Goal: Task Accomplishment & Management: Complete application form

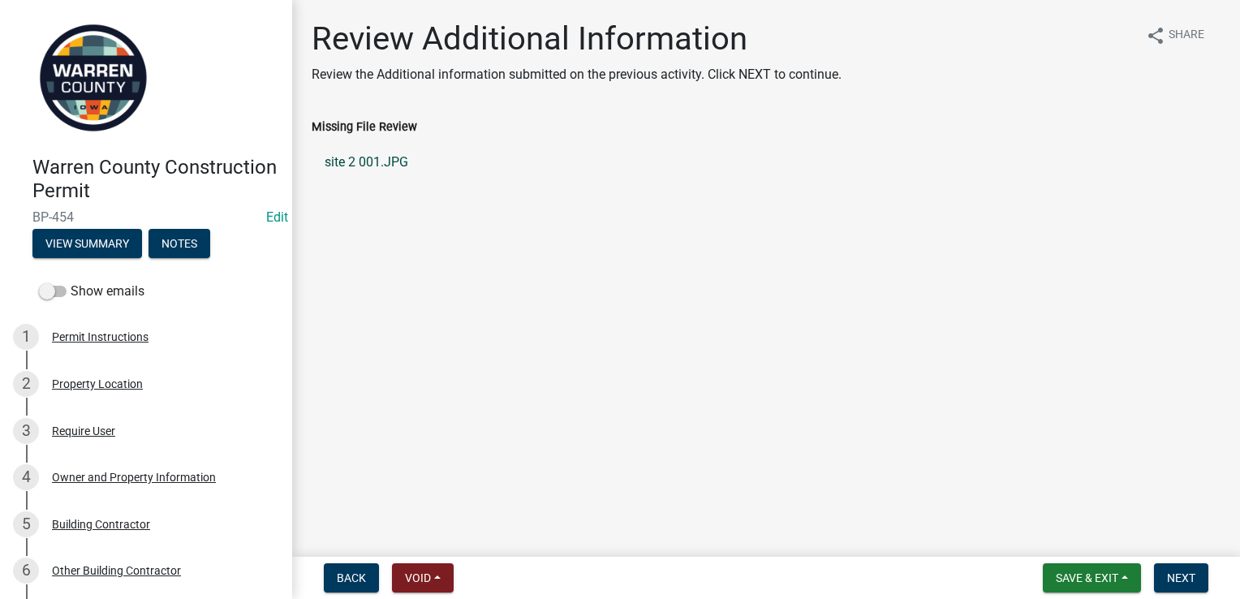
click at [366, 164] on link "site 2 001.JPG" at bounding box center [766, 162] width 909 height 39
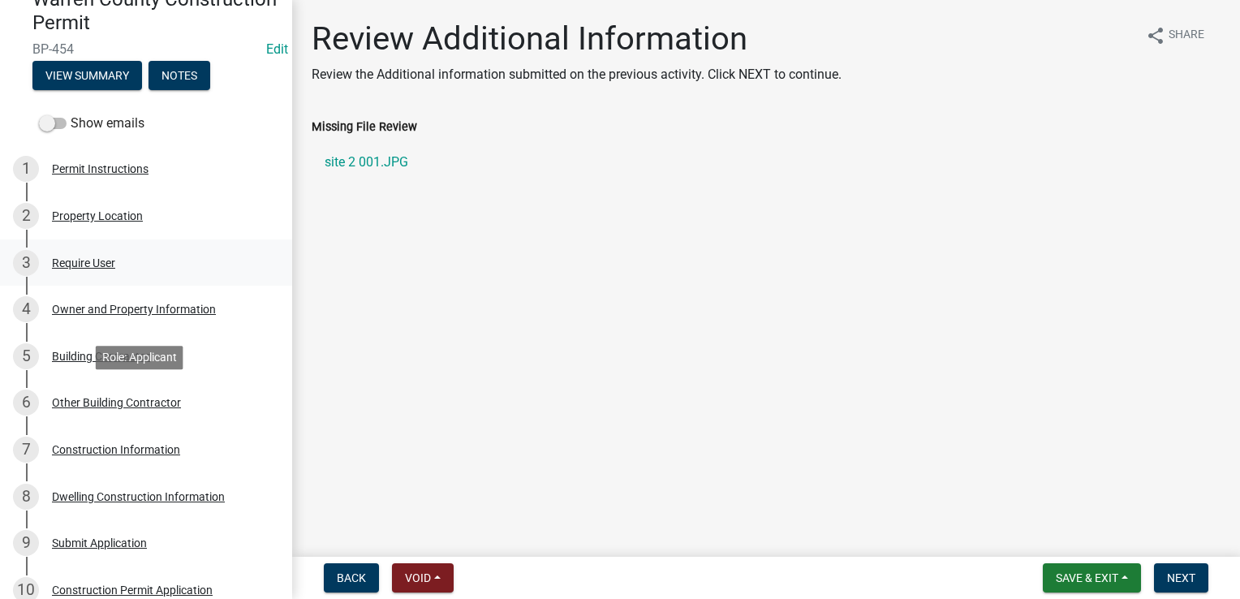
scroll to position [168, 0]
click at [102, 310] on div "Owner and Property Information" at bounding box center [134, 308] width 164 height 11
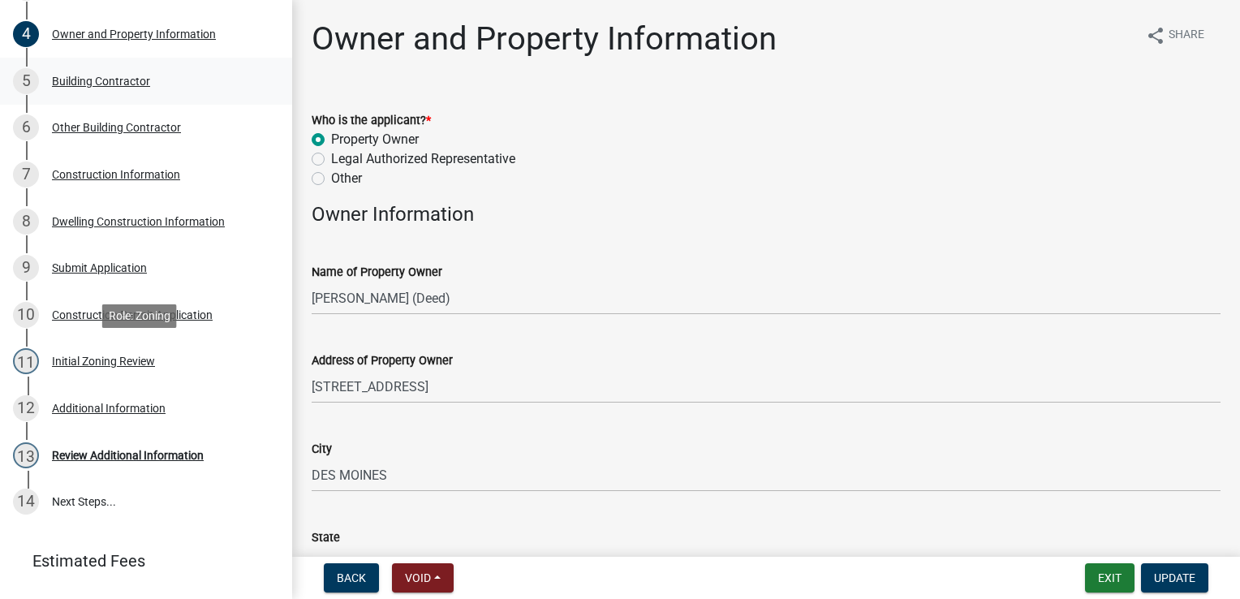
scroll to position [479, 0]
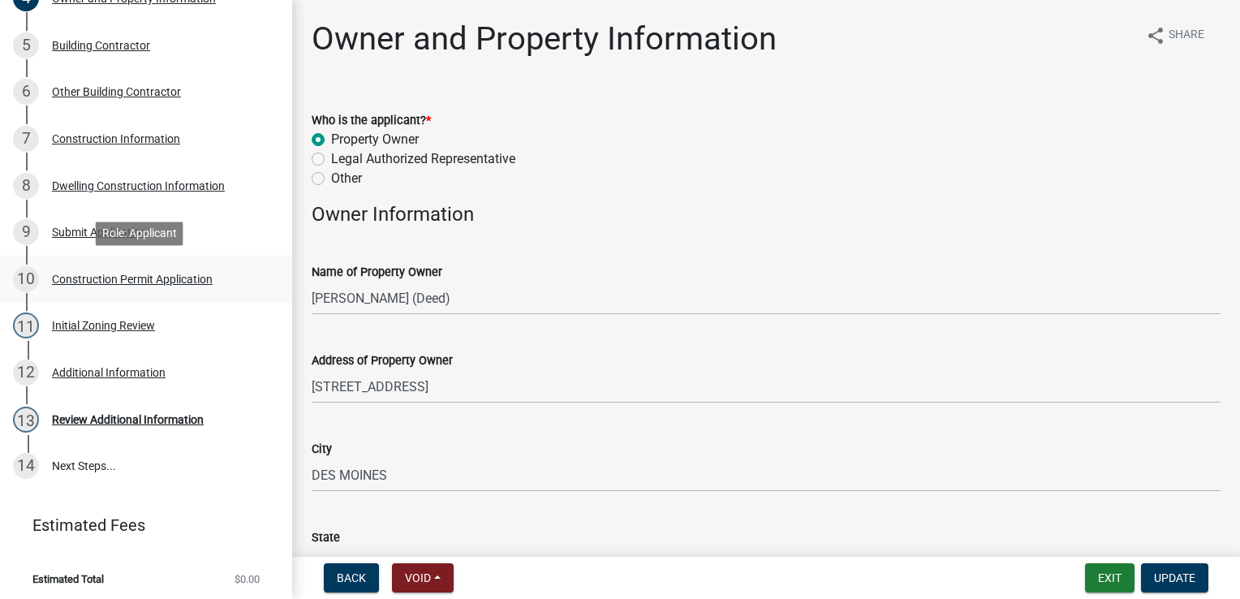
click at [107, 282] on div "Construction Permit Application" at bounding box center [132, 278] width 161 height 11
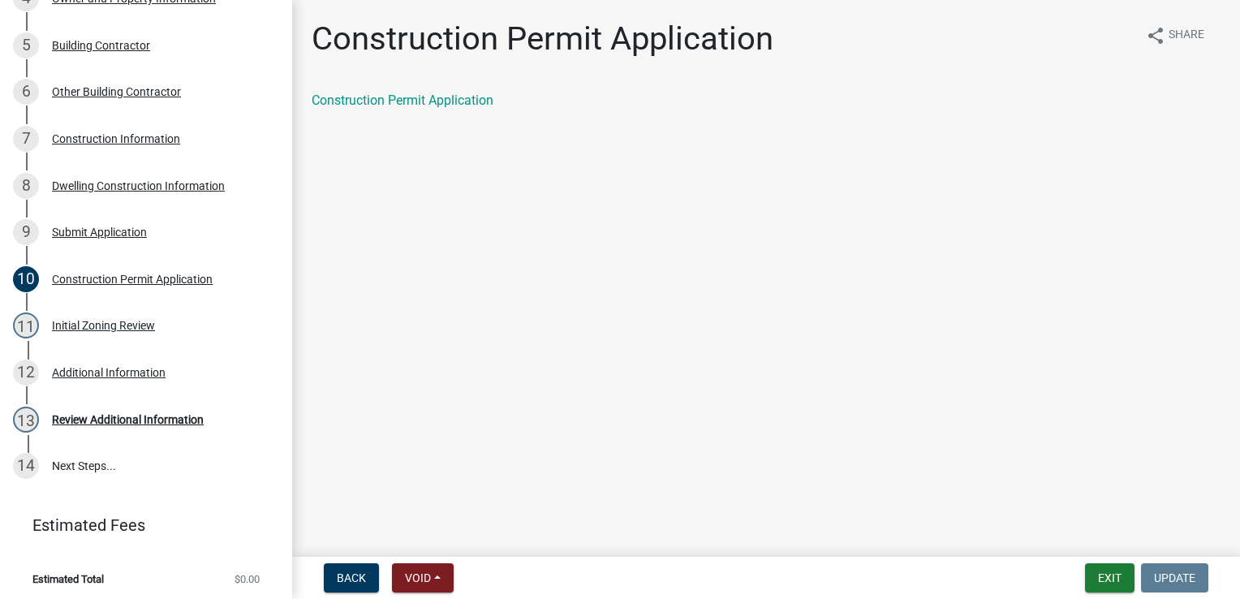
click at [410, 227] on main "Construction Permit Application share Share Construction Permit Application" at bounding box center [766, 275] width 948 height 550
click at [104, 187] on div "Dwelling Construction Information" at bounding box center [138, 185] width 173 height 11
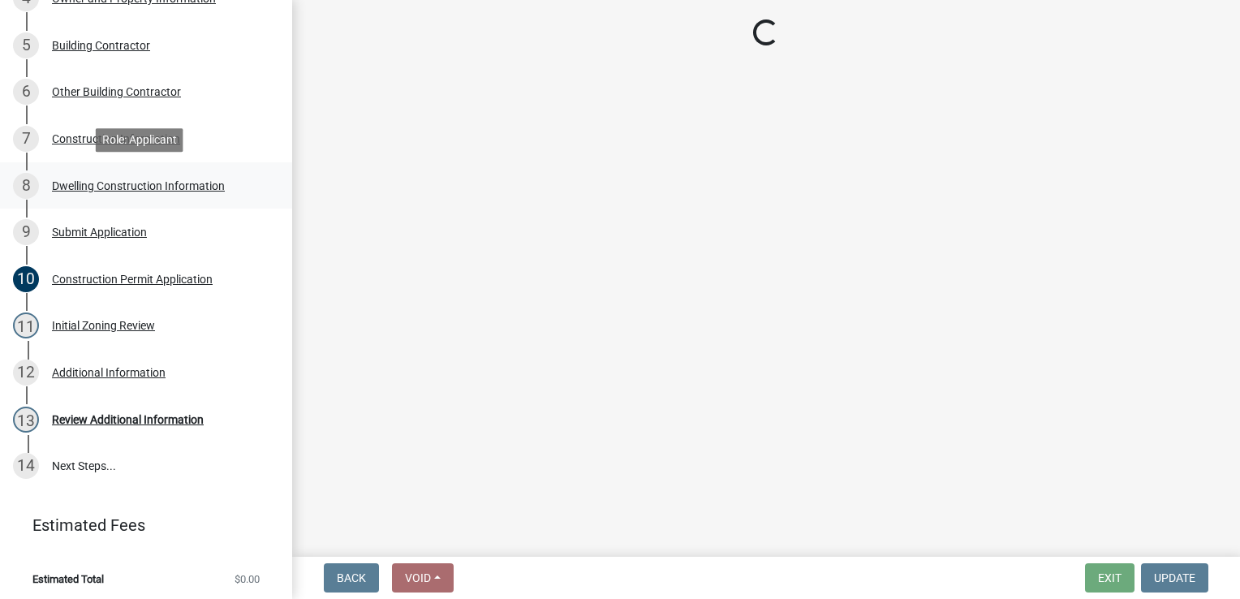
select select "6be2891c-b014-4eb5-8316-9de7191813e4"
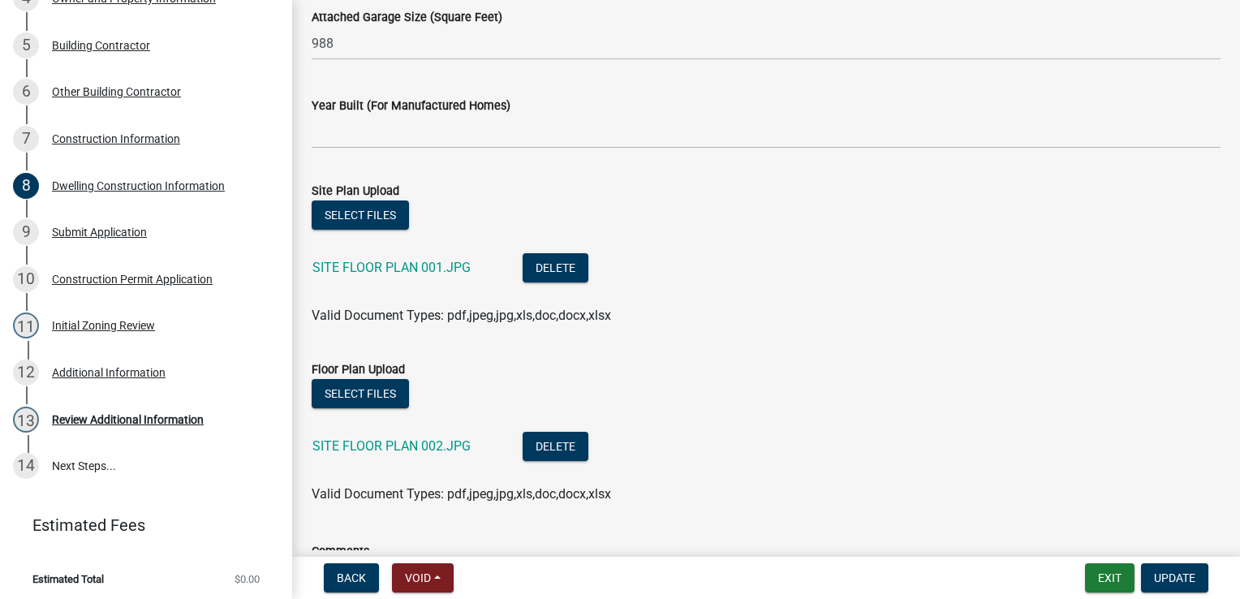
scroll to position [1073, 0]
click at [393, 265] on link "SITE FLOOR PLAN 001.JPG" at bounding box center [391, 267] width 158 height 15
click at [380, 213] on button "Select files" at bounding box center [360, 215] width 97 height 29
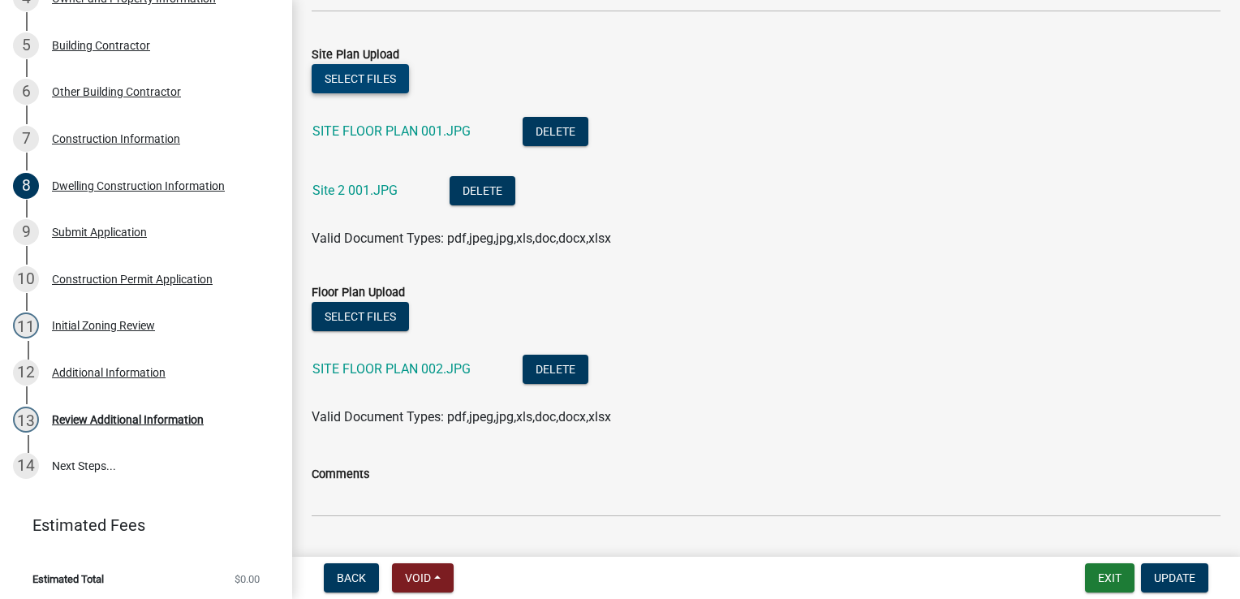
scroll to position [1210, 0]
click at [411, 363] on link "SITE FLOOR PLAN 002.JPG" at bounding box center [391, 368] width 158 height 15
click at [1154, 575] on span "Update" at bounding box center [1174, 577] width 41 height 13
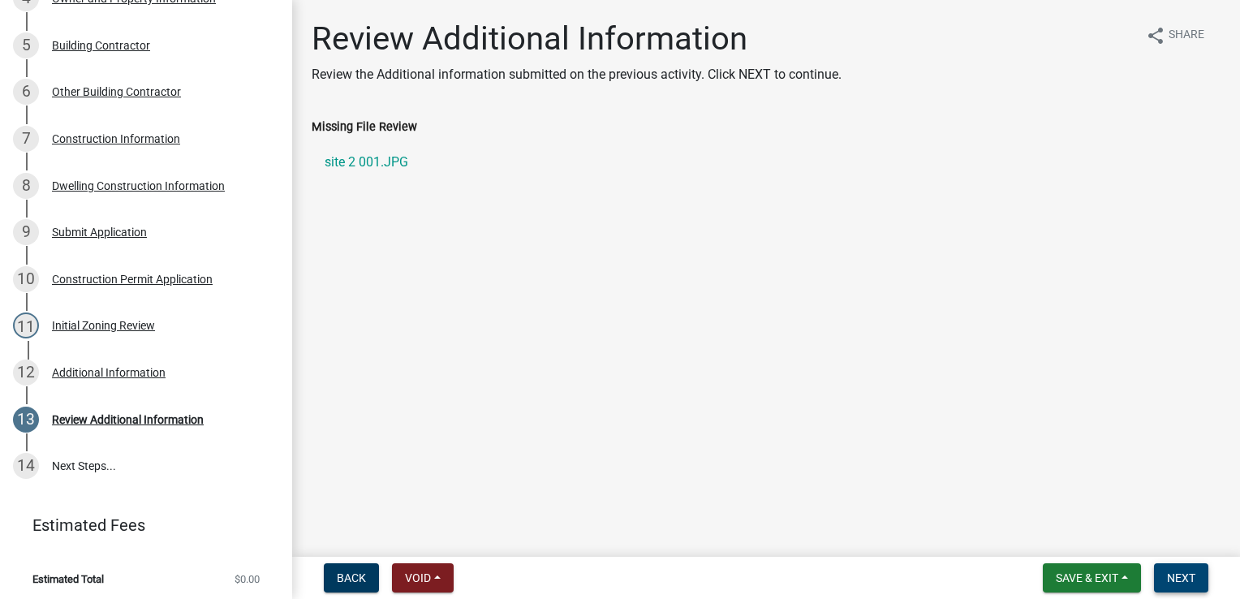
click at [1188, 574] on span "Next" at bounding box center [1181, 577] width 28 height 13
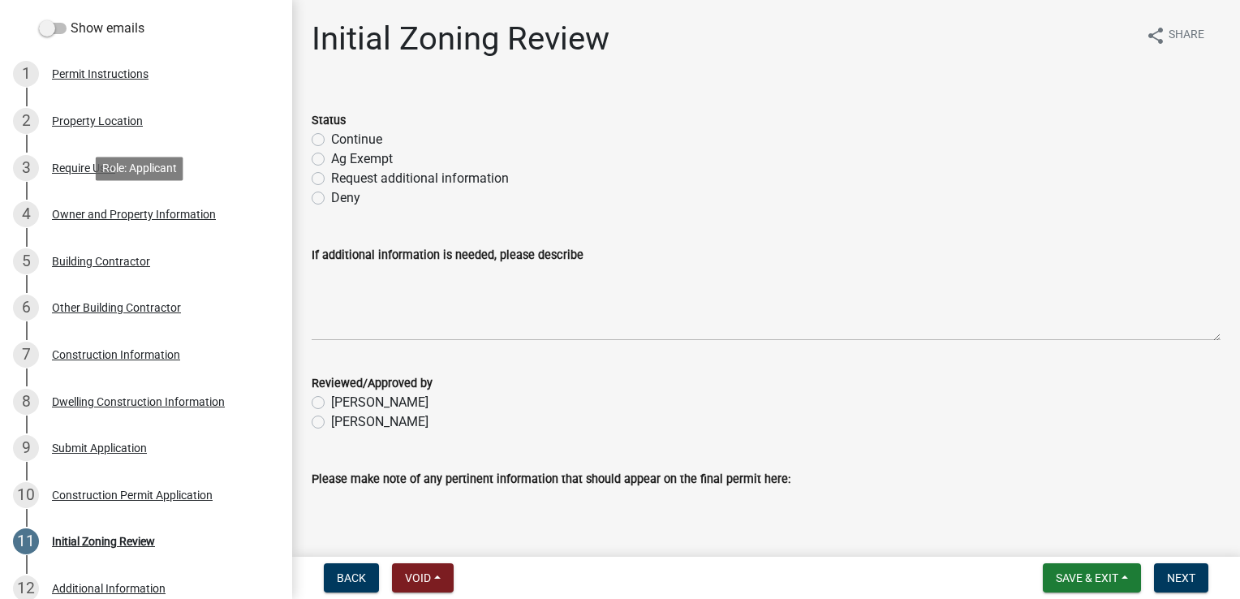
scroll to position [148, 0]
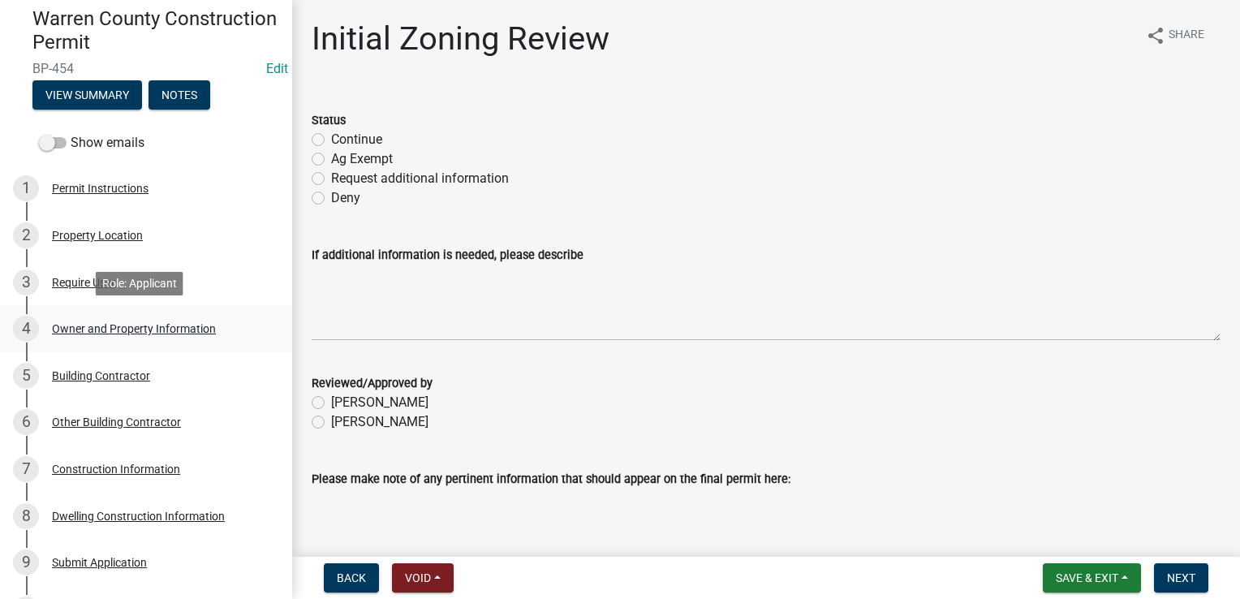
click at [106, 326] on div "Owner and Property Information" at bounding box center [134, 328] width 164 height 11
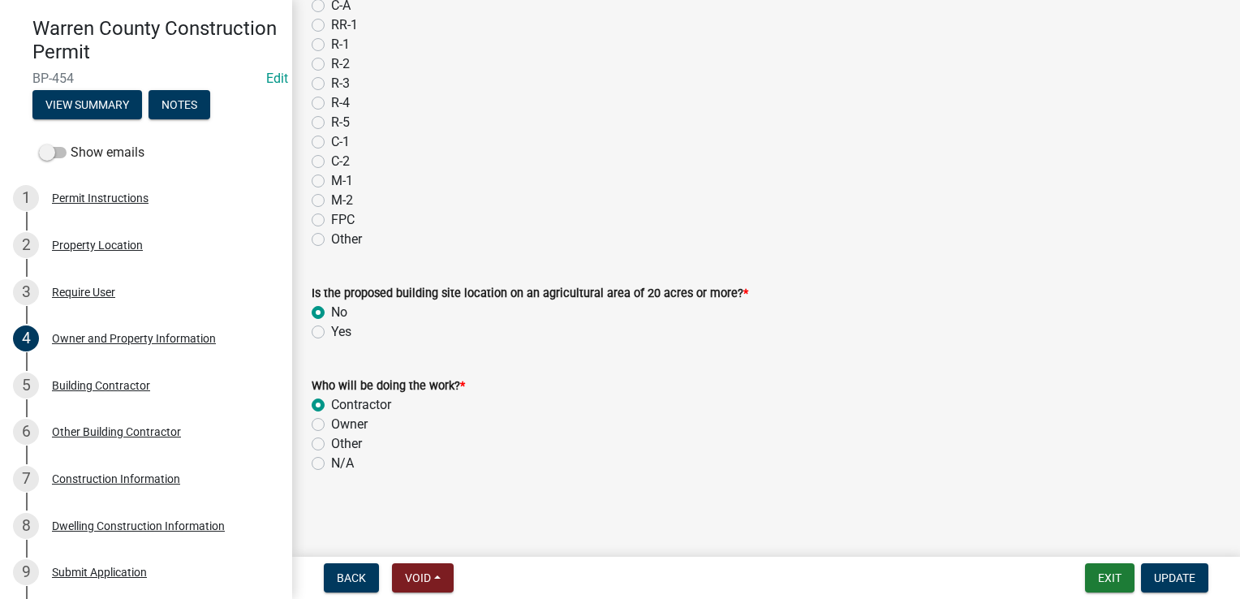
scroll to position [1442, 0]
click at [126, 384] on div "Building Contractor" at bounding box center [101, 385] width 98 height 11
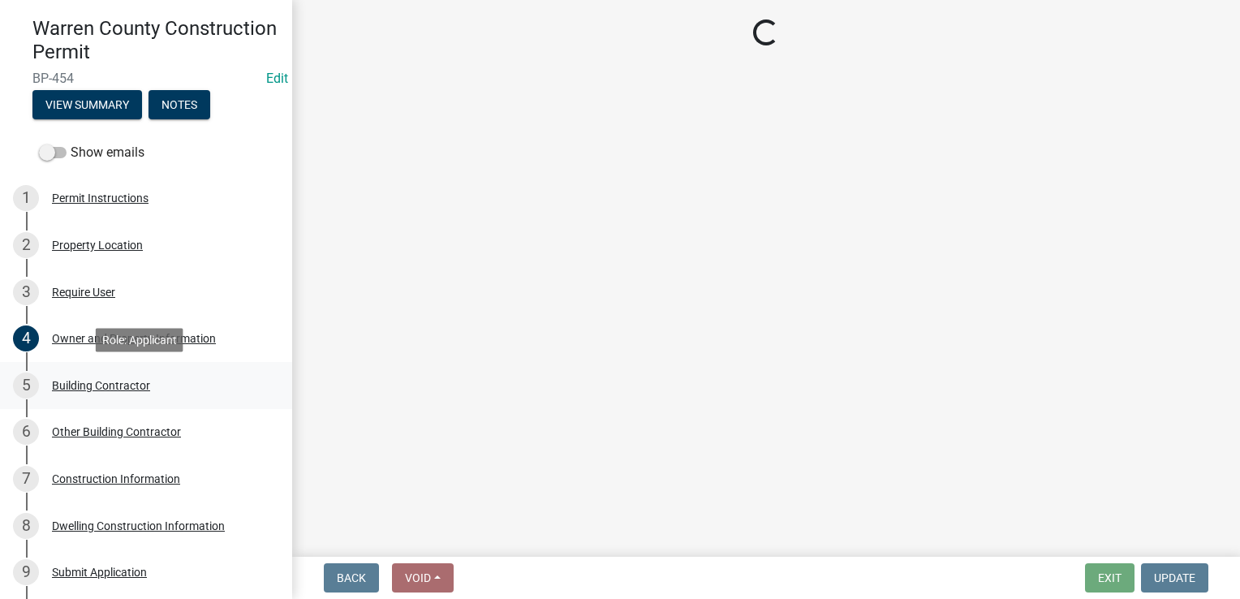
scroll to position [0, 0]
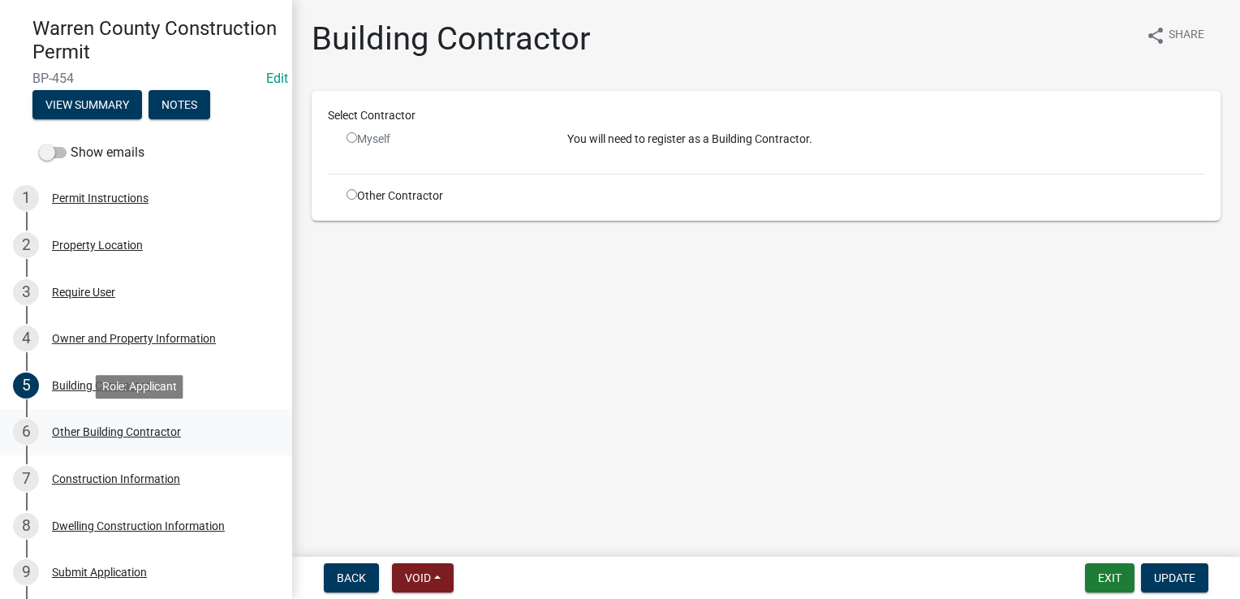
click at [111, 433] on div "Other Building Contractor" at bounding box center [116, 431] width 129 height 11
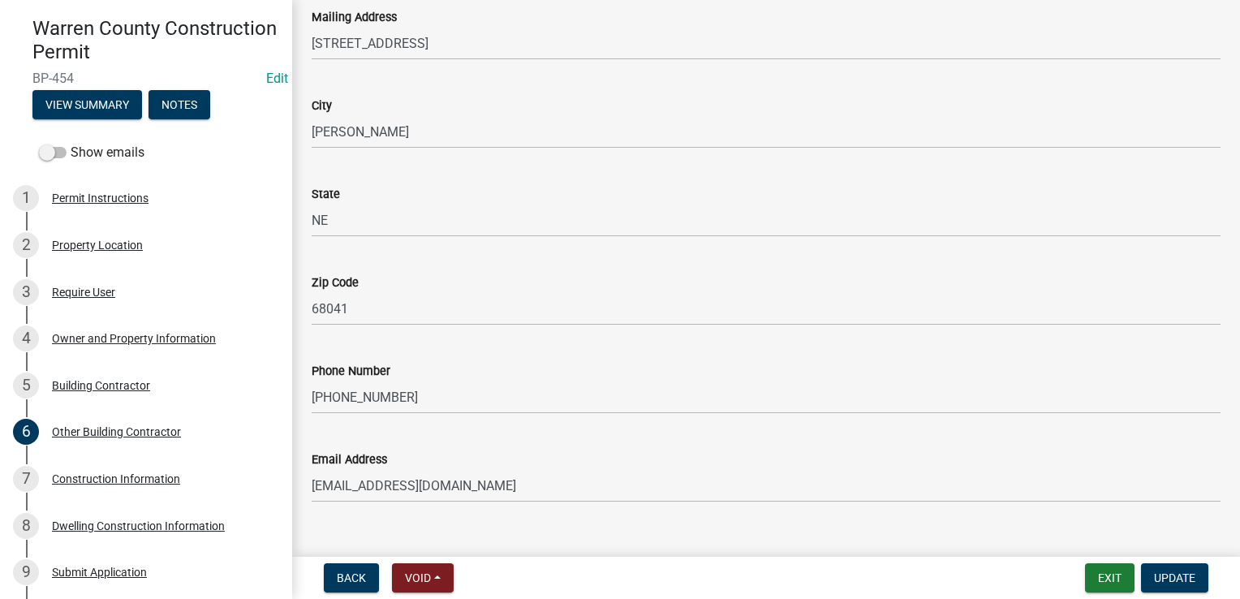
scroll to position [332, 0]
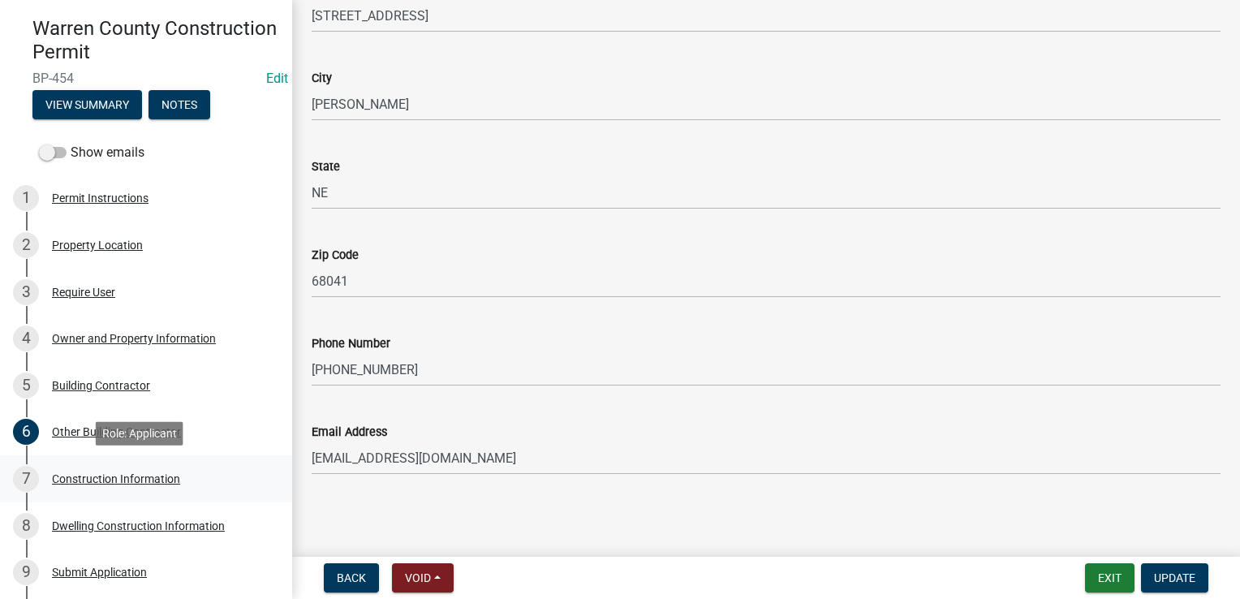
click at [135, 477] on div "Construction Information" at bounding box center [116, 478] width 128 height 11
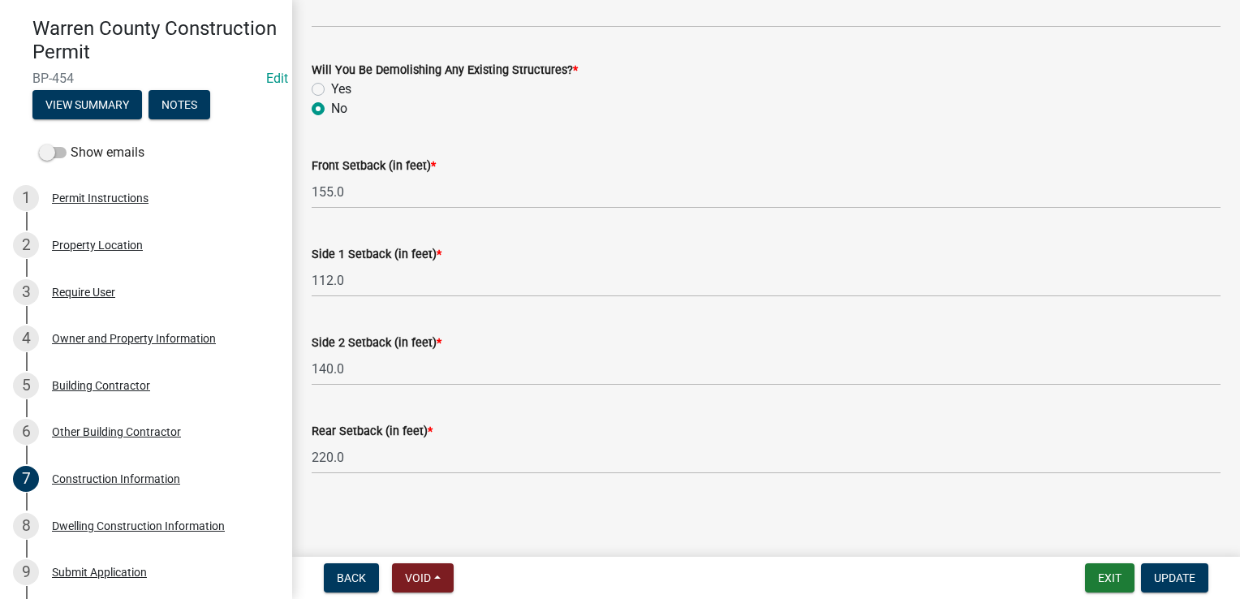
scroll to position [664, 0]
click at [144, 521] on div "Dwelling Construction Information" at bounding box center [138, 525] width 173 height 11
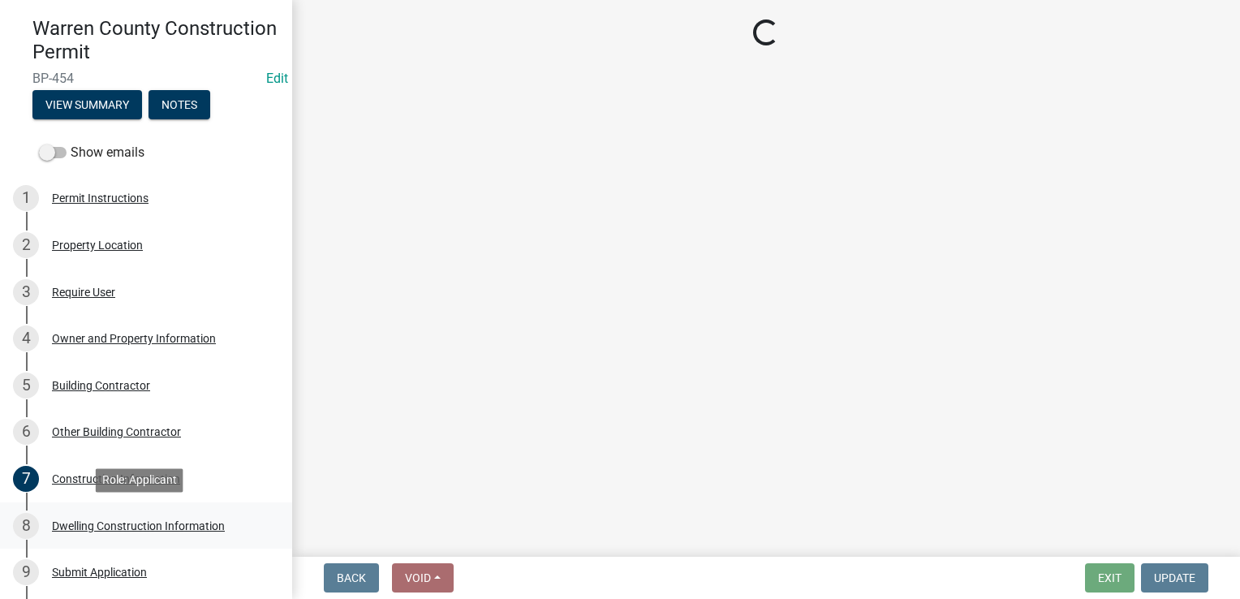
select select "6be2891c-b014-4eb5-8316-9de7191813e4"
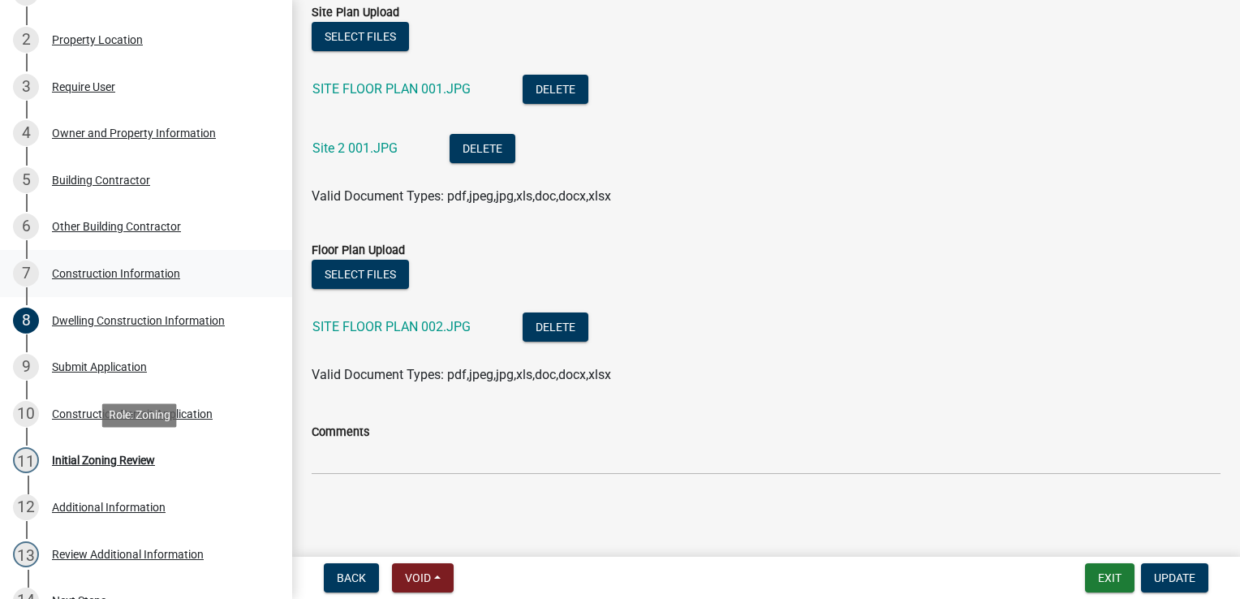
scroll to position [394, 0]
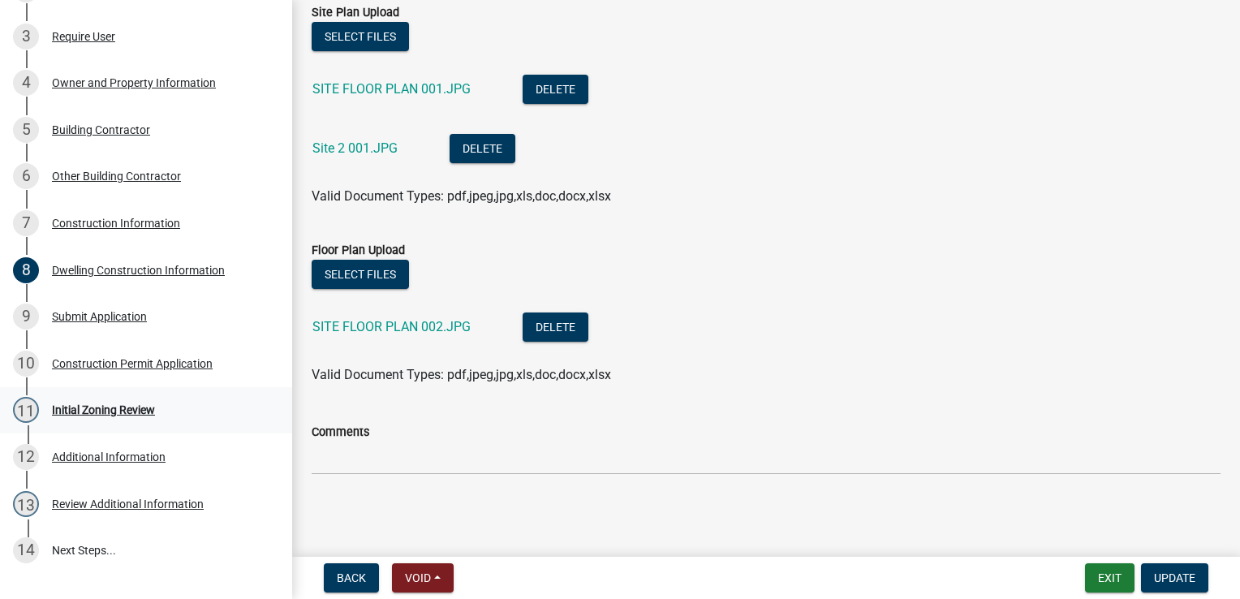
click at [111, 407] on div "Initial Zoning Review" at bounding box center [103, 409] width 103 height 11
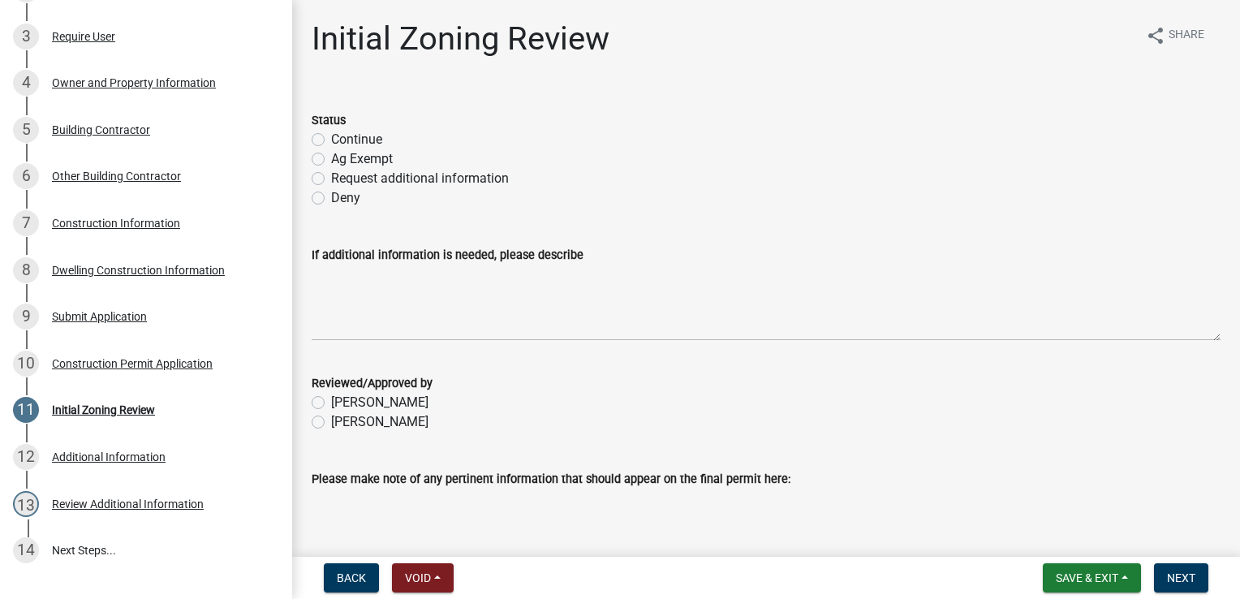
click at [331, 138] on label "Continue" at bounding box center [356, 139] width 51 height 19
click at [331, 138] on input "Continue" at bounding box center [336, 135] width 11 height 11
radio input "true"
click at [331, 423] on label "Becky Schultz" at bounding box center [379, 421] width 97 height 19
click at [331, 423] on input "Becky Schultz" at bounding box center [336, 417] width 11 height 11
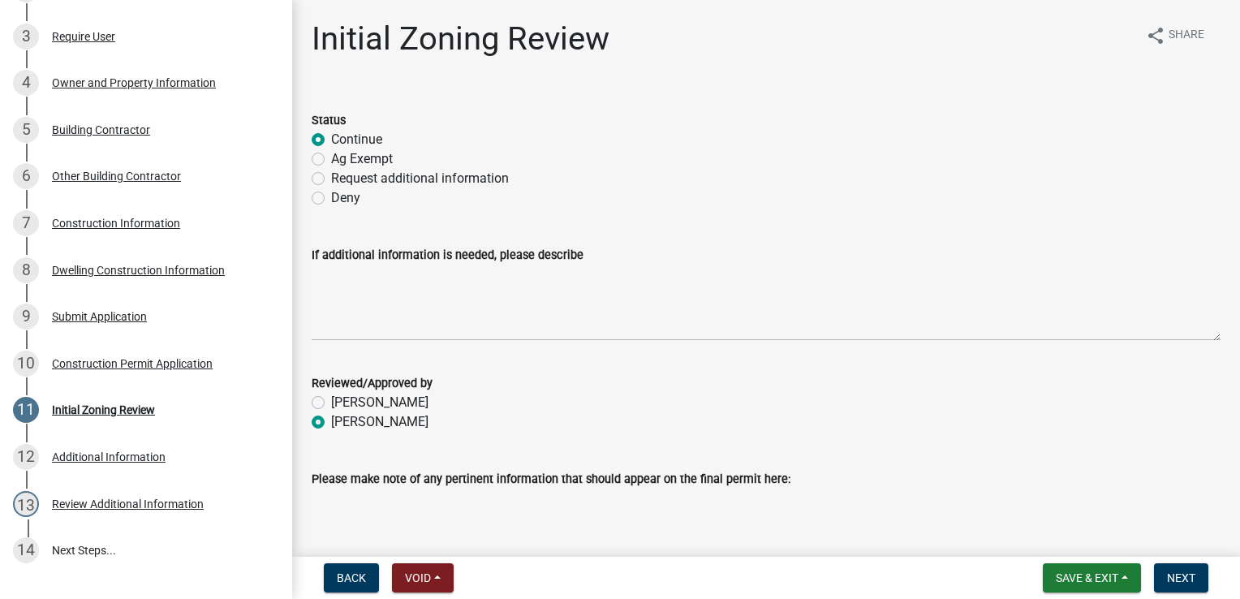
radio input "true"
click at [1187, 577] on span "Next" at bounding box center [1181, 577] width 28 height 13
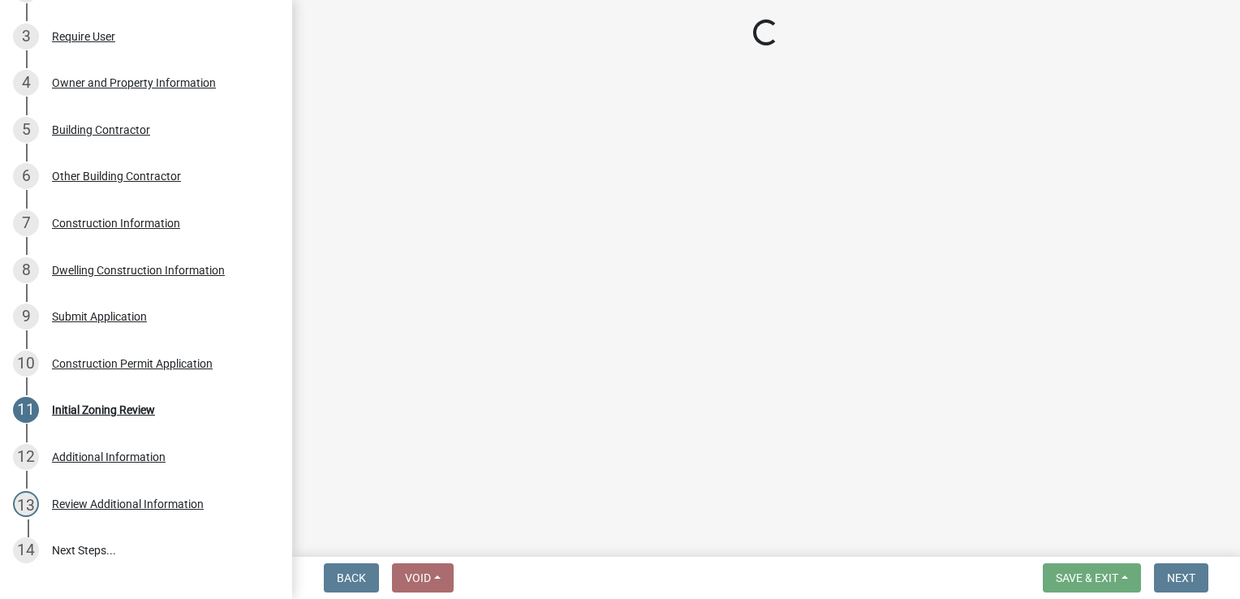
scroll to position [441, 0]
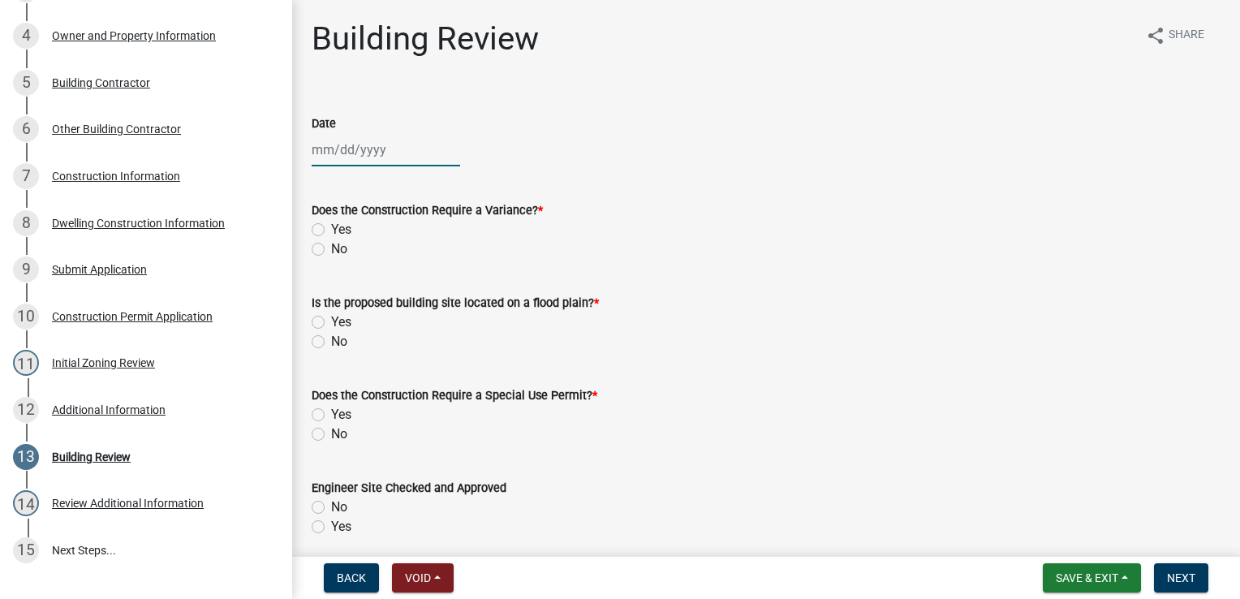
click at [345, 150] on div at bounding box center [386, 149] width 148 height 33
select select "9"
select select "2025"
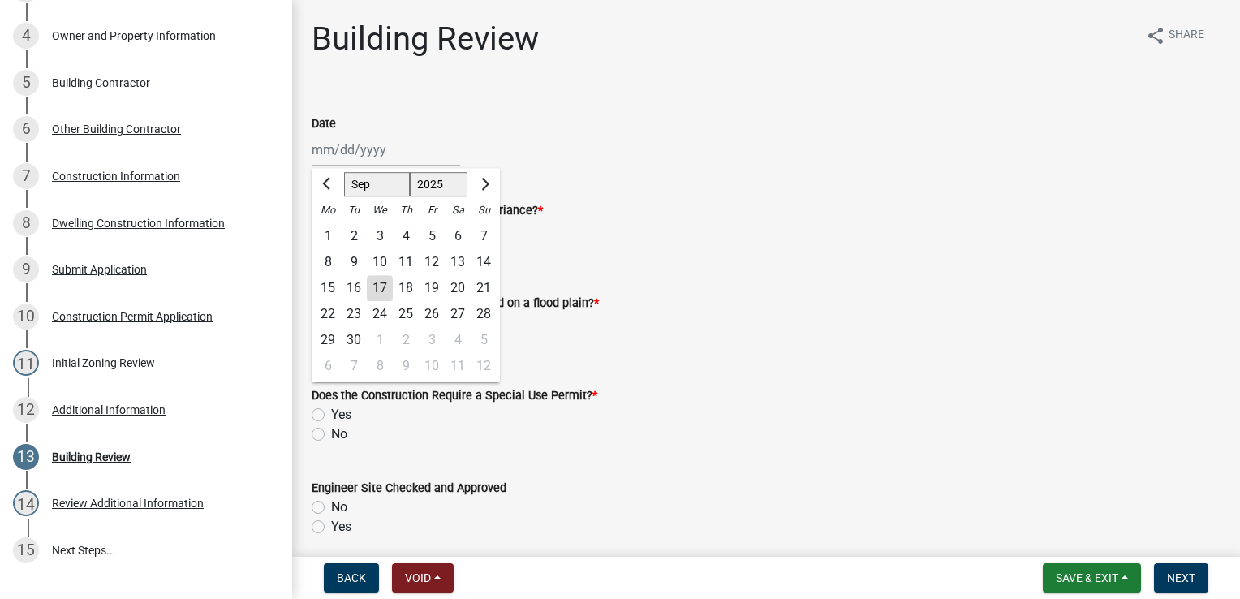
click at [381, 286] on div "17" at bounding box center [380, 288] width 26 height 26
type input "[DATE]"
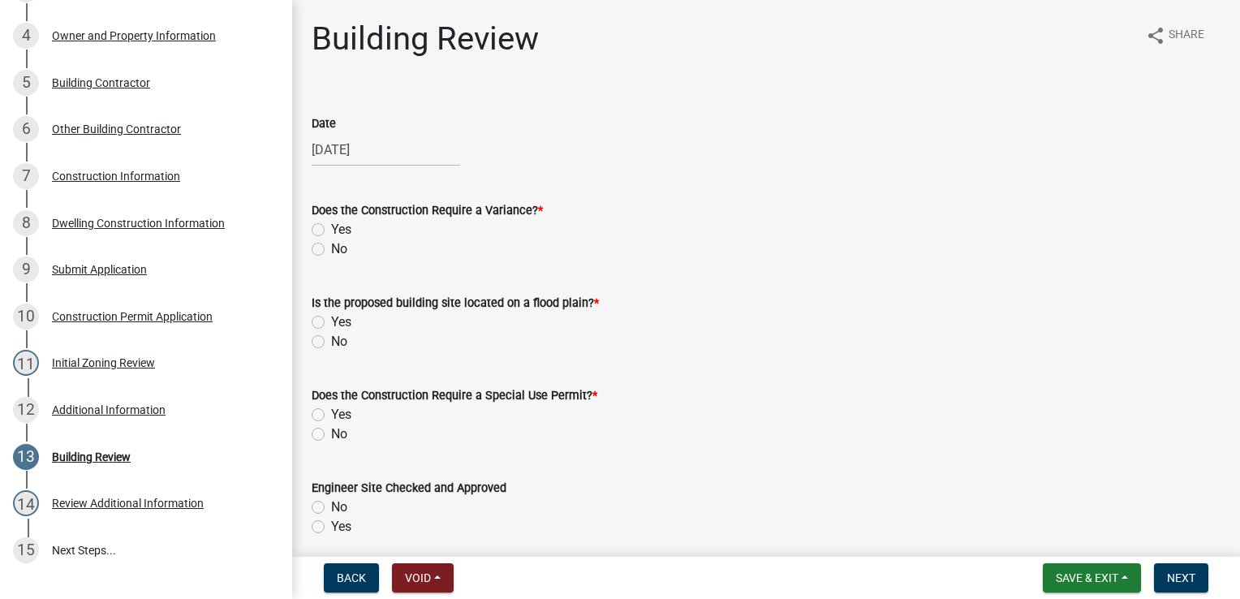
click at [331, 251] on label "No" at bounding box center [339, 248] width 16 height 19
click at [331, 250] on input "No" at bounding box center [336, 244] width 11 height 11
radio input "true"
click at [331, 343] on label "No" at bounding box center [339, 341] width 16 height 19
click at [331, 342] on input "No" at bounding box center [336, 337] width 11 height 11
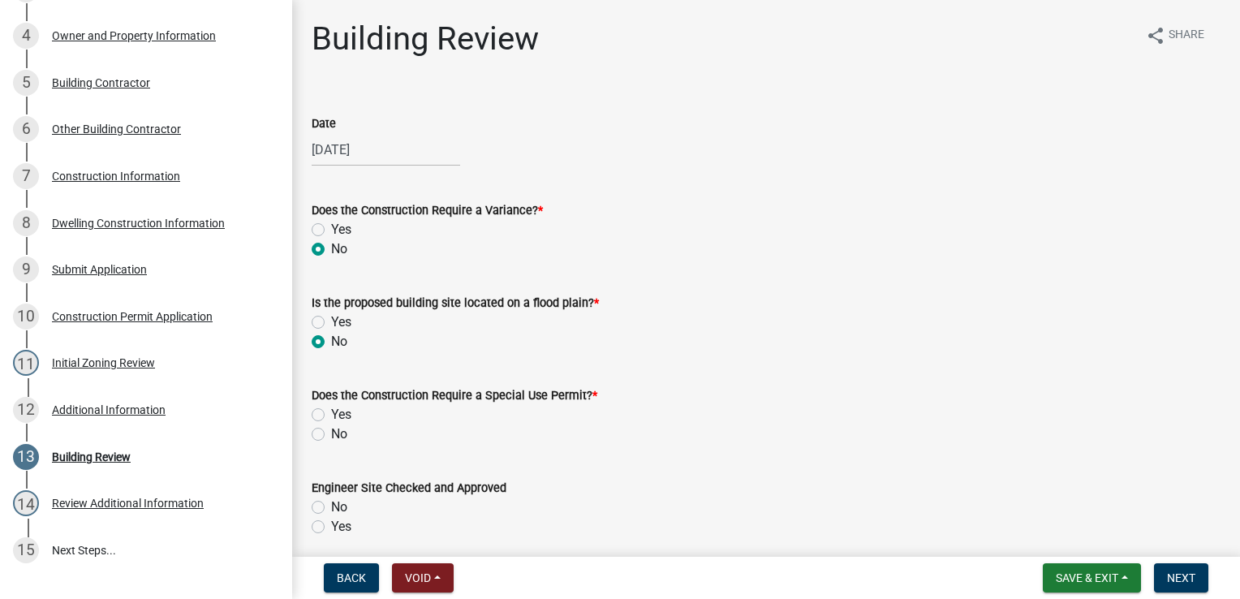
radio input "true"
click at [331, 436] on label "No" at bounding box center [339, 433] width 16 height 19
click at [331, 435] on input "No" at bounding box center [336, 429] width 11 height 11
radio input "true"
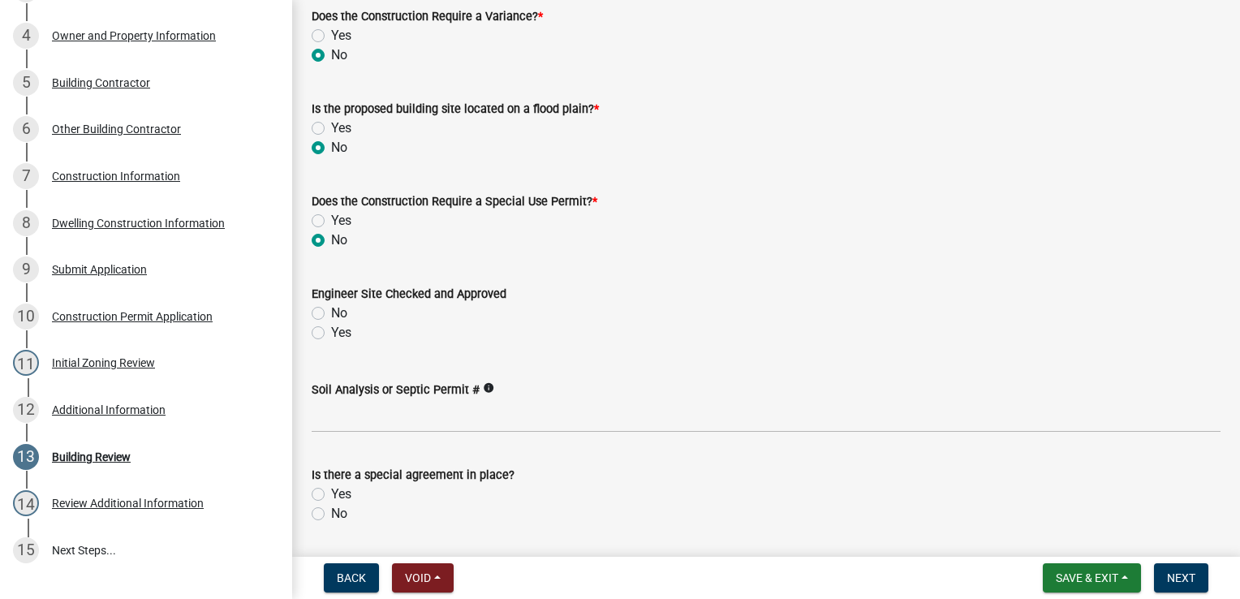
scroll to position [193, 0]
click at [331, 333] on label "Yes" at bounding box center [341, 333] width 20 height 19
click at [331, 333] on input "Yes" at bounding box center [336, 329] width 11 height 11
radio input "true"
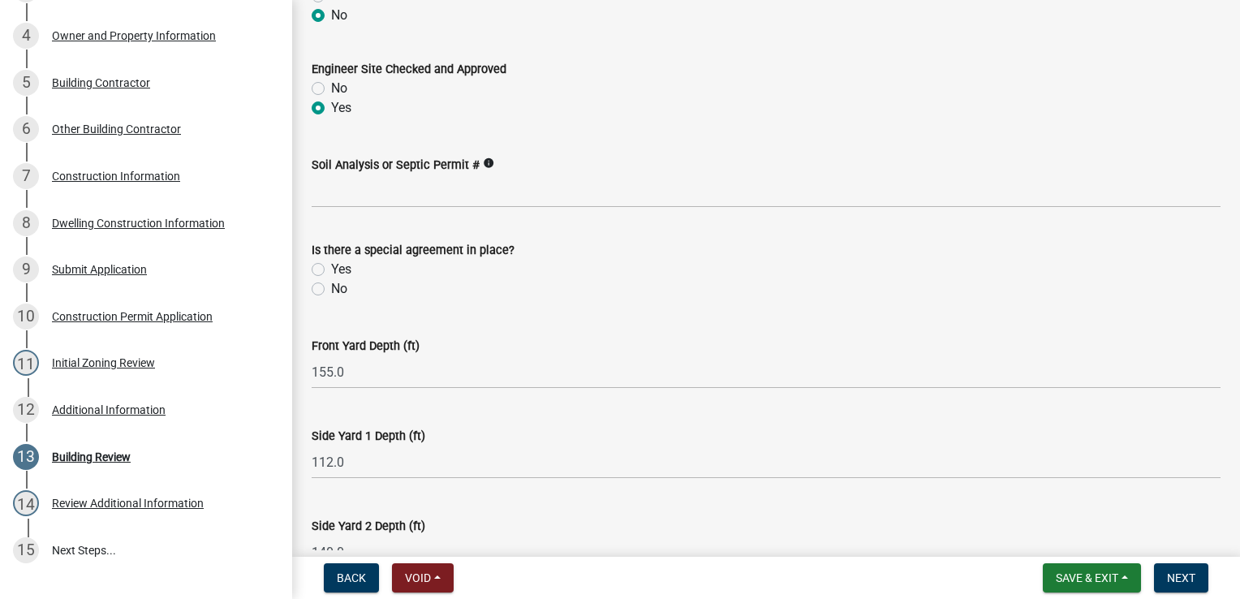
scroll to position [419, 0]
click at [331, 288] on label "No" at bounding box center [339, 288] width 16 height 19
click at [331, 288] on input "No" at bounding box center [336, 284] width 11 height 11
radio input "true"
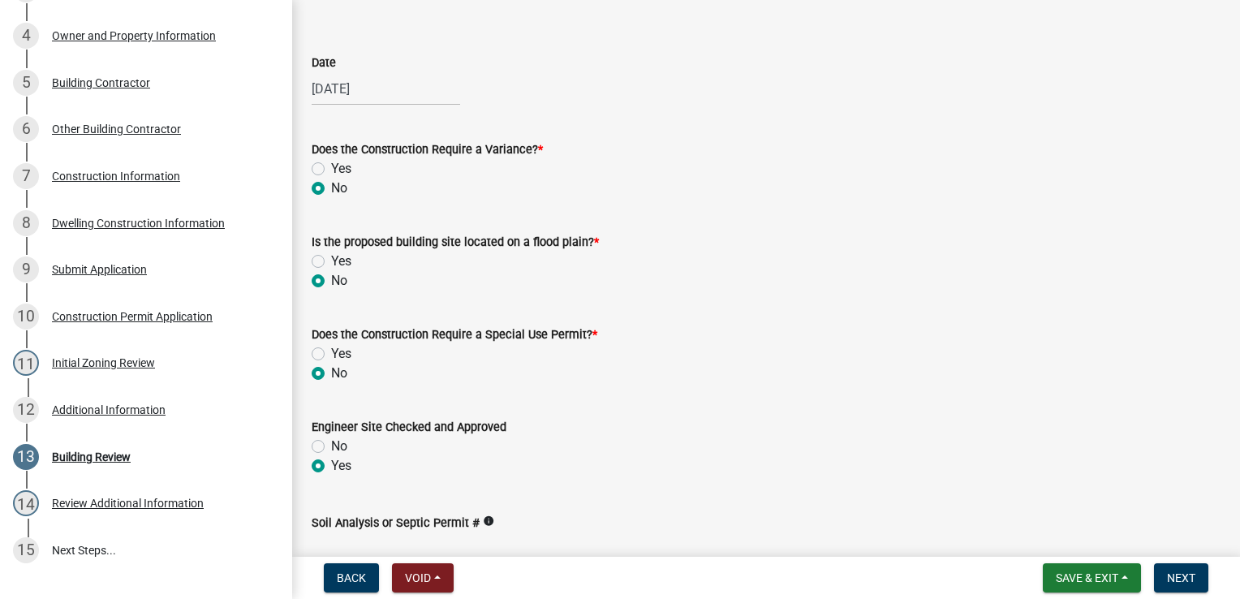
scroll to position [58, 0]
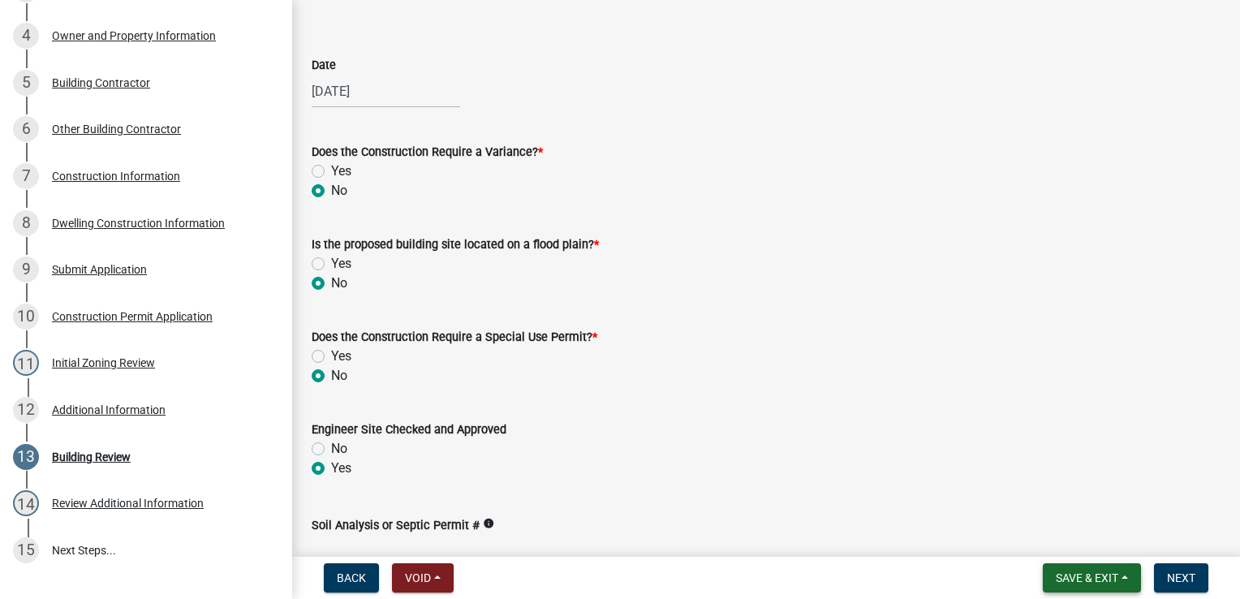
click at [1072, 572] on span "Save & Exit" at bounding box center [1086, 577] width 62 height 13
click at [1034, 492] on button "Save" at bounding box center [1076, 496] width 130 height 39
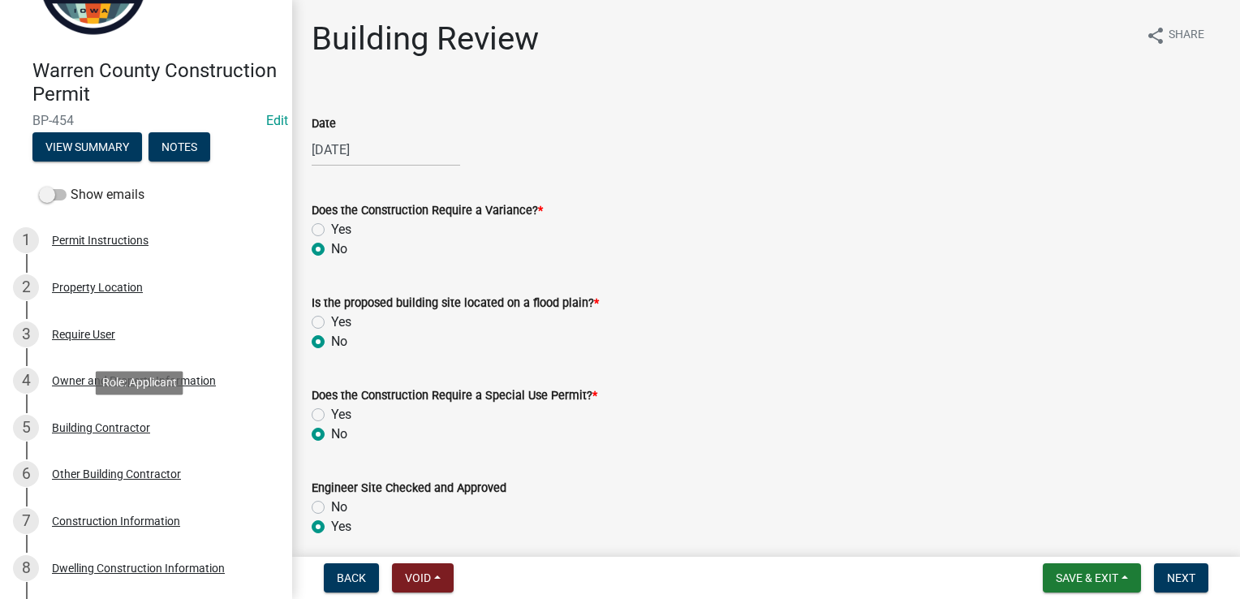
scroll to position [94, 0]
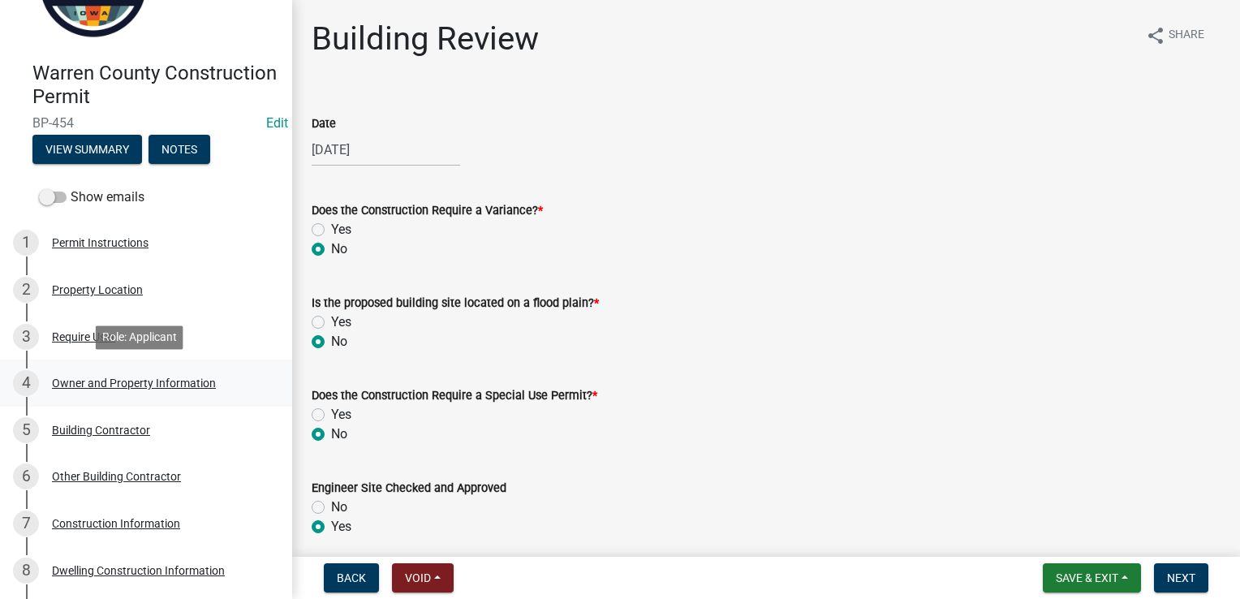
click at [83, 382] on div "Owner and Property Information" at bounding box center [134, 382] width 164 height 11
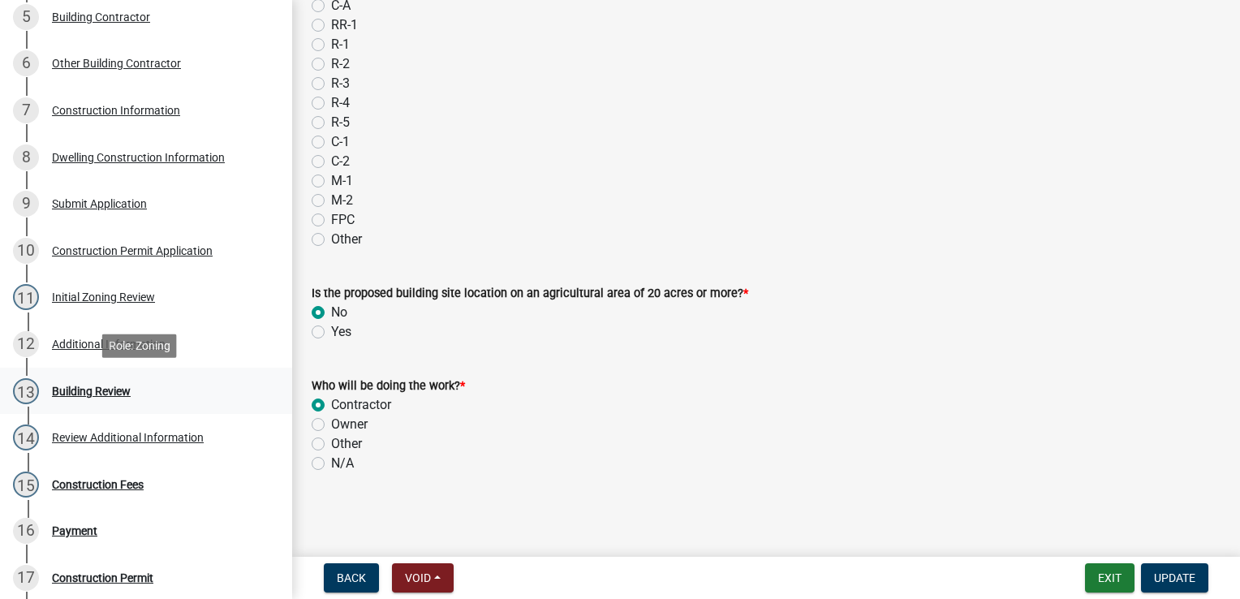
scroll to position [506, 0]
click at [98, 392] on div "Building Review" at bounding box center [91, 391] width 79 height 11
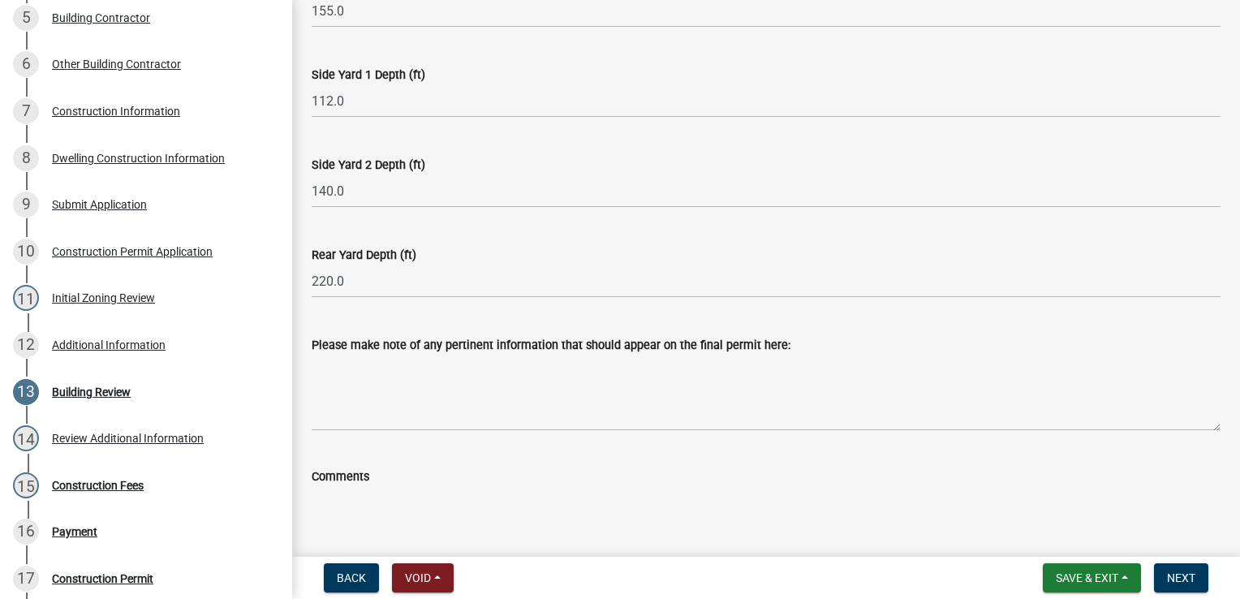
scroll to position [779, 0]
click at [1179, 574] on span "Next" at bounding box center [1181, 577] width 28 height 13
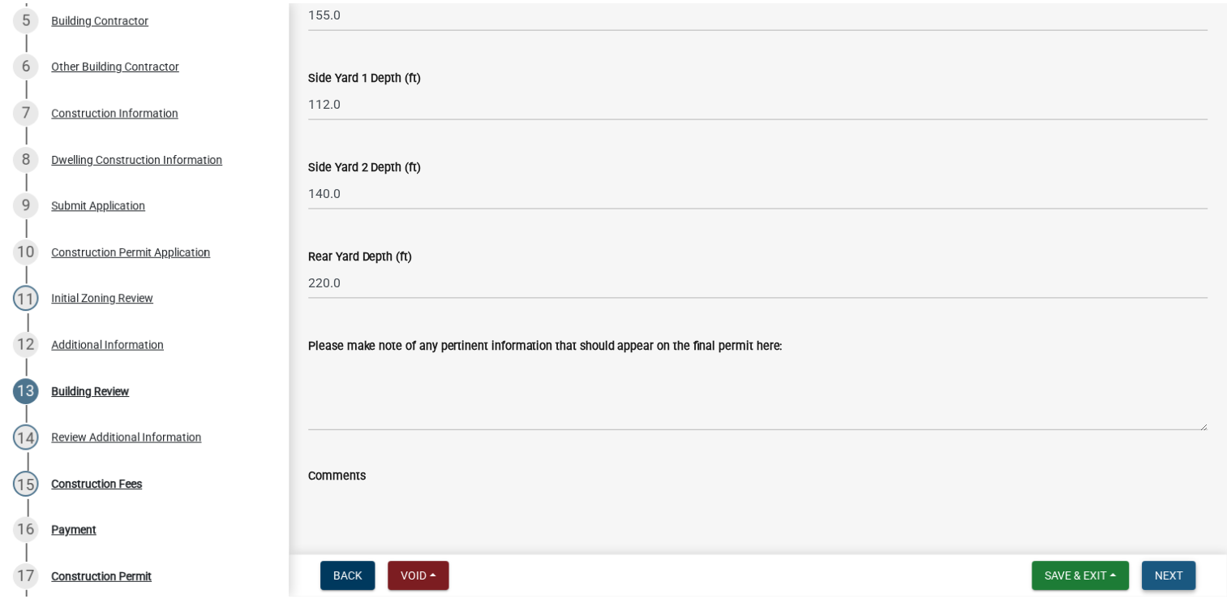
scroll to position [0, 0]
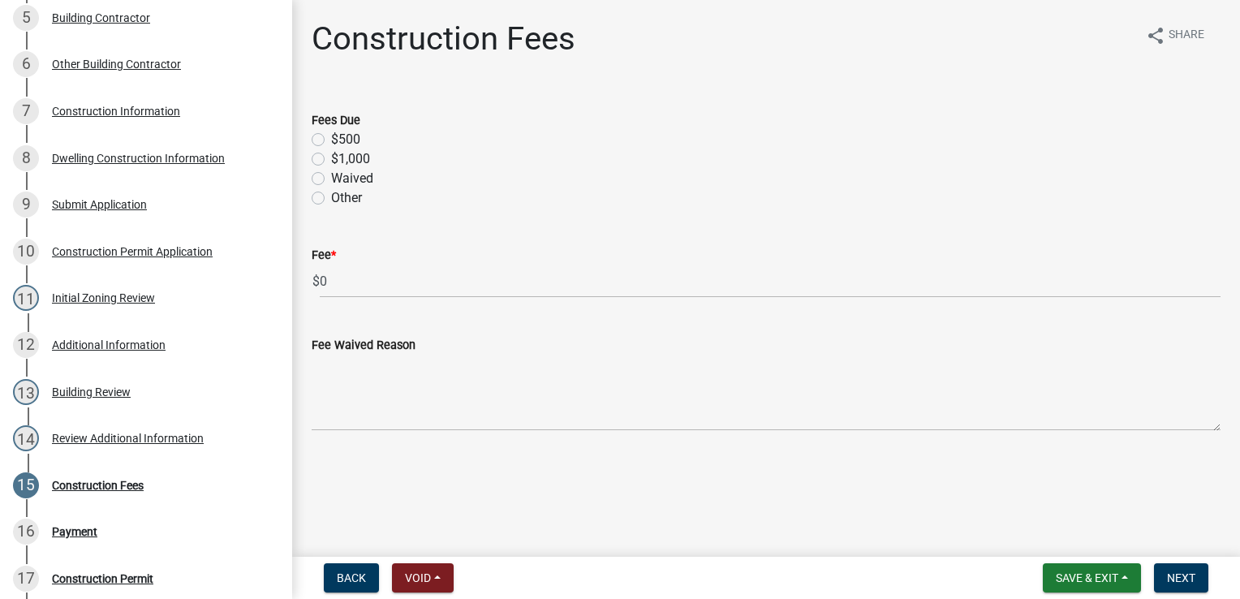
click at [331, 140] on label "$500" at bounding box center [345, 139] width 29 height 19
click at [331, 140] on input "$500" at bounding box center [336, 135] width 11 height 11
radio input "true"
click at [1188, 579] on span "Next" at bounding box center [1181, 577] width 28 height 13
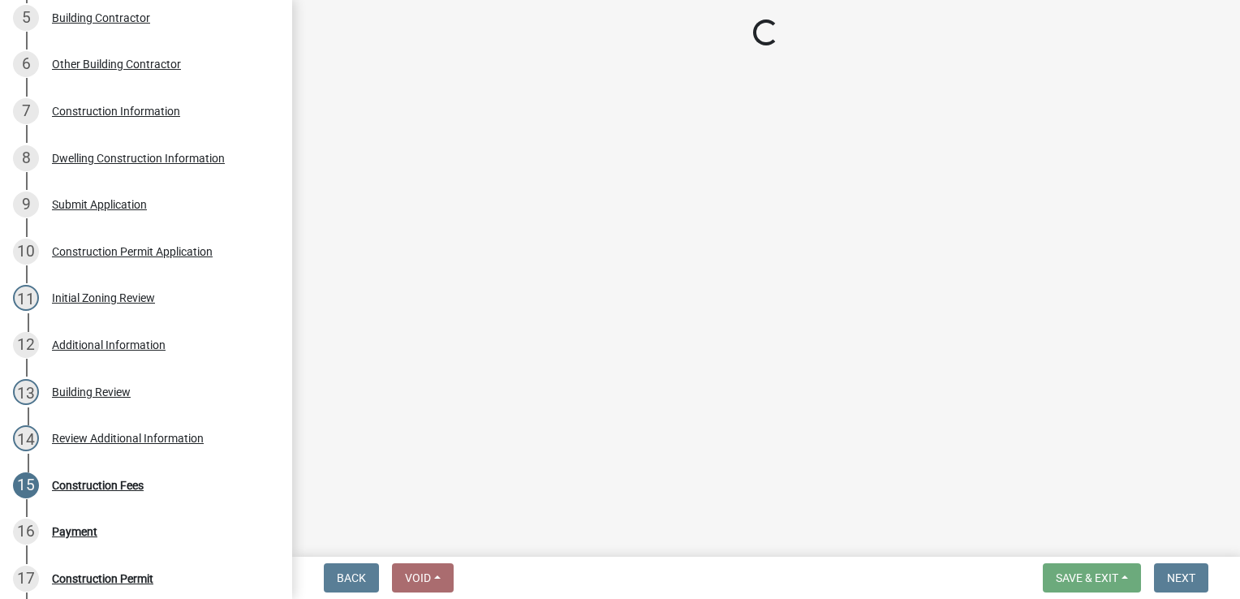
select select "3: 3"
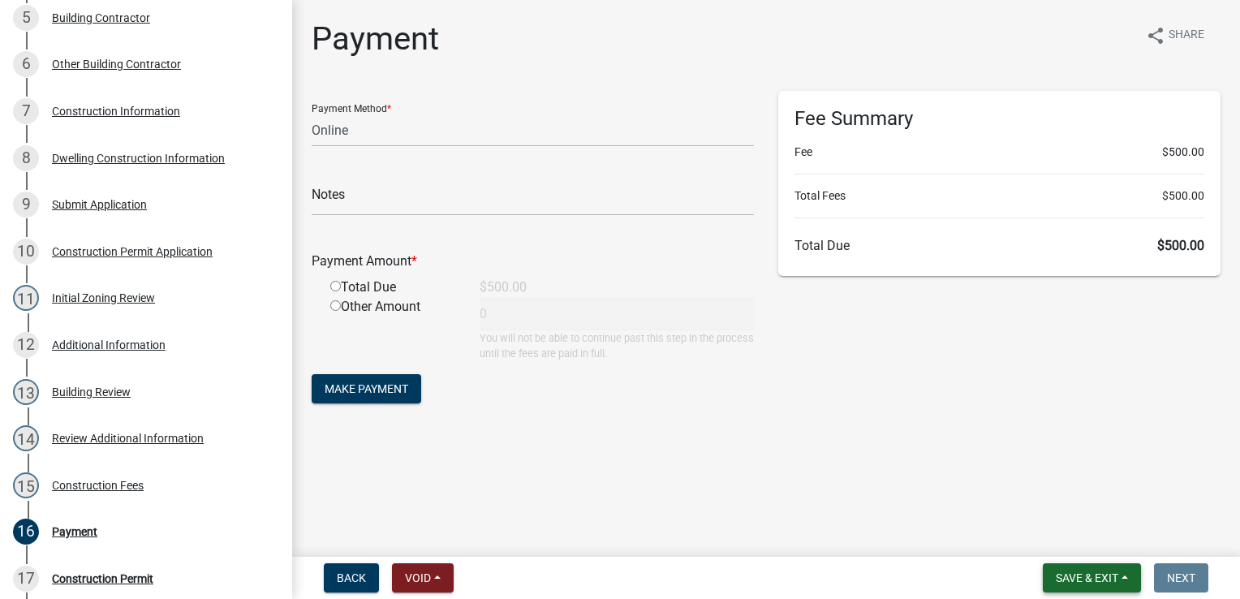
click at [1064, 585] on button "Save & Exit" at bounding box center [1091, 577] width 98 height 29
click at [1049, 536] on button "Save & Exit" at bounding box center [1076, 535] width 130 height 39
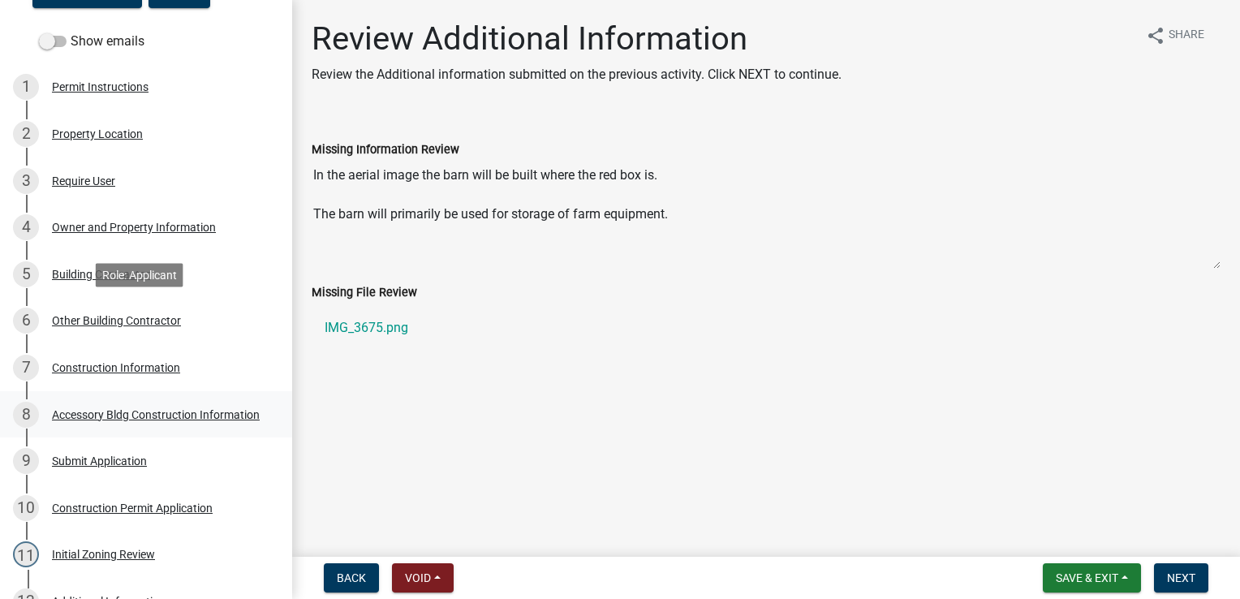
scroll to position [250, 0]
click at [96, 229] on div "Owner and Property Information" at bounding box center [134, 226] width 164 height 11
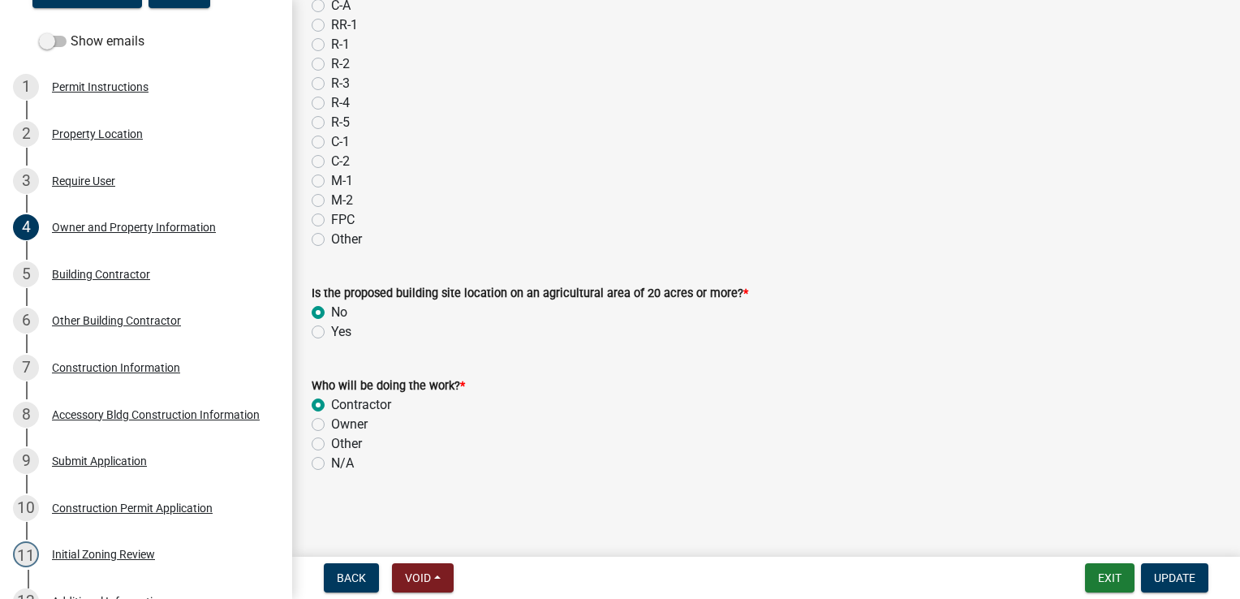
scroll to position [1438, 0]
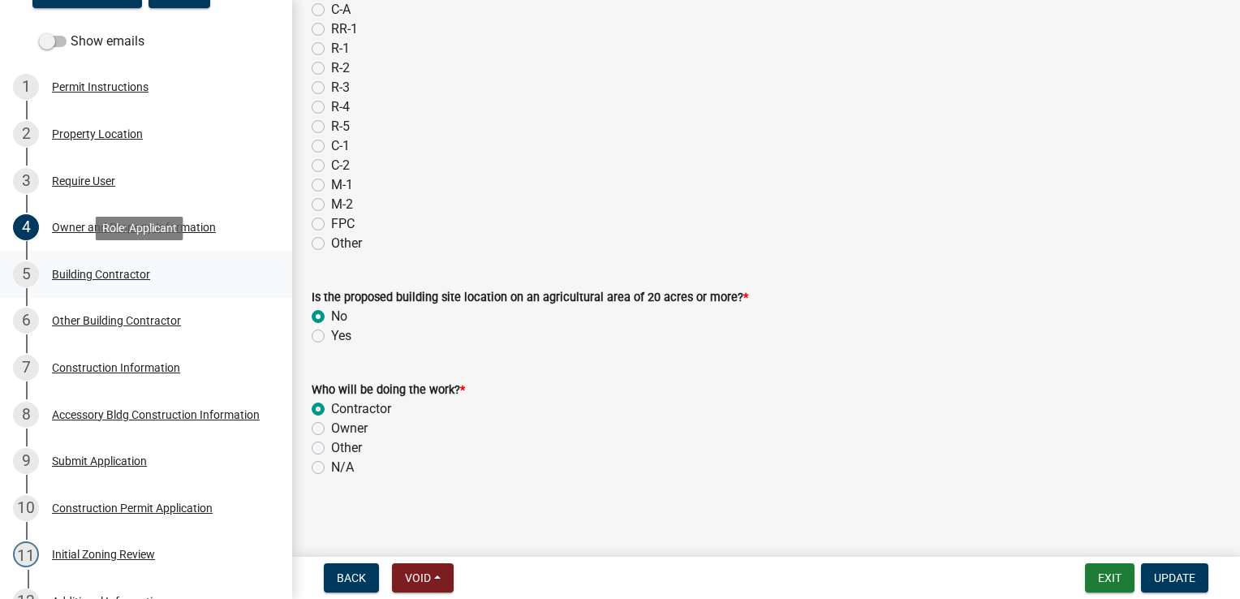
click at [88, 282] on div "5 Building Contractor" at bounding box center [139, 274] width 253 height 26
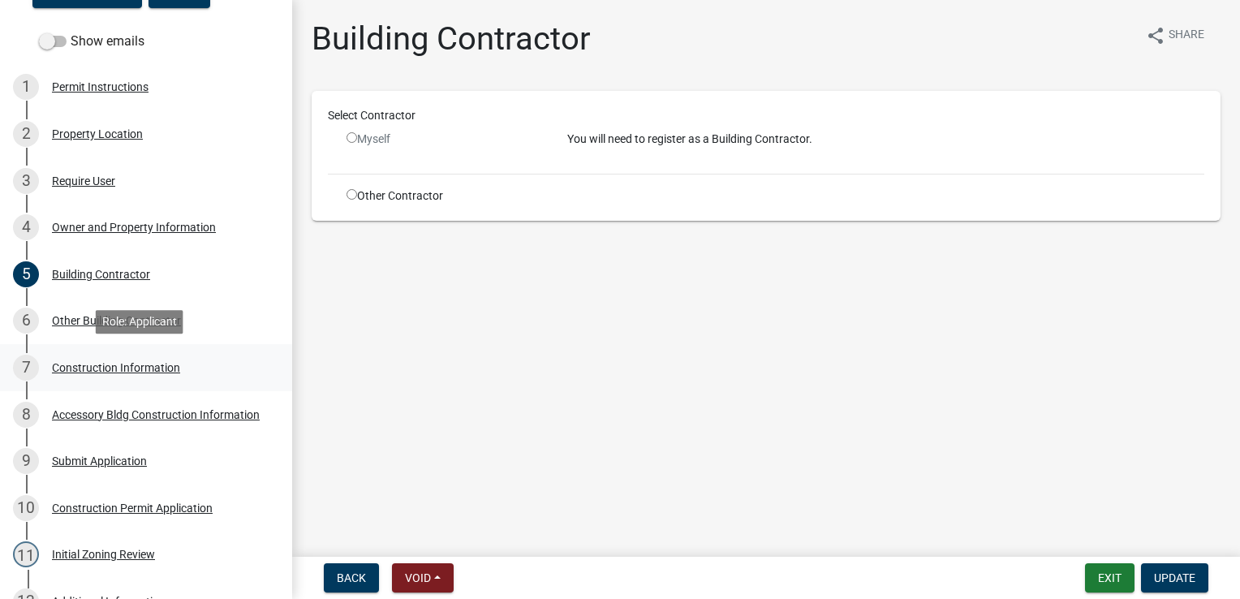
click at [85, 367] on div "Construction Information" at bounding box center [116, 367] width 128 height 11
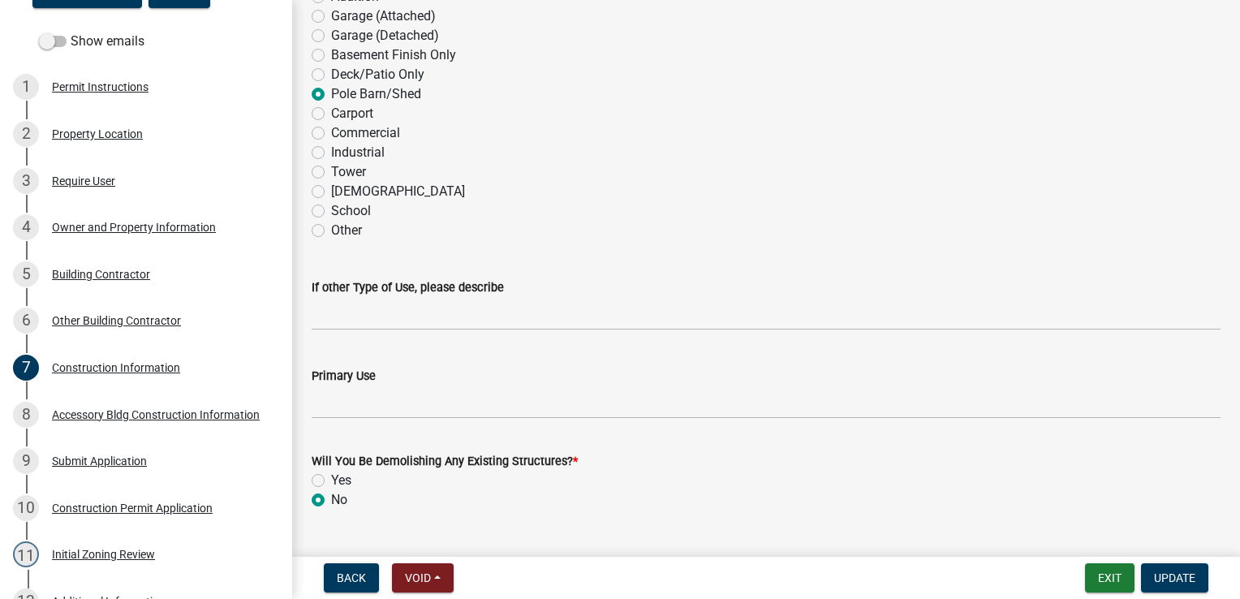
scroll to position [273, 0]
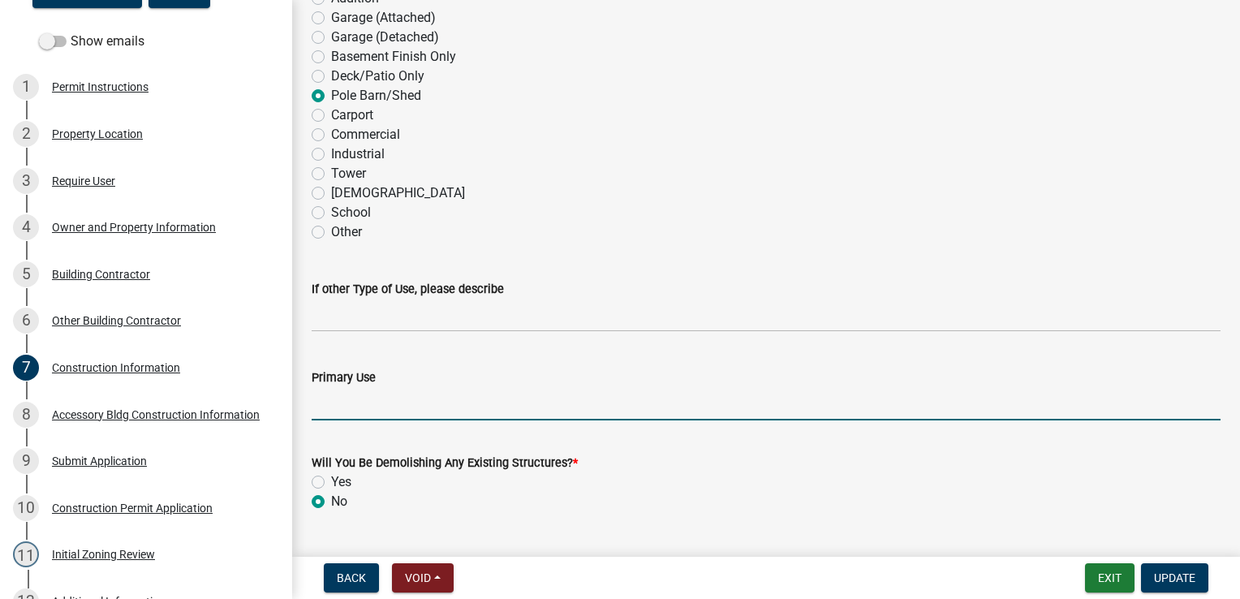
click at [331, 407] on input "Primary Use" at bounding box center [766, 403] width 909 height 33
type input "Storage/Farm Equipment"
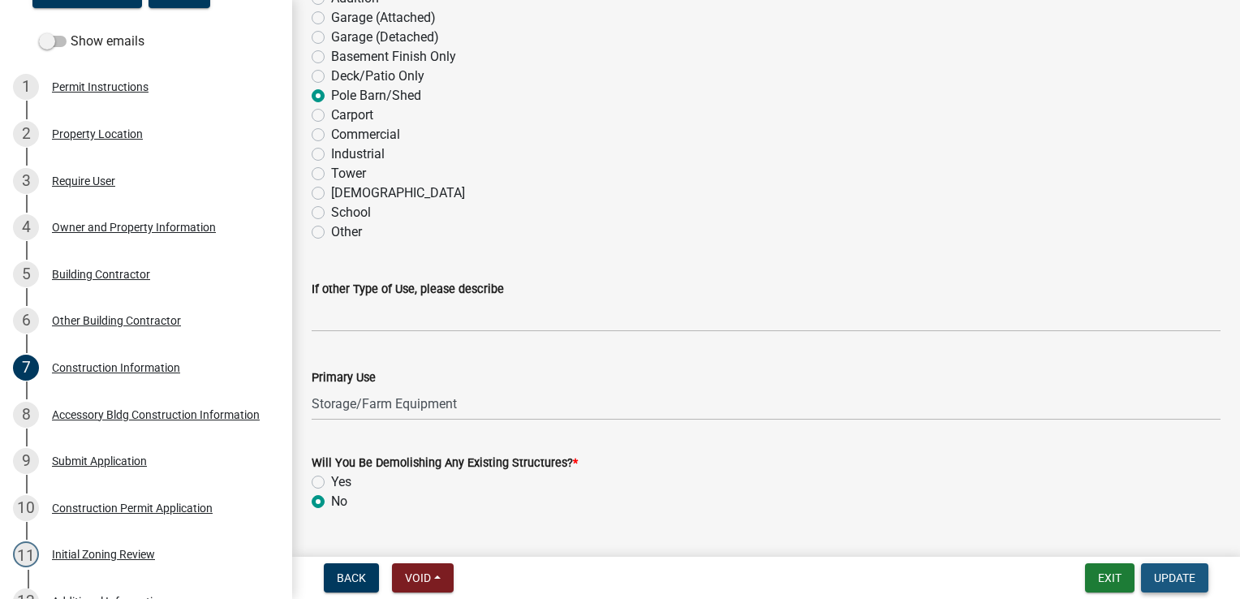
click at [1167, 581] on span "Update" at bounding box center [1174, 577] width 41 height 13
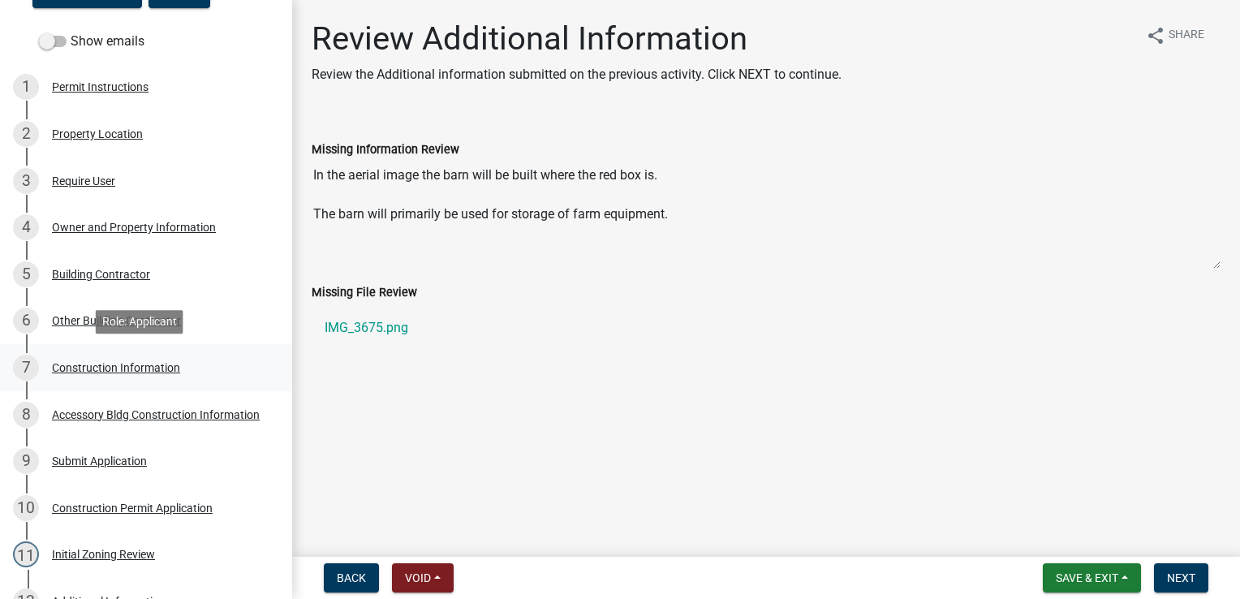
click at [105, 367] on div "Construction Information" at bounding box center [116, 367] width 128 height 11
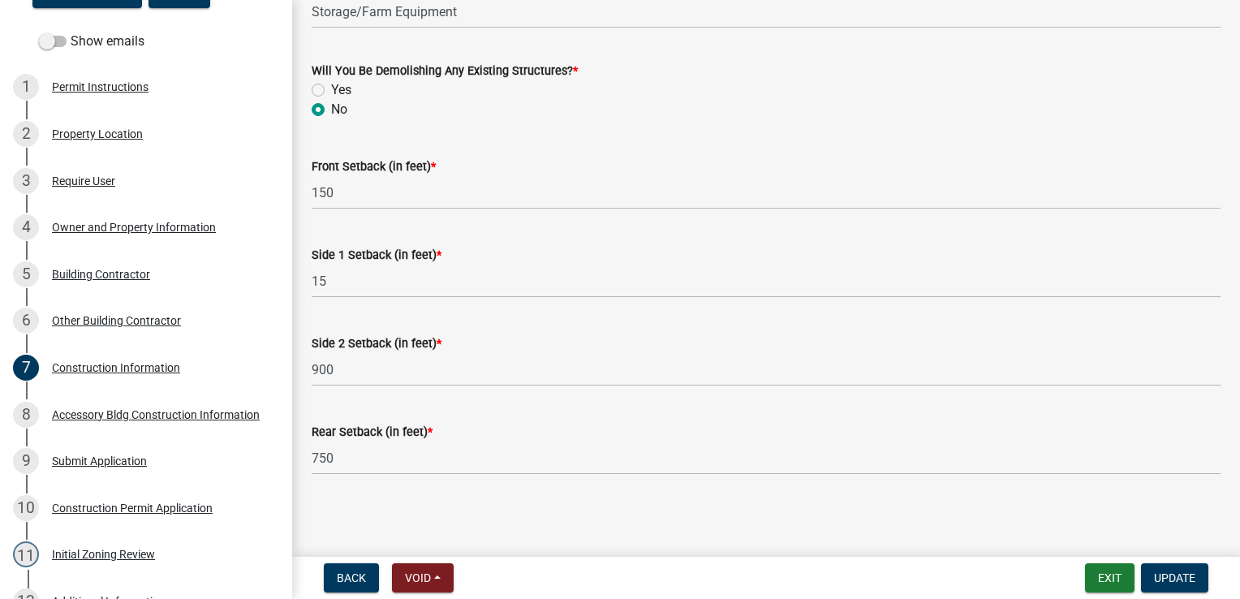
scroll to position [662, 0]
click at [114, 415] on div "Accessory Bldg Construction Information" at bounding box center [156, 414] width 208 height 11
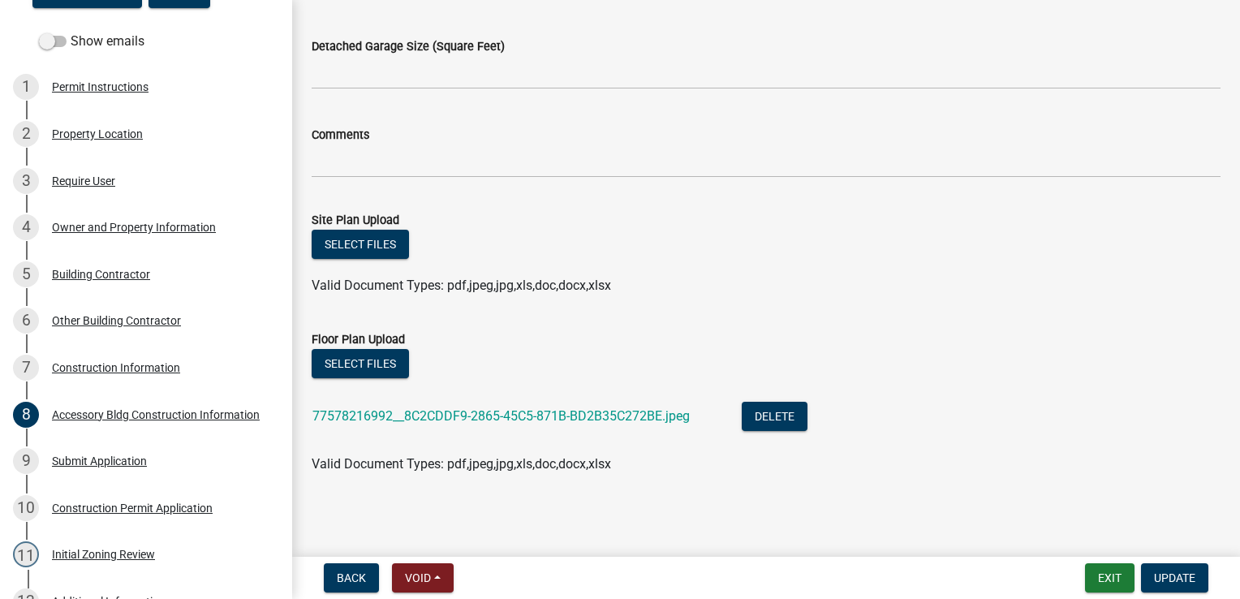
scroll to position [844, 0]
click at [441, 418] on link "77578216992__8C2CDDF9-2865-45C5-871B-BD2B35C272BE.jpeg" at bounding box center [500, 415] width 377 height 15
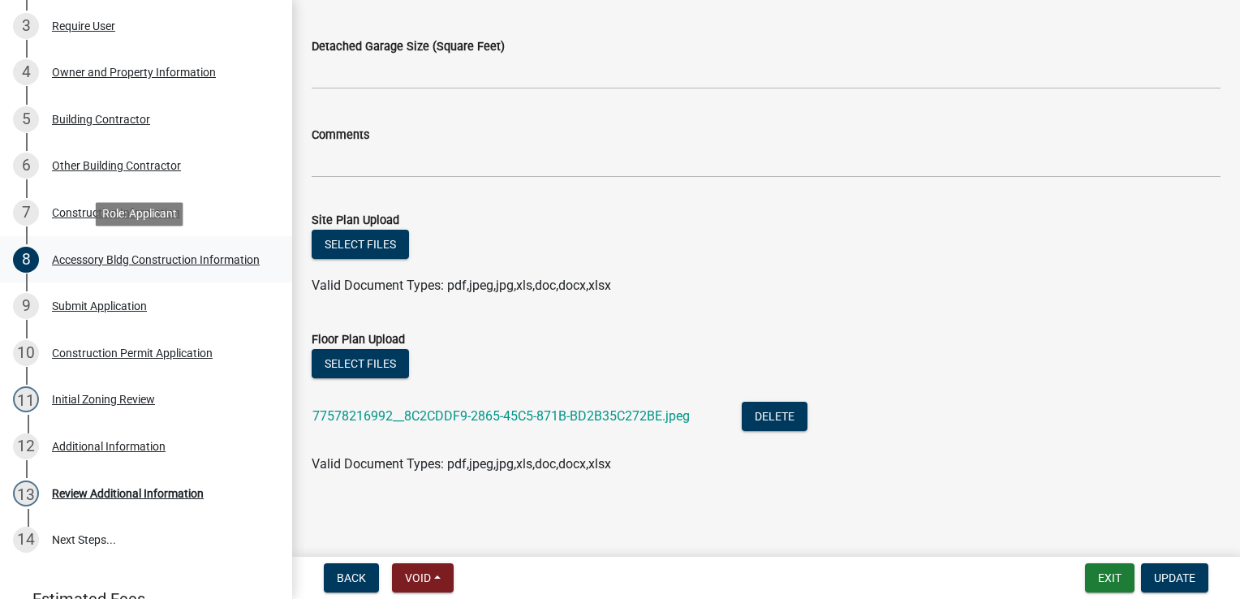
scroll to position [404, 0]
click at [123, 498] on div "Review Additional Information" at bounding box center [128, 493] width 152 height 11
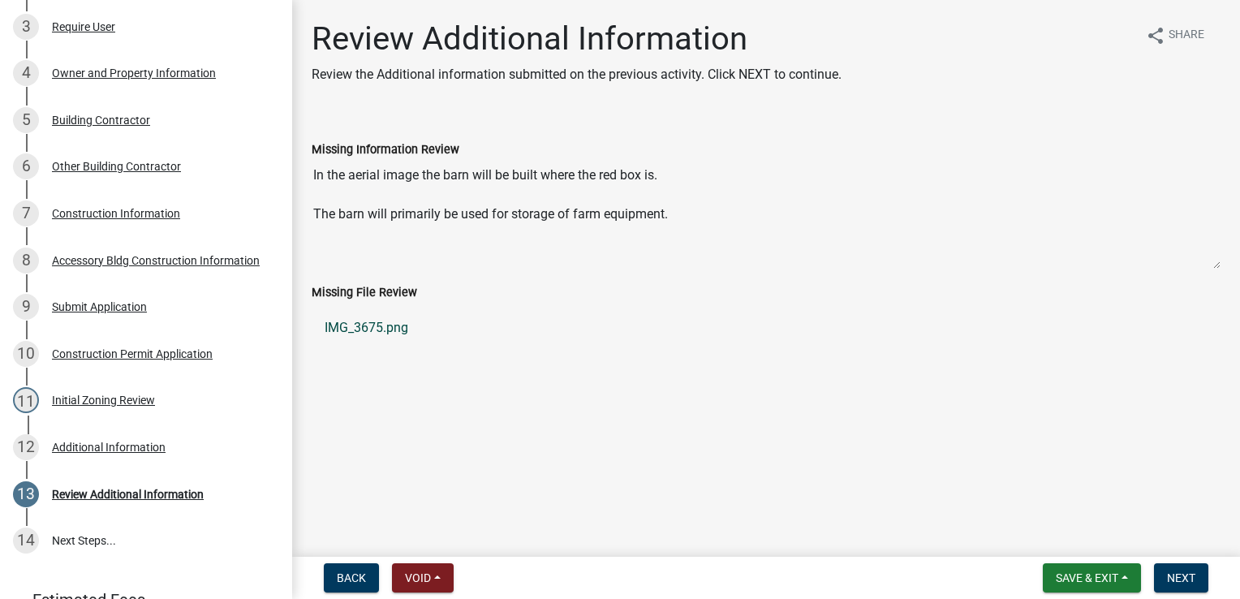
click at [382, 328] on link "IMG_3675.png" at bounding box center [766, 327] width 909 height 39
click at [92, 256] on div "Accessory Bldg Construction Information" at bounding box center [156, 260] width 208 height 11
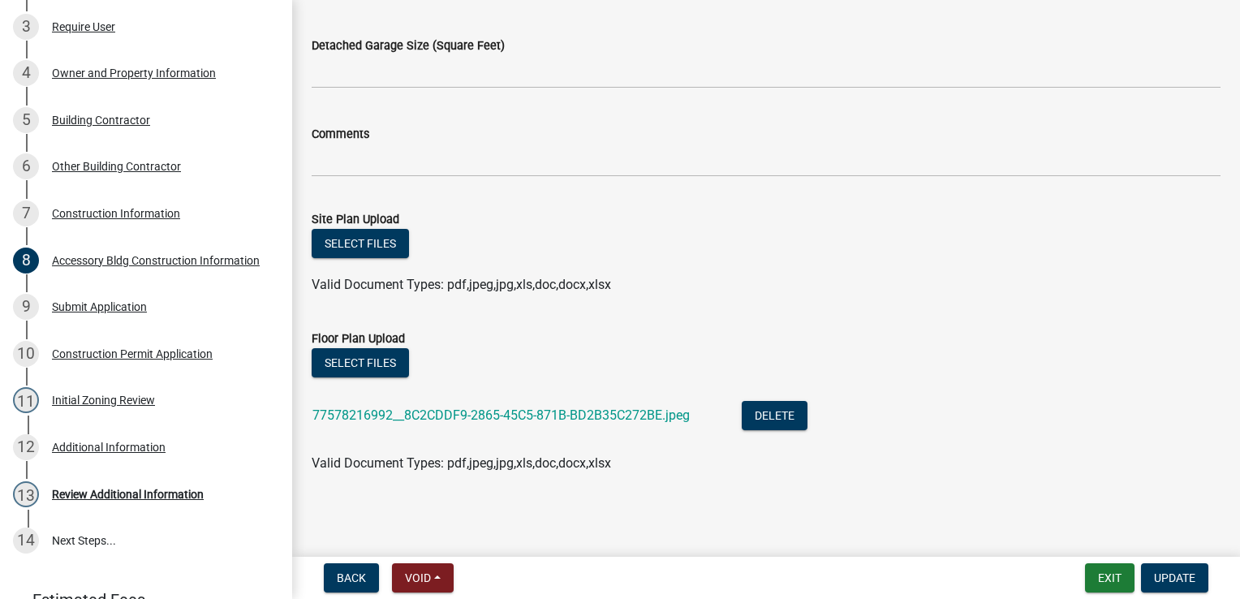
scroll to position [844, 0]
click at [378, 250] on button "Select files" at bounding box center [360, 244] width 97 height 29
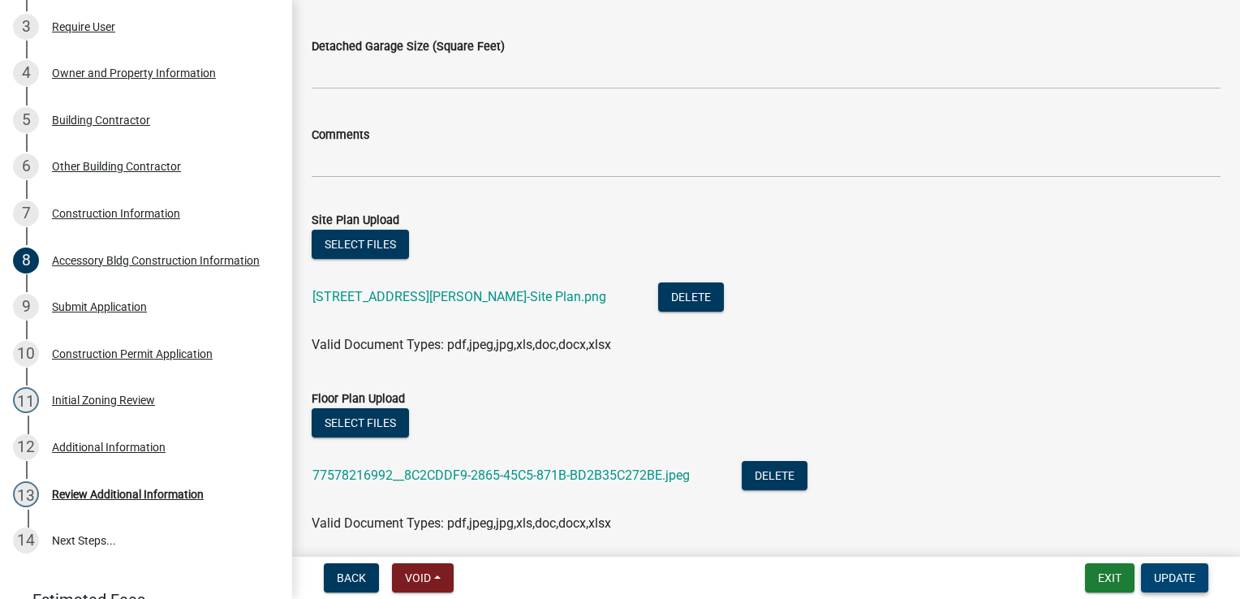
click at [1181, 574] on span "Update" at bounding box center [1174, 577] width 41 height 13
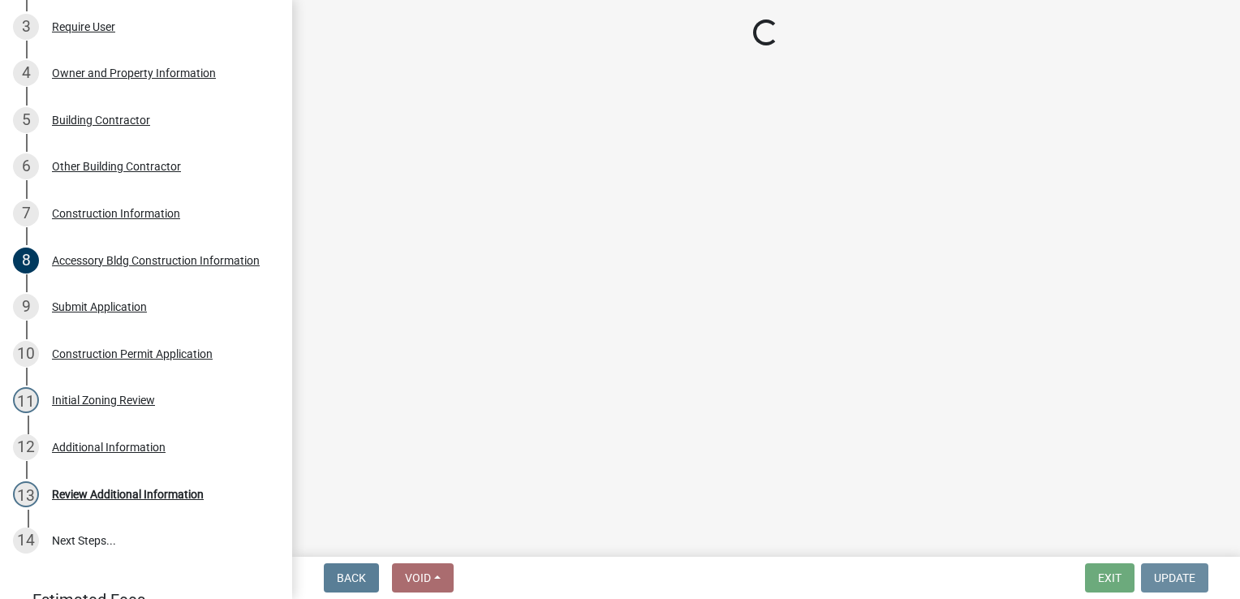
scroll to position [0, 0]
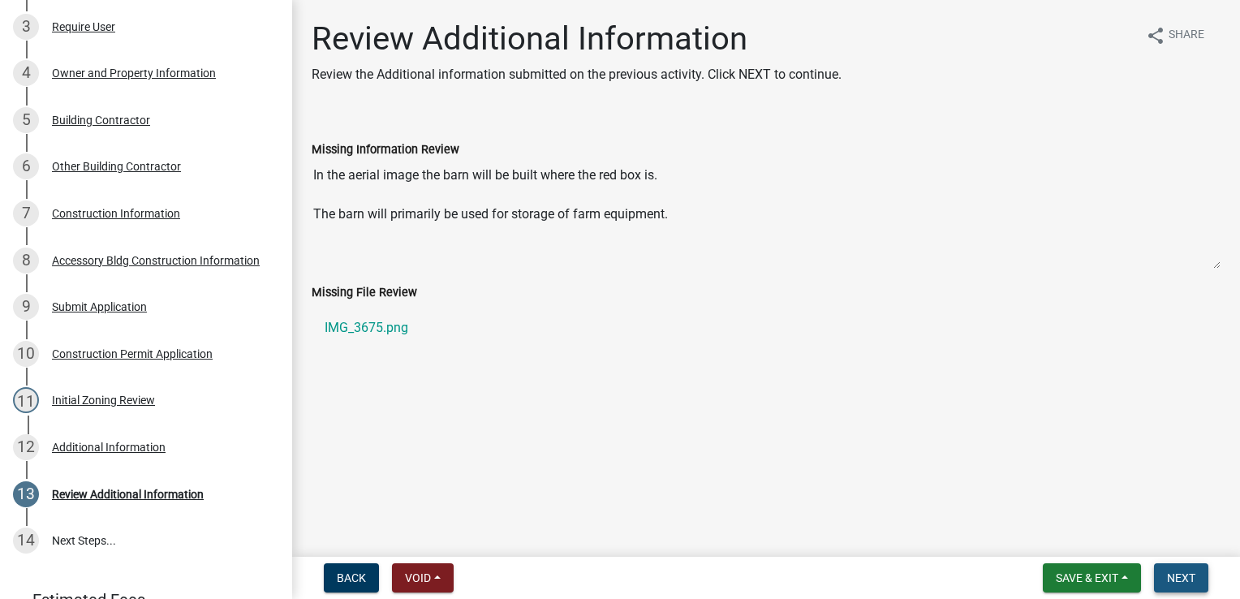
click at [1175, 574] on span "Next" at bounding box center [1181, 577] width 28 height 13
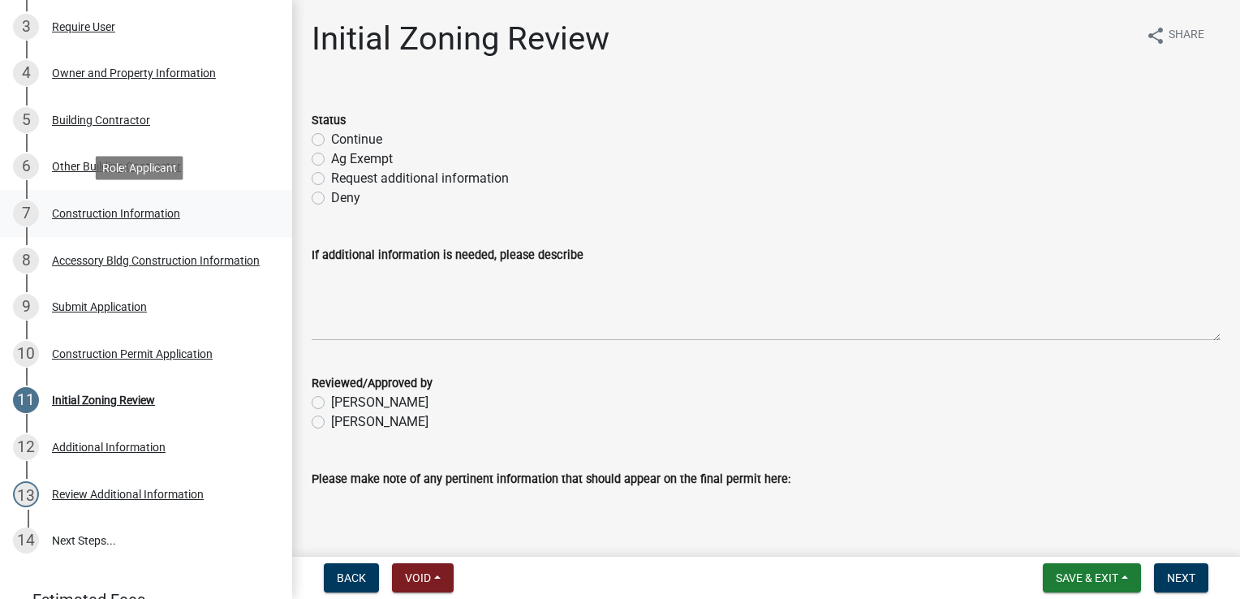
click at [119, 212] on div "Construction Information" at bounding box center [116, 213] width 128 height 11
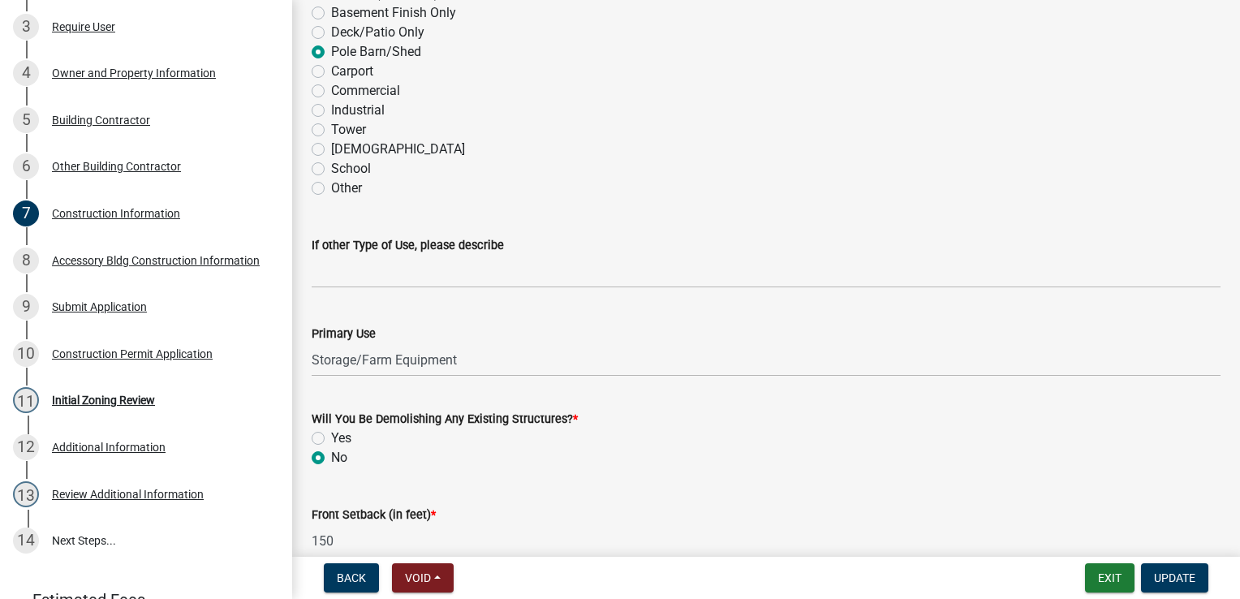
scroll to position [122, 0]
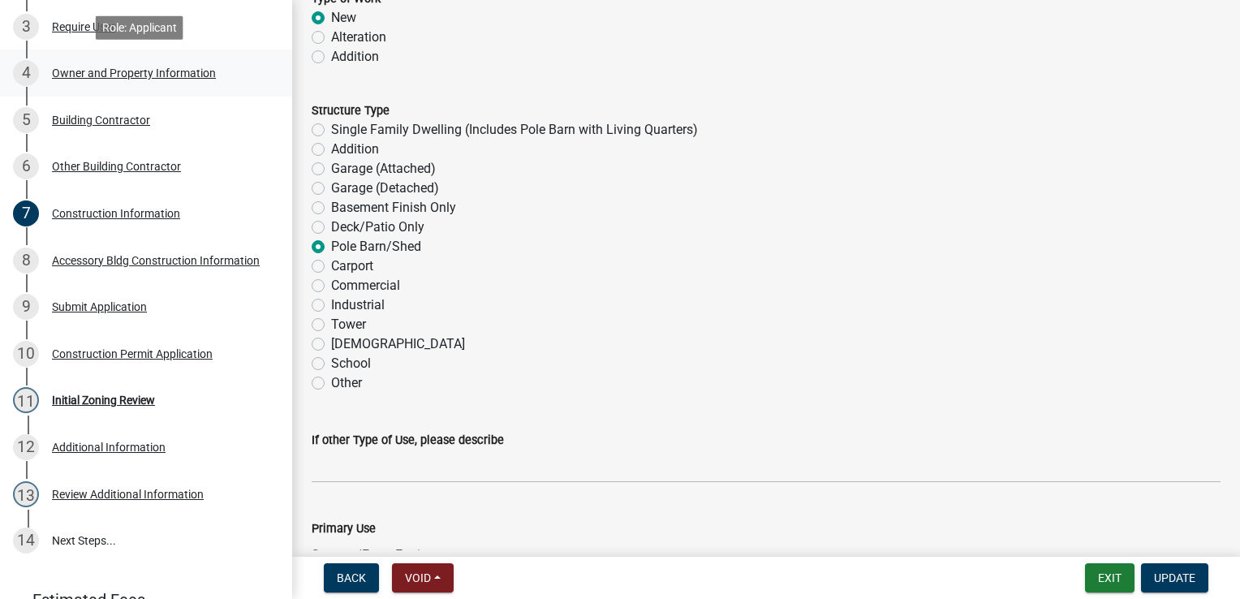
click at [134, 75] on div "Owner and Property Information" at bounding box center [134, 72] width 164 height 11
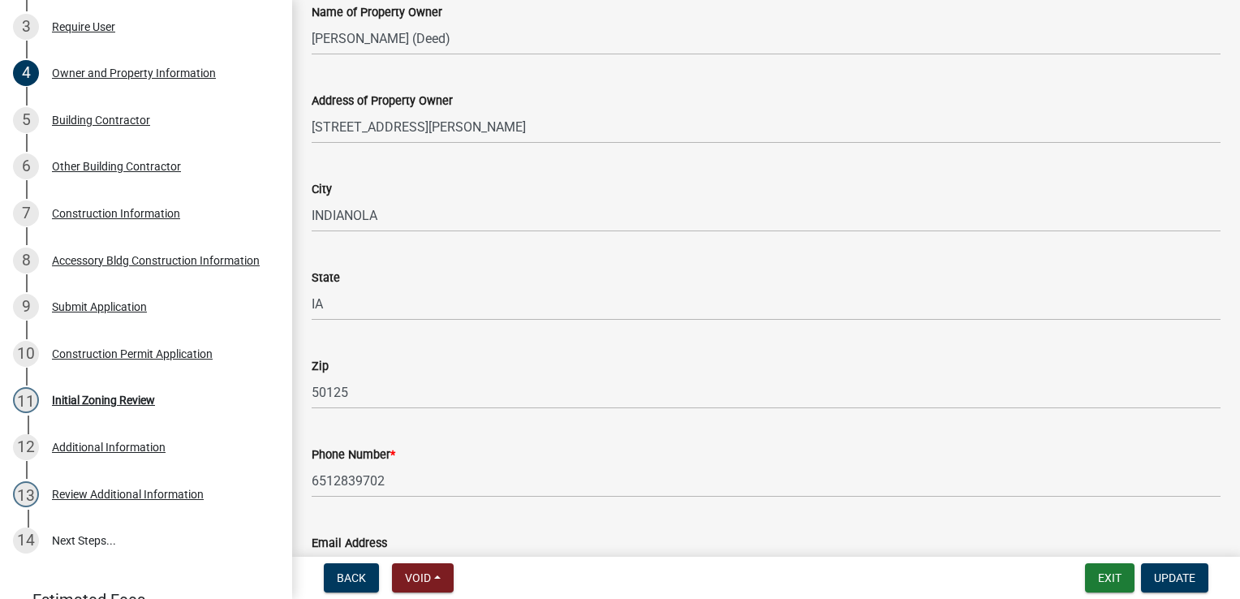
scroll to position [259, 0]
click at [114, 213] on div "Construction Information" at bounding box center [116, 213] width 128 height 11
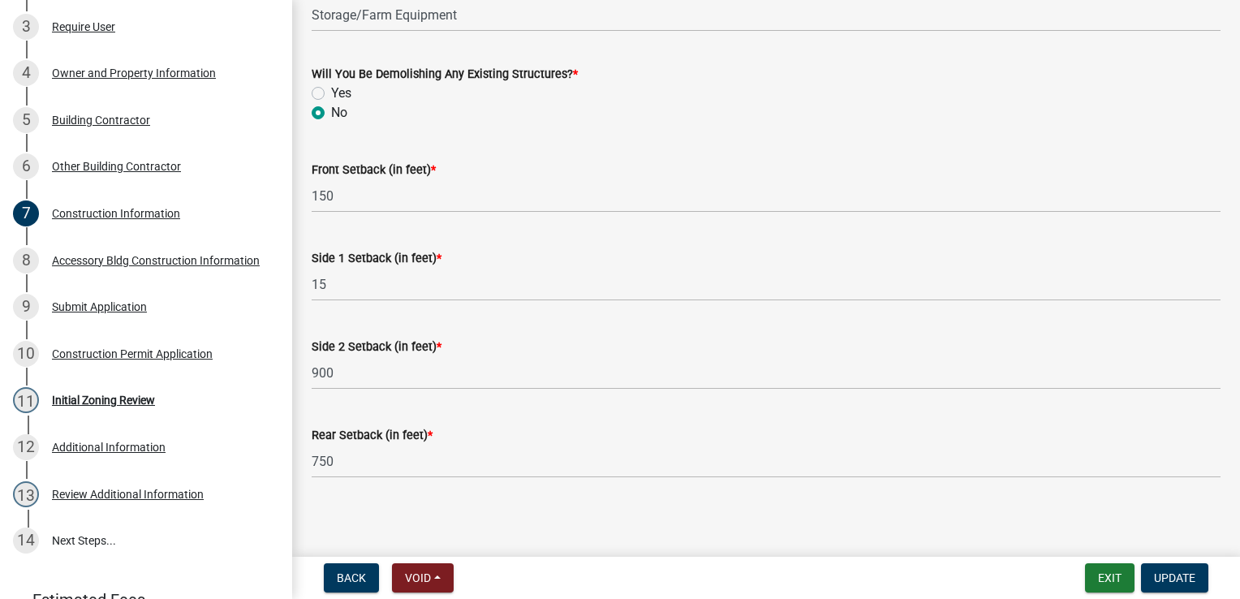
scroll to position [665, 0]
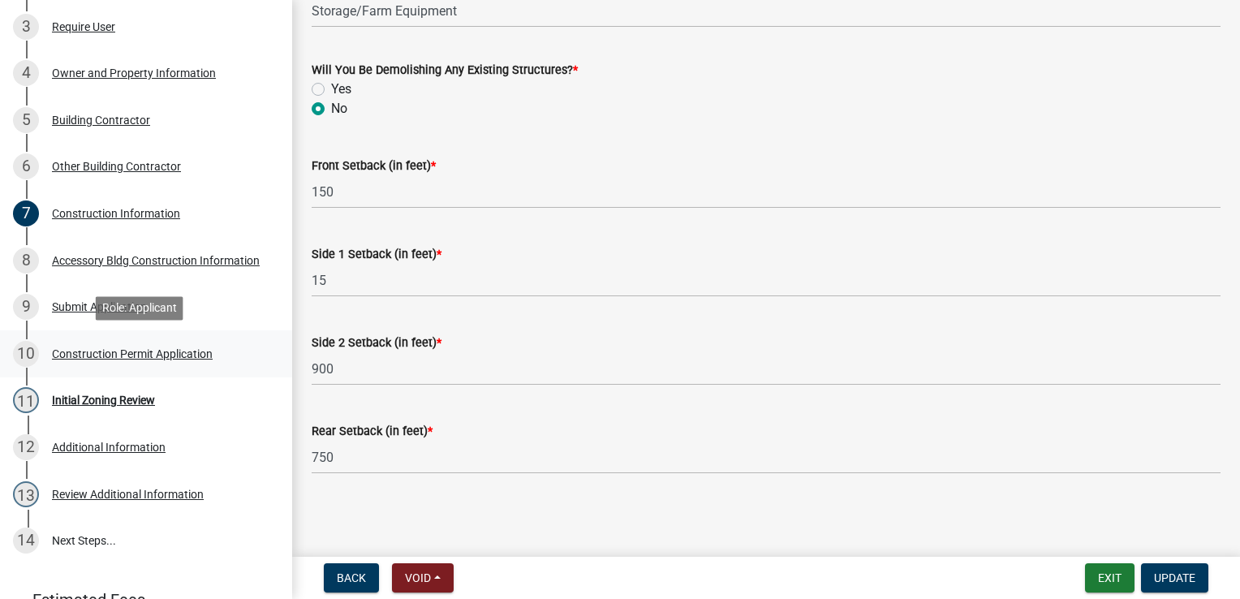
click at [78, 349] on div "Construction Permit Application" at bounding box center [132, 353] width 161 height 11
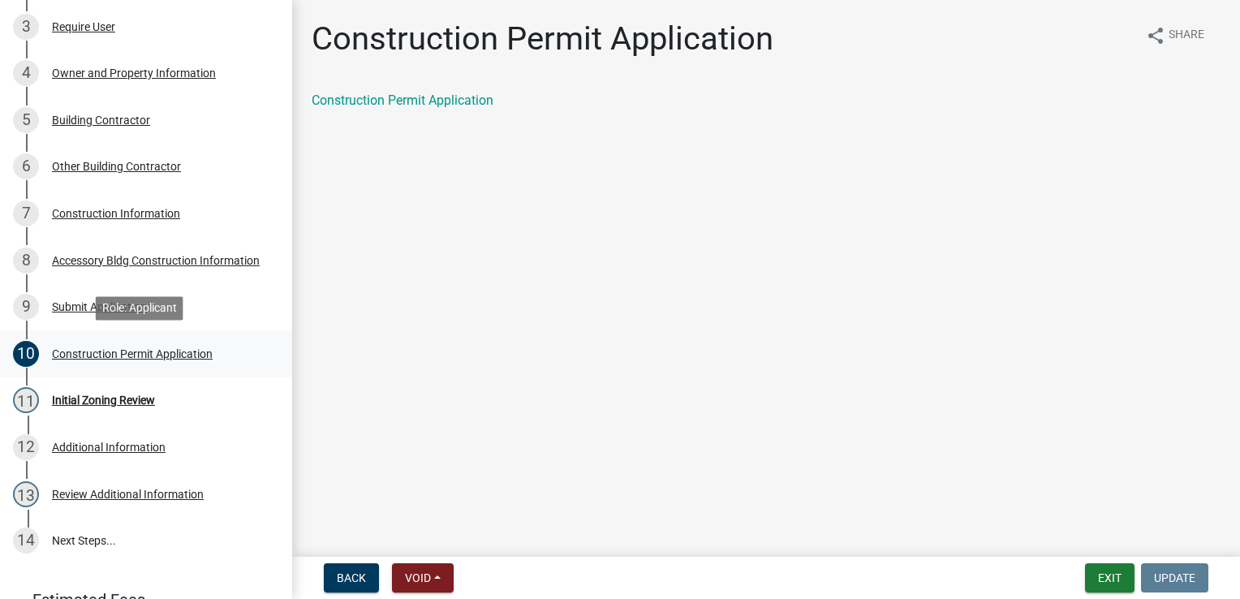
click at [85, 353] on div "Construction Permit Application" at bounding box center [132, 353] width 161 height 11
click at [106, 401] on div "Initial Zoning Review" at bounding box center [103, 399] width 103 height 11
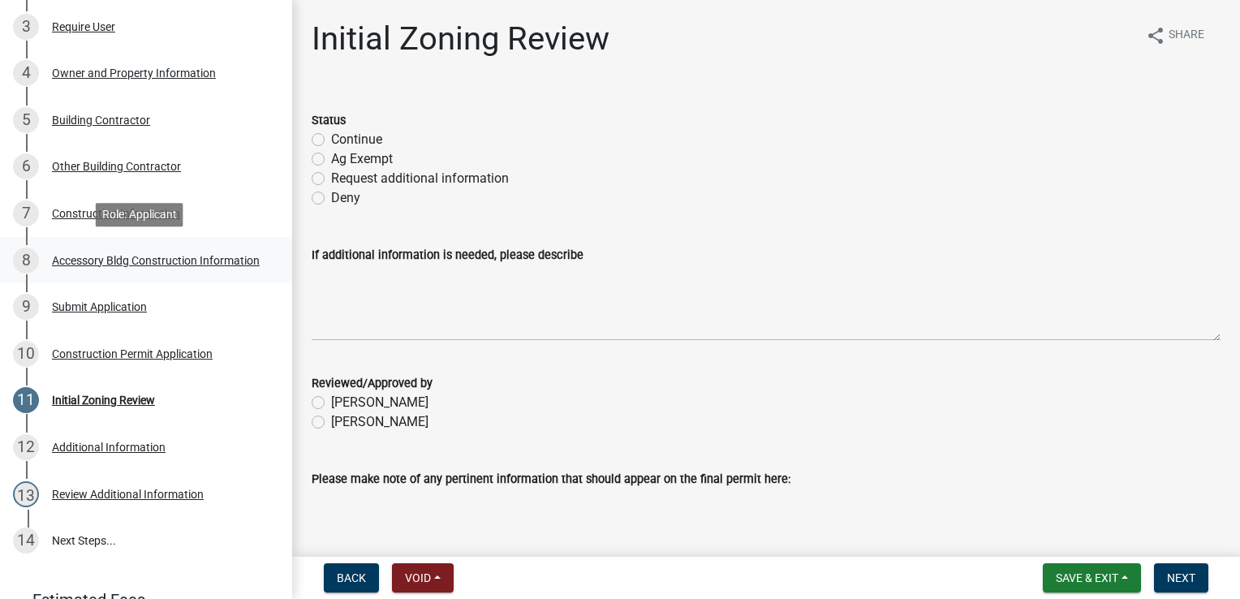
click at [99, 256] on div "Accessory Bldg Construction Information" at bounding box center [156, 260] width 208 height 11
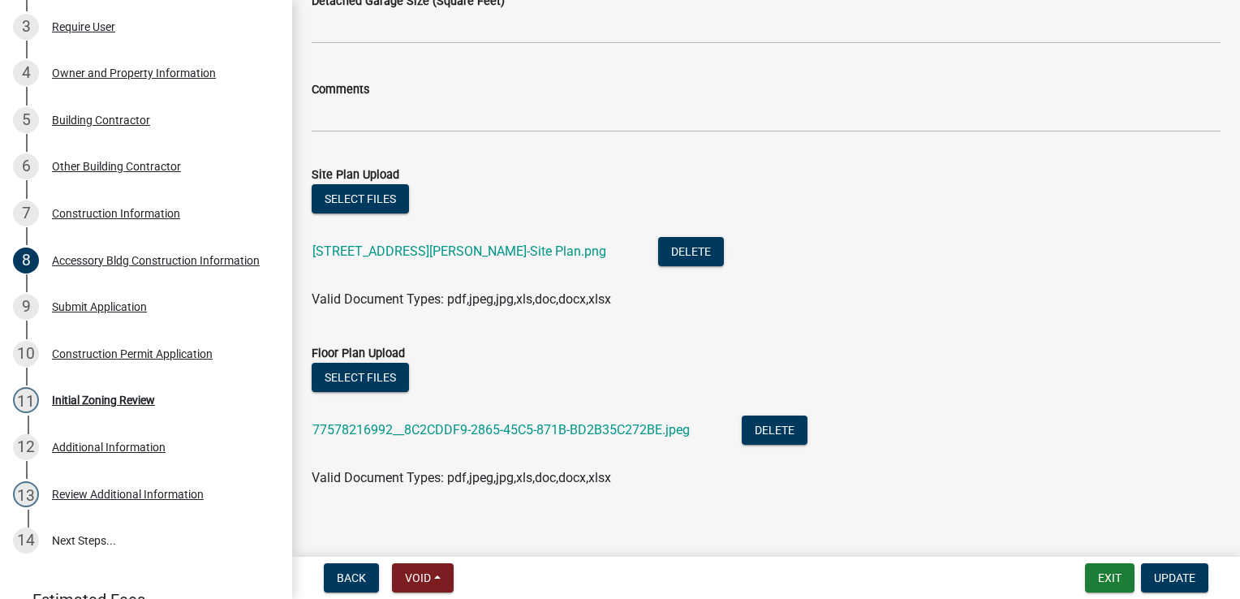
scroll to position [904, 0]
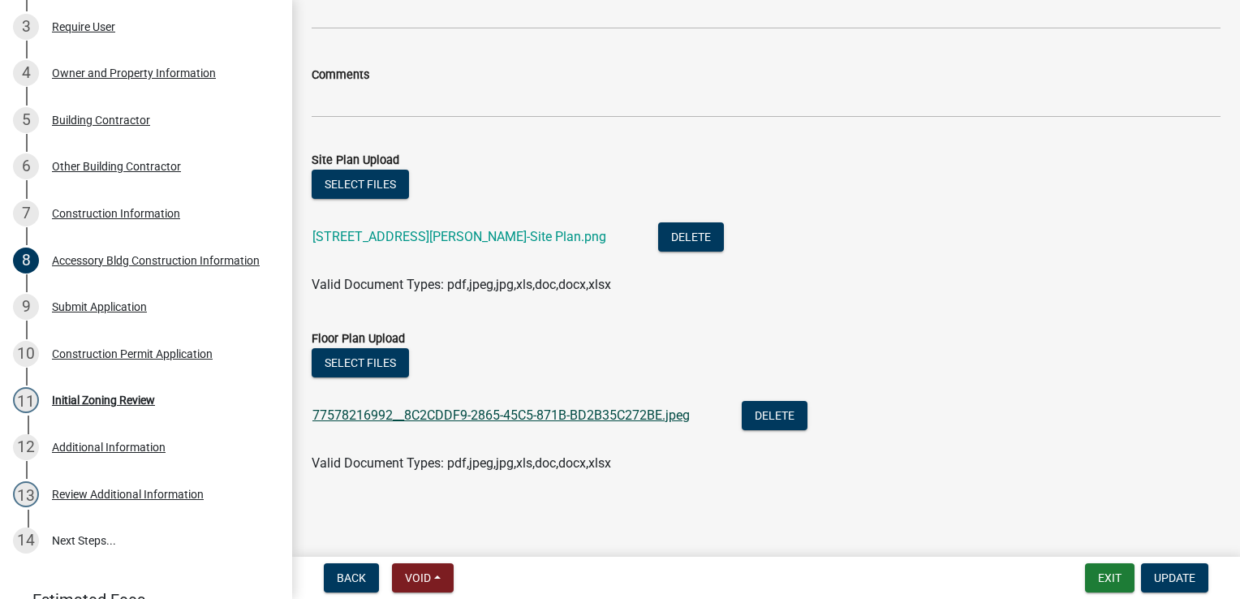
click at [475, 412] on link "77578216992__8C2CDDF9-2865-45C5-871B-BD2B35C272BE.jpeg" at bounding box center [500, 414] width 377 height 15
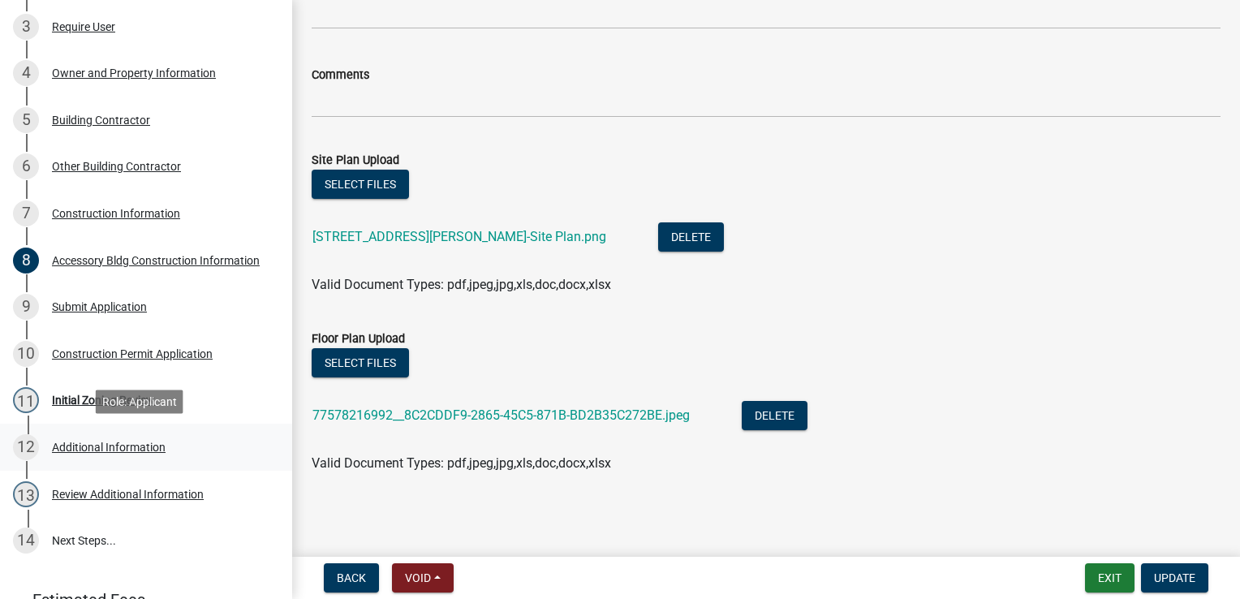
click at [136, 446] on div "Additional Information" at bounding box center [109, 446] width 114 height 11
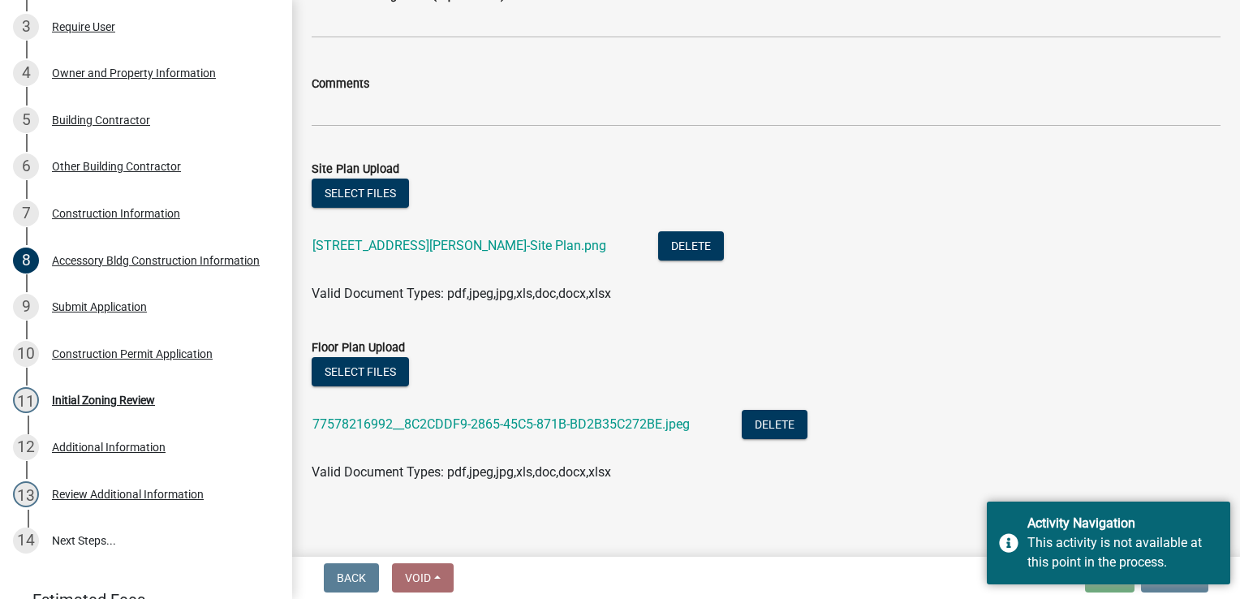
scroll to position [895, 0]
click at [117, 453] on div "12 Additional Information" at bounding box center [139, 447] width 253 height 26
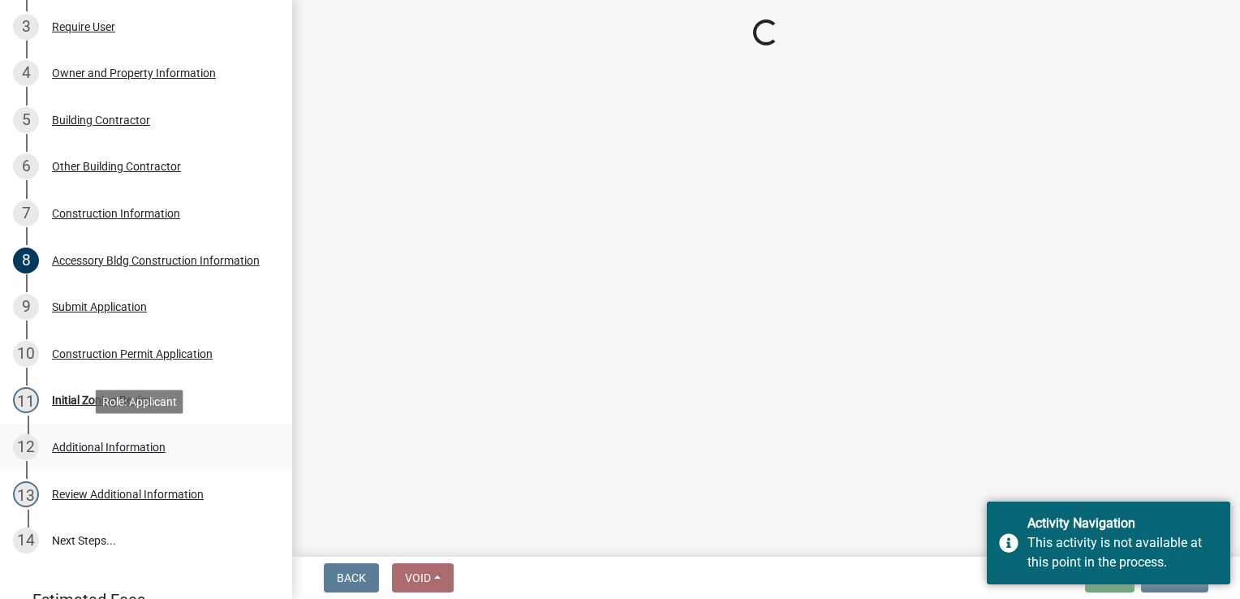
scroll to position [0, 0]
click at [119, 495] on div "Review Additional Information" at bounding box center [128, 493] width 152 height 11
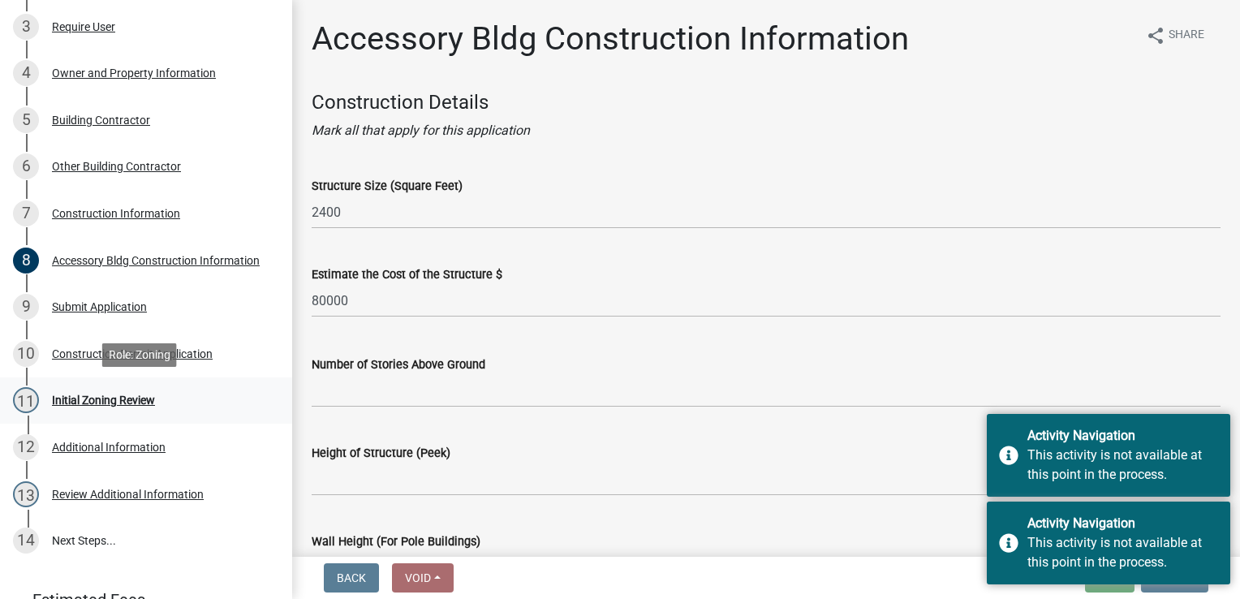
click at [141, 404] on div "Initial Zoning Review" at bounding box center [103, 399] width 103 height 11
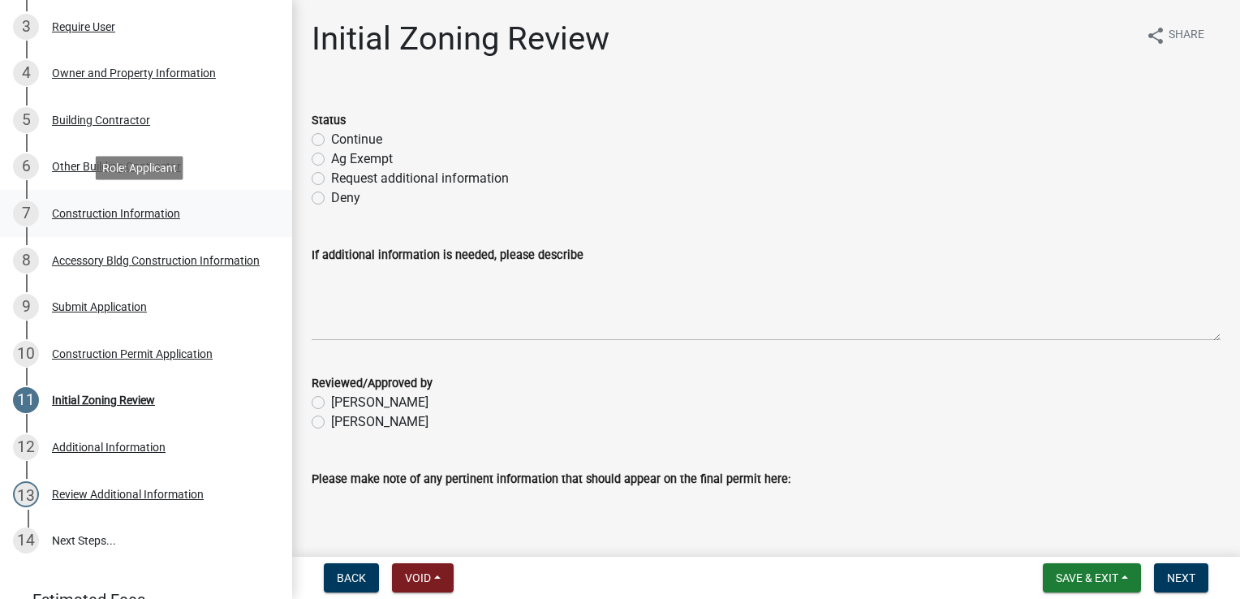
click at [96, 208] on div "Construction Information" at bounding box center [116, 213] width 128 height 11
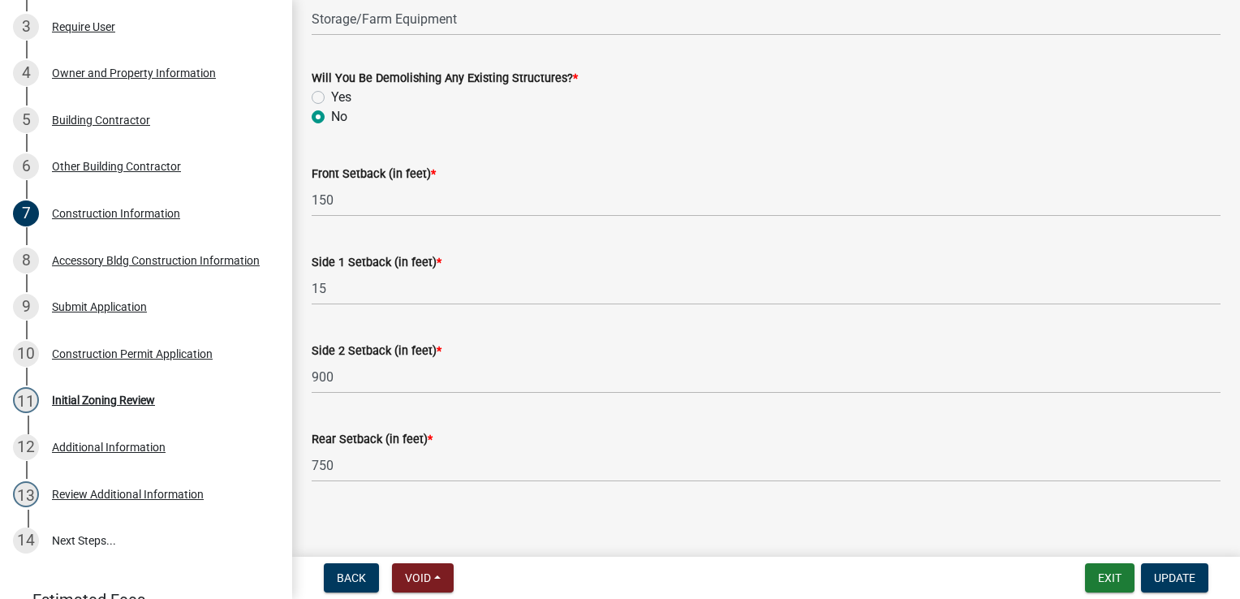
scroll to position [665, 0]
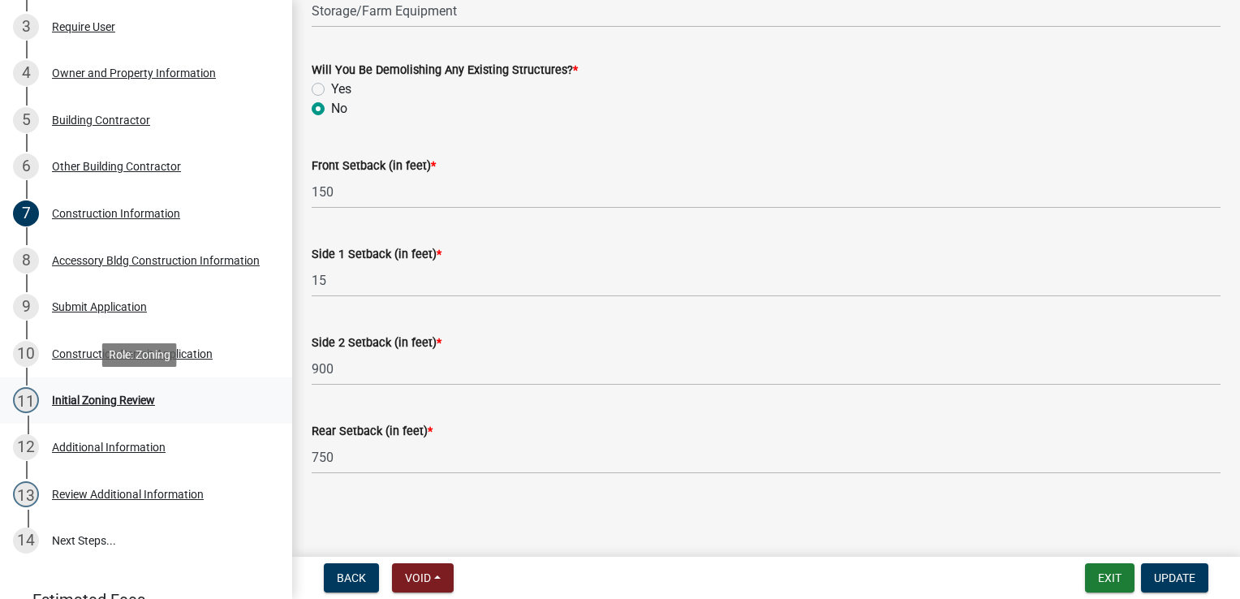
click at [114, 391] on div "11 Initial Zoning Review" at bounding box center [139, 400] width 253 height 26
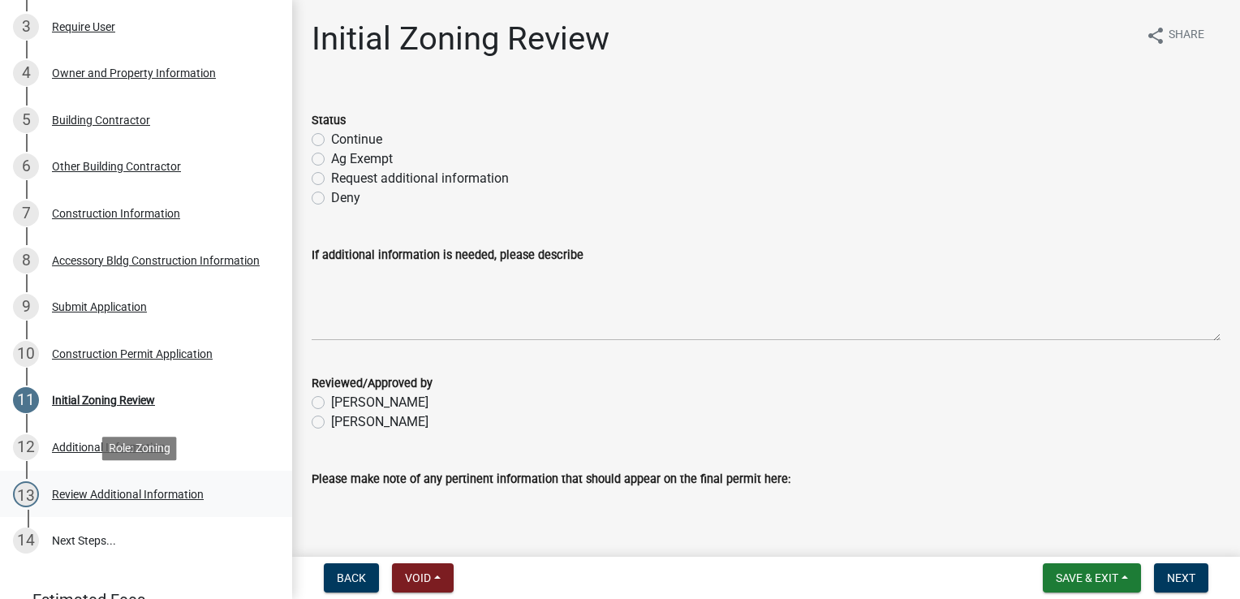
click at [99, 505] on div "13 Review Additional Information" at bounding box center [139, 494] width 253 height 26
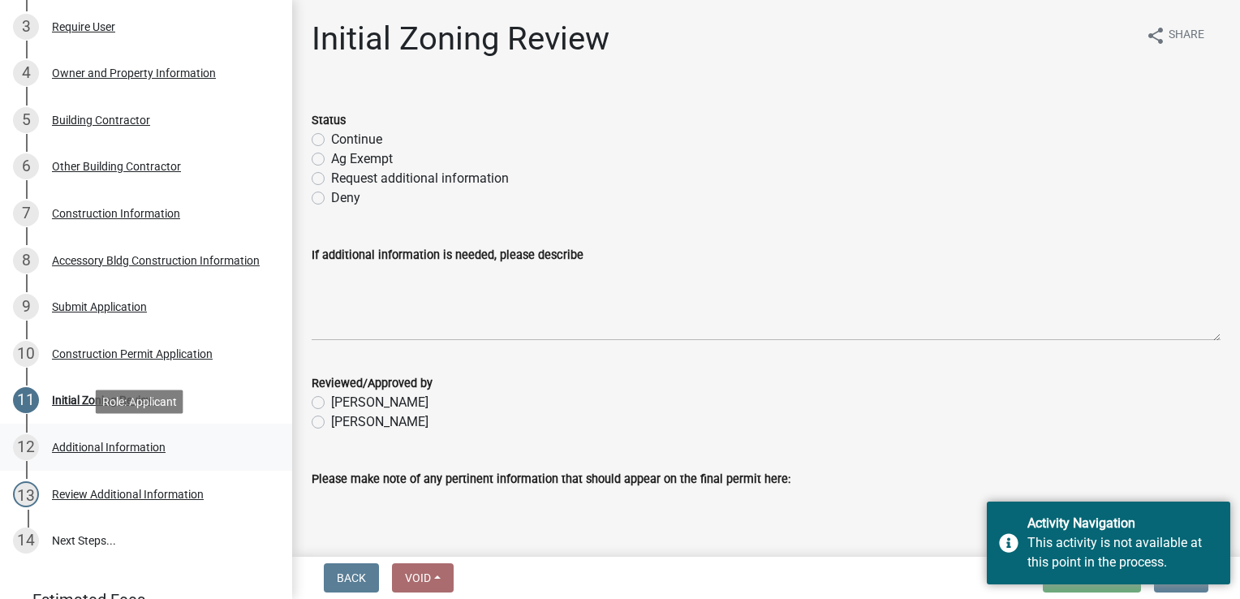
click at [88, 453] on div "12 Additional Information" at bounding box center [139, 447] width 253 height 26
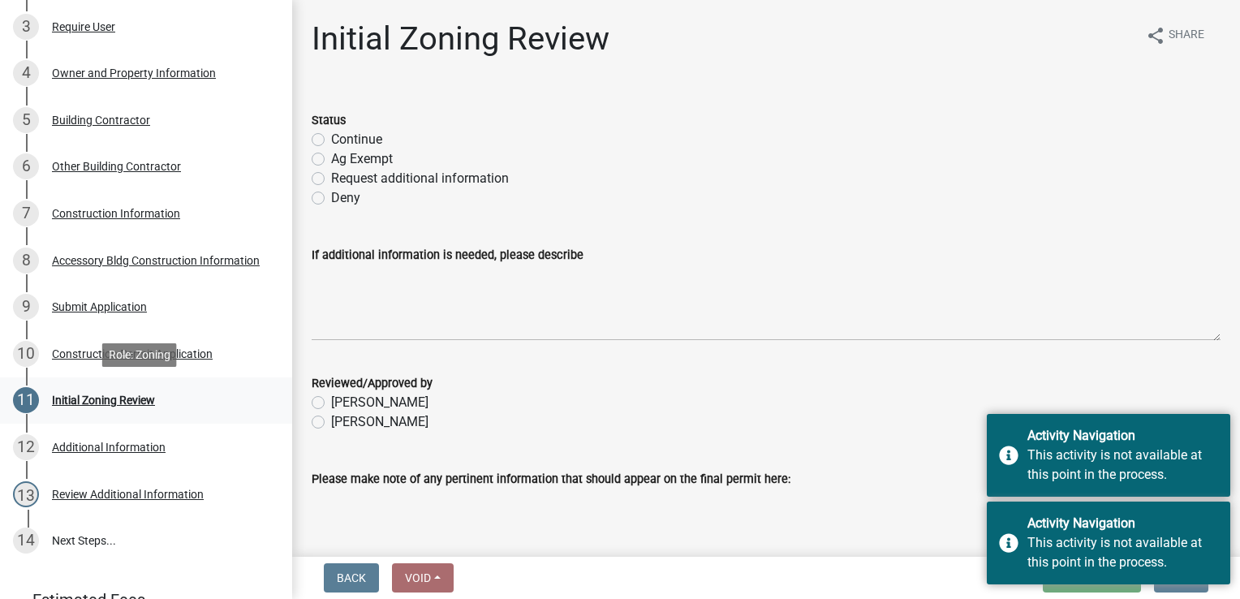
click at [85, 403] on div "Initial Zoning Review" at bounding box center [103, 399] width 103 height 11
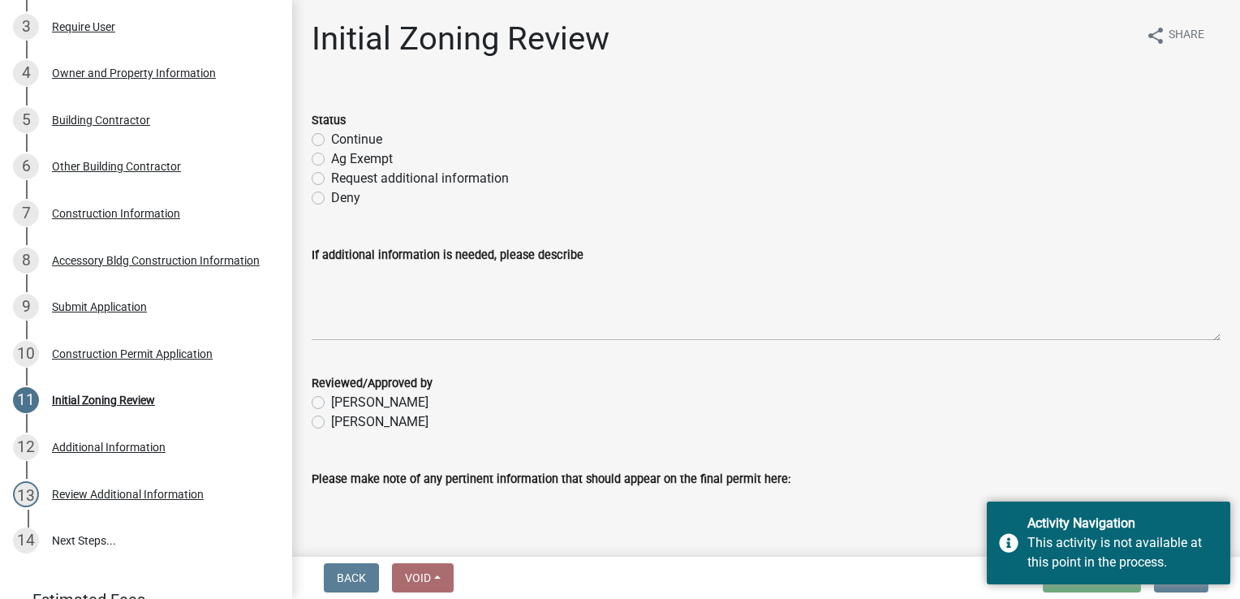
click at [331, 144] on label "Continue" at bounding box center [356, 139] width 51 height 19
click at [331, 140] on input "Continue" at bounding box center [336, 135] width 11 height 11
radio input "true"
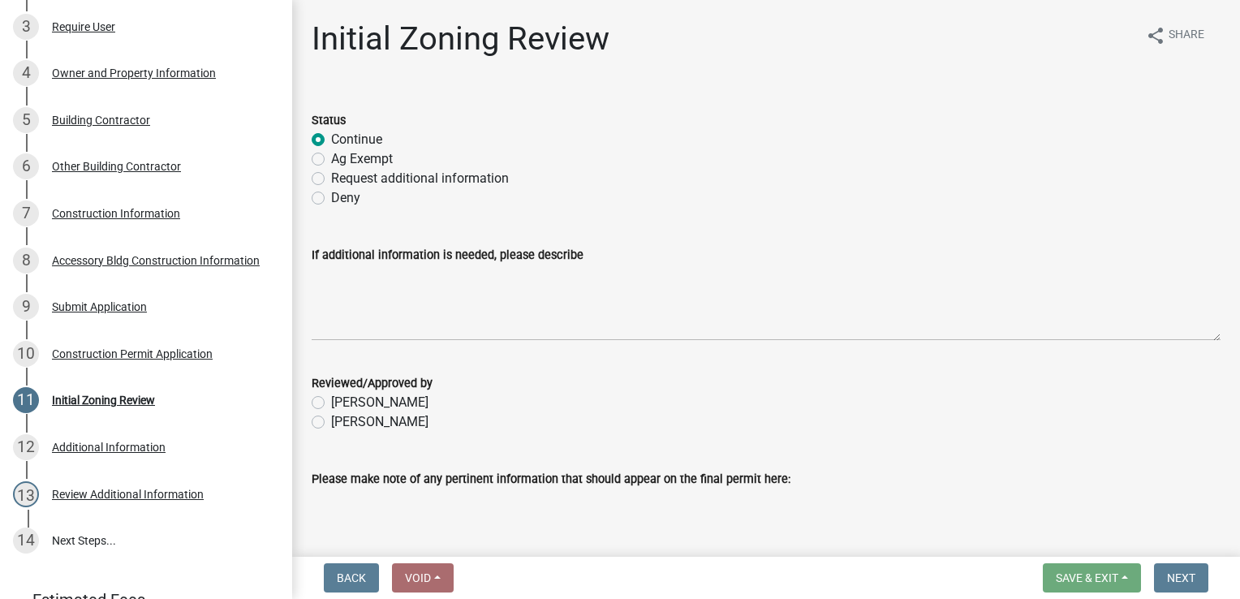
click at [331, 423] on label "[PERSON_NAME]" at bounding box center [379, 421] width 97 height 19
click at [331, 423] on input "[PERSON_NAME]" at bounding box center [336, 417] width 11 height 11
radio input "true"
click at [115, 445] on div "Additional Information" at bounding box center [109, 446] width 114 height 11
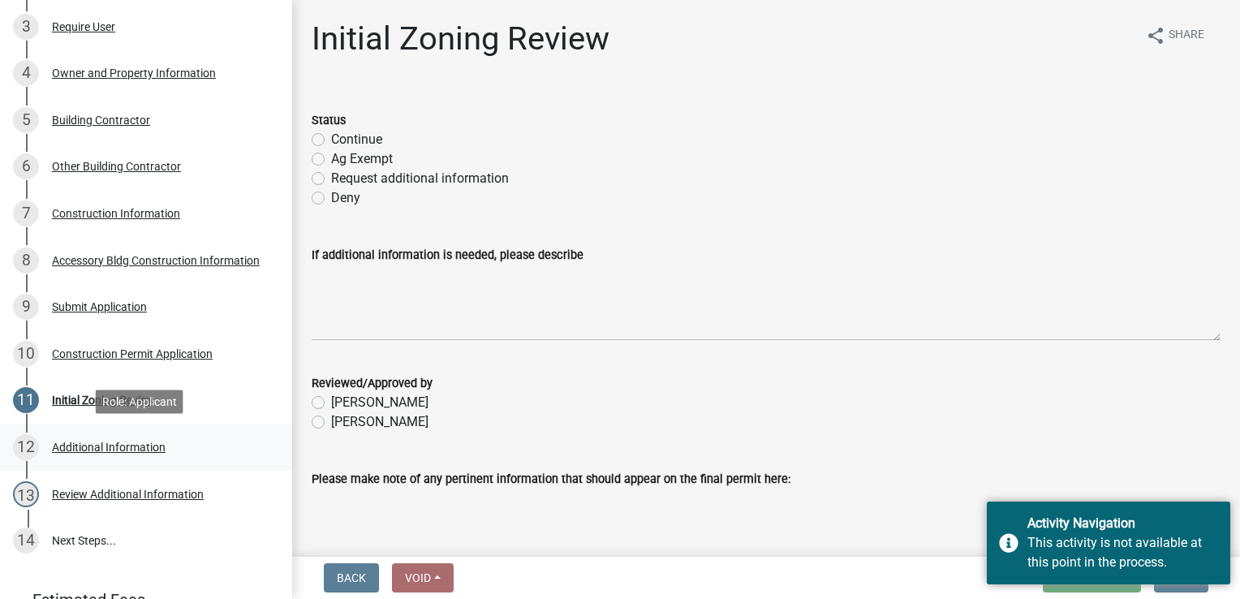
click at [135, 444] on div "Additional Information" at bounding box center [109, 446] width 114 height 11
click at [331, 139] on label "Continue" at bounding box center [356, 139] width 51 height 19
click at [331, 139] on input "Continue" at bounding box center [336, 135] width 11 height 11
radio input "true"
click at [331, 418] on label "[PERSON_NAME]" at bounding box center [379, 421] width 97 height 19
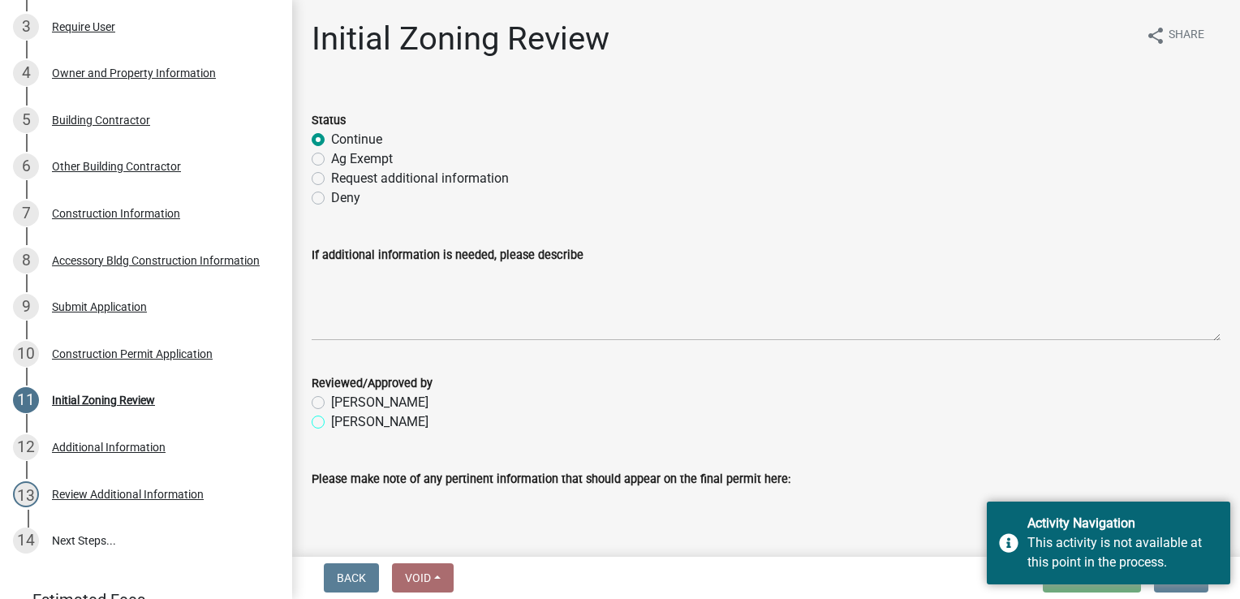
click at [331, 418] on input "[PERSON_NAME]" at bounding box center [336, 417] width 11 height 11
radio input "true"
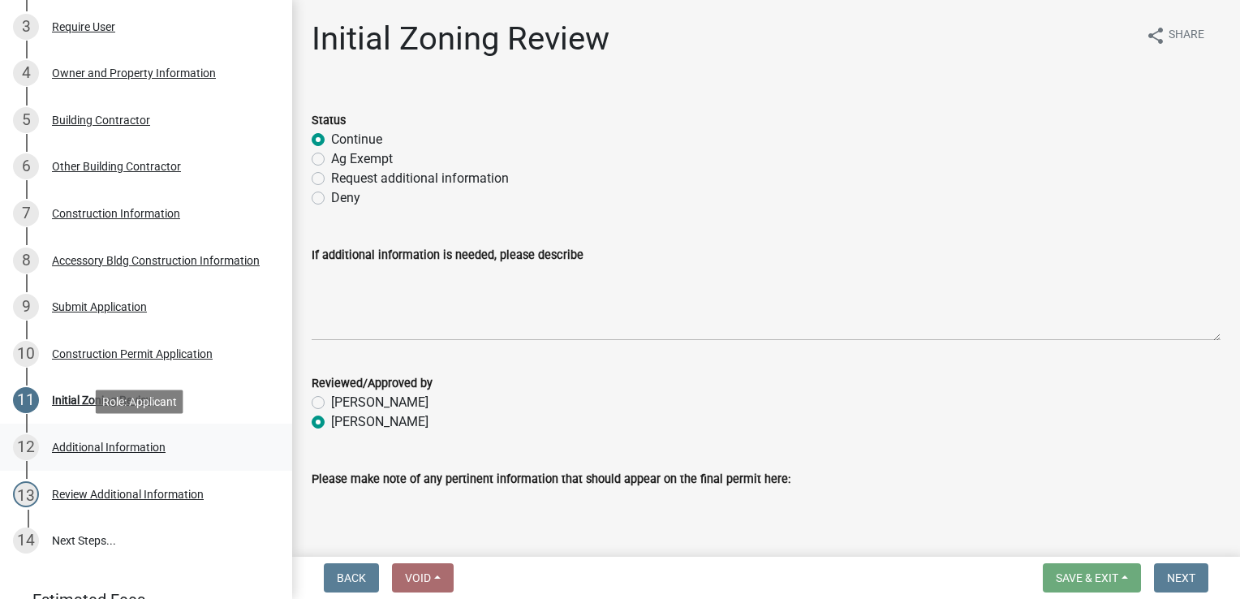
click at [125, 446] on div "Additional Information" at bounding box center [109, 446] width 114 height 11
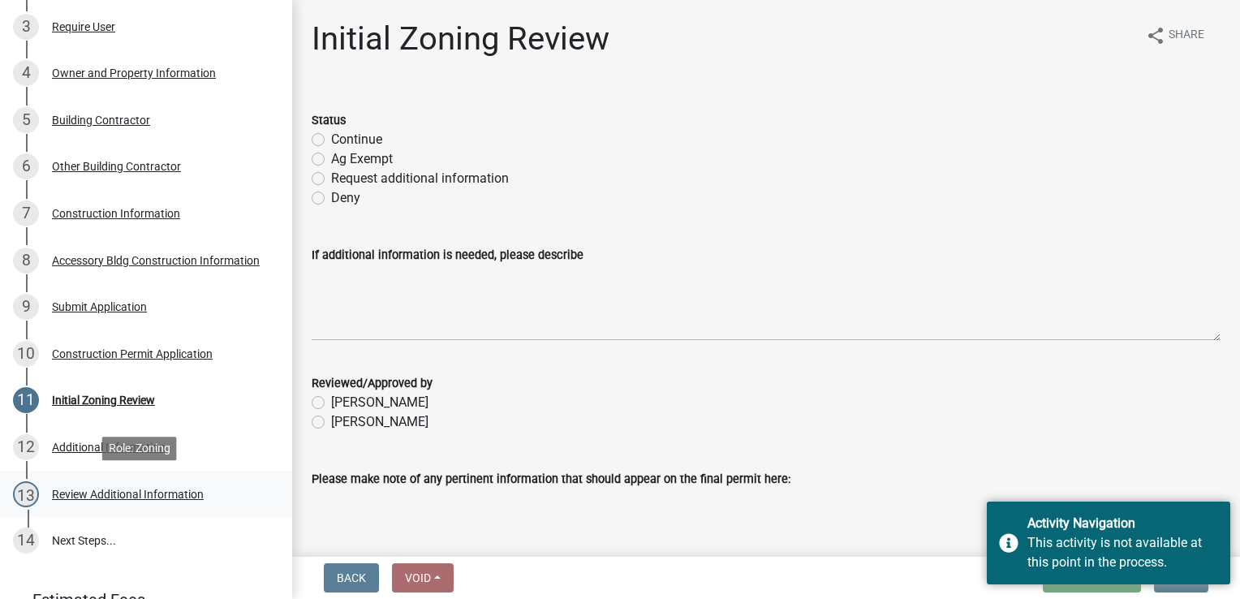
click at [88, 488] on div "Review Additional Information" at bounding box center [128, 493] width 152 height 11
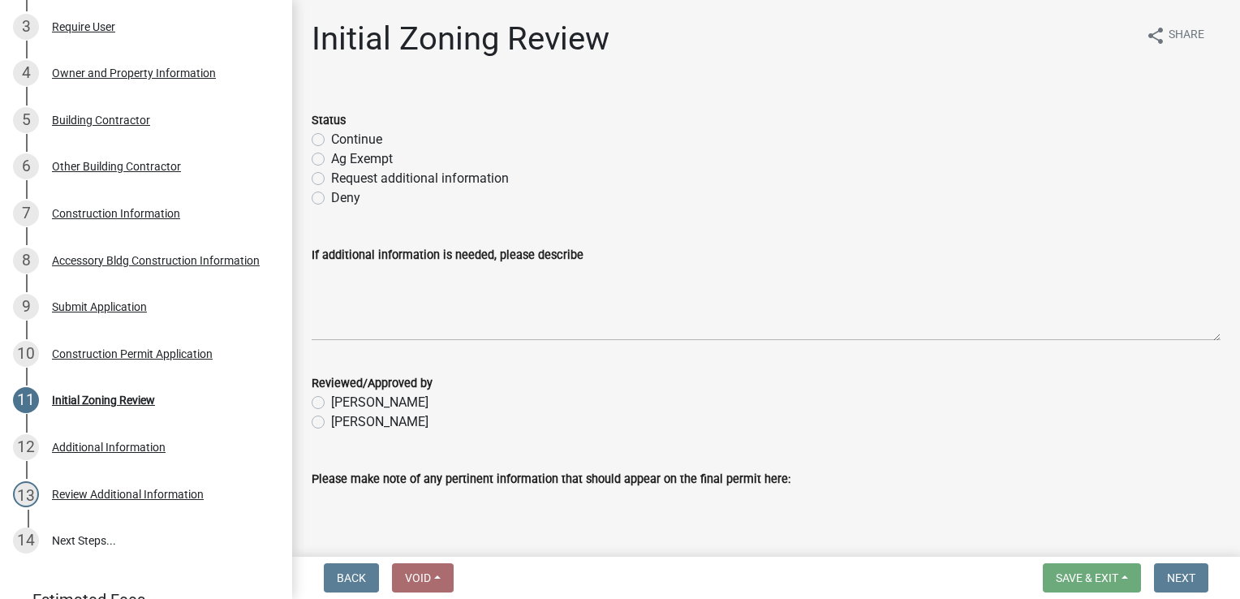
click at [331, 141] on label "Continue" at bounding box center [356, 139] width 51 height 19
click at [331, 140] on input "Continue" at bounding box center [336, 135] width 11 height 11
radio input "true"
click at [331, 415] on label "[PERSON_NAME]" at bounding box center [379, 421] width 97 height 19
click at [331, 415] on input "[PERSON_NAME]" at bounding box center [336, 417] width 11 height 11
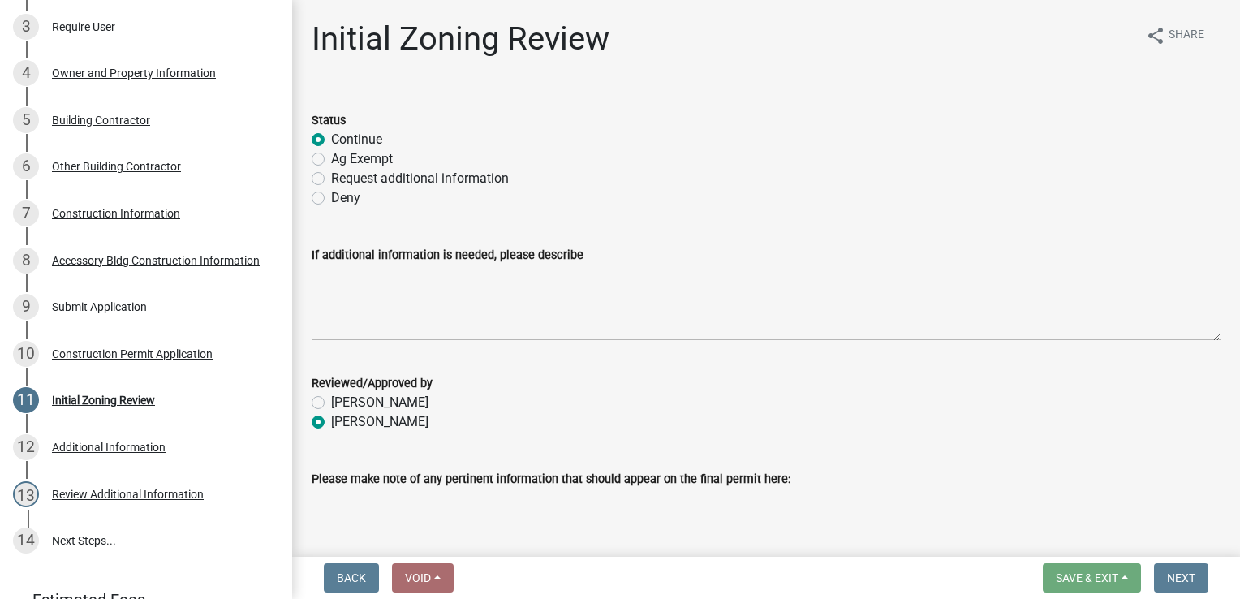
radio input "true"
click at [103, 446] on div "Additional Information" at bounding box center [109, 446] width 114 height 11
click at [88, 500] on div "13 Review Additional Information" at bounding box center [139, 494] width 253 height 26
click at [204, 80] on div "4 Owner and Property Information" at bounding box center [139, 73] width 253 height 26
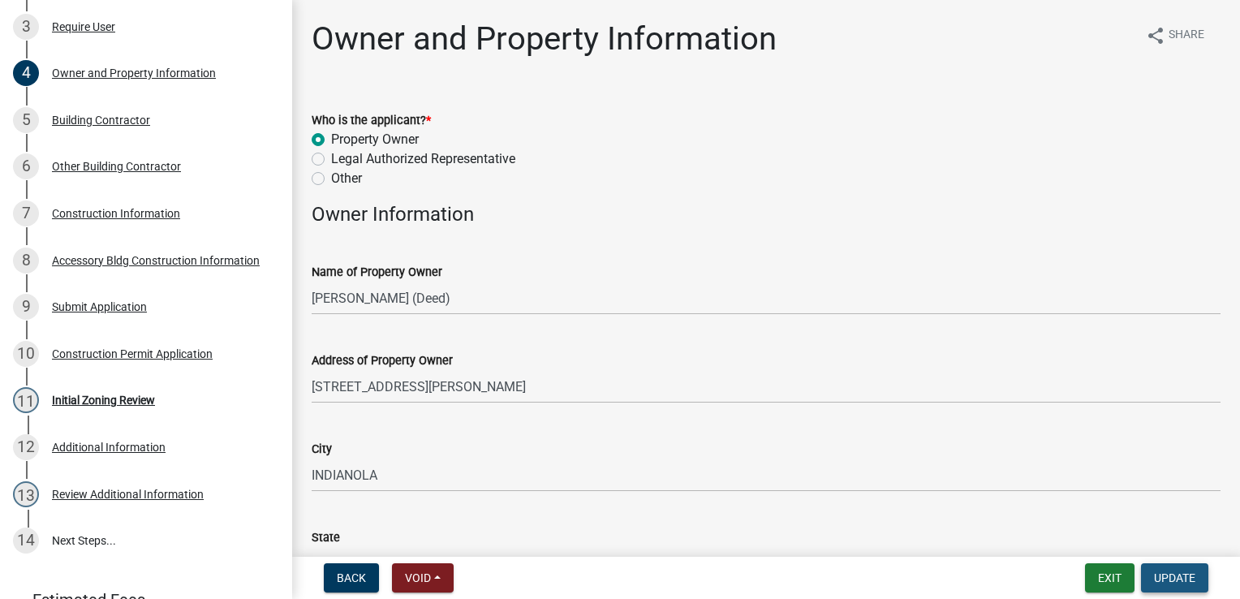
click at [1162, 574] on span "Update" at bounding box center [1174, 577] width 41 height 13
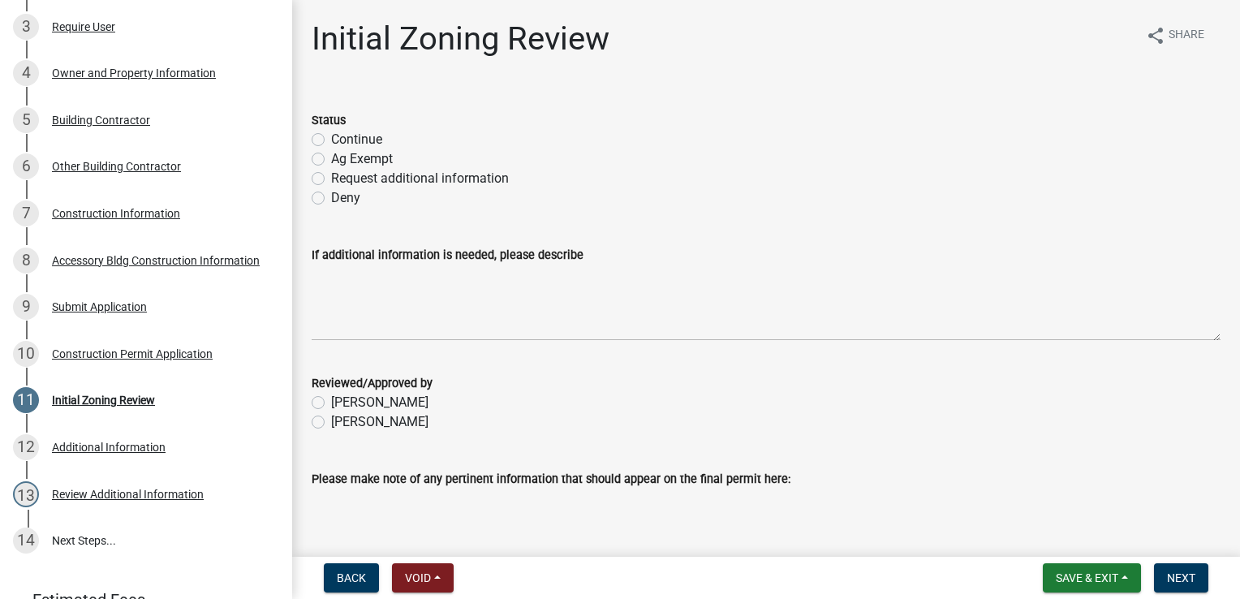
click at [331, 138] on label "Continue" at bounding box center [356, 139] width 51 height 19
click at [331, 138] on input "Continue" at bounding box center [336, 135] width 11 height 11
radio input "true"
click at [331, 426] on label "[PERSON_NAME]" at bounding box center [379, 421] width 97 height 19
click at [331, 423] on input "[PERSON_NAME]" at bounding box center [336, 417] width 11 height 11
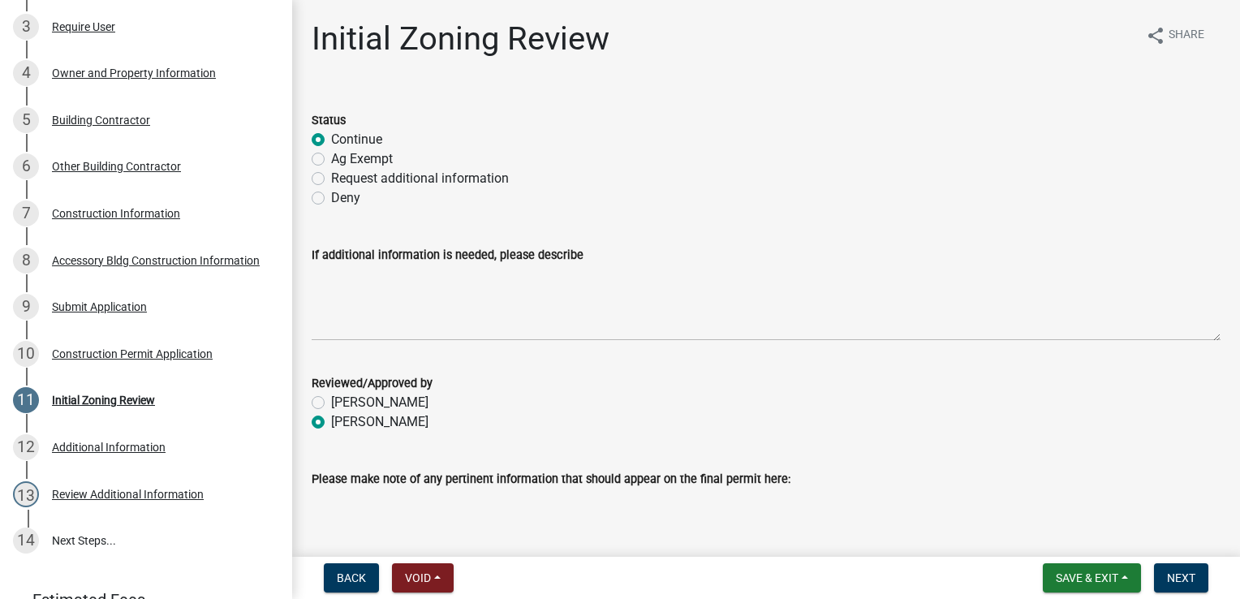
radio input "true"
click at [1173, 582] on span "Next" at bounding box center [1181, 577] width 28 height 13
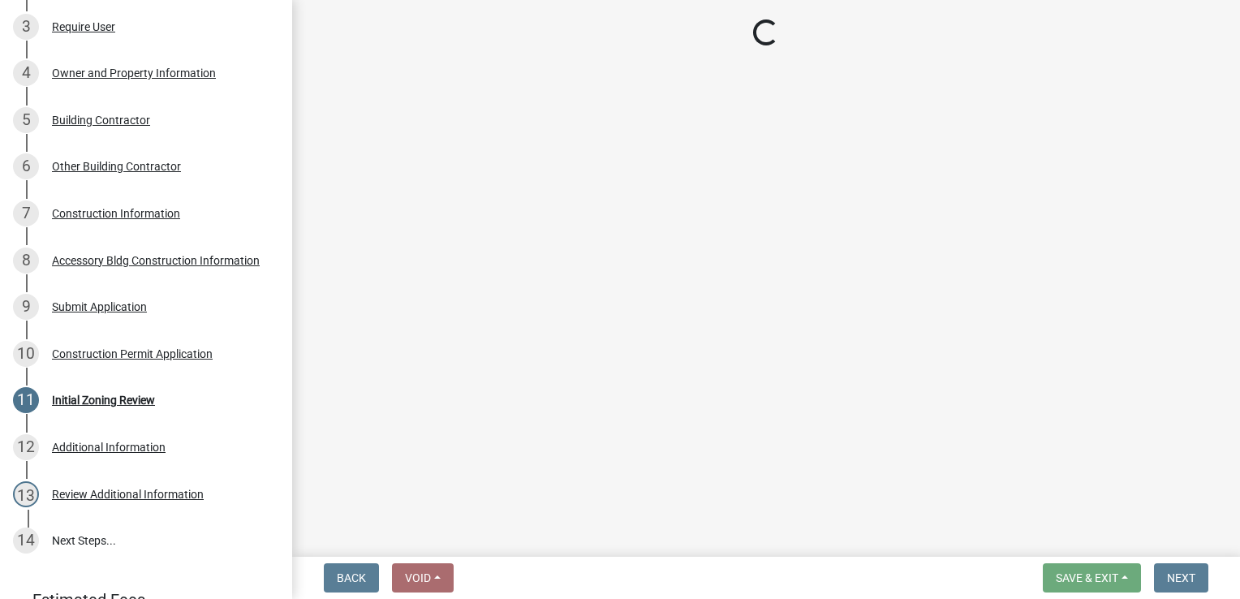
scroll to position [451, 0]
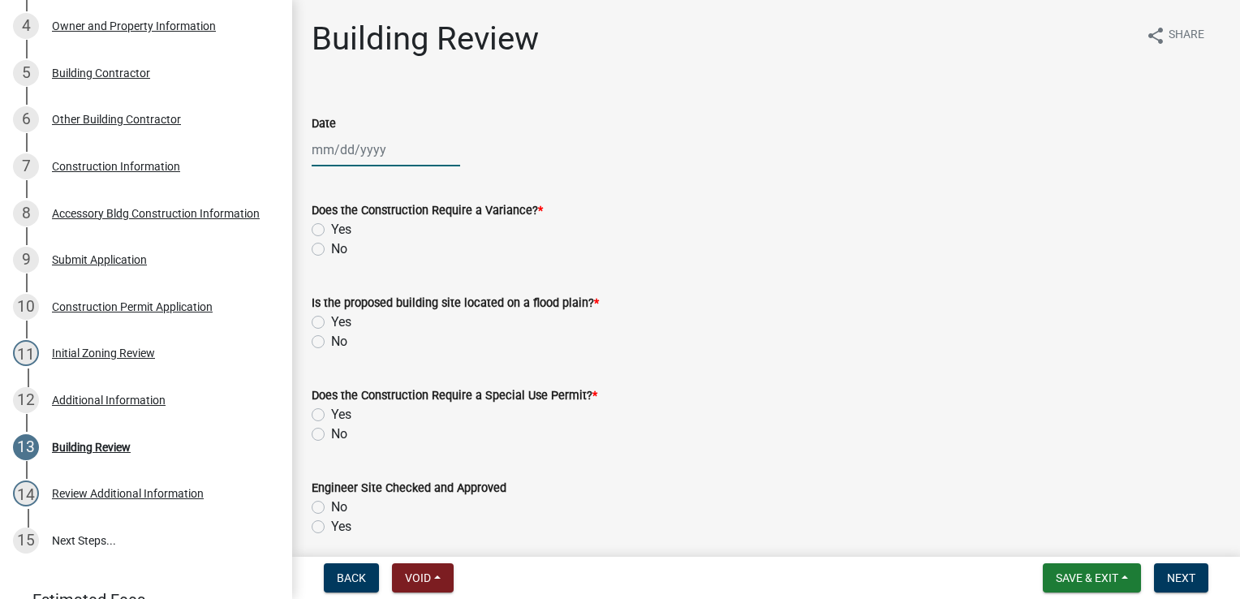
click at [365, 145] on div at bounding box center [386, 149] width 148 height 33
select select "9"
select select "2025"
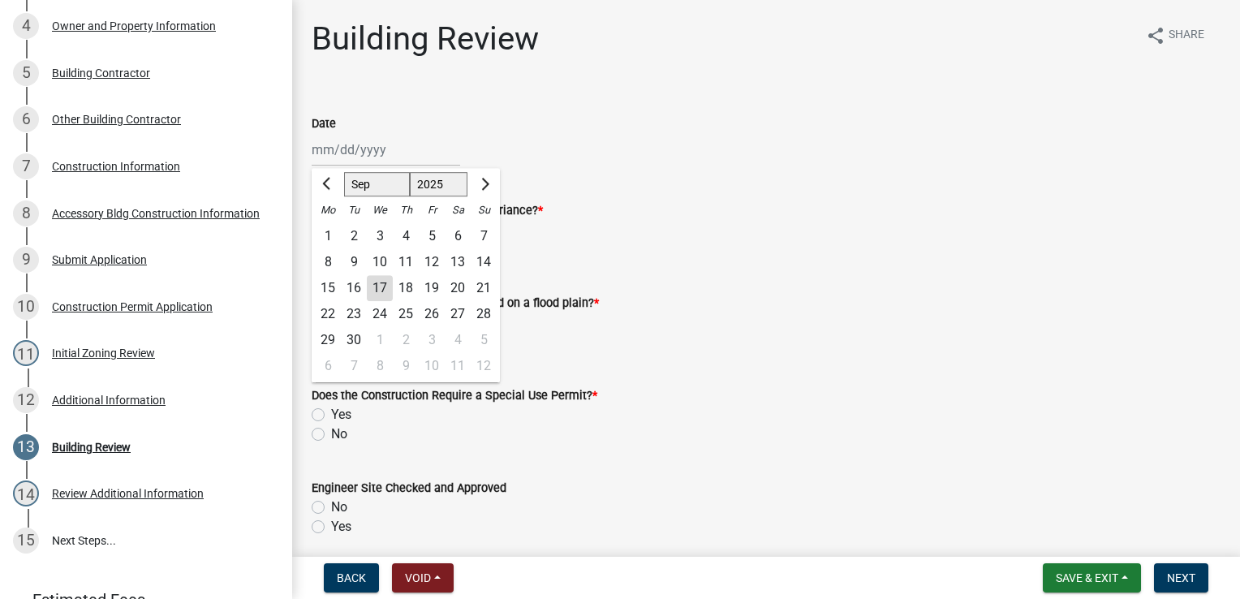
click at [376, 290] on div "17" at bounding box center [380, 288] width 26 height 26
type input "09/17/2025"
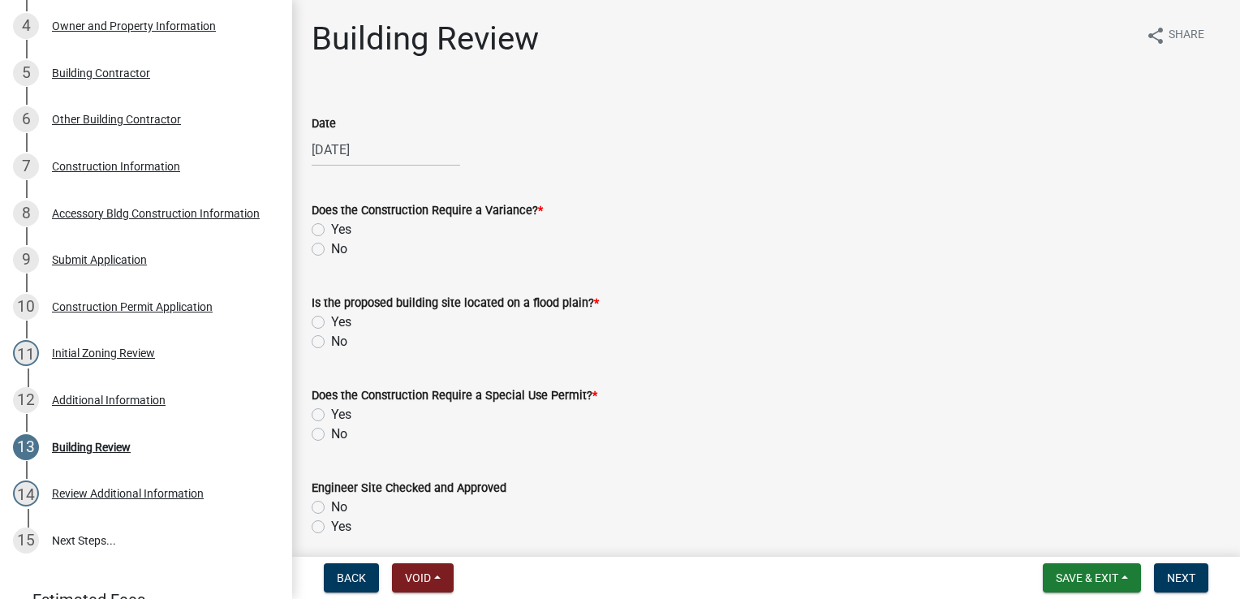
click at [331, 249] on label "No" at bounding box center [339, 248] width 16 height 19
click at [331, 249] on input "No" at bounding box center [336, 244] width 11 height 11
radio input "true"
click at [331, 339] on label "No" at bounding box center [339, 341] width 16 height 19
click at [331, 339] on input "No" at bounding box center [336, 337] width 11 height 11
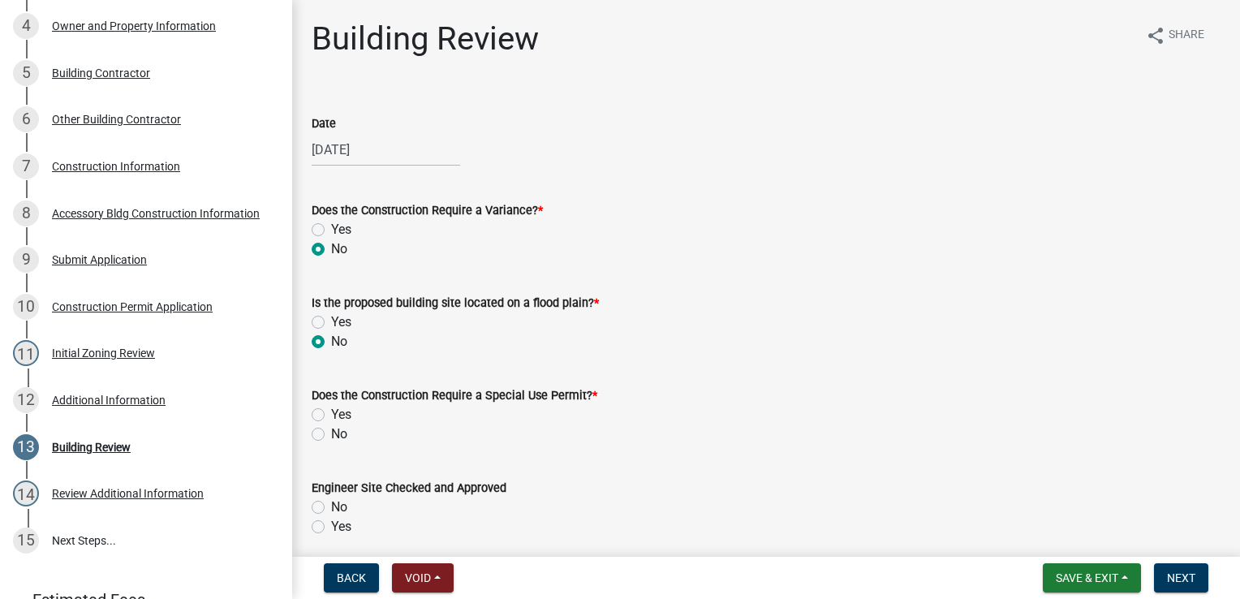
radio input "true"
click at [331, 437] on label "No" at bounding box center [339, 433] width 16 height 19
click at [331, 435] on input "No" at bounding box center [336, 429] width 11 height 11
radio input "true"
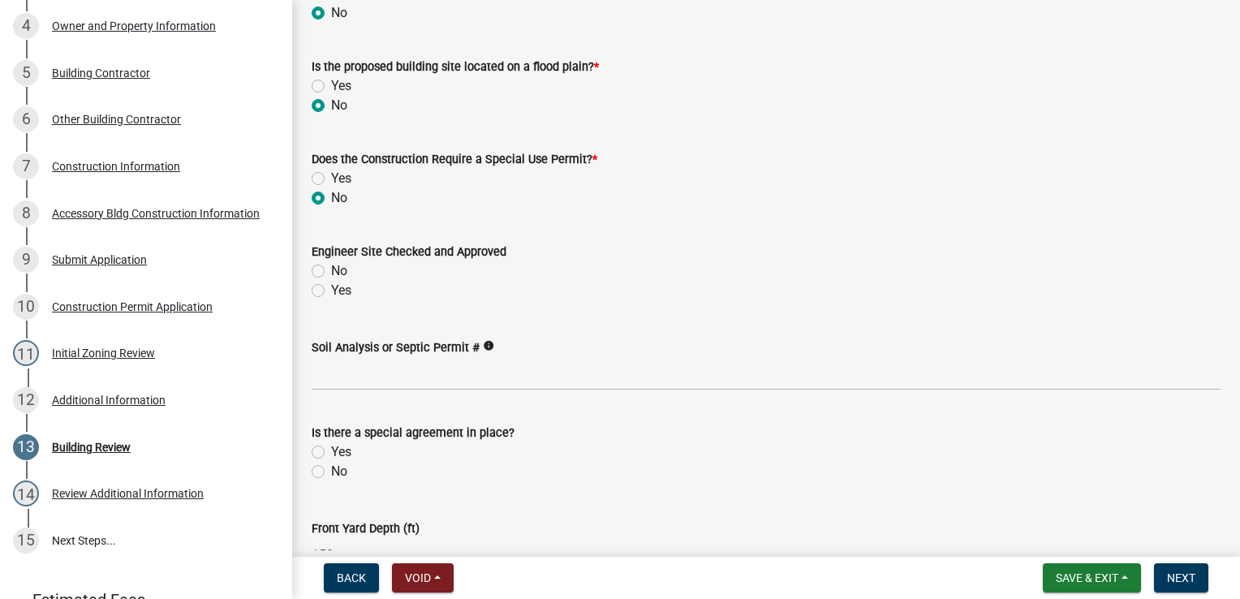
scroll to position [234, 0]
click at [331, 292] on label "Yes" at bounding box center [341, 292] width 20 height 19
click at [331, 292] on input "Yes" at bounding box center [336, 288] width 11 height 11
radio input "true"
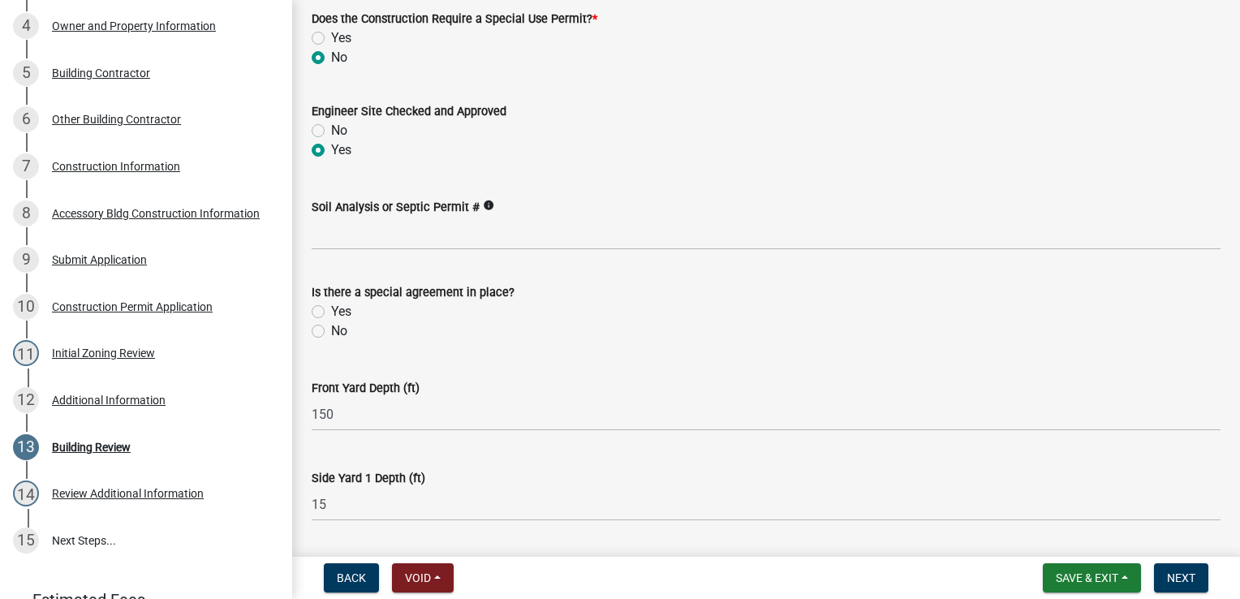
scroll to position [376, 0]
click at [331, 336] on label "No" at bounding box center [339, 330] width 16 height 19
click at [331, 332] on input "No" at bounding box center [336, 326] width 11 height 11
radio input "true"
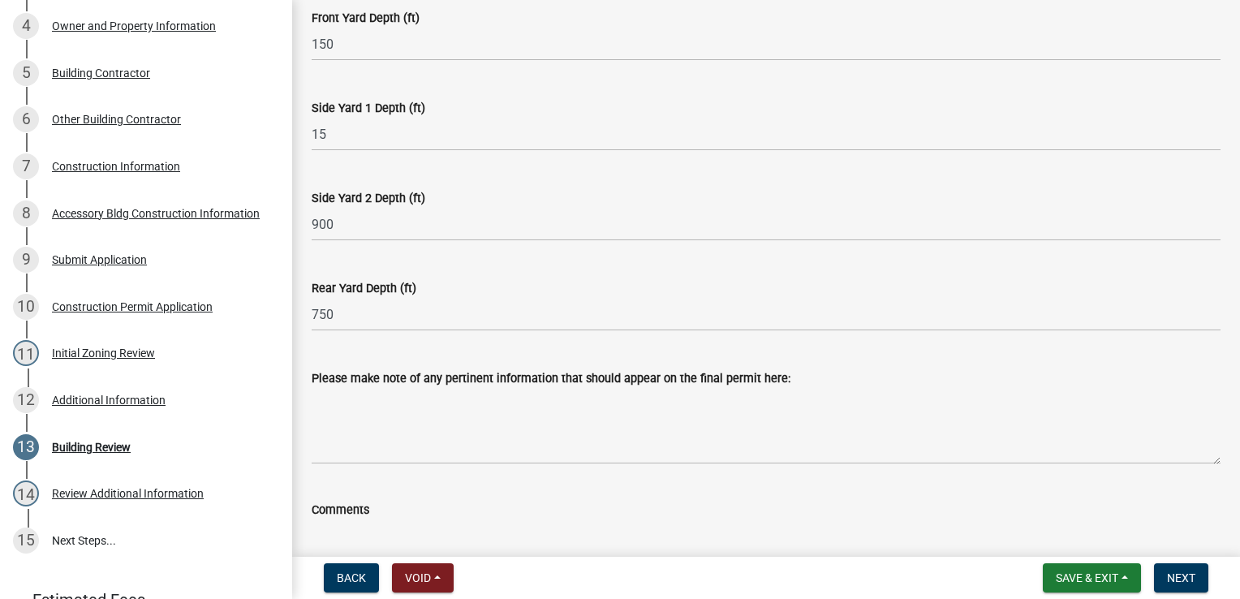
scroll to position [867, 0]
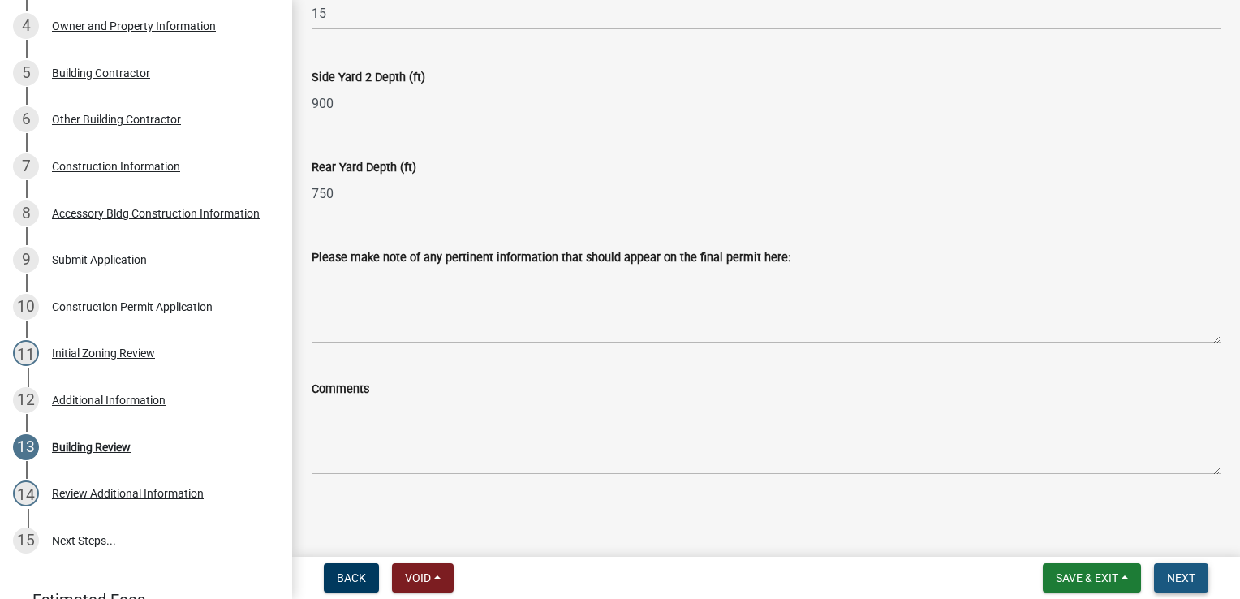
click at [1184, 575] on span "Next" at bounding box center [1181, 577] width 28 height 13
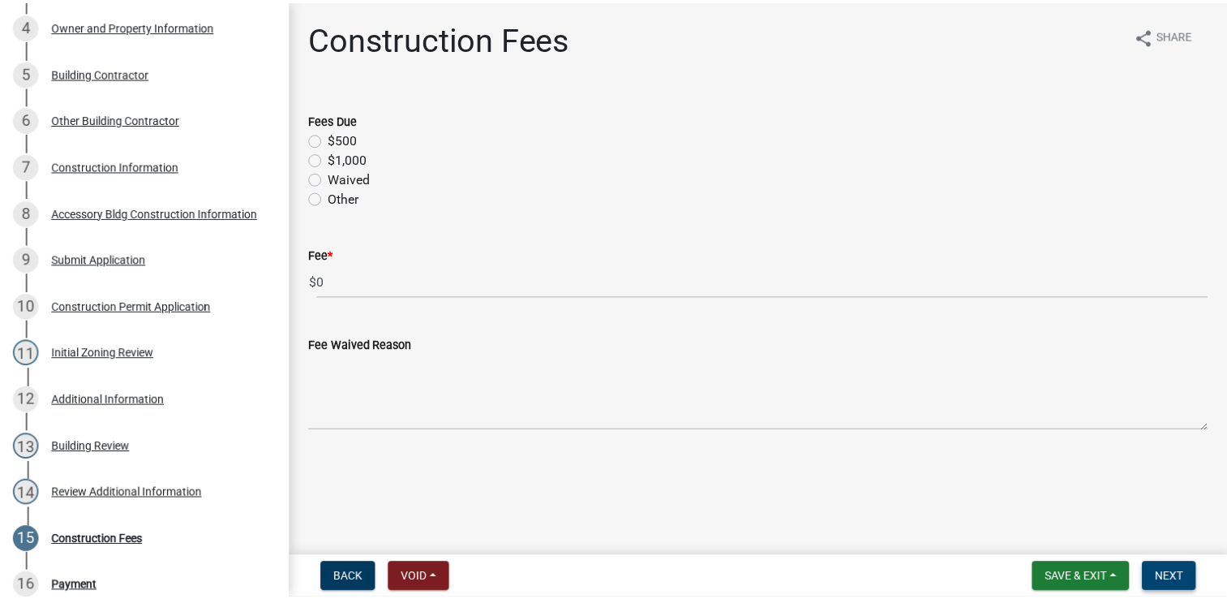
scroll to position [591, 0]
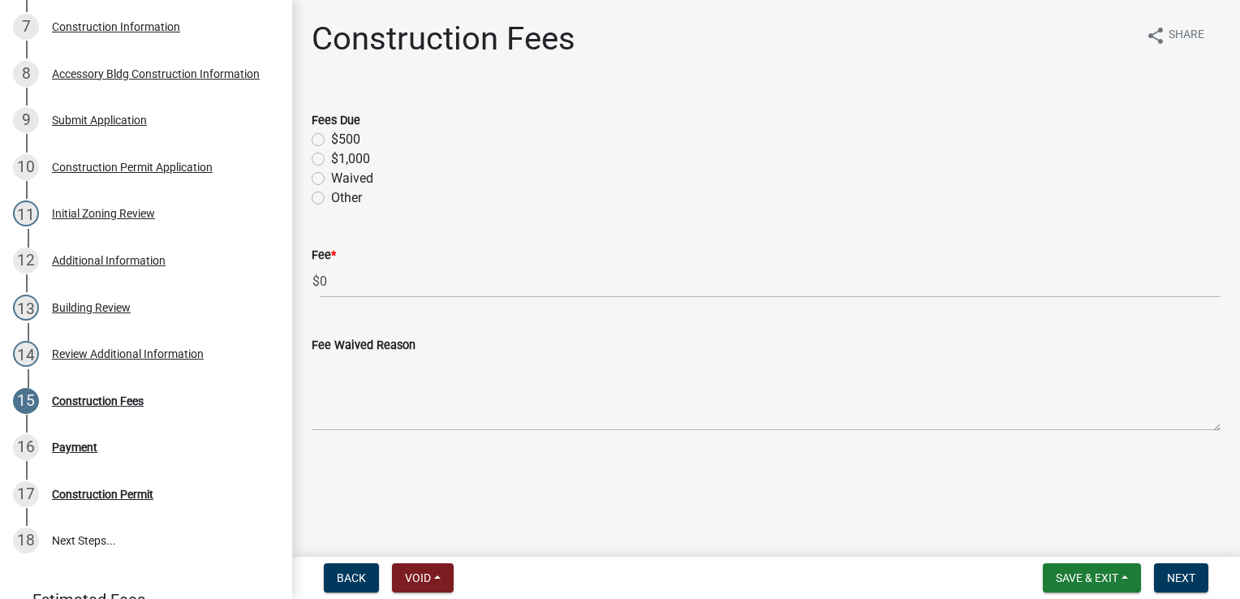
click at [331, 137] on label "$500" at bounding box center [345, 139] width 29 height 19
click at [331, 137] on input "$500" at bounding box center [336, 135] width 11 height 11
radio input "true"
click at [1170, 573] on span "Next" at bounding box center [1181, 577] width 28 height 13
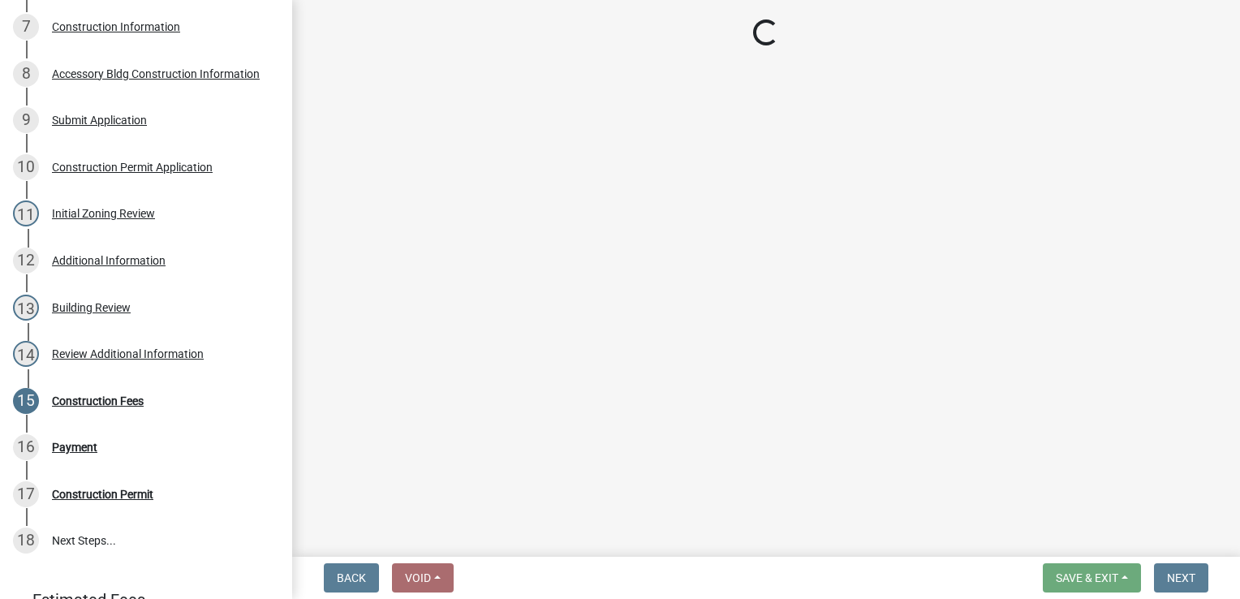
select select "3: 3"
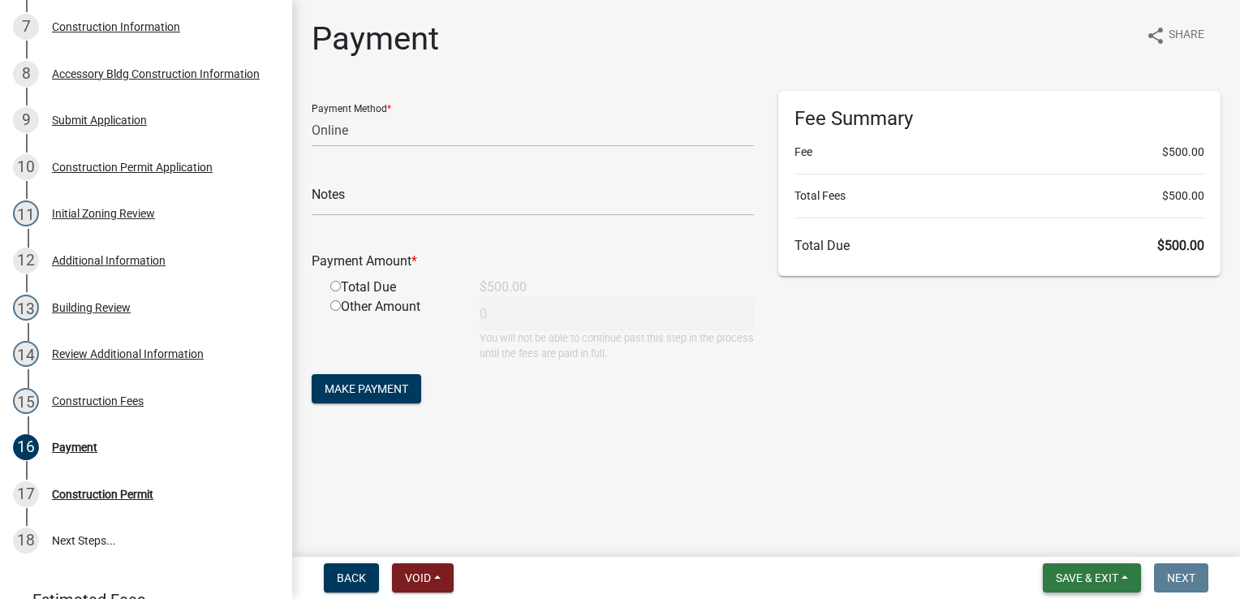
click at [1081, 588] on button "Save & Exit" at bounding box center [1091, 577] width 98 height 29
click at [1059, 540] on button "Save & Exit" at bounding box center [1076, 535] width 130 height 39
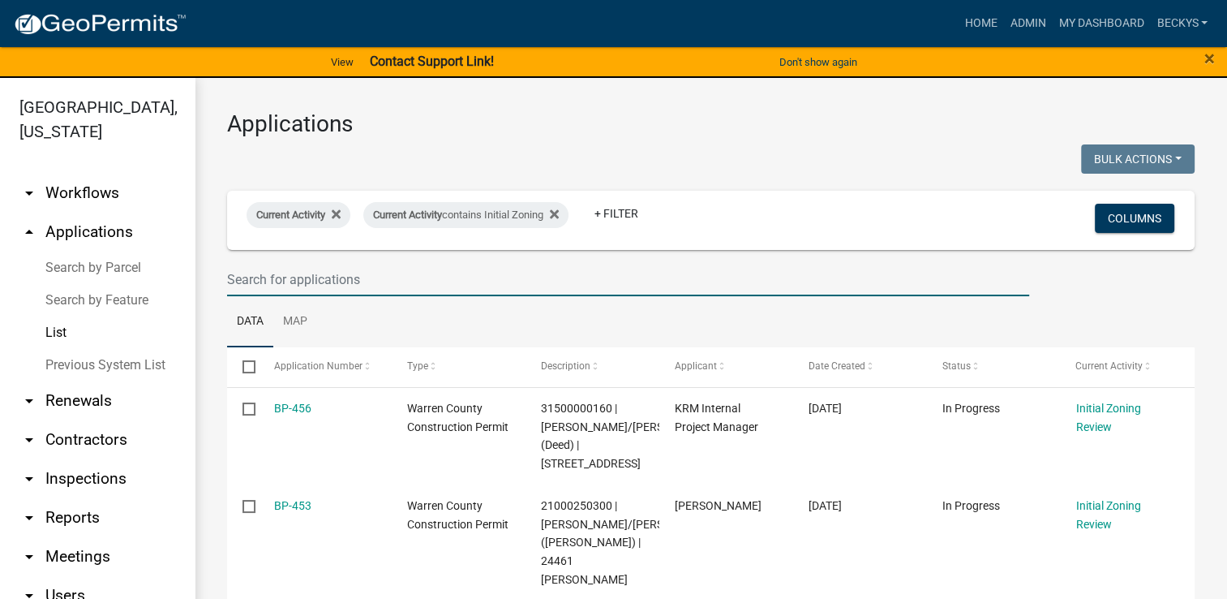
click at [260, 278] on input "text" at bounding box center [628, 279] width 802 height 33
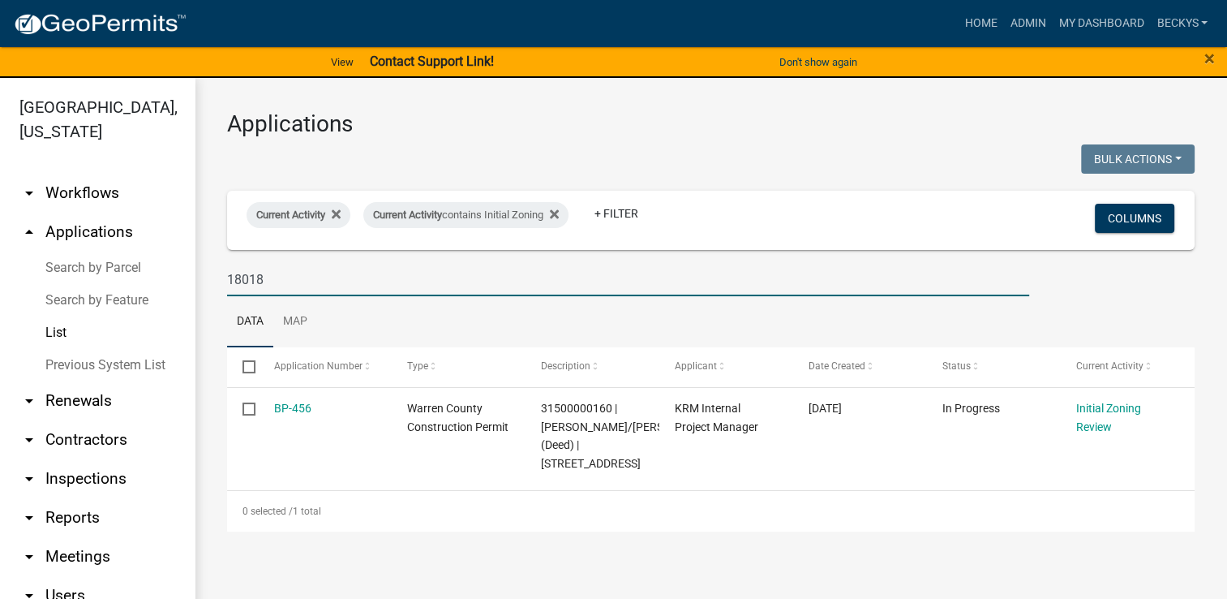
type input "18018"
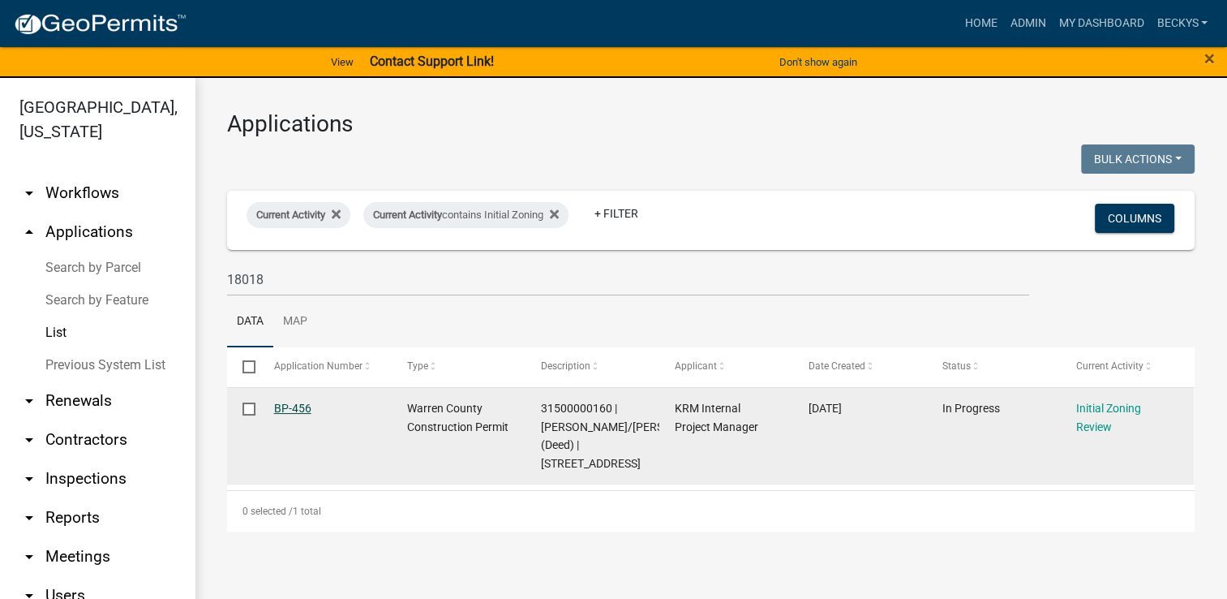
click at [293, 410] on link "BP-456" at bounding box center [292, 408] width 37 height 13
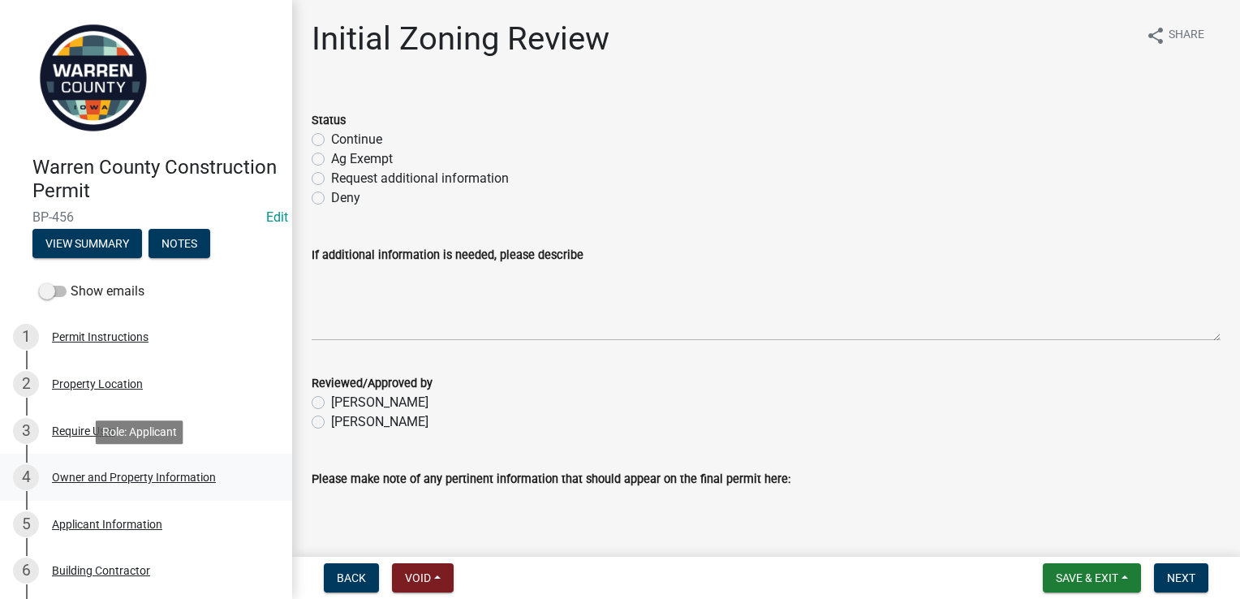
click at [80, 481] on div "Owner and Property Information" at bounding box center [134, 476] width 164 height 11
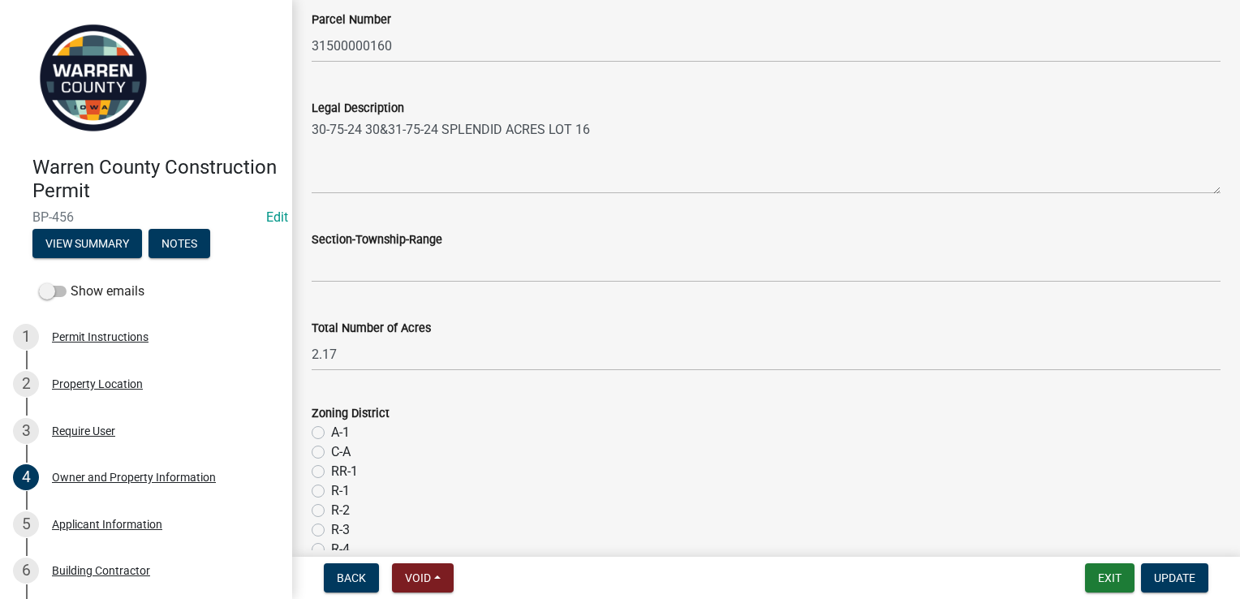
scroll to position [996, 0]
click at [331, 469] on label "RR-1" at bounding box center [344, 471] width 27 height 19
click at [331, 469] on input "RR-1" at bounding box center [336, 467] width 11 height 11
radio input "true"
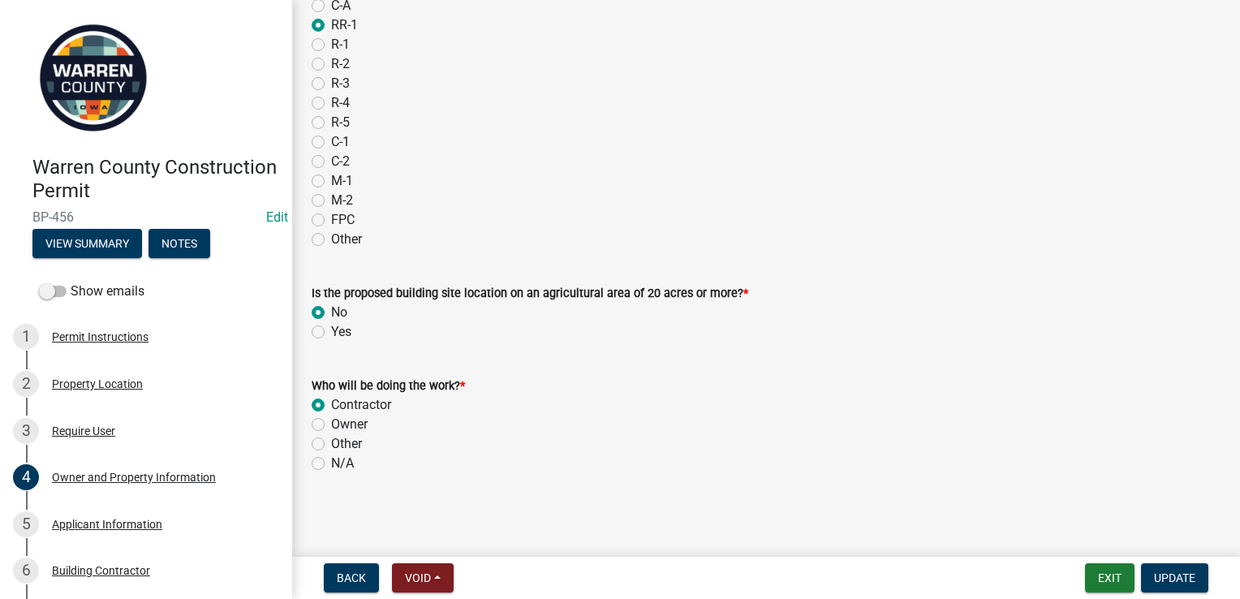
scroll to position [1442, 0]
click at [1177, 577] on span "Update" at bounding box center [1174, 577] width 41 height 13
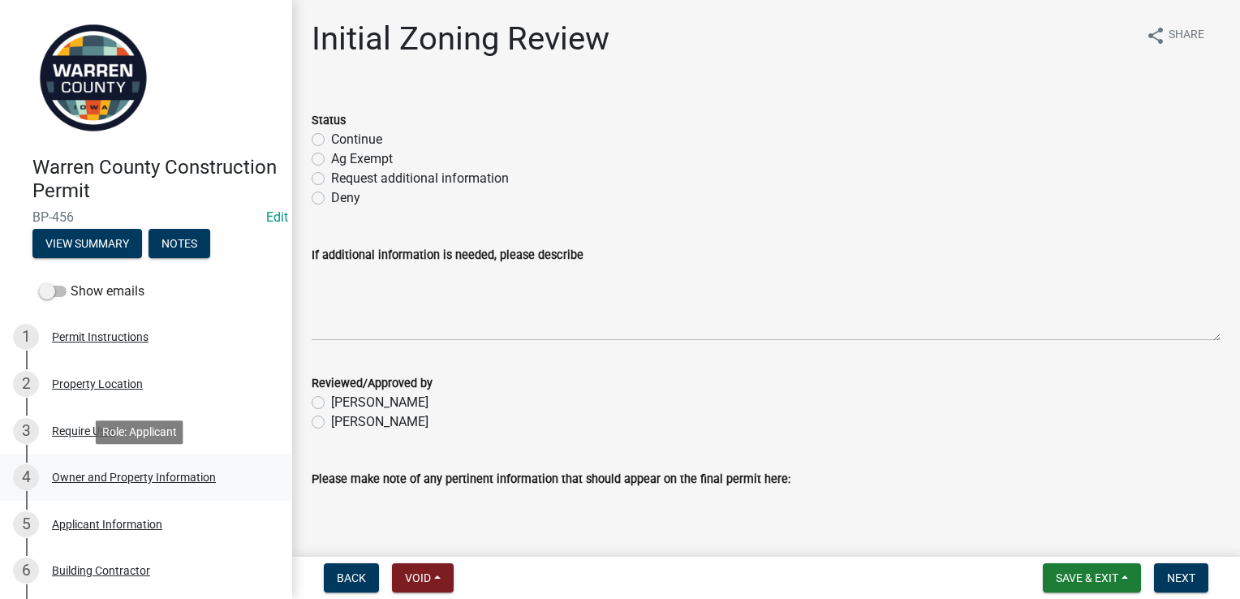
click at [191, 472] on div "Owner and Property Information" at bounding box center [134, 476] width 164 height 11
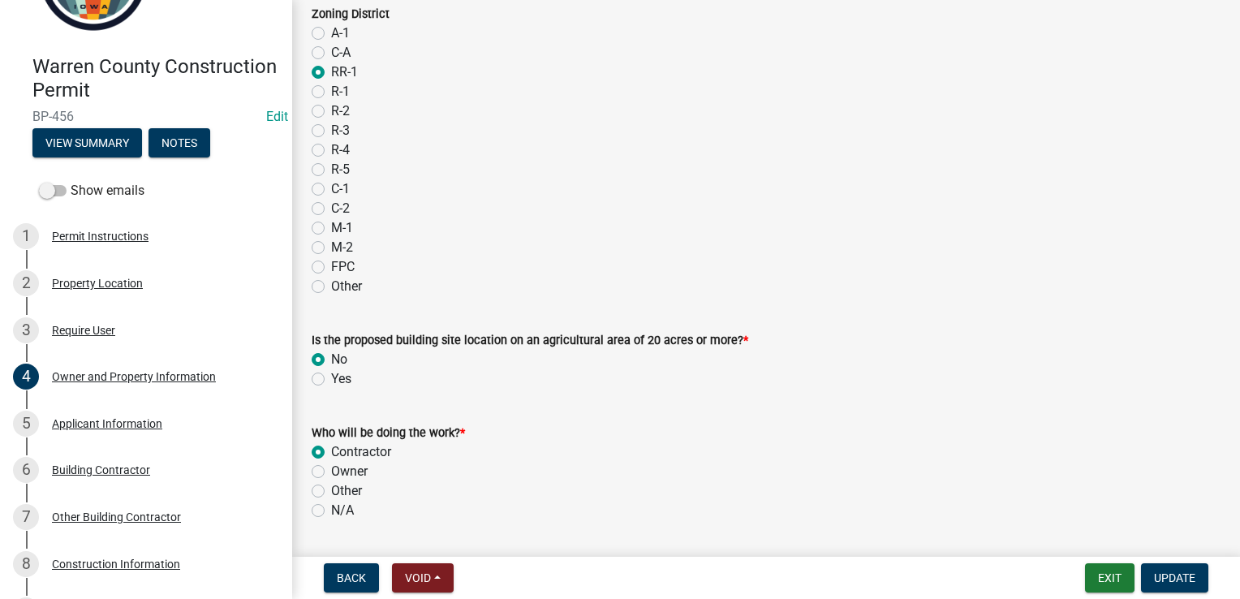
scroll to position [1442, 0]
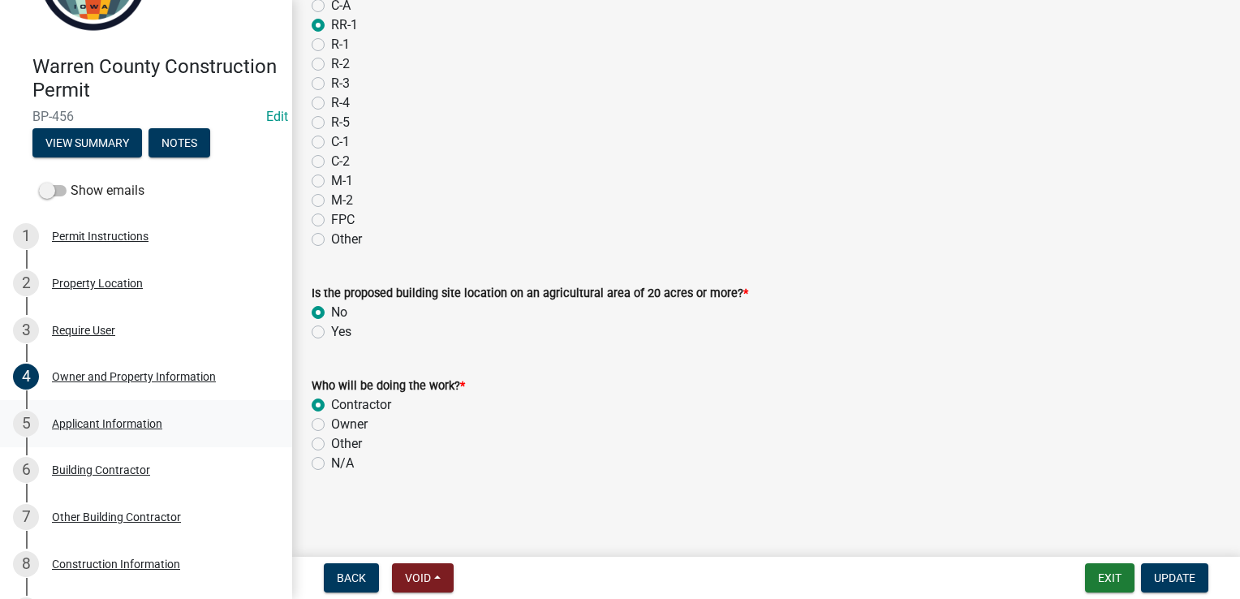
click at [146, 423] on div "Applicant Information" at bounding box center [107, 423] width 110 height 11
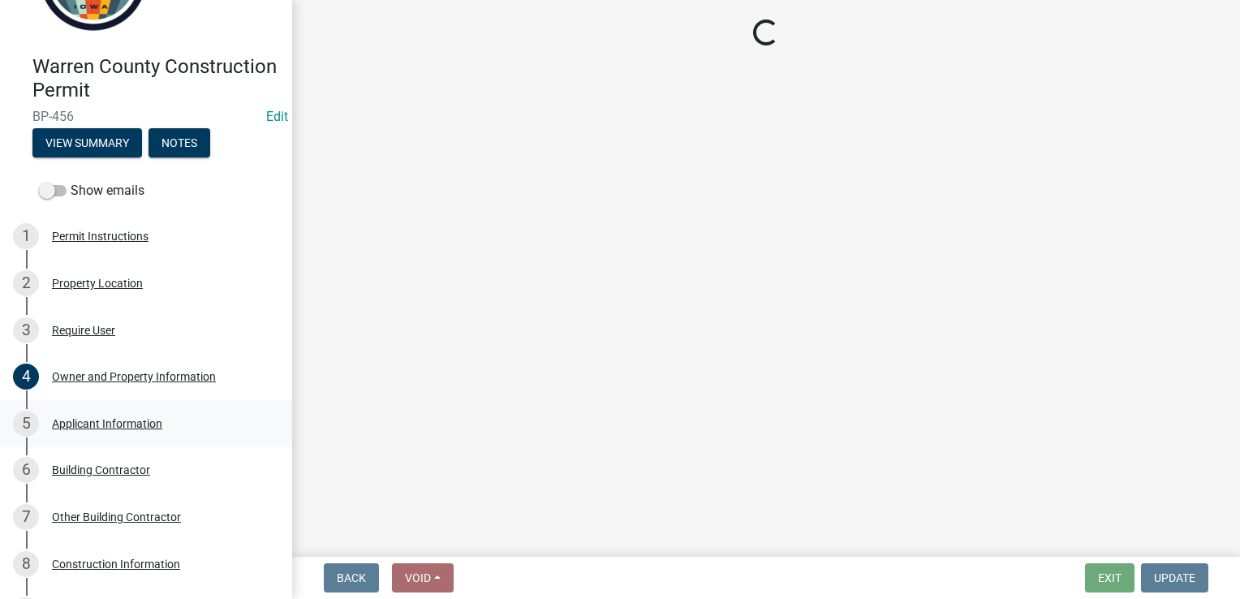
scroll to position [0, 0]
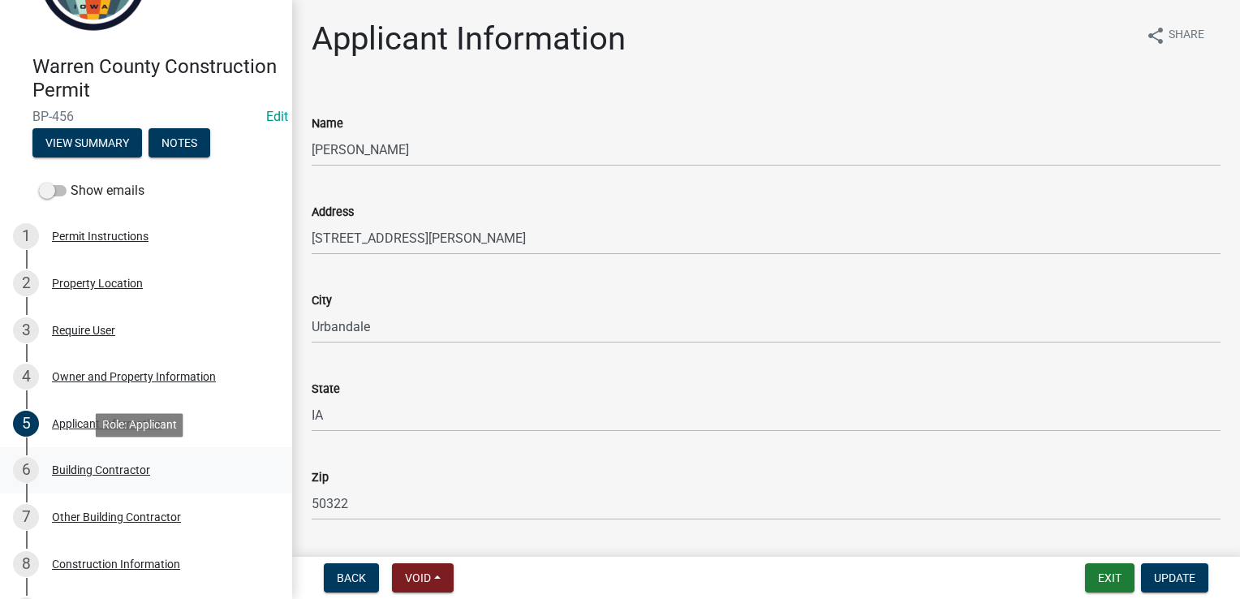
click at [97, 472] on div "Building Contractor" at bounding box center [101, 469] width 98 height 11
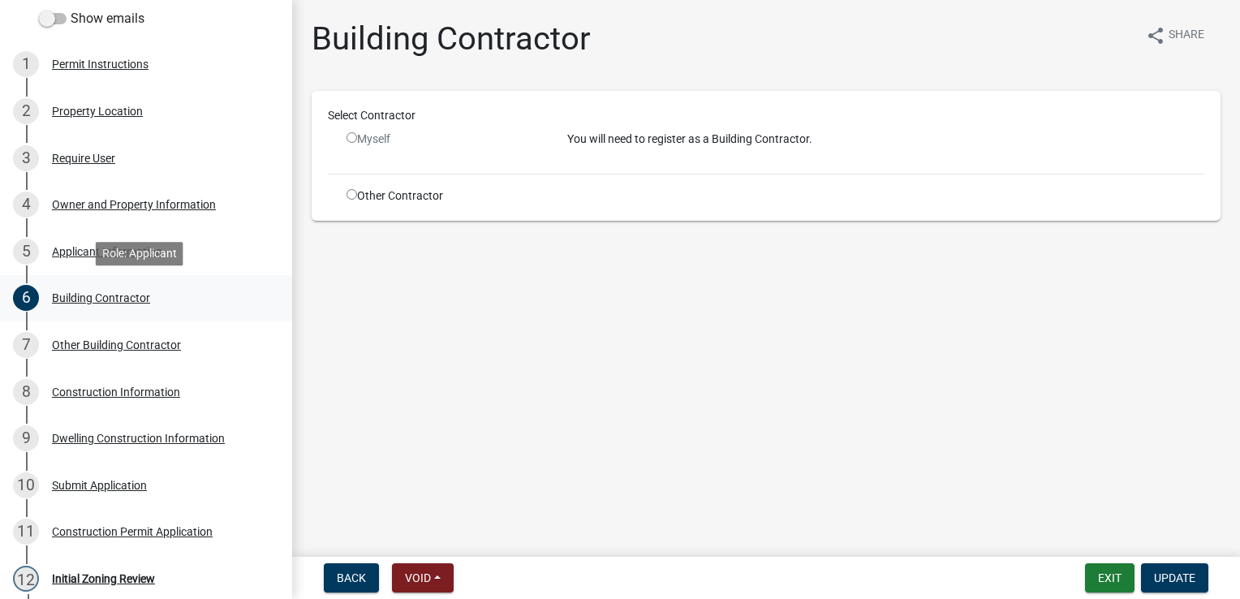
scroll to position [273, 0]
click at [107, 353] on div "7 Other Building Contractor" at bounding box center [139, 345] width 253 height 26
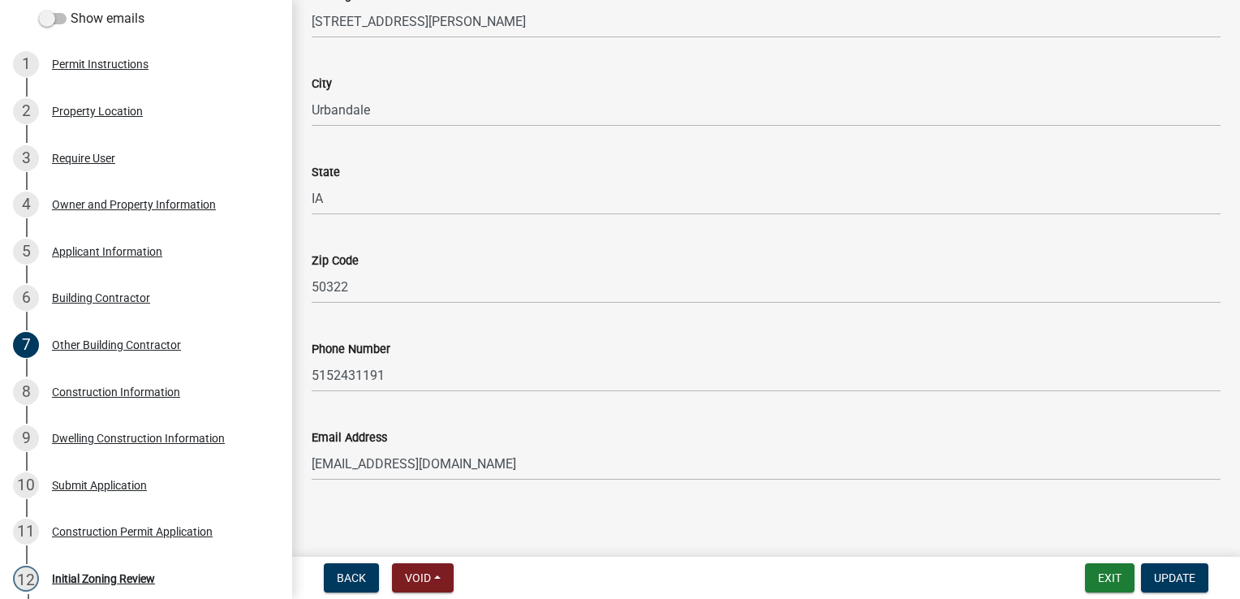
scroll to position [332, 0]
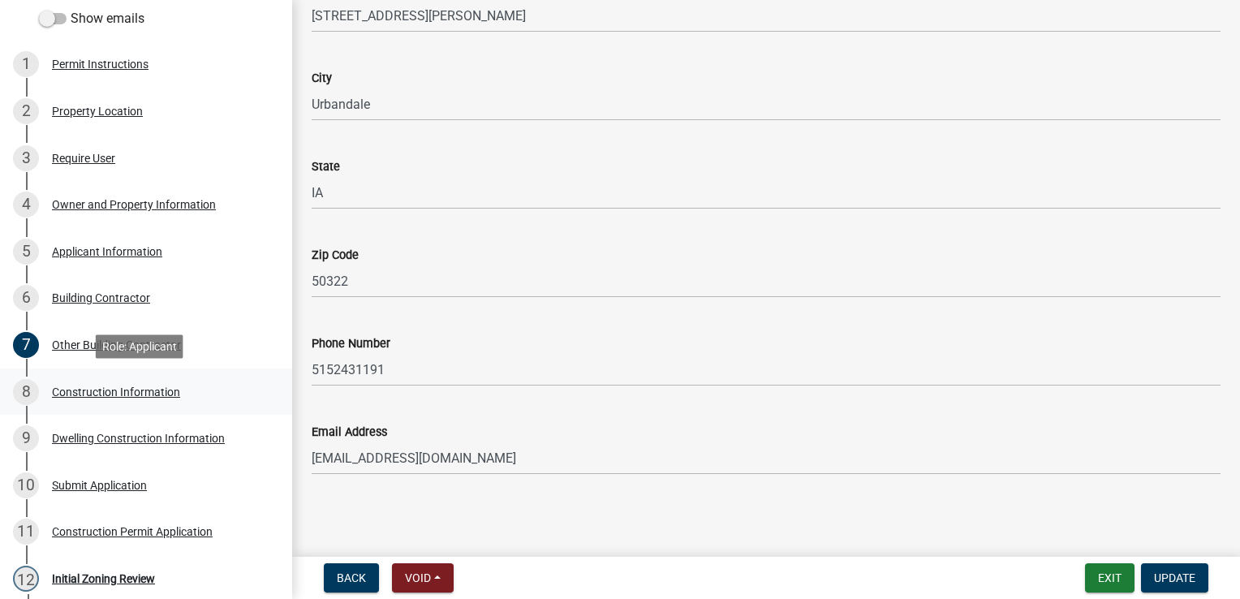
click at [117, 393] on div "Construction Information" at bounding box center [116, 391] width 128 height 11
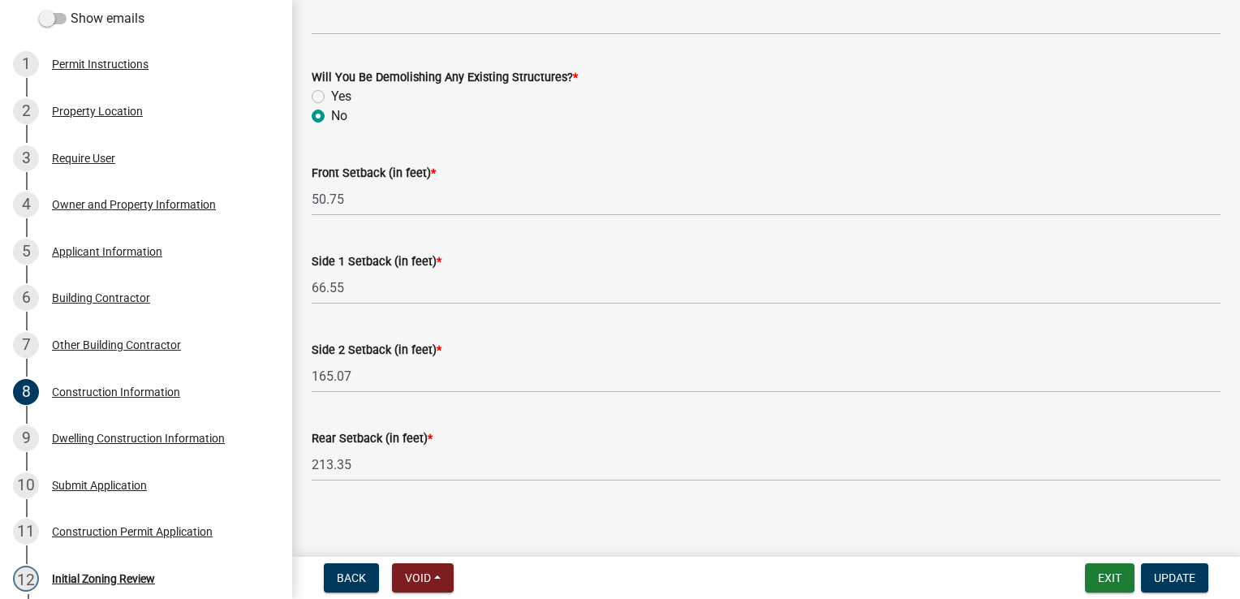
scroll to position [657, 0]
click at [147, 437] on div "Dwelling Construction Information" at bounding box center [138, 437] width 173 height 11
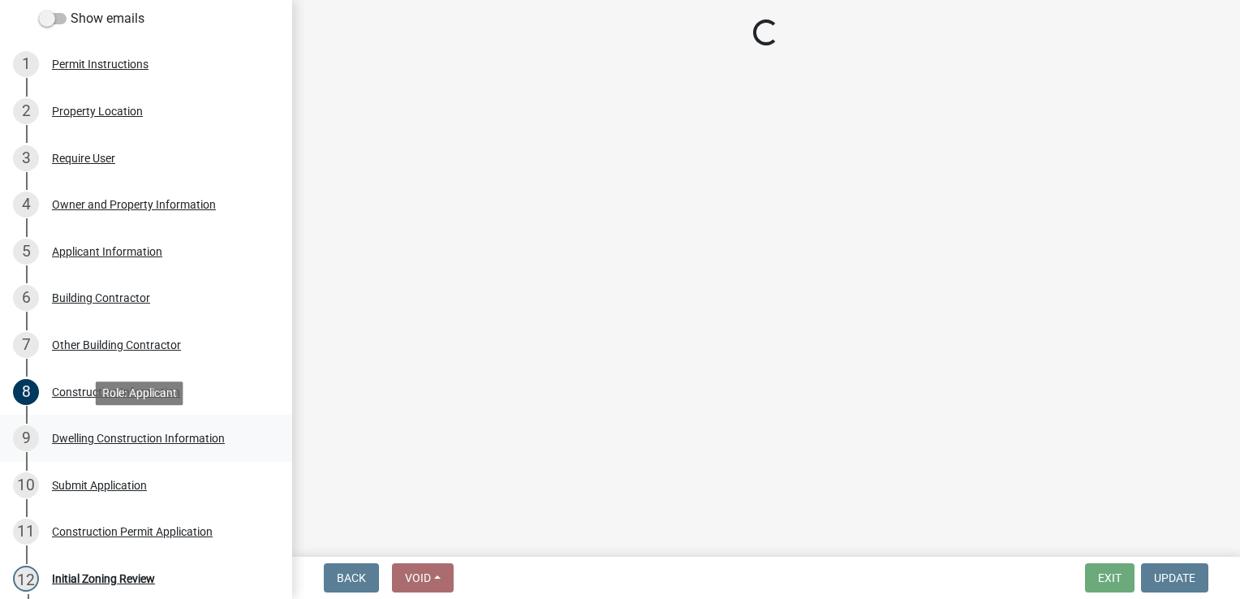
scroll to position [0, 0]
select select "6be2891c-b014-4eb5-8316-9de7191813e4"
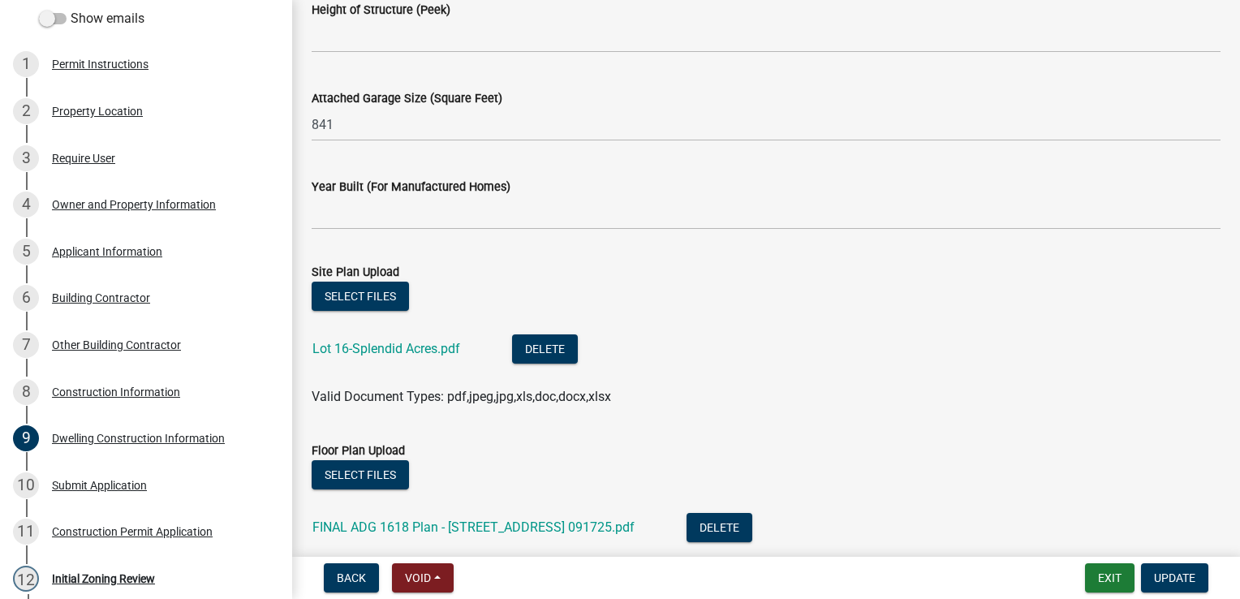
scroll to position [1006, 0]
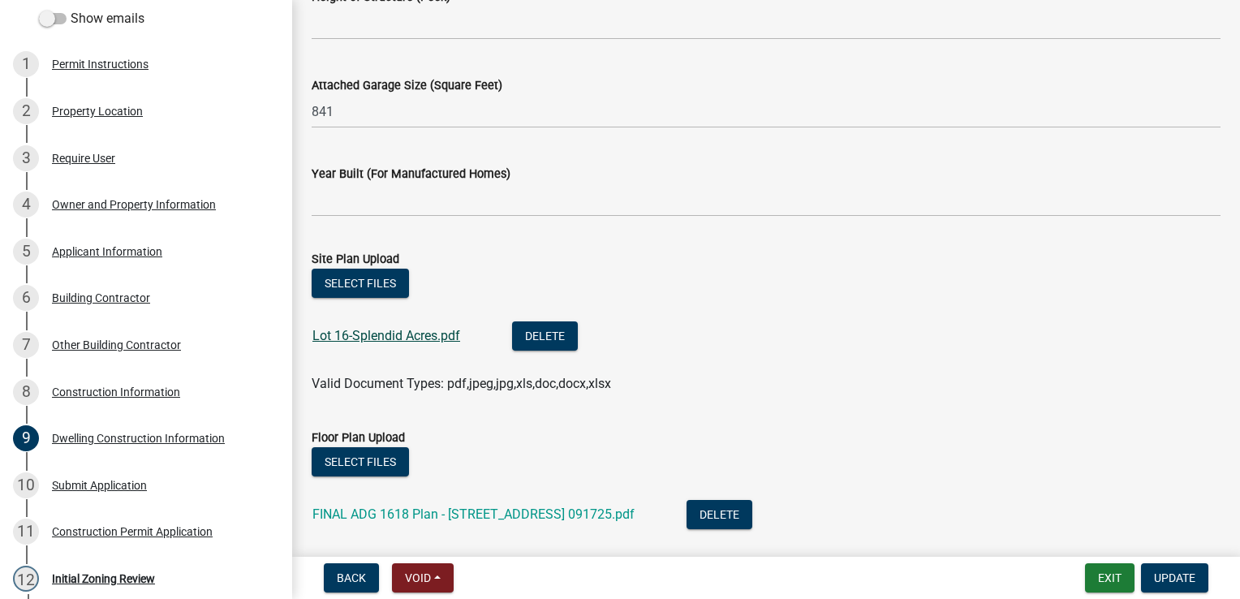
click at [412, 337] on link "Lot 16-Splendid Acres.pdf" at bounding box center [386, 335] width 148 height 15
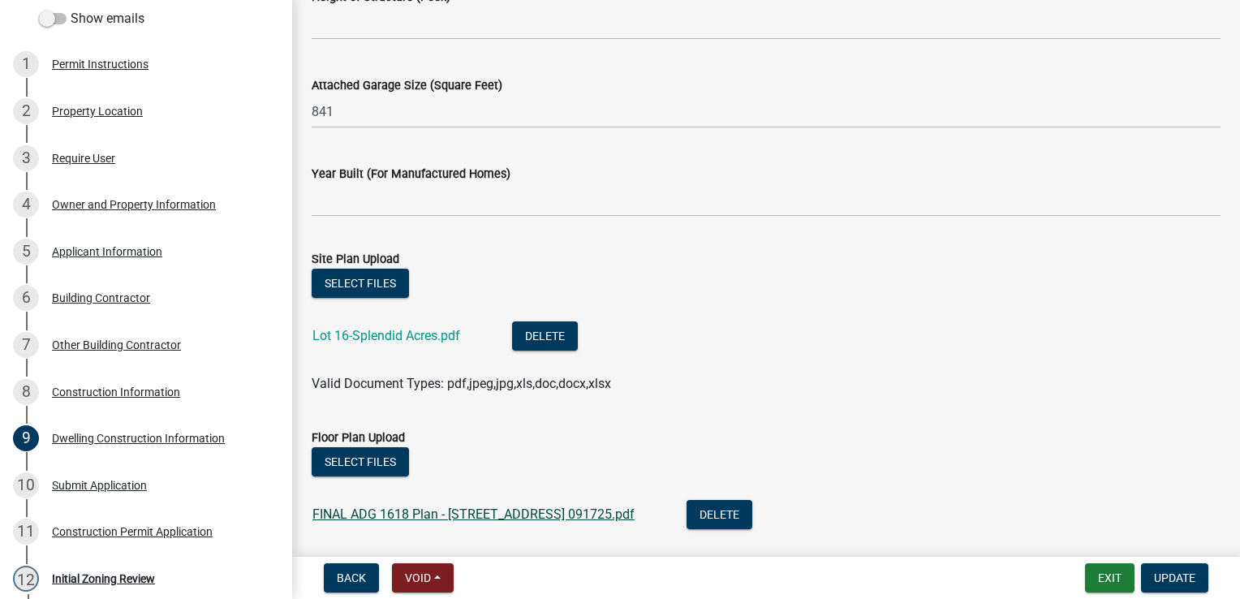
click at [473, 509] on link "FINAL ADG 1618 Plan - 18018 78th Lane 091725.pdf" at bounding box center [473, 513] width 322 height 15
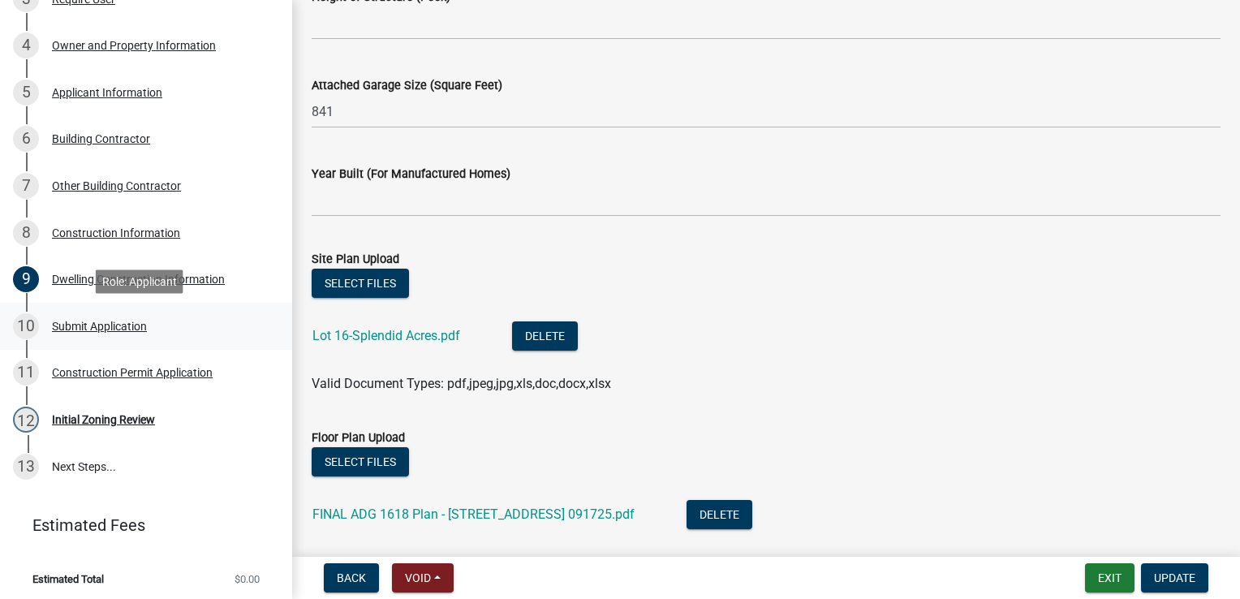
scroll to position [431, 0]
click at [118, 419] on div "Initial Zoning Review" at bounding box center [103, 420] width 103 height 11
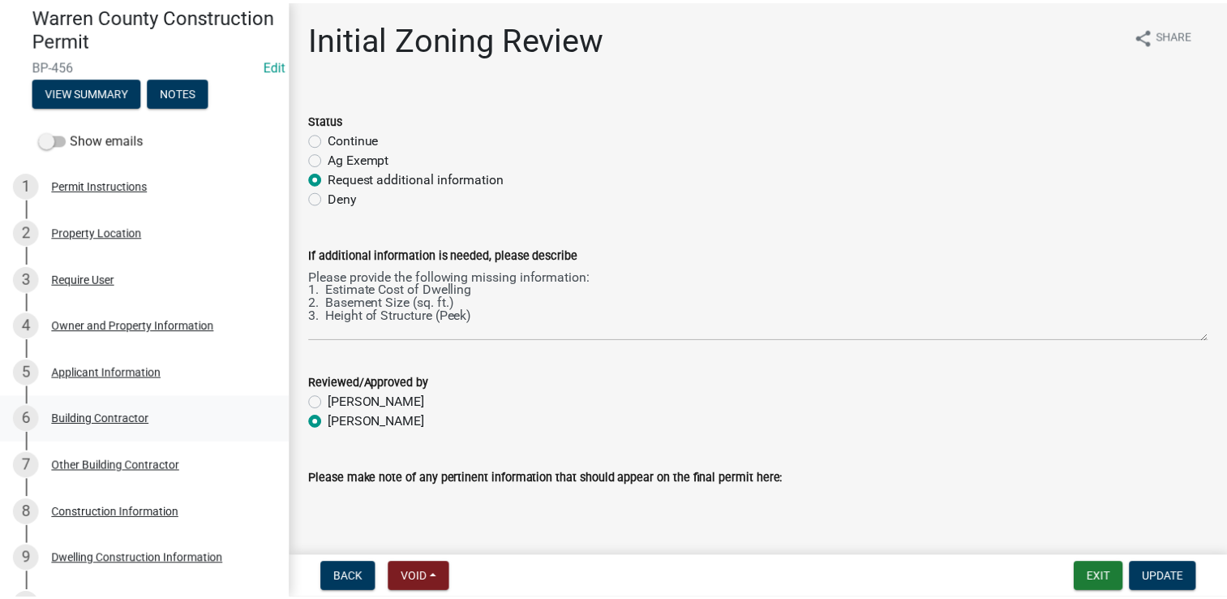
scroll to position [0, 0]
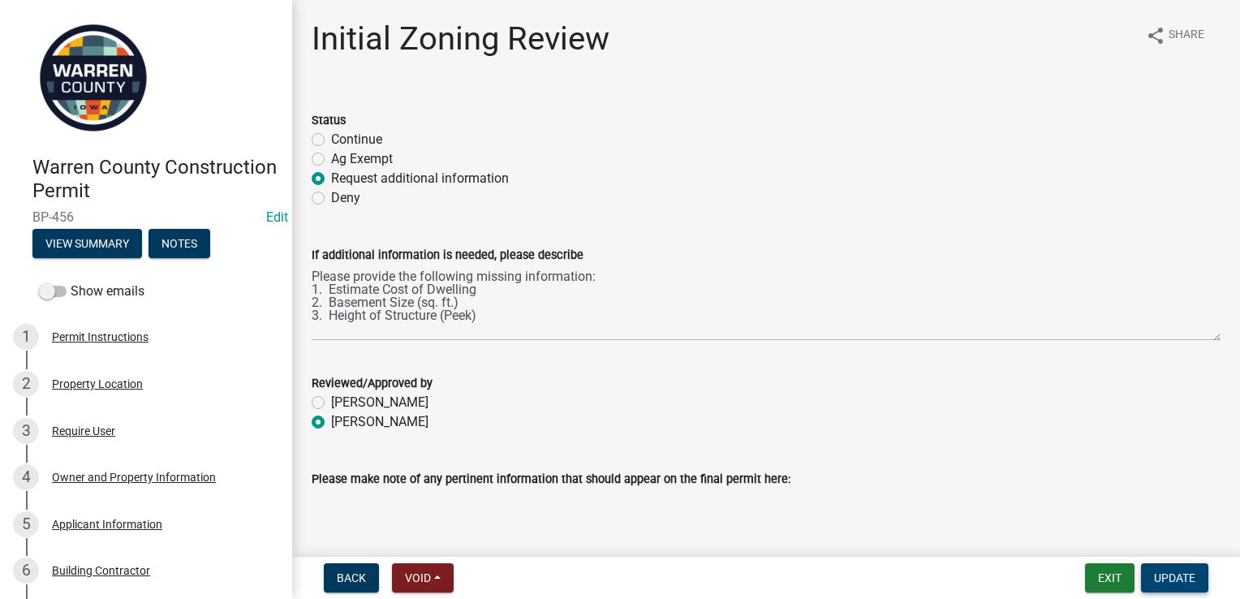
click at [1174, 579] on span "Update" at bounding box center [1174, 577] width 41 height 13
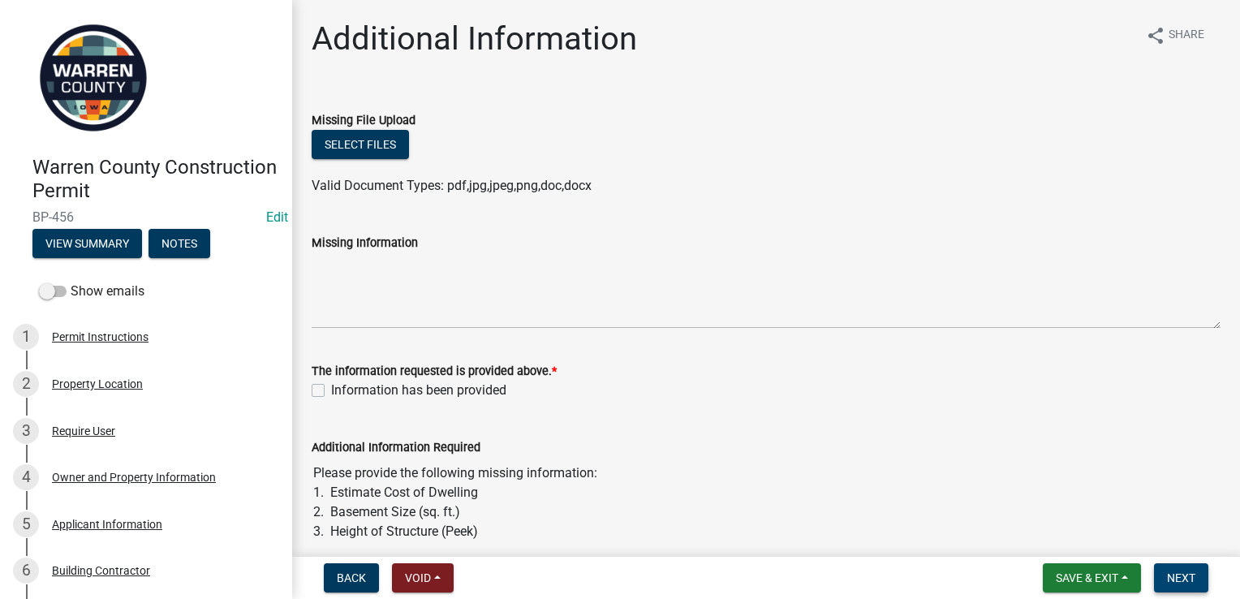
click at [1167, 574] on span "Next" at bounding box center [1181, 577] width 28 height 13
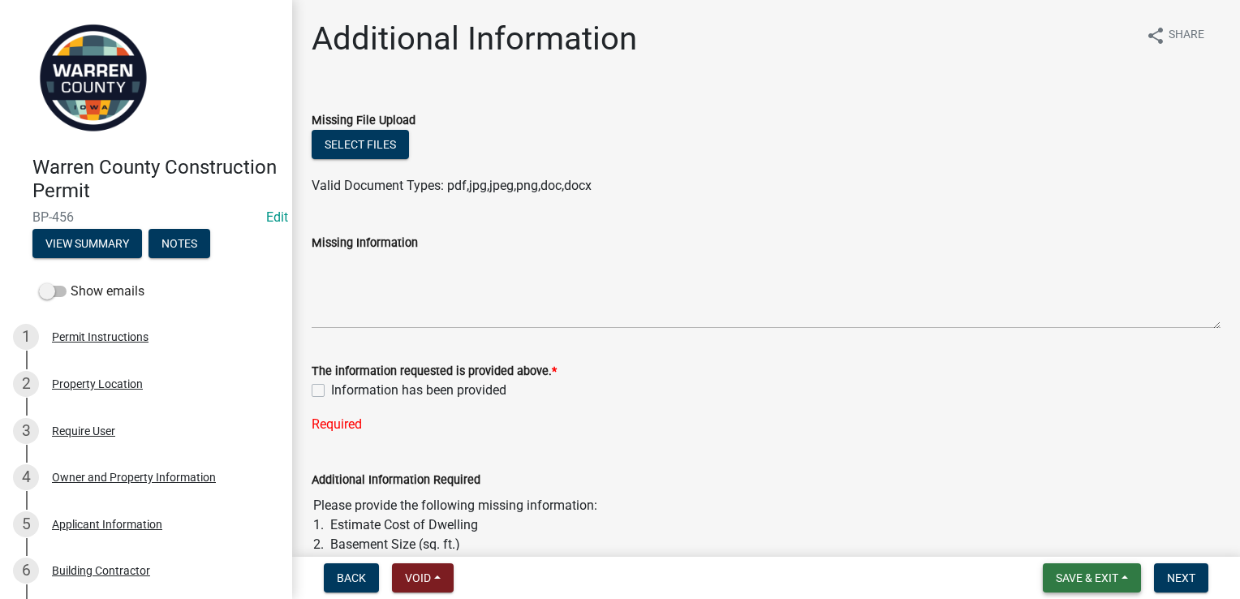
click at [1111, 574] on span "Save & Exit" at bounding box center [1086, 577] width 62 height 13
click at [1082, 537] on button "Save & Exit" at bounding box center [1076, 535] width 130 height 39
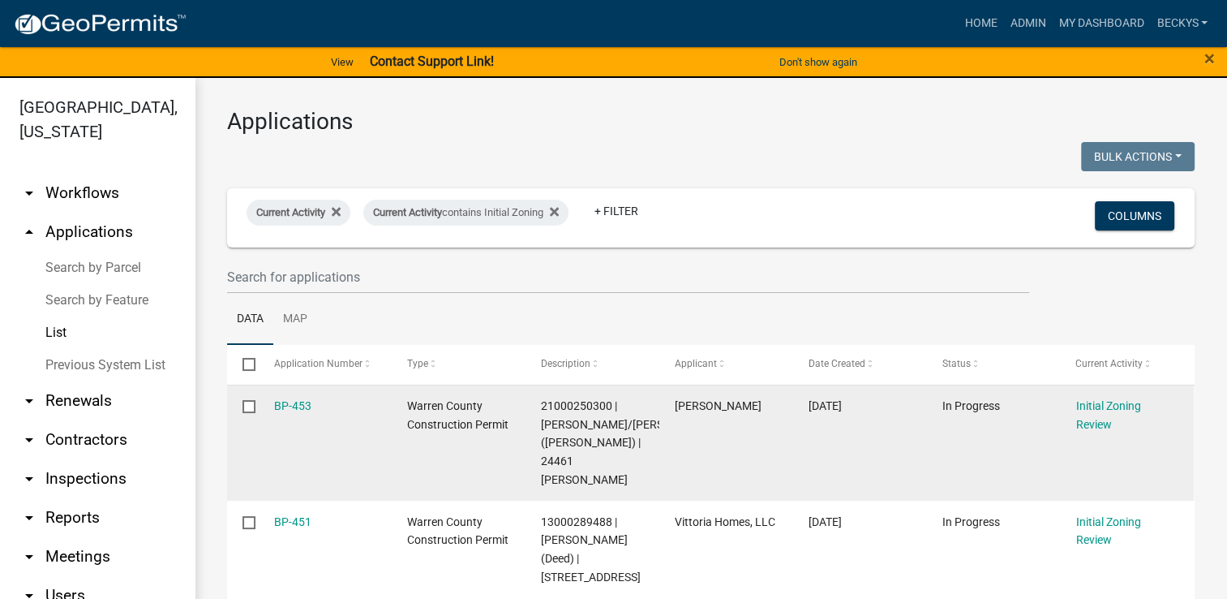
scroll to position [2, 0]
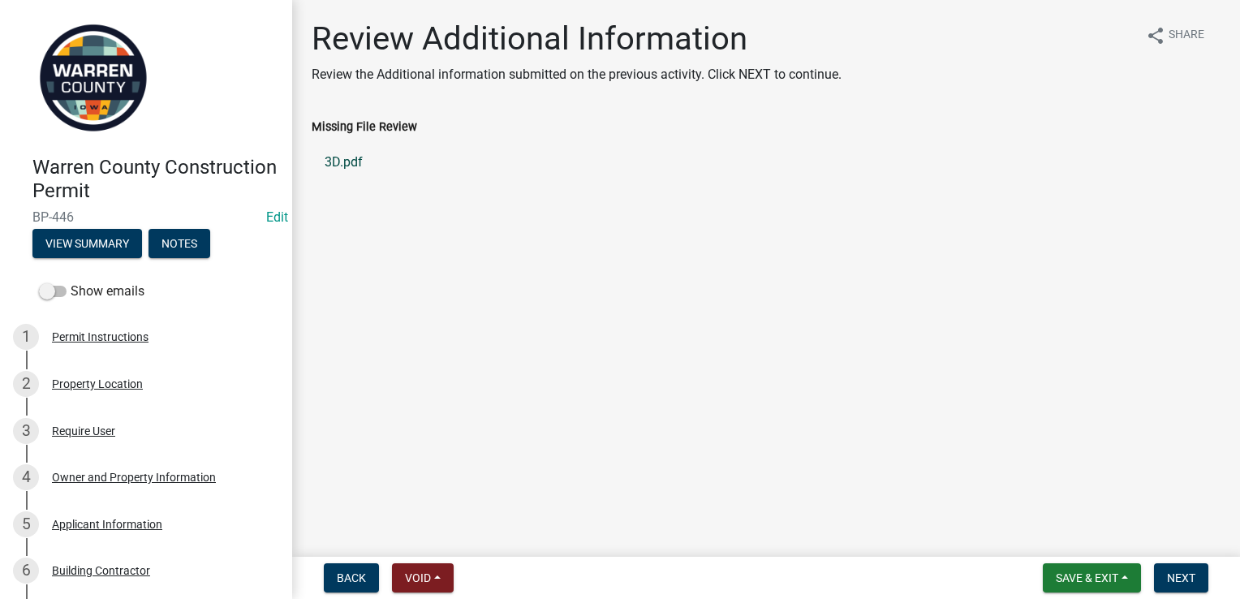
click at [346, 157] on link "3D.pdf" at bounding box center [766, 162] width 909 height 39
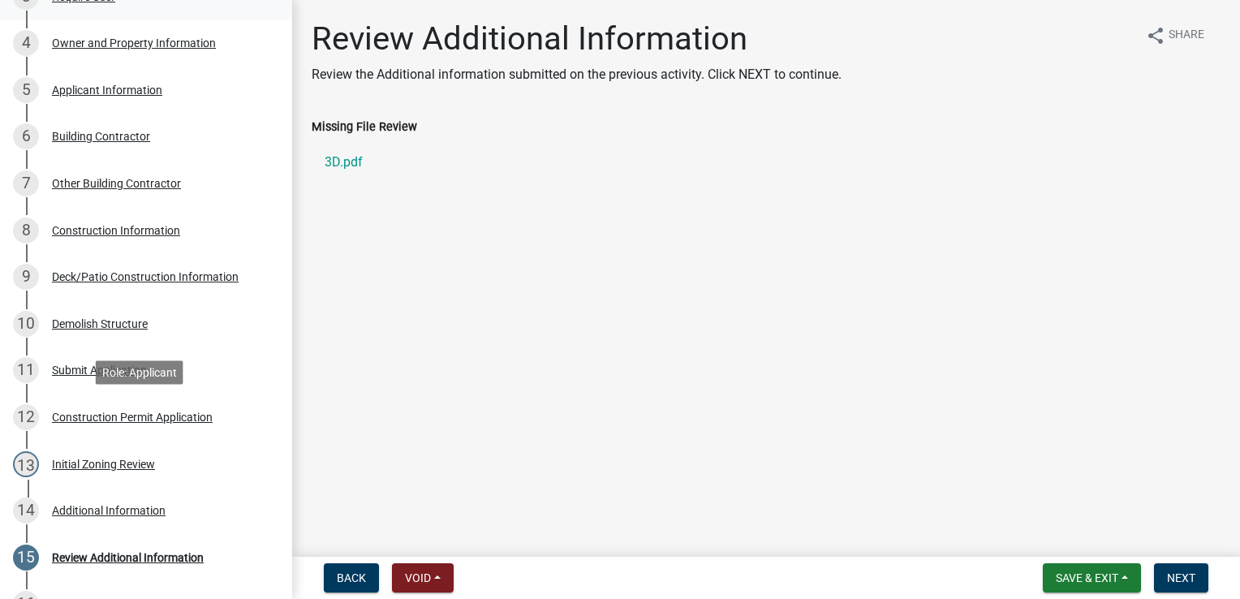
scroll to position [433, 0]
click at [126, 234] on div "Construction Information" at bounding box center [116, 231] width 128 height 11
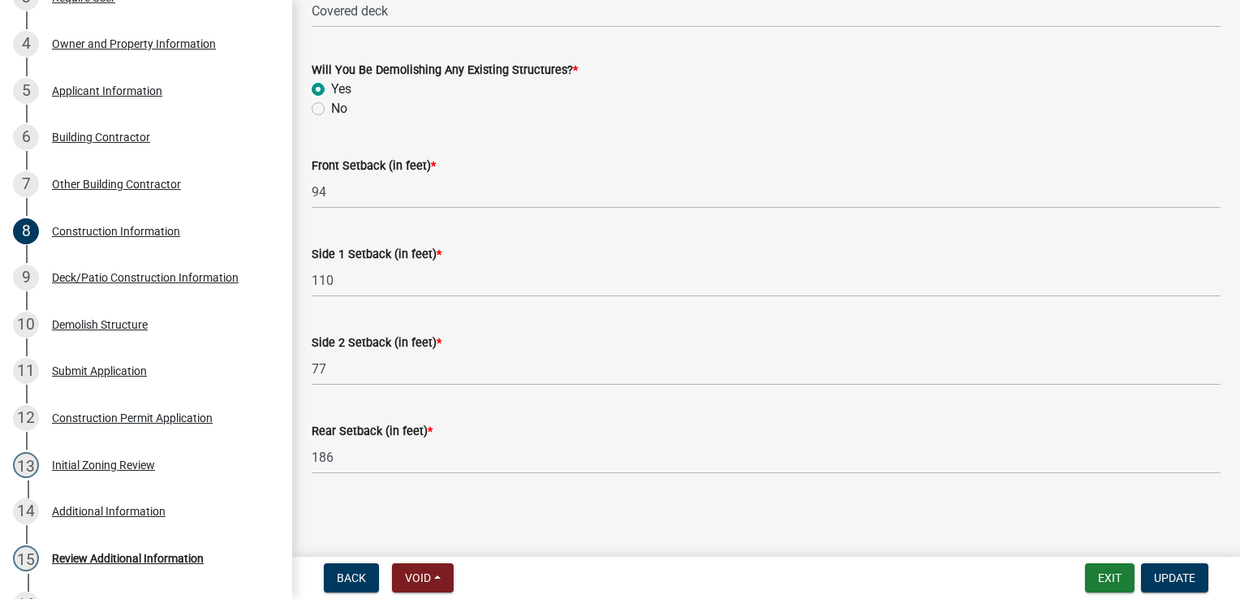
scroll to position [664, 0]
click at [134, 284] on div "9 Deck/Patio Construction Information" at bounding box center [139, 277] width 253 height 26
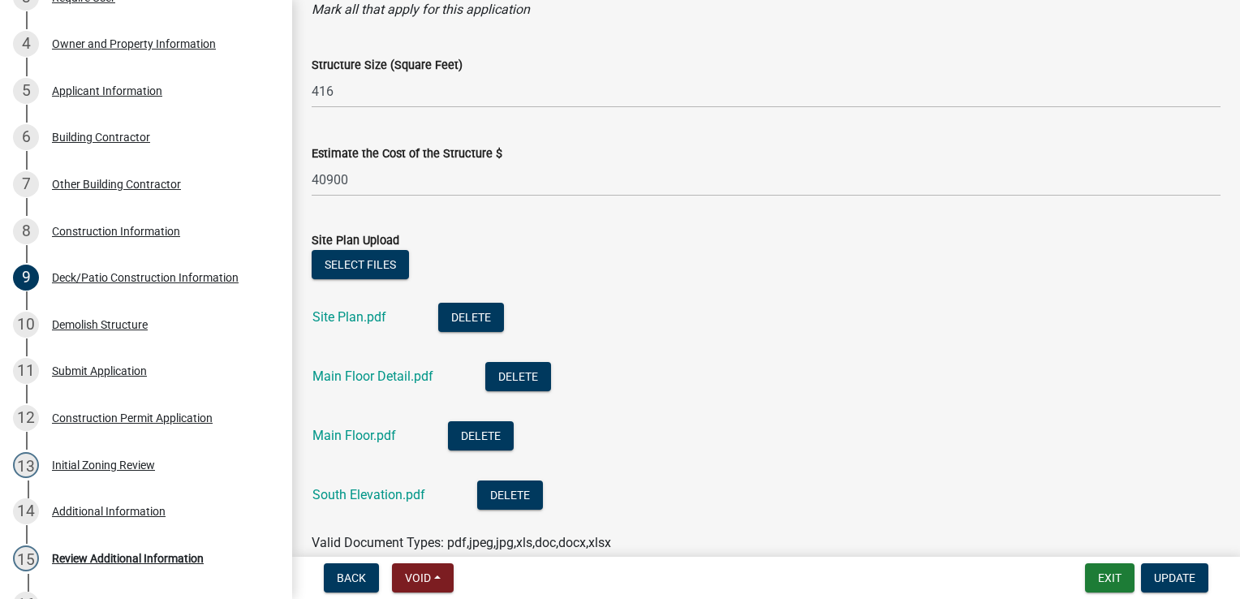
scroll to position [121, 0]
click at [340, 272] on button "Select files" at bounding box center [360, 264] width 97 height 29
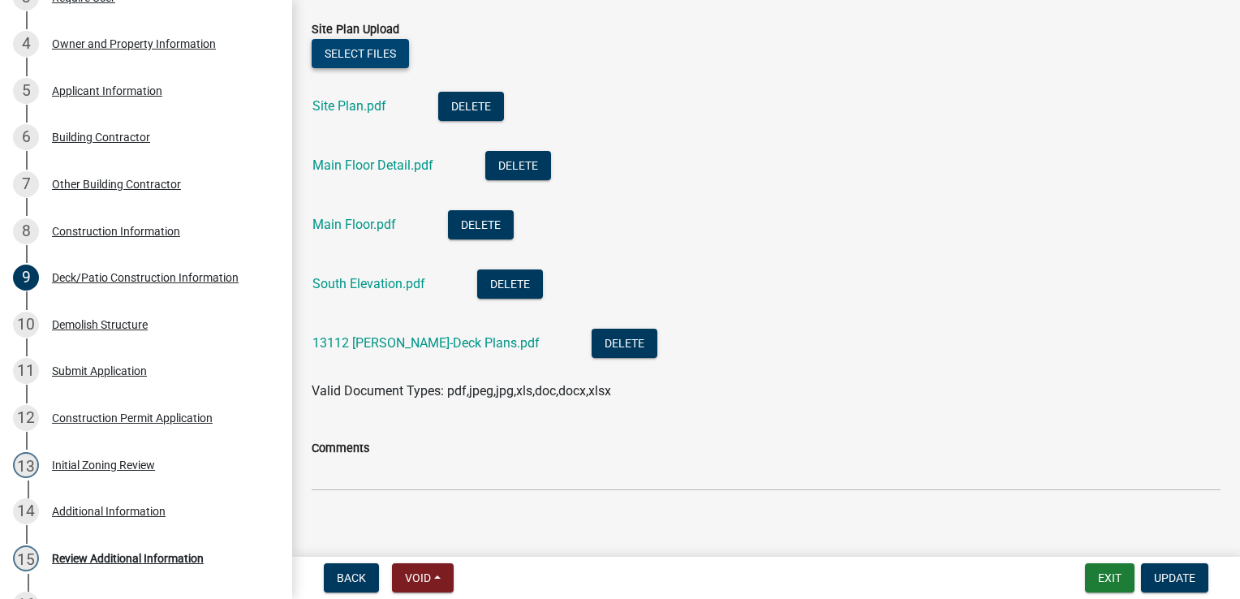
scroll to position [331, 0]
click at [1154, 569] on button "Update" at bounding box center [1174, 577] width 67 height 29
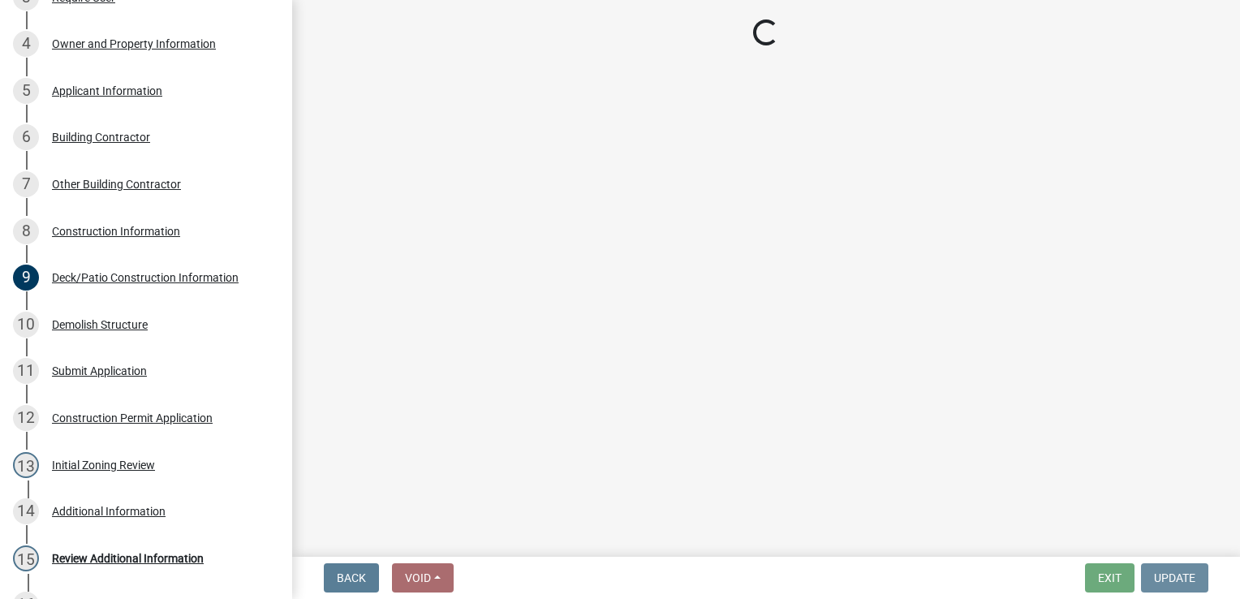
scroll to position [0, 0]
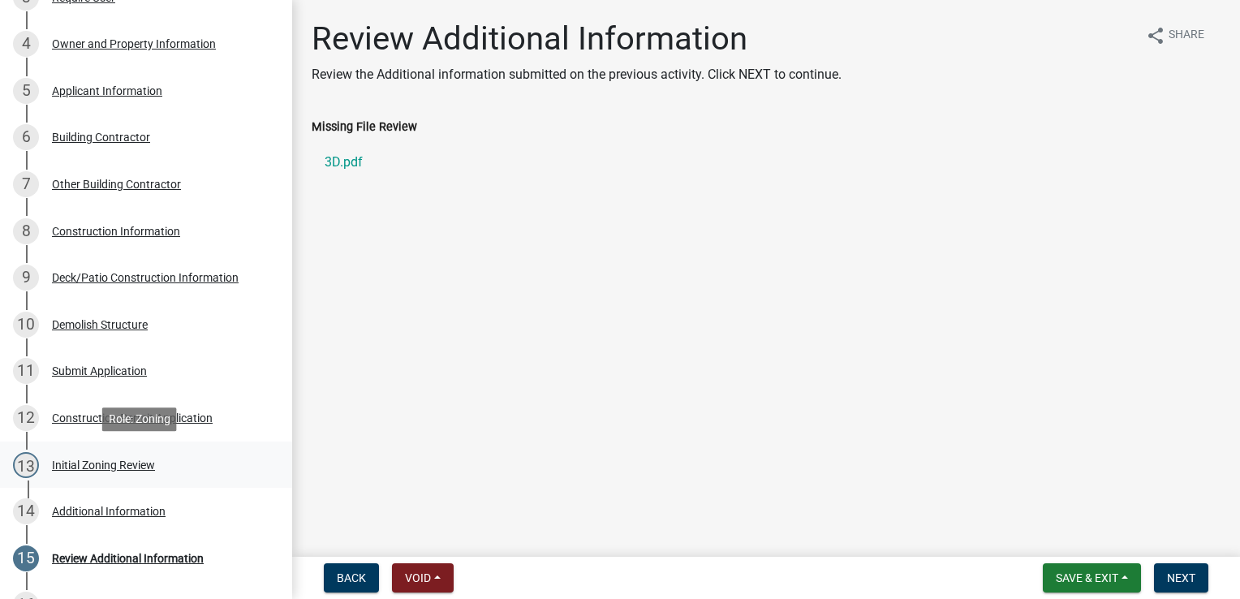
click at [123, 461] on div "Initial Zoning Review" at bounding box center [103, 464] width 103 height 11
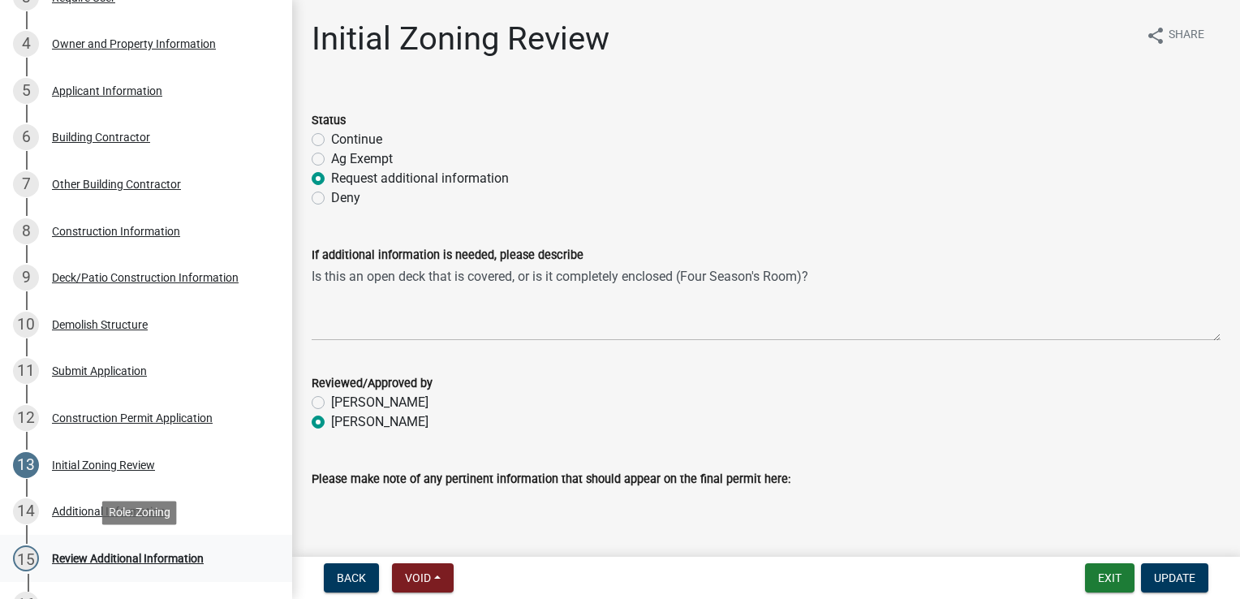
click at [172, 552] on div "Review Additional Information" at bounding box center [128, 557] width 152 height 11
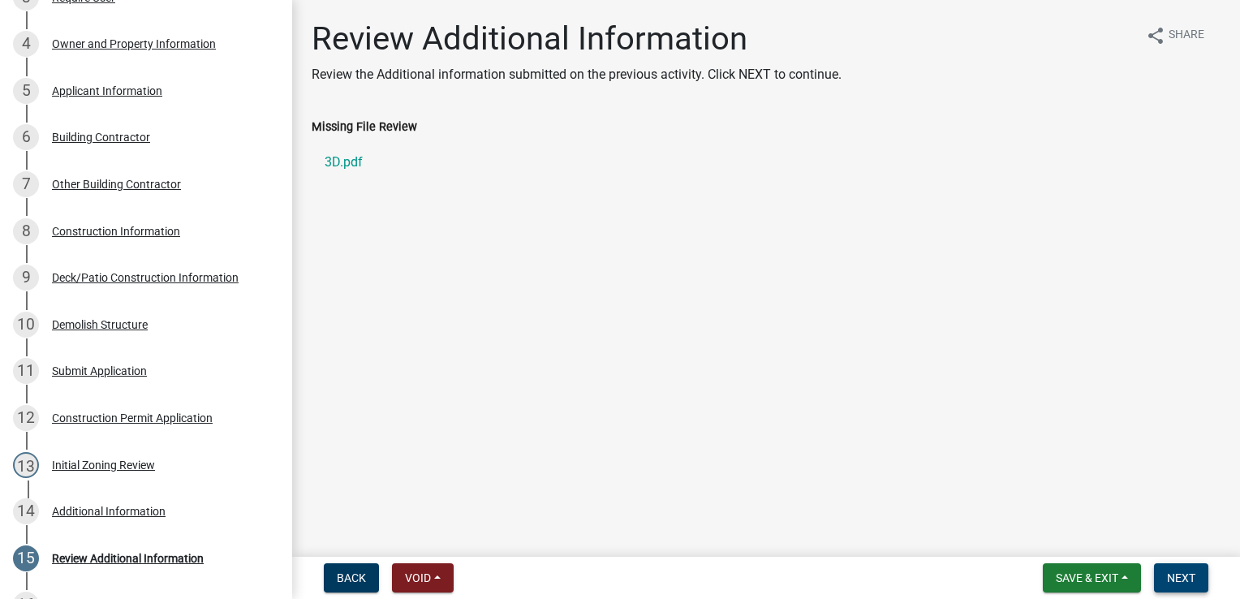
click at [1180, 580] on span "Next" at bounding box center [1181, 577] width 28 height 13
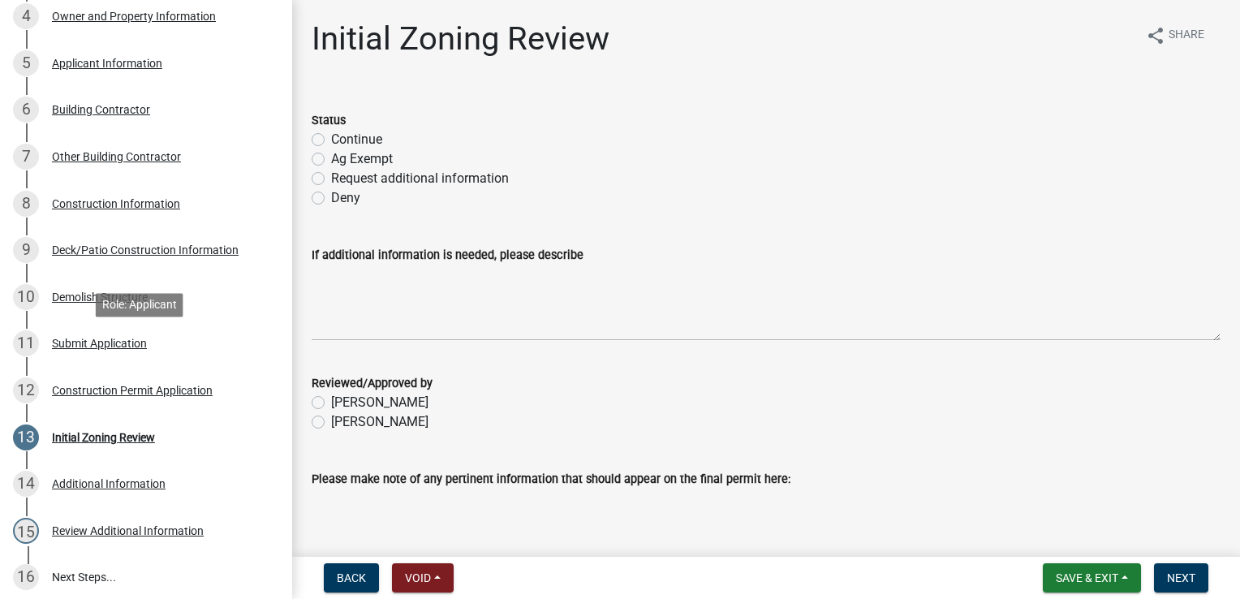
scroll to position [475, 0]
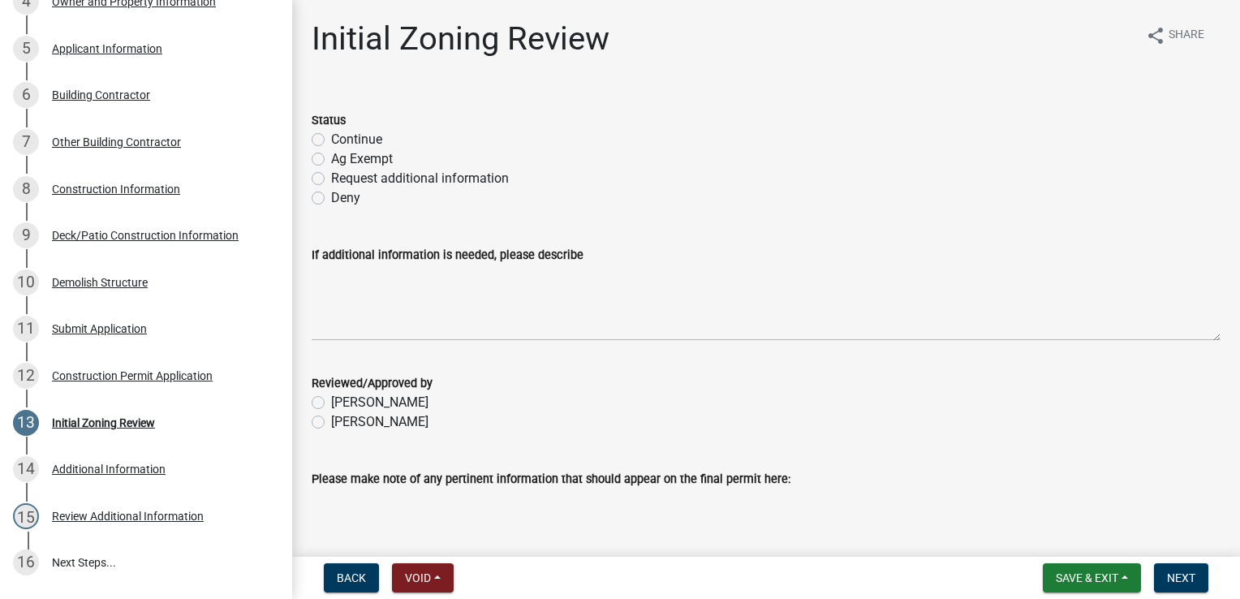
click at [331, 196] on label "Deny" at bounding box center [345, 197] width 29 height 19
click at [331, 196] on input "Deny" at bounding box center [336, 193] width 11 height 11
radio input "true"
click at [331, 424] on label "[PERSON_NAME]" at bounding box center [379, 421] width 97 height 19
click at [331, 423] on input "[PERSON_NAME]" at bounding box center [336, 417] width 11 height 11
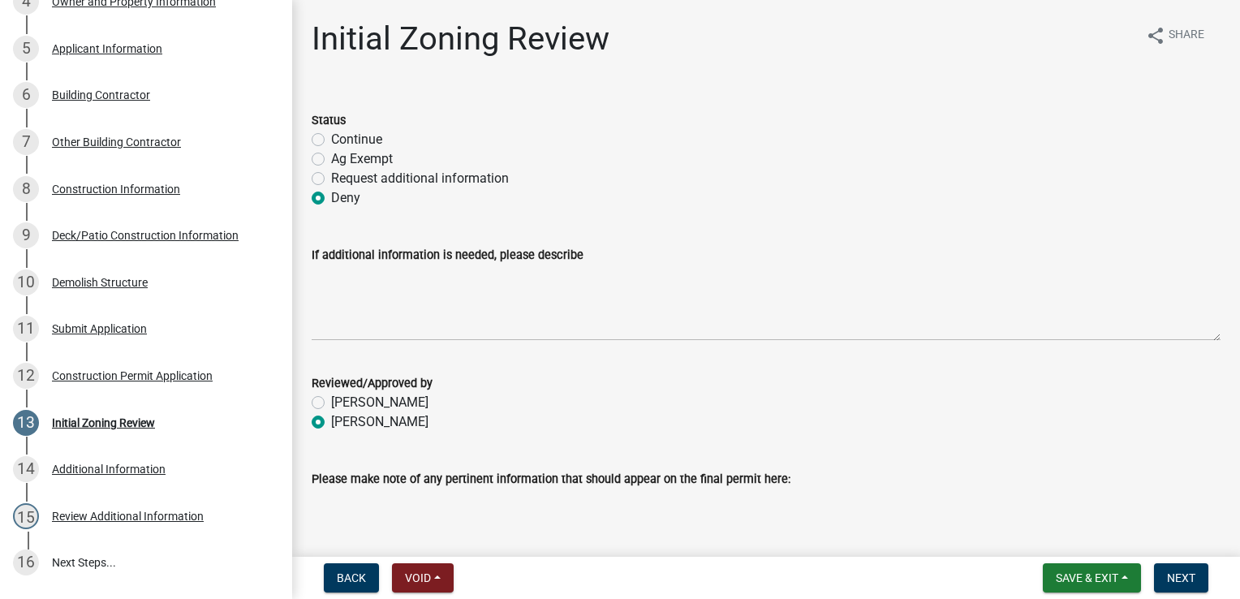
radio input "true"
click at [321, 496] on textarea "Please make note of any pertinent information that should appear on the final p…" at bounding box center [766, 526] width 909 height 76
drag, startPoint x: 314, startPoint y: 498, endPoint x: 702, endPoint y: 466, distance: 389.1
click at [702, 466] on div "Please make note of any pertinent information that should appear on the final p…" at bounding box center [766, 505] width 909 height 118
type textarea "Warren County does not require a building permit for an open deck."
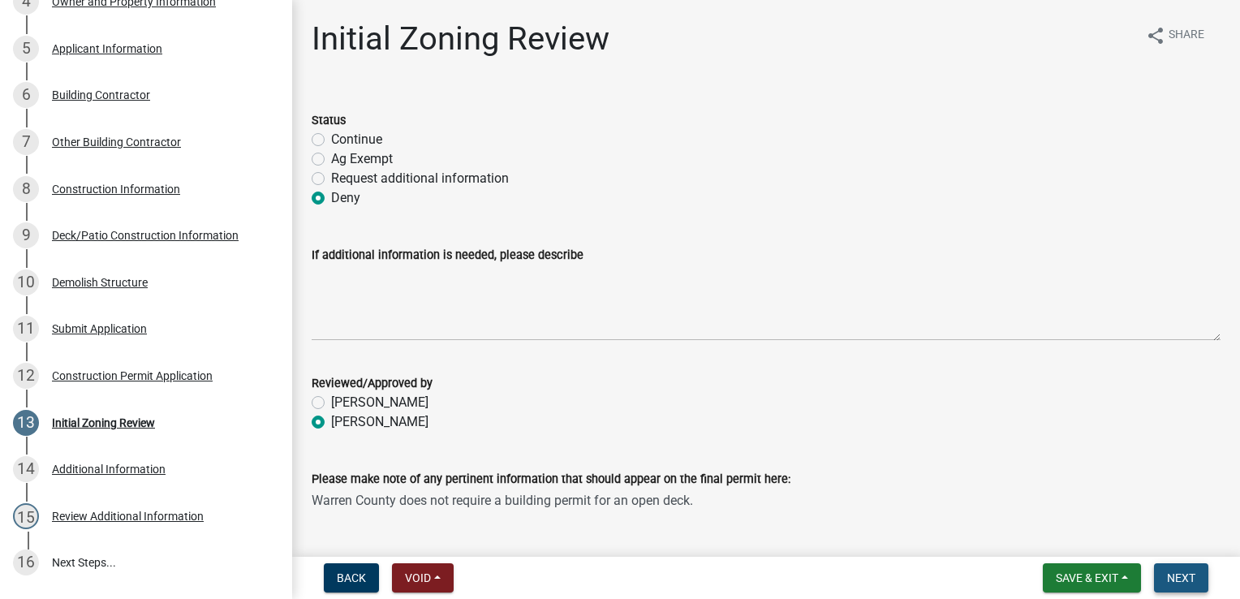
click at [1188, 578] on span "Next" at bounding box center [1181, 577] width 28 height 13
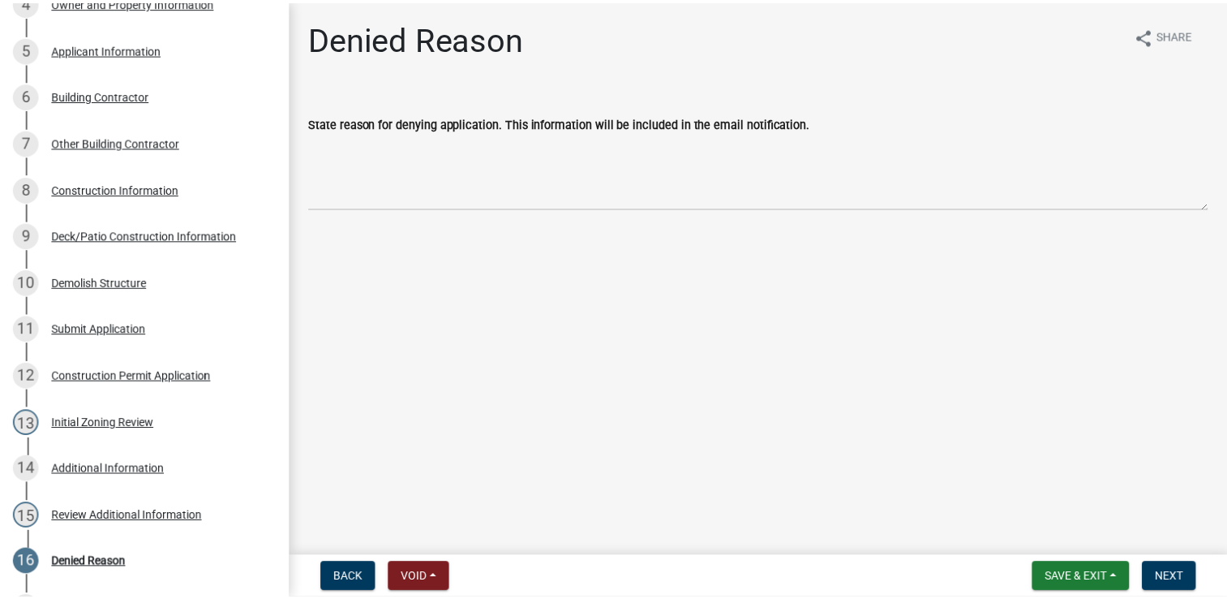
scroll to position [522, 0]
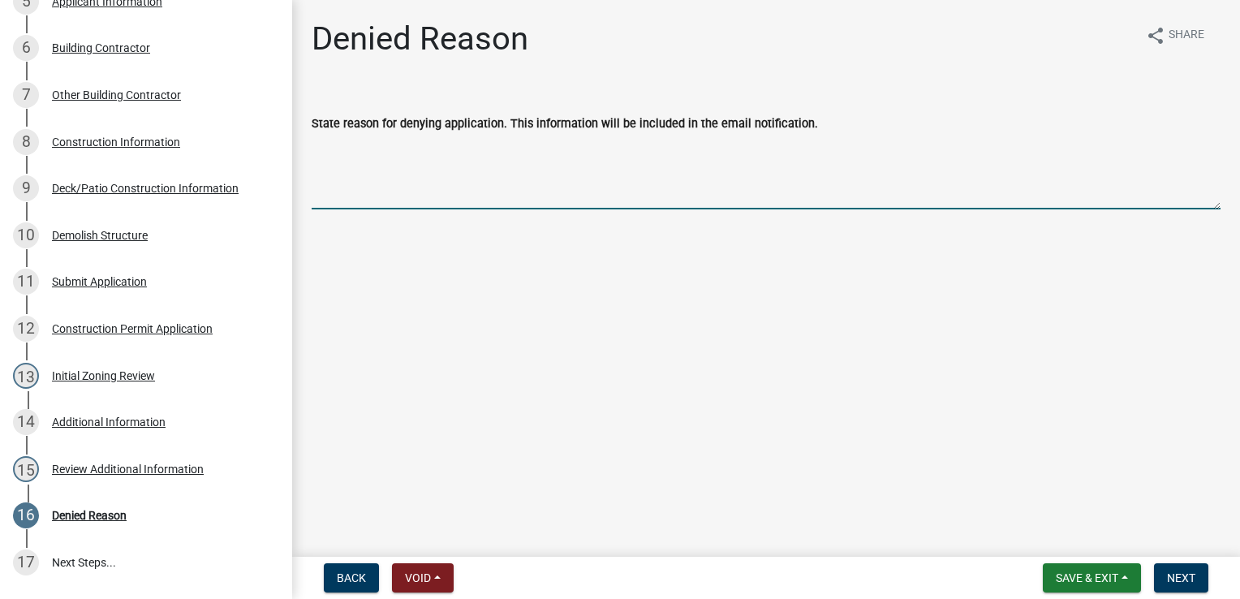
click at [324, 147] on textarea "State reason for denying application. This information will be included in the …" at bounding box center [766, 171] width 909 height 76
paste textarea "Warren County does not require a building permit for an open deck."
type textarea "Warren County does not require a building permit for an open deck."
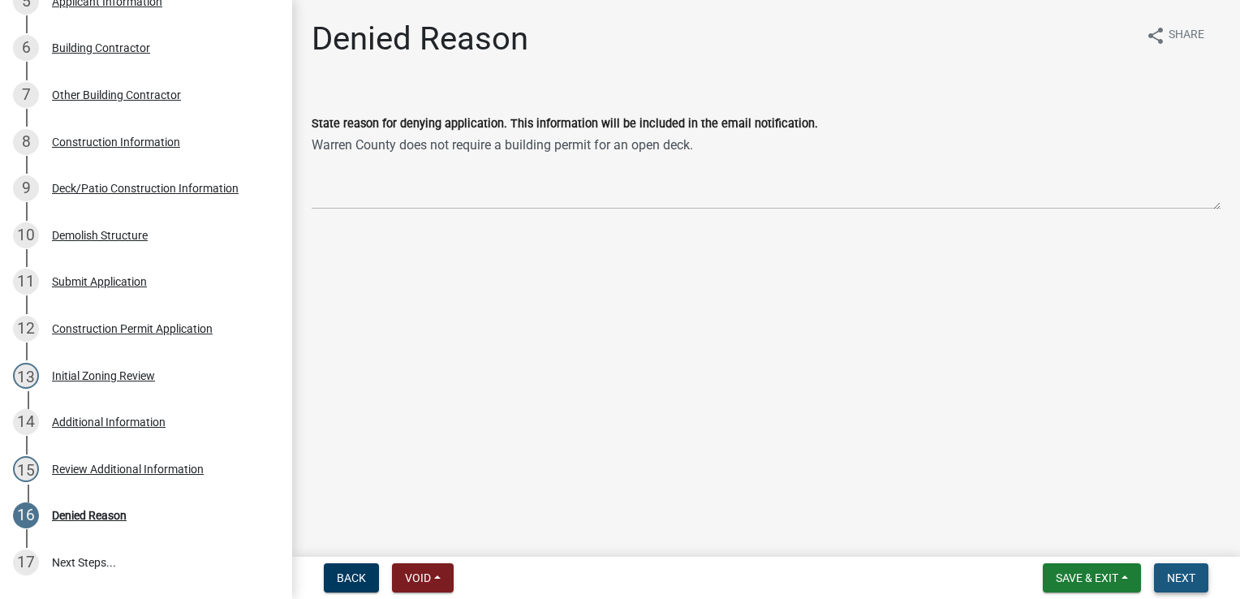
click at [1171, 582] on span "Next" at bounding box center [1181, 577] width 28 height 13
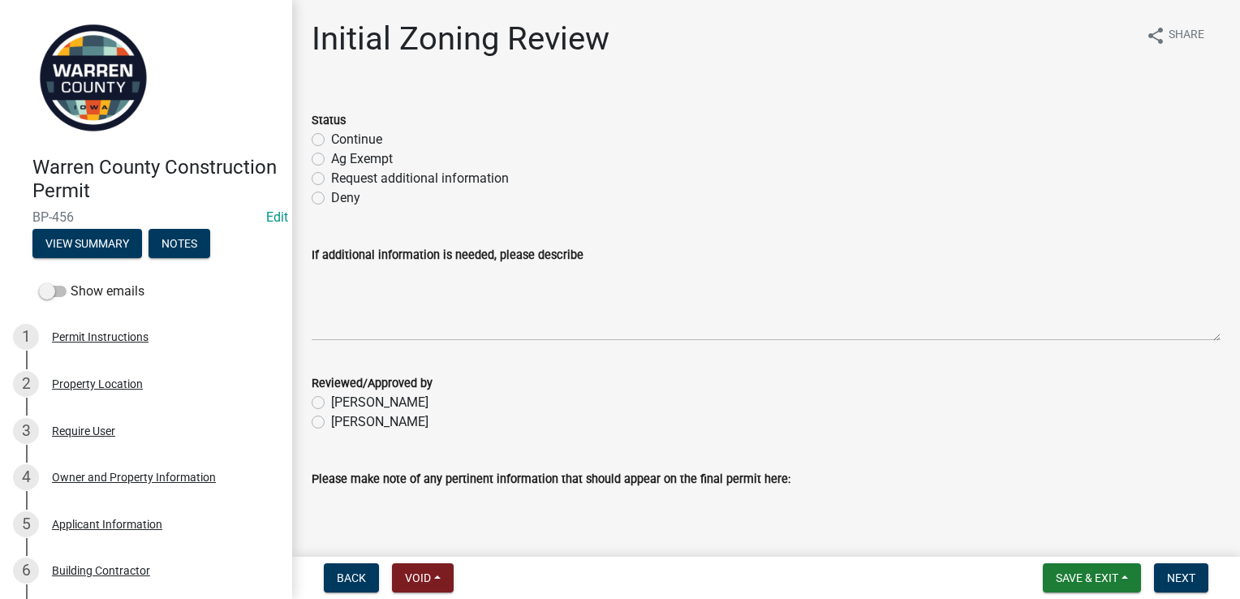
click at [331, 180] on label "Request additional information" at bounding box center [420, 178] width 178 height 19
click at [331, 179] on input "Request additional information" at bounding box center [336, 174] width 11 height 11
radio input "true"
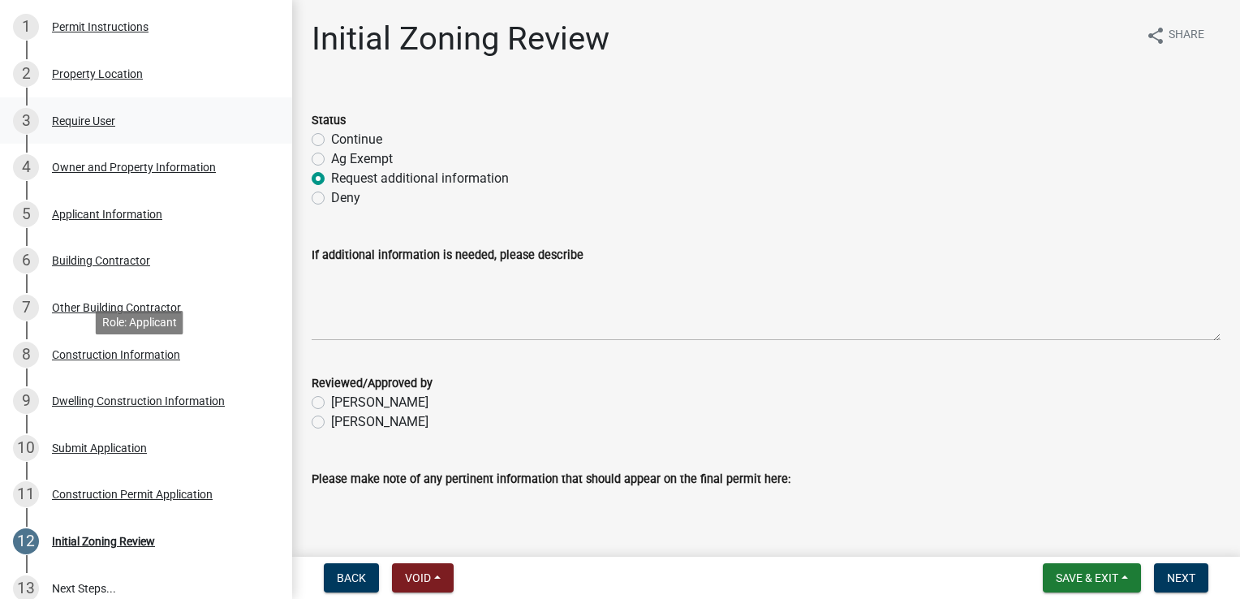
scroll to position [393, 0]
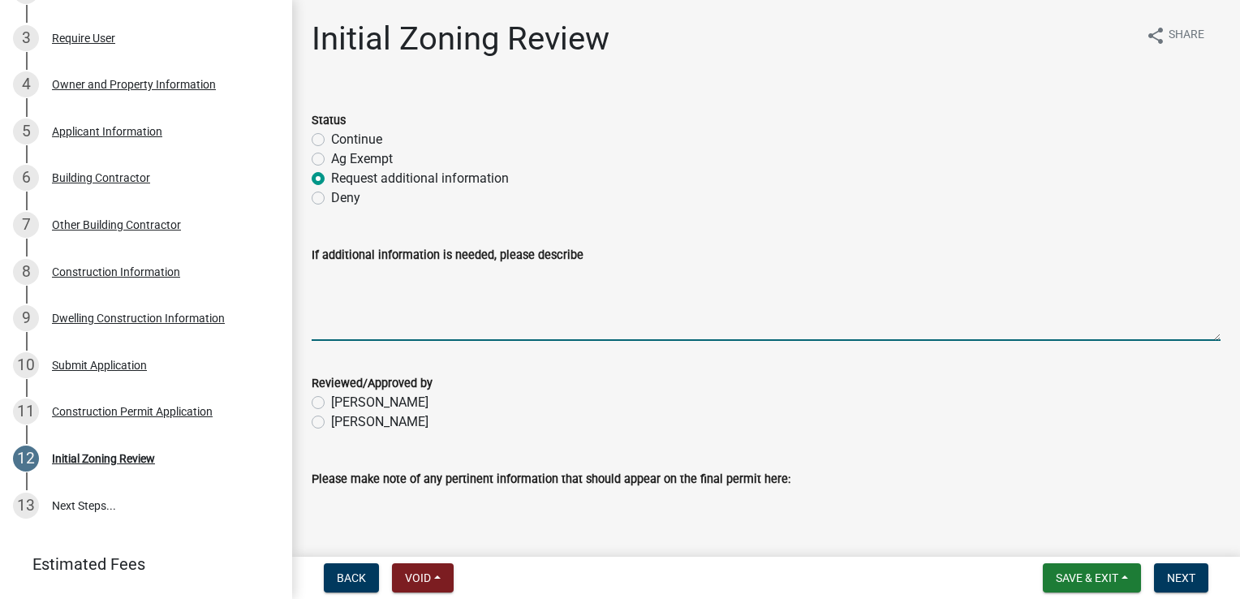
click at [320, 279] on textarea "If additional information is needed, please describe" at bounding box center [766, 302] width 909 height 76
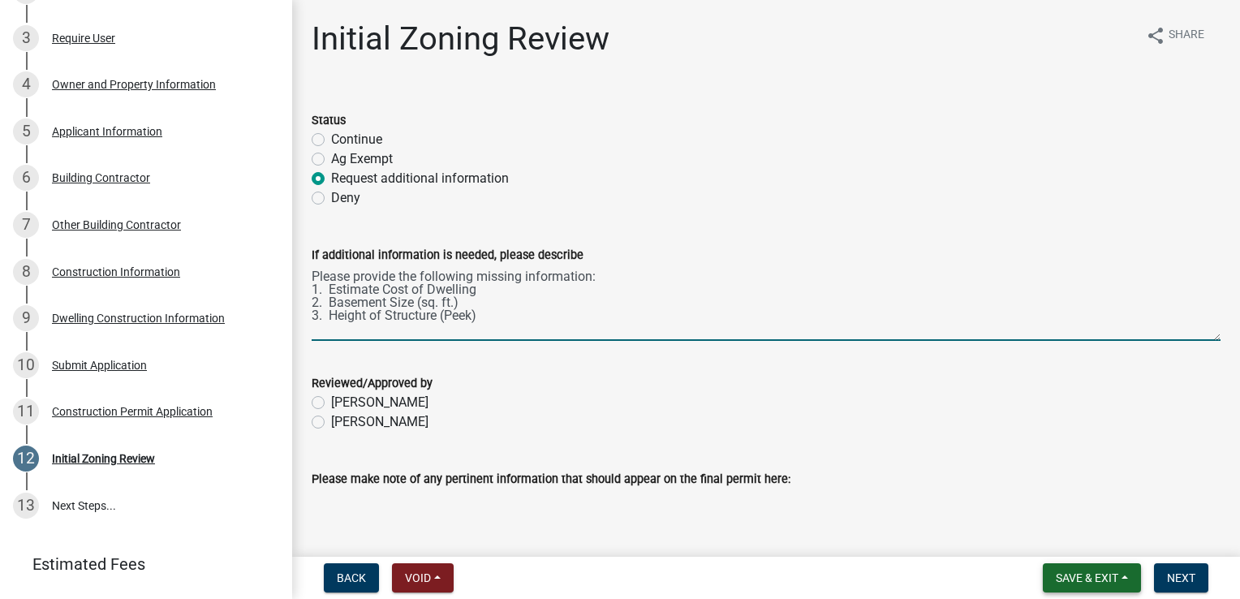
type textarea "Please provide the following missing information: 1. Estimate Cost of Dwelling …"
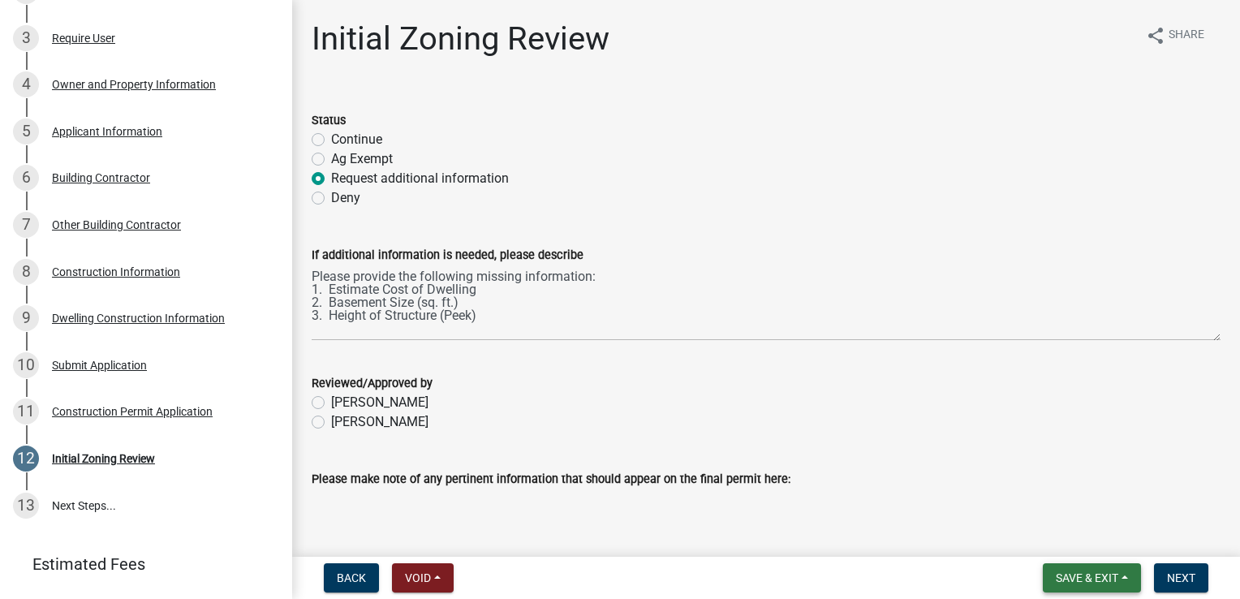
click at [1058, 582] on span "Save & Exit" at bounding box center [1086, 577] width 62 height 13
click at [1055, 492] on button "Save" at bounding box center [1076, 496] width 130 height 39
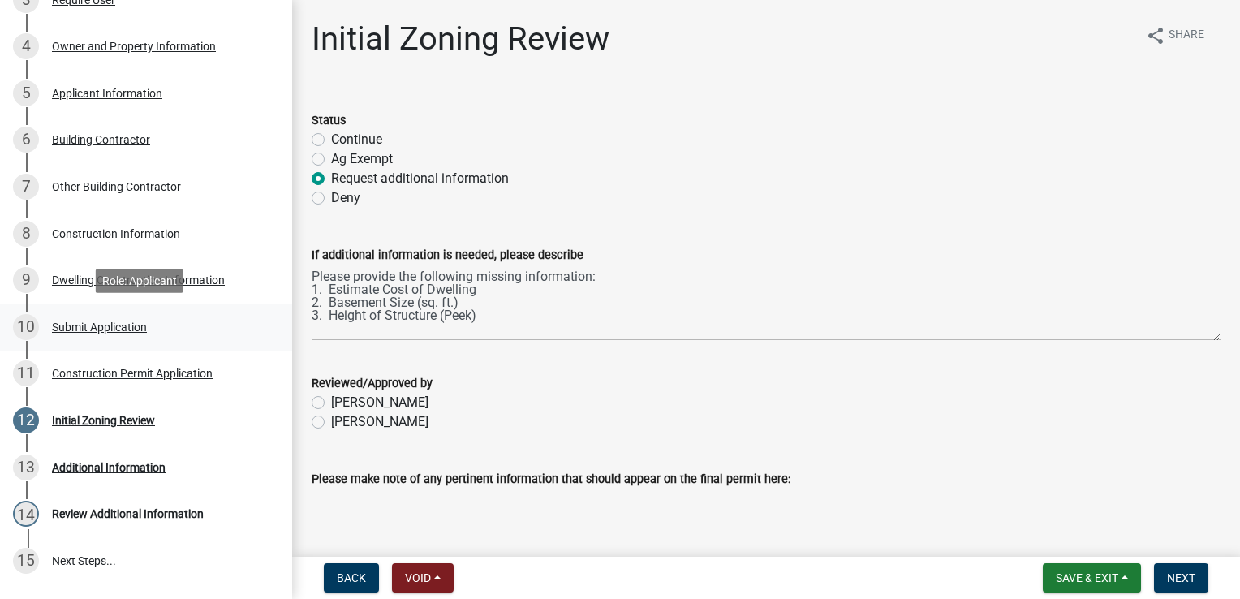
scroll to position [434, 0]
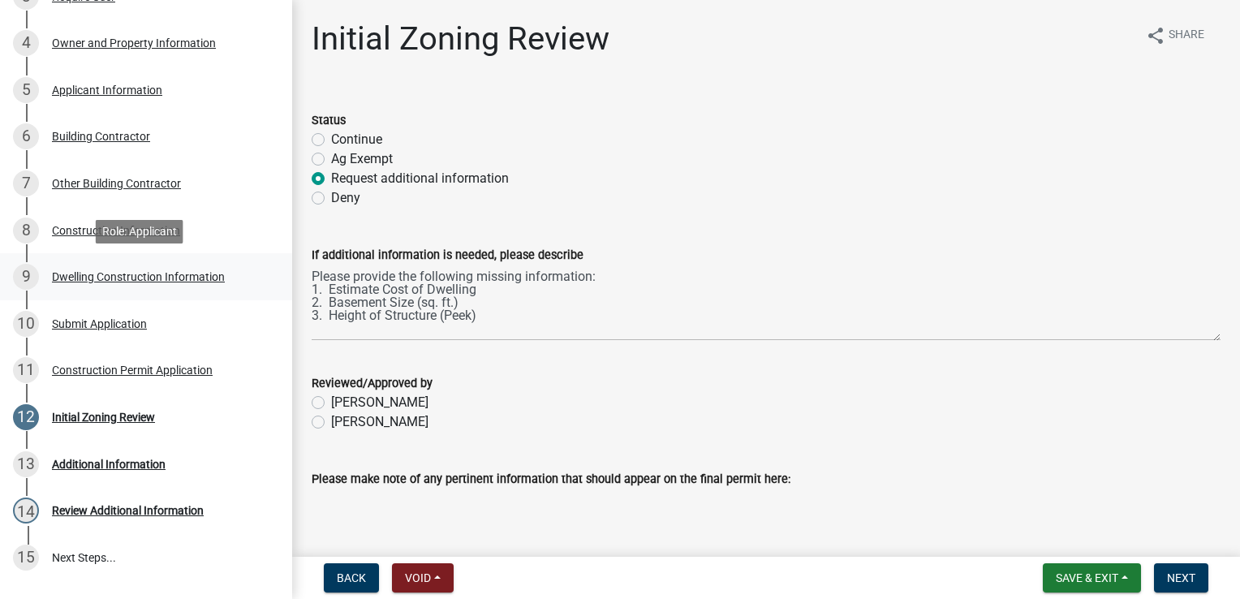
click at [125, 274] on div "Dwelling Construction Information" at bounding box center [138, 276] width 173 height 11
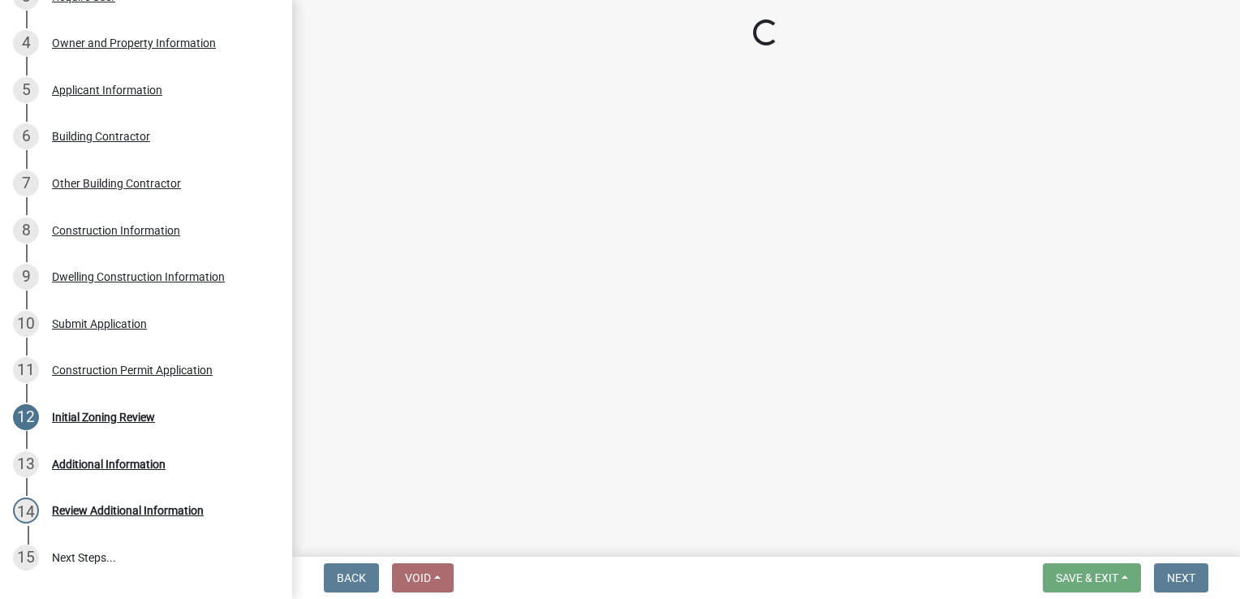
select select "6be2891c-b014-4eb5-8316-9de7191813e4"
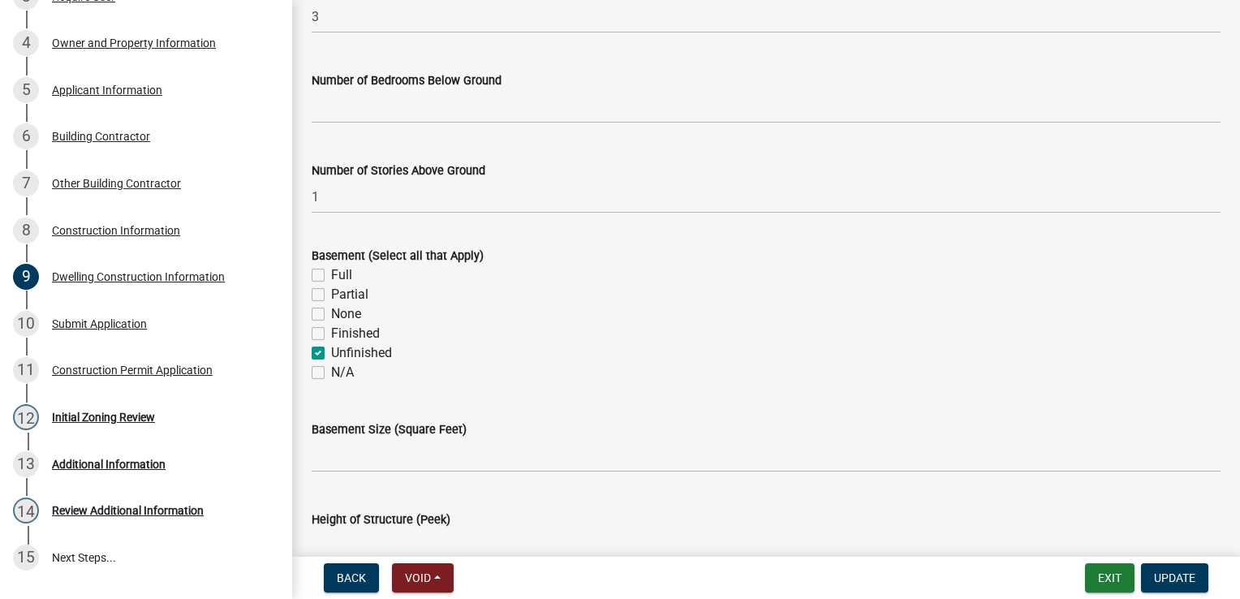
scroll to position [480, 0]
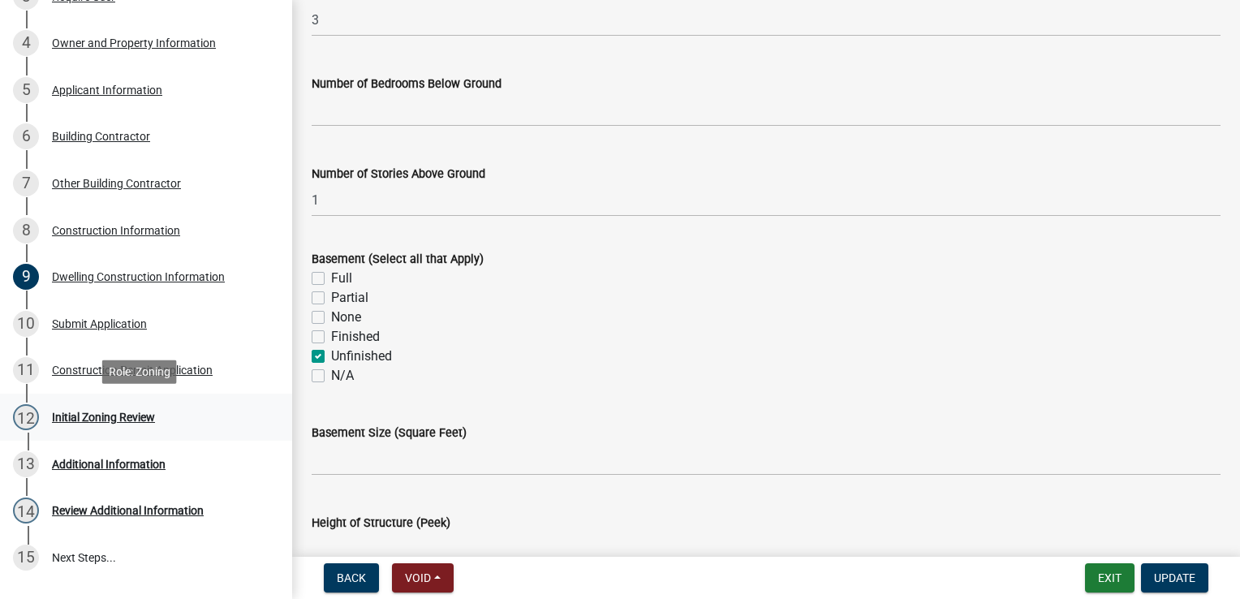
click at [116, 415] on div "Initial Zoning Review" at bounding box center [103, 416] width 103 height 11
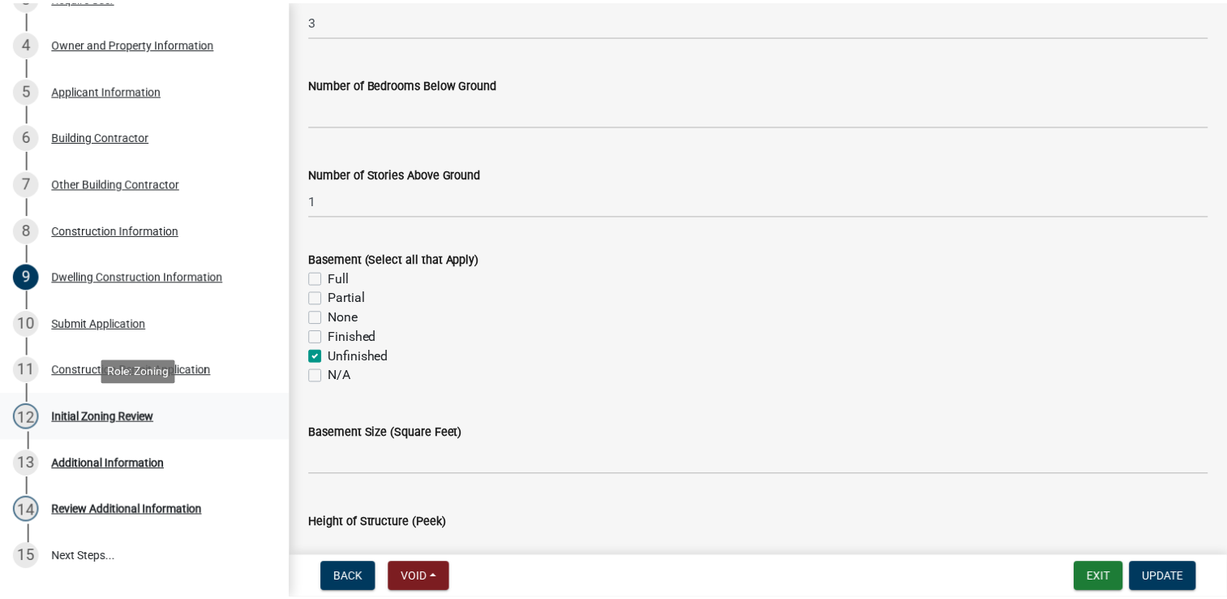
scroll to position [0, 0]
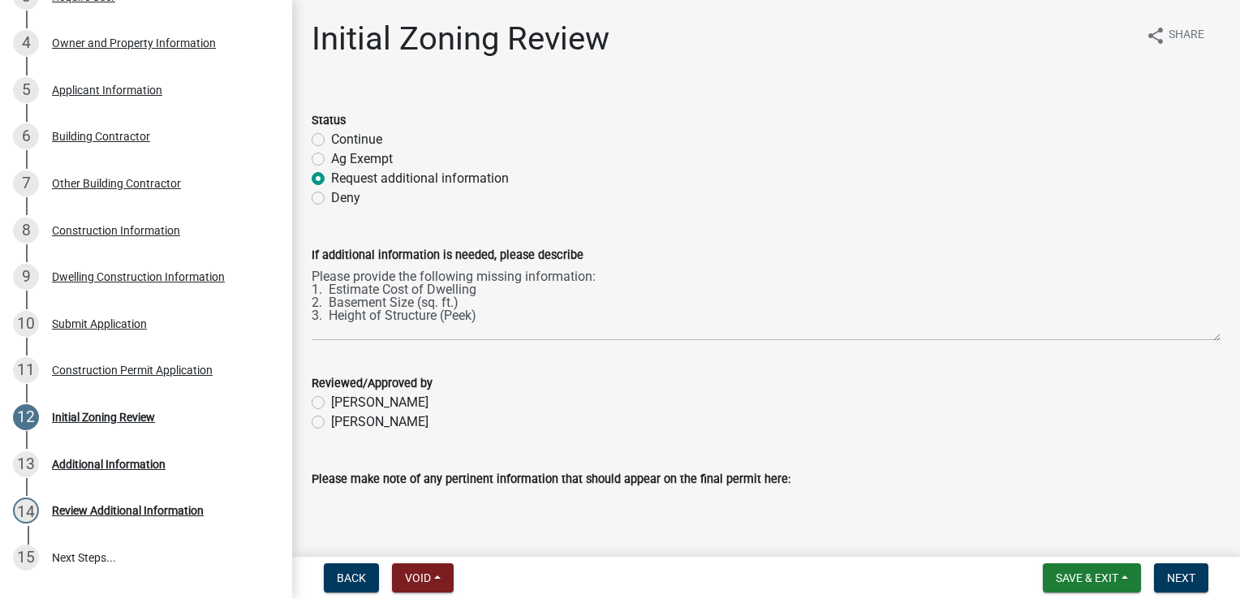
click at [331, 426] on label "Becky Schultz" at bounding box center [379, 421] width 97 height 19
click at [331, 423] on input "Becky Schultz" at bounding box center [336, 417] width 11 height 11
radio input "true"
click at [1171, 574] on span "Next" at bounding box center [1181, 577] width 28 height 13
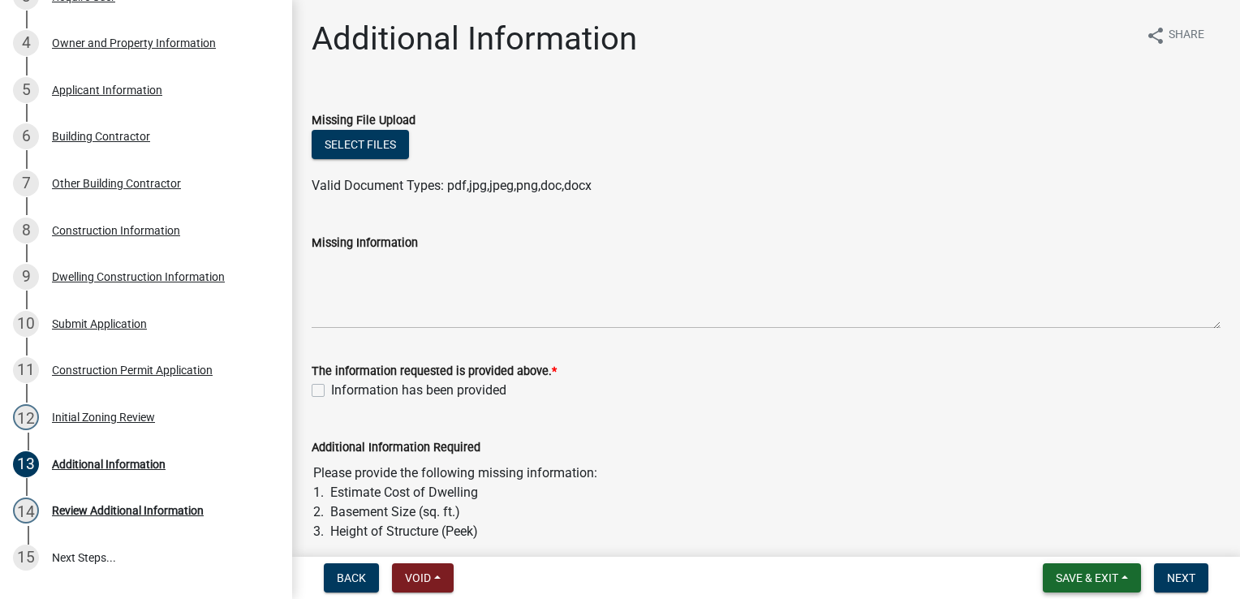
click at [1126, 570] on button "Save & Exit" at bounding box center [1091, 577] width 98 height 29
click at [1081, 537] on button "Save & Exit" at bounding box center [1076, 535] width 130 height 39
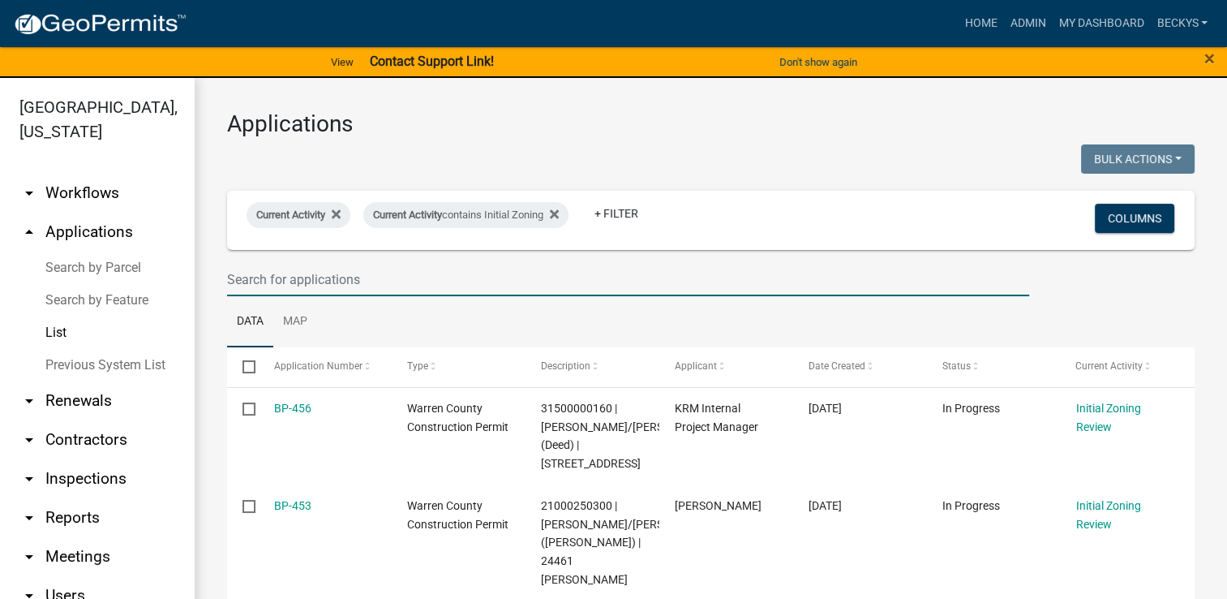
click at [235, 274] on input "text" at bounding box center [628, 279] width 802 height 33
type input "BP"
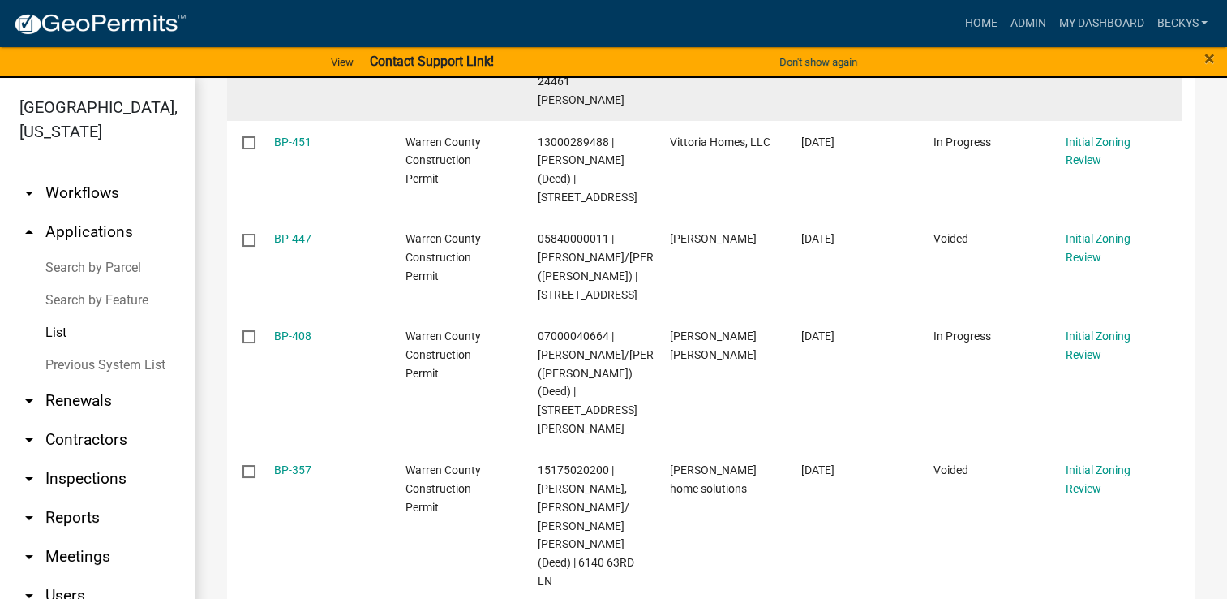
scroll to position [448, 0]
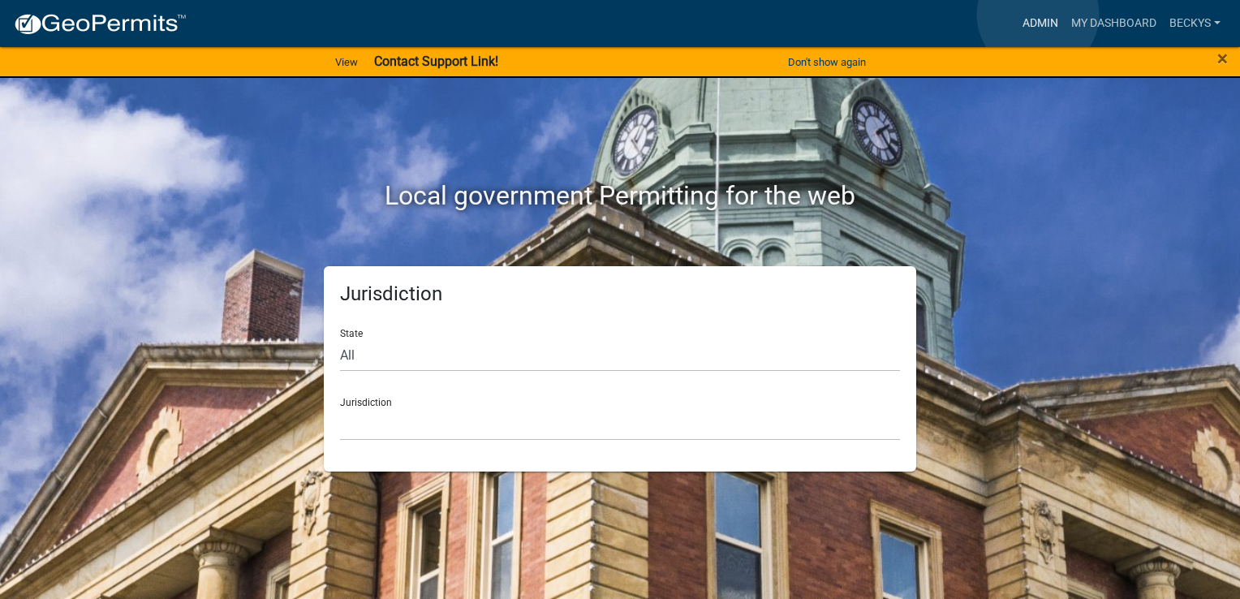
click at [1038, 15] on link "Admin" at bounding box center [1040, 23] width 49 height 31
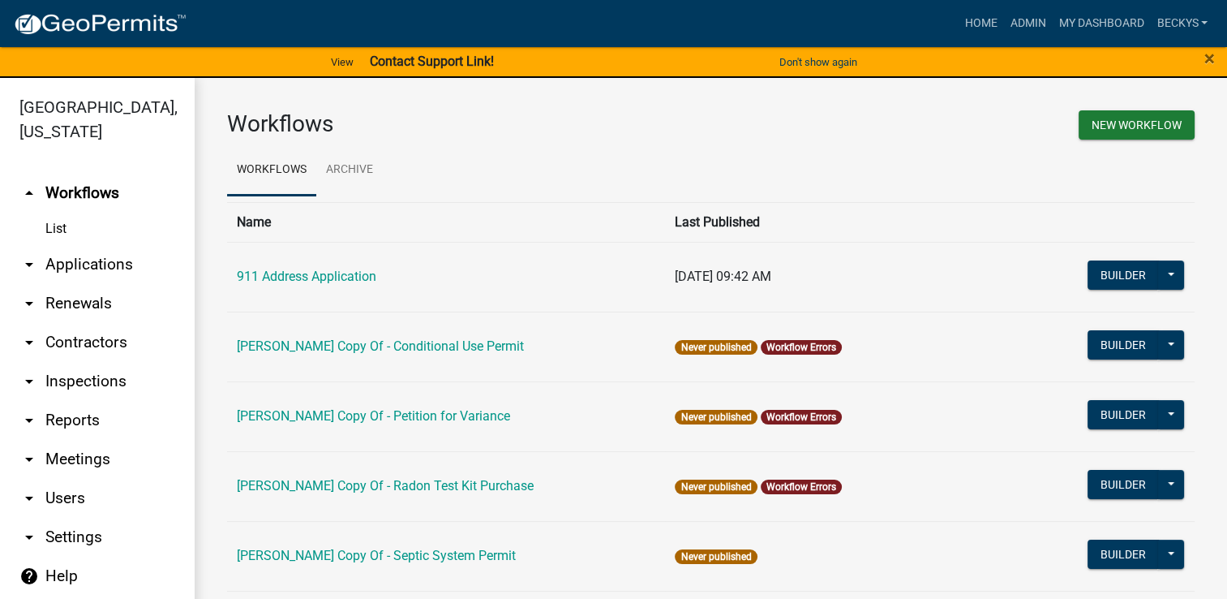
click at [84, 245] on link "arrow_drop_down Applications" at bounding box center [97, 264] width 195 height 39
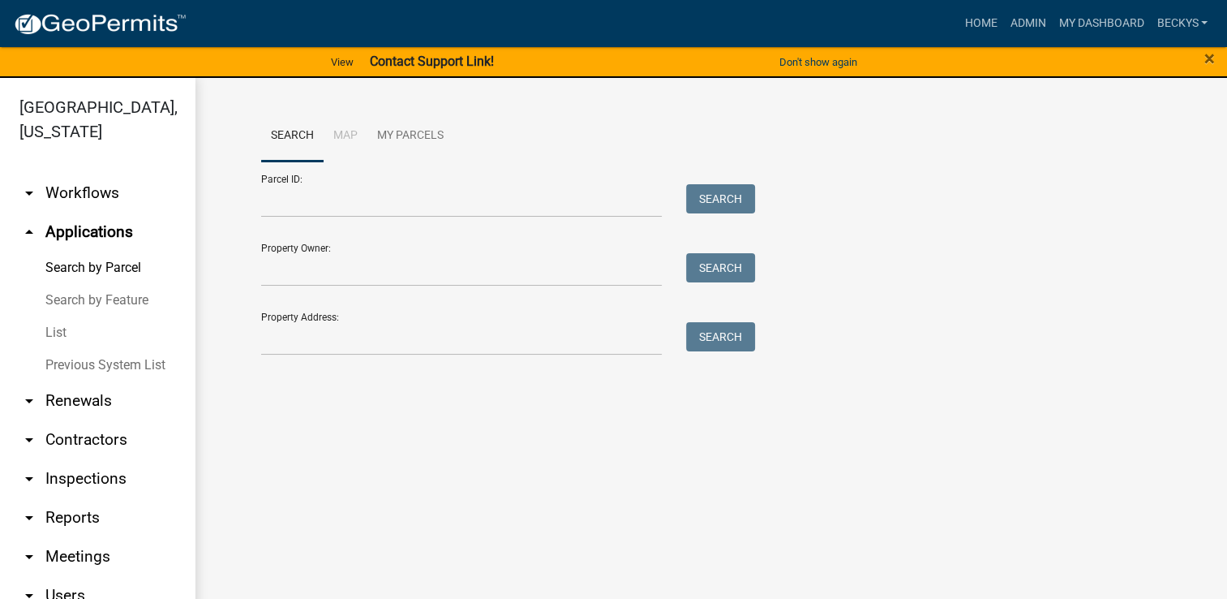
click at [65, 316] on link "List" at bounding box center [97, 332] width 195 height 32
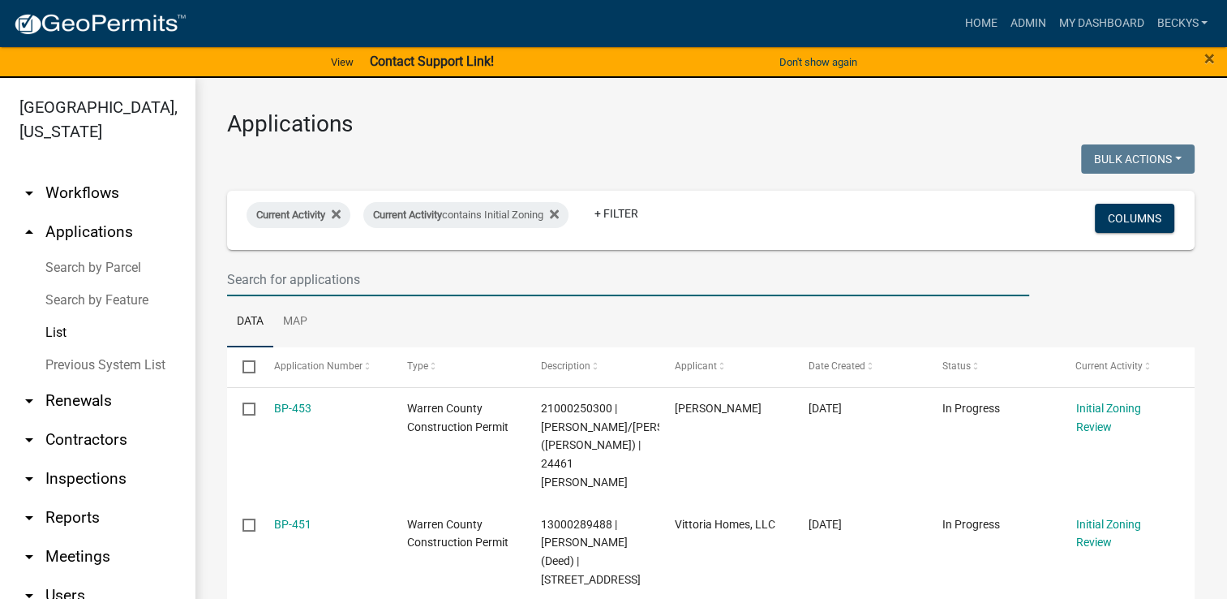
click at [228, 281] on input "text" at bounding box center [628, 279] width 802 height 33
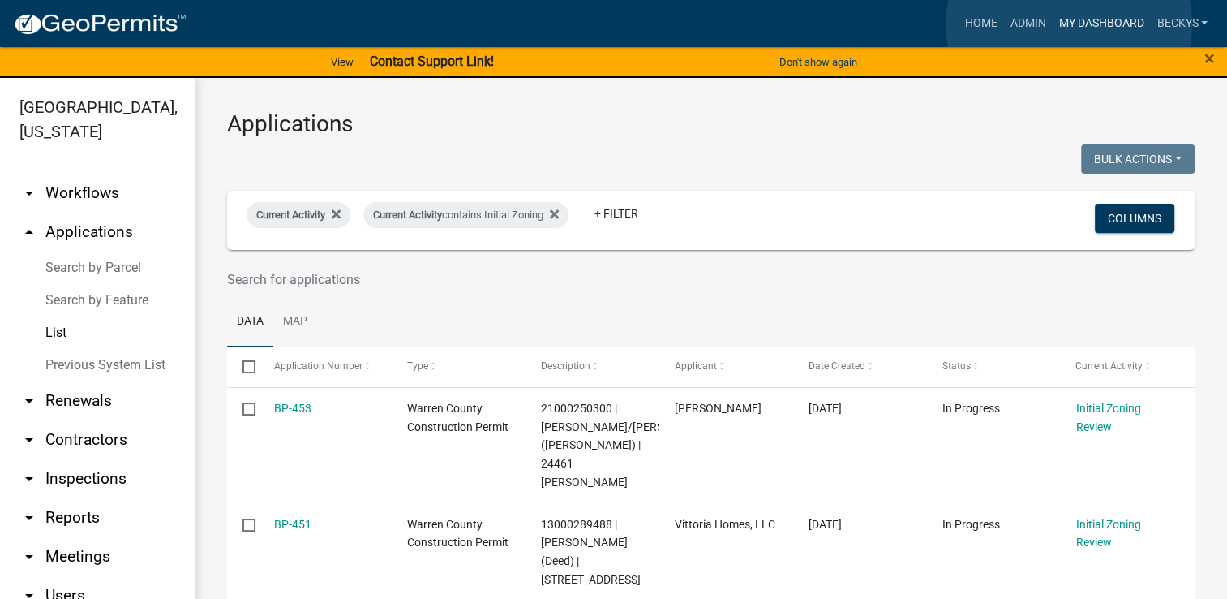
click at [1069, 24] on link "My Dashboard" at bounding box center [1101, 23] width 98 height 31
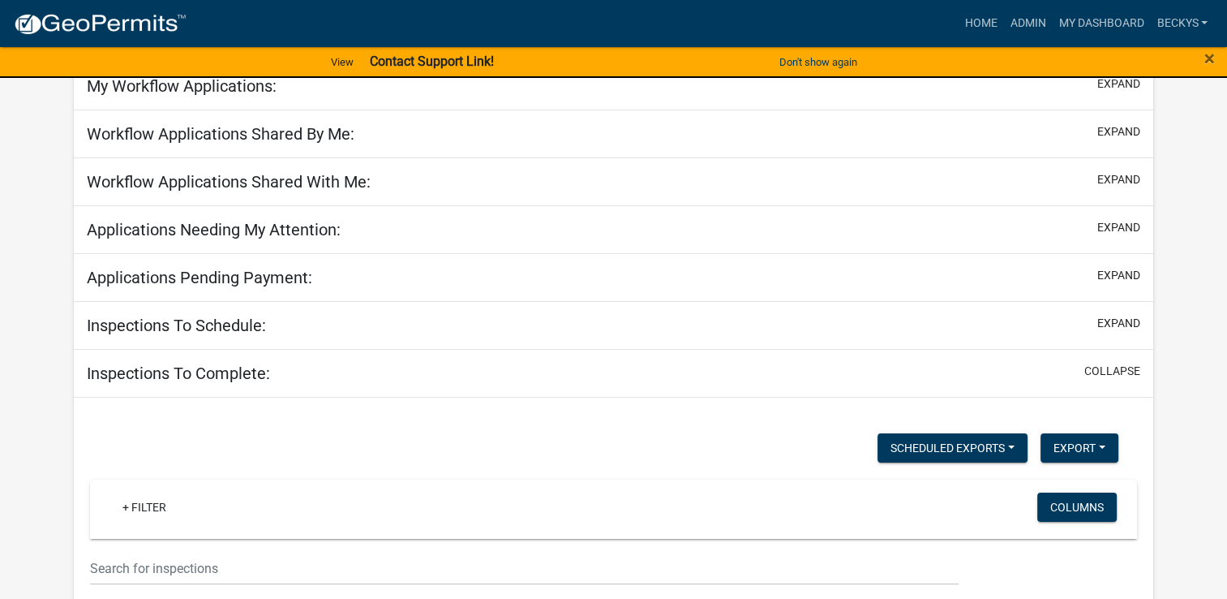
scroll to position [123, 0]
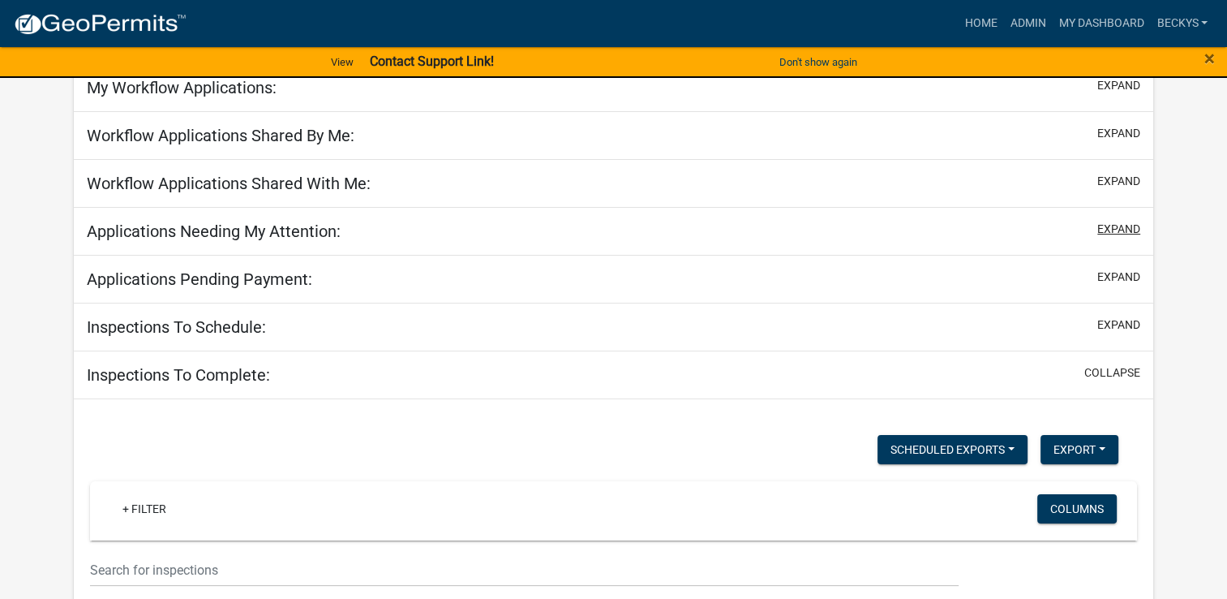
select select "3: 100"
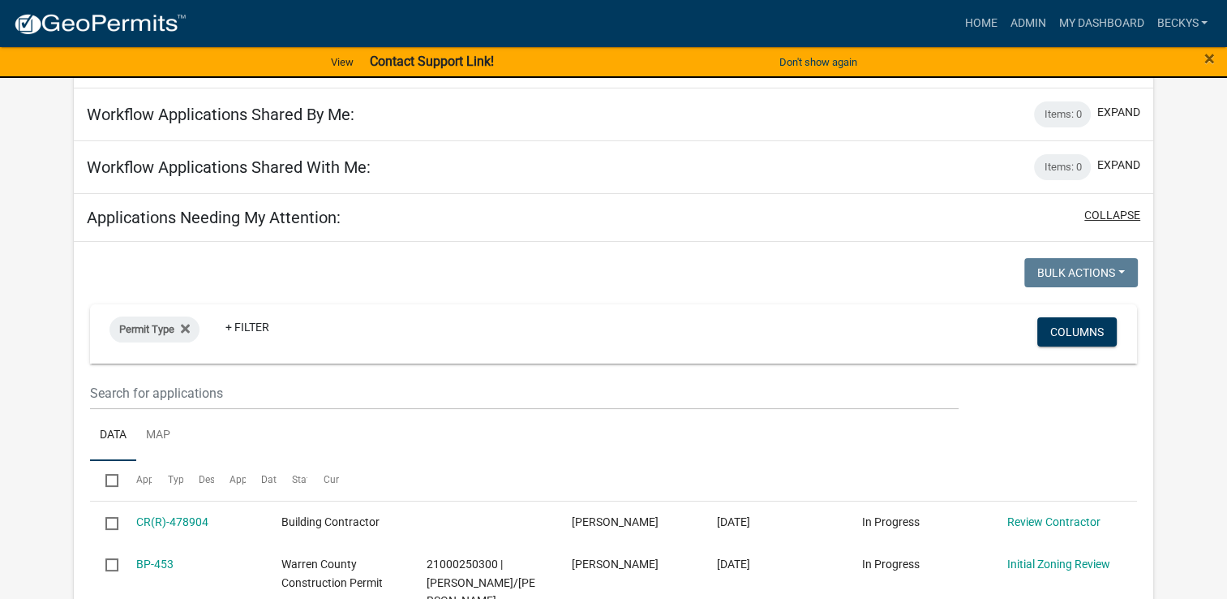
click at [1117, 232] on div "Applications Needing My Attention: collapse" at bounding box center [614, 218] width 1081 height 48
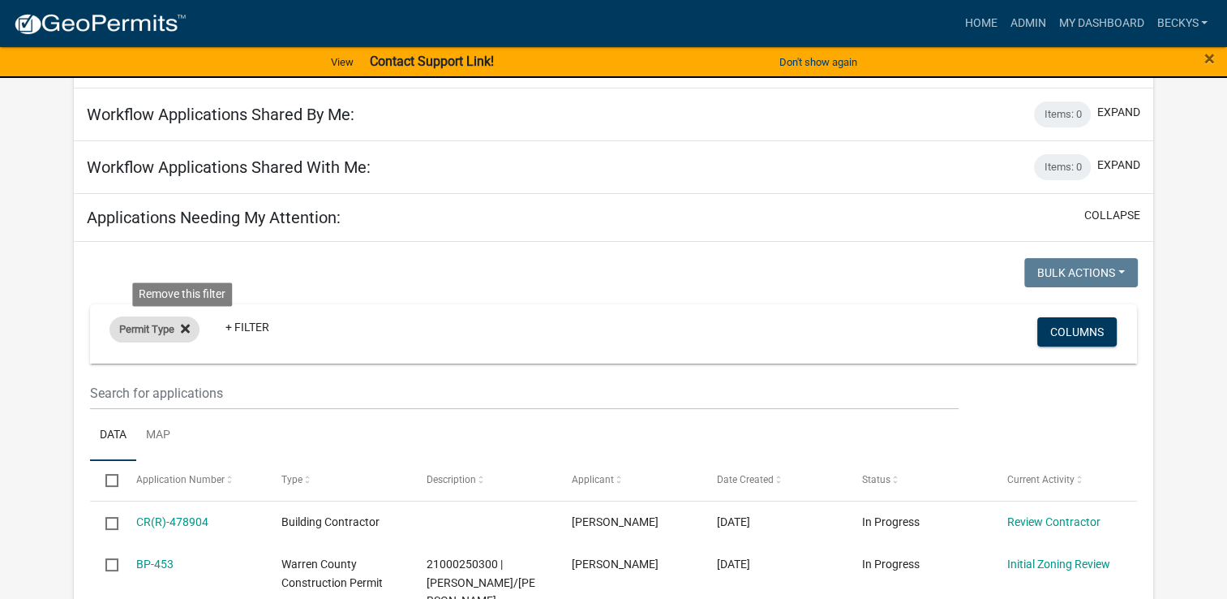
click at [190, 326] on icon at bounding box center [185, 328] width 9 height 13
click at [140, 339] on link "+ Filter" at bounding box center [145, 331] width 70 height 29
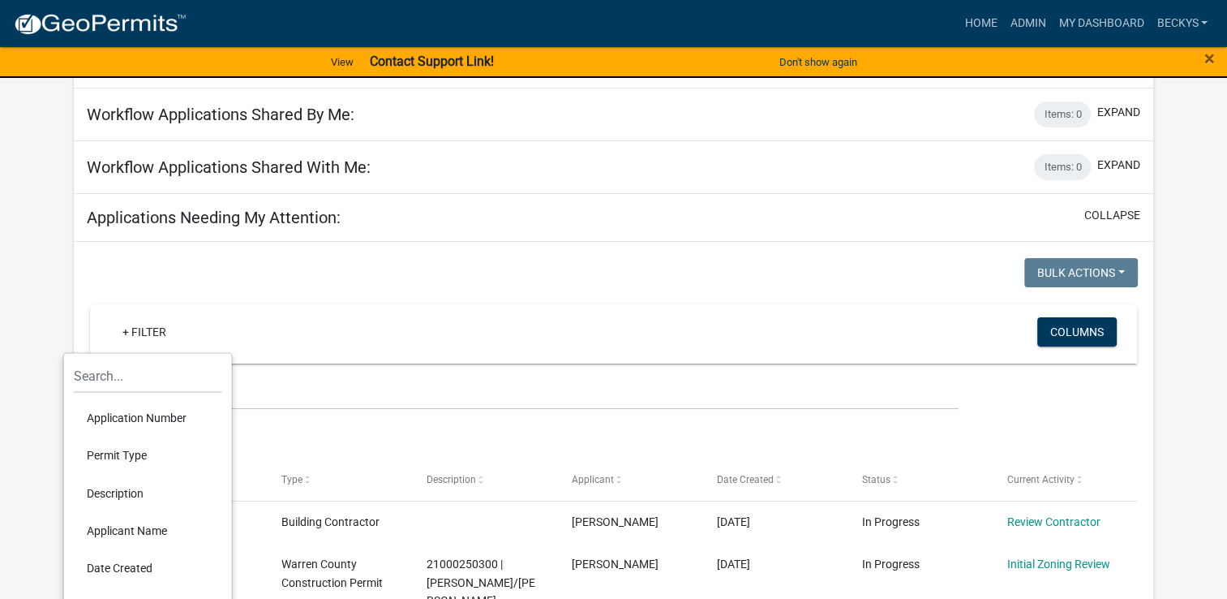
click at [140, 450] on li "Permit Type" at bounding box center [148, 454] width 148 height 37
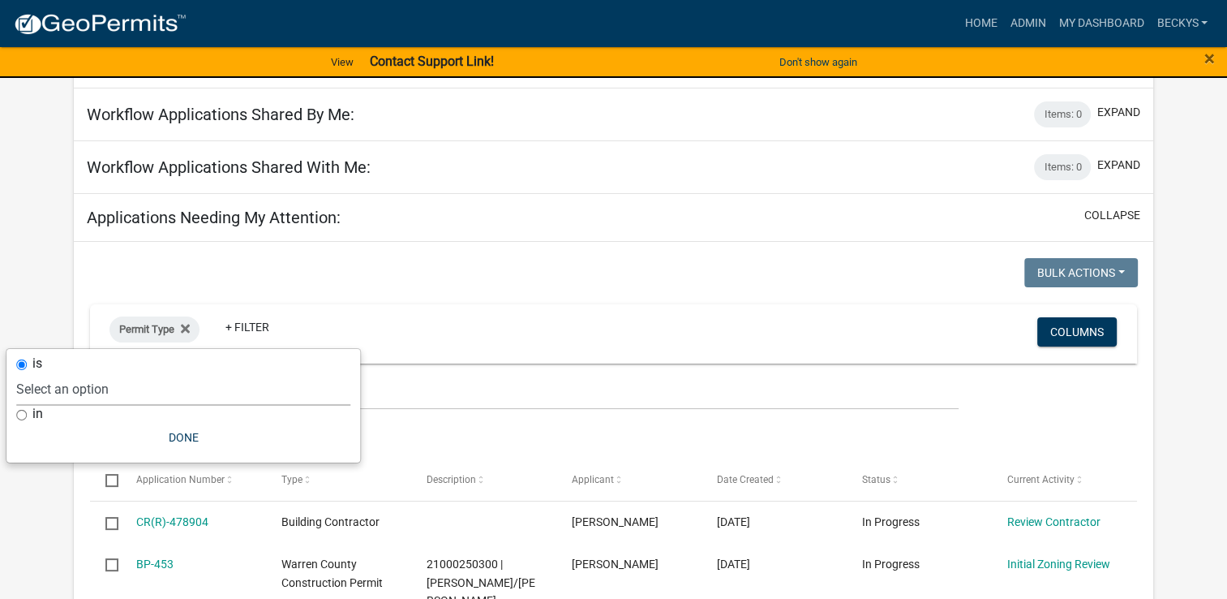
click at [23, 387] on select "Select an option 911 Address Application Boone Copy Of - Conditional Use Permit…" at bounding box center [183, 388] width 334 height 33
select select "455d5309-2300-47fe-81fd-fe814d09cd0c"
click at [105, 372] on select "Select an option 911 Address Application Boone Copy Of - Conditional Use Permit…" at bounding box center [183, 388] width 334 height 33
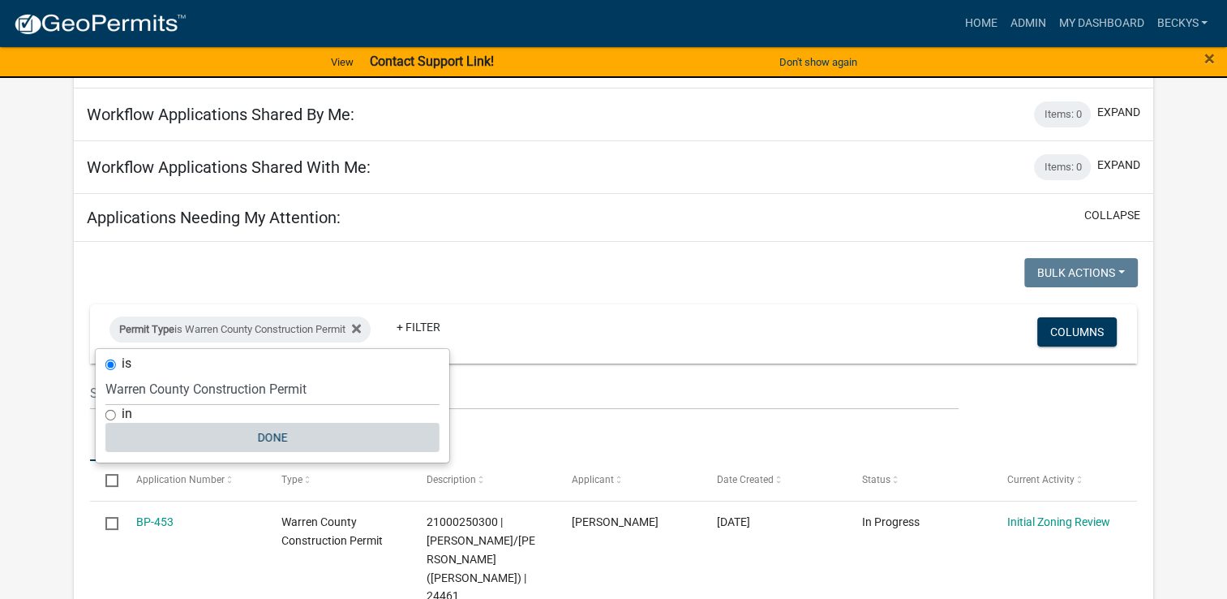
click at [253, 431] on button "Done" at bounding box center [272, 437] width 334 height 29
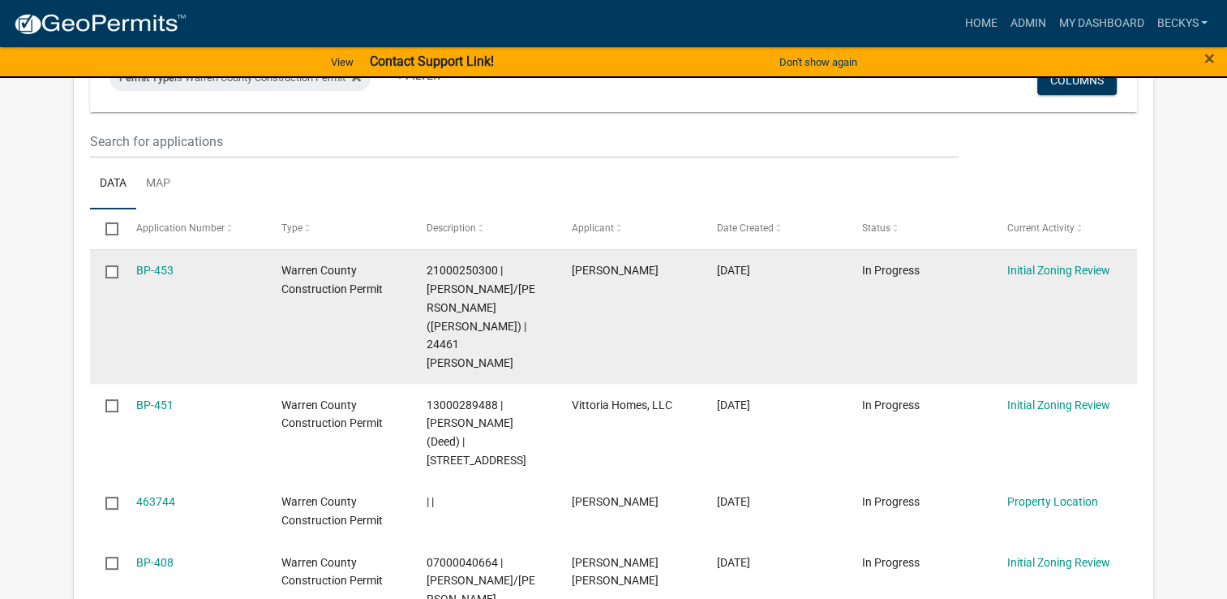
scroll to position [376, 0]
click at [162, 264] on link "BP-453" at bounding box center [154, 269] width 37 height 13
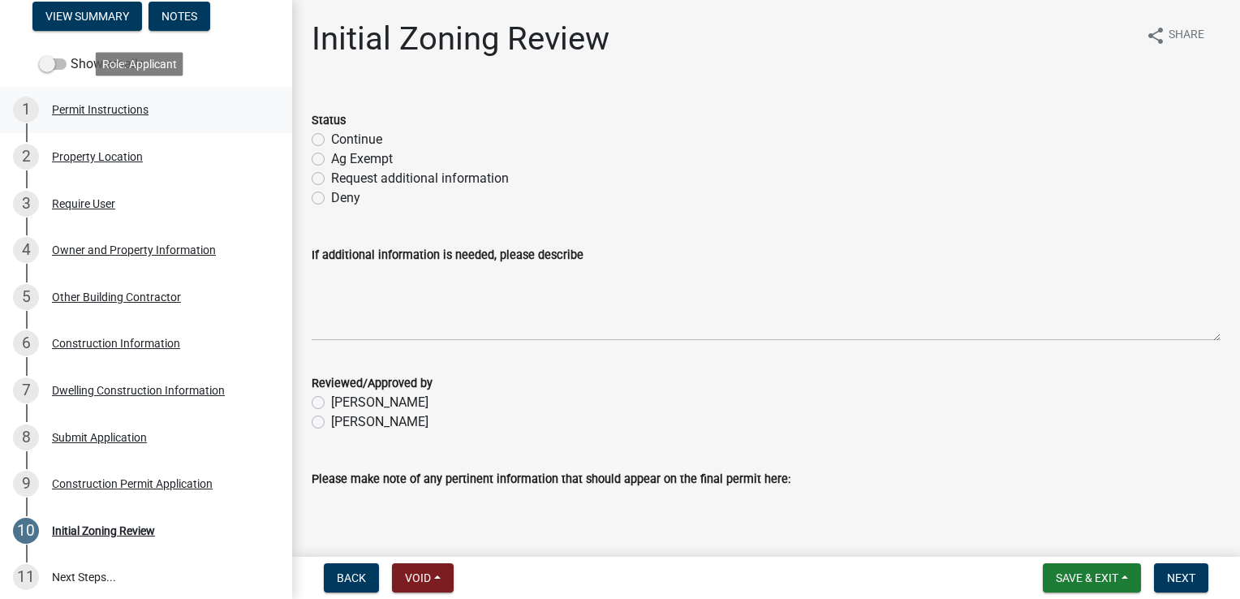
scroll to position [227, 0]
click at [101, 529] on div "Initial Zoning Review" at bounding box center [103, 530] width 103 height 11
click at [110, 255] on div "Owner and Property Information" at bounding box center [134, 249] width 164 height 11
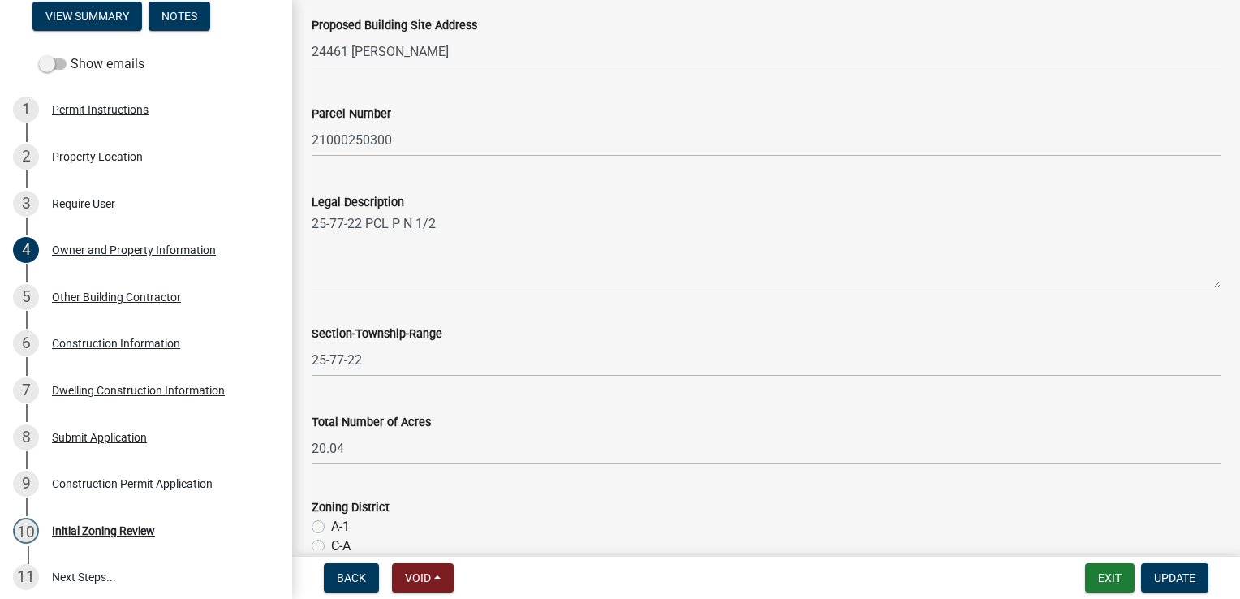
scroll to position [999, 0]
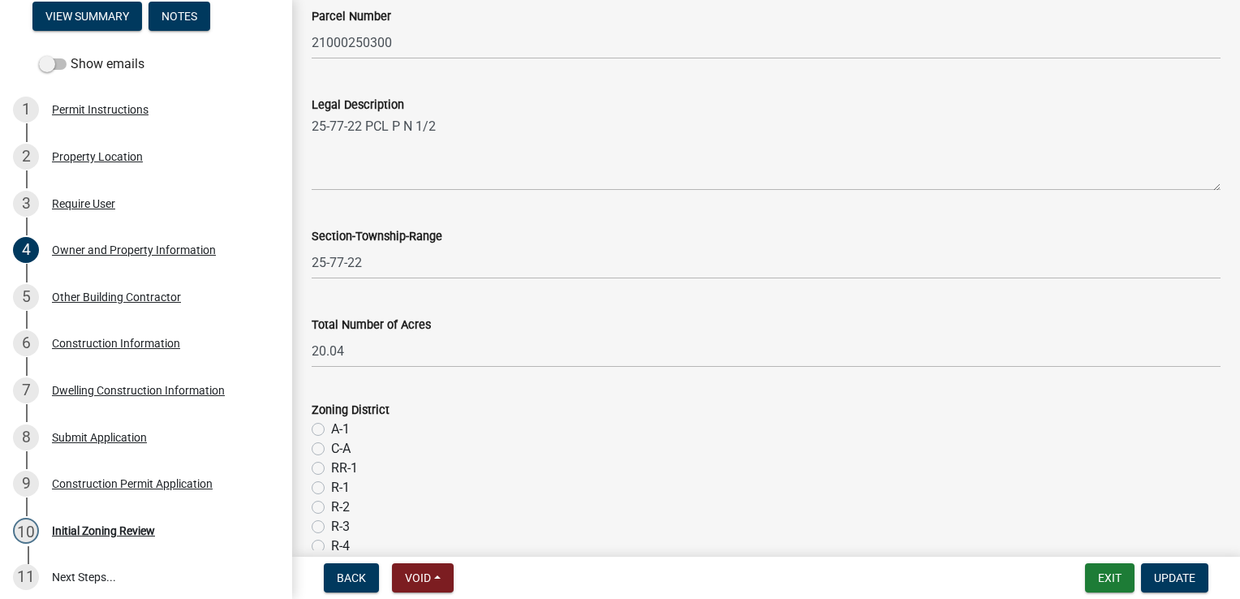
click at [331, 427] on label "A-1" at bounding box center [340, 428] width 19 height 19
click at [331, 427] on input "A-1" at bounding box center [336, 424] width 11 height 11
radio input "true"
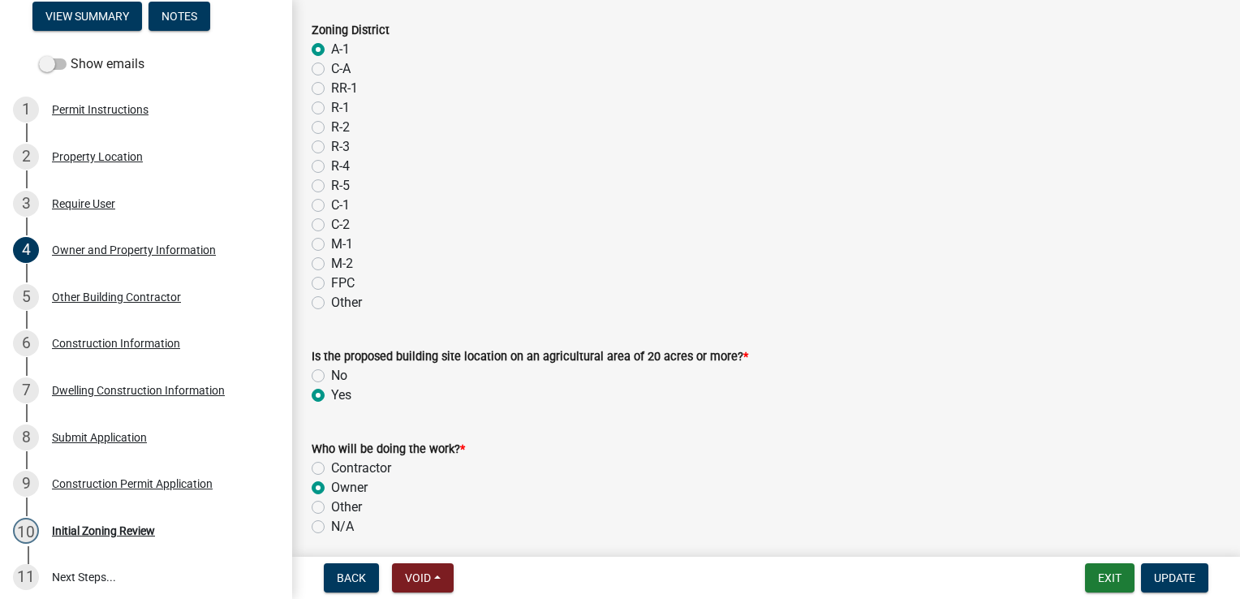
scroll to position [1442, 0]
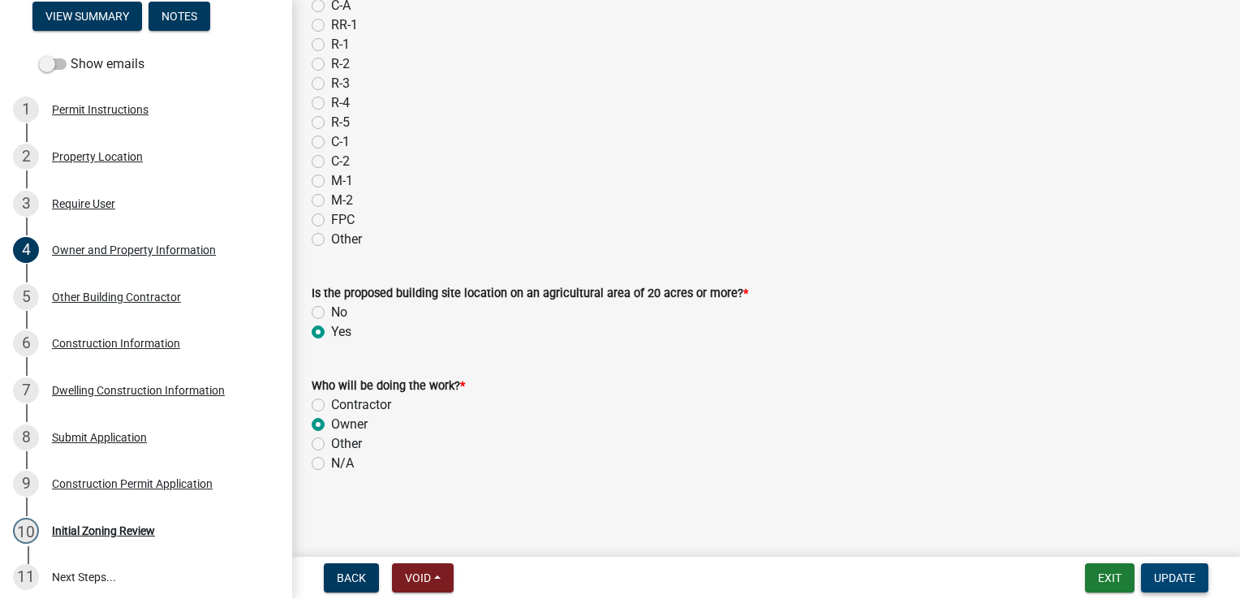
click at [1158, 575] on span "Update" at bounding box center [1174, 577] width 41 height 13
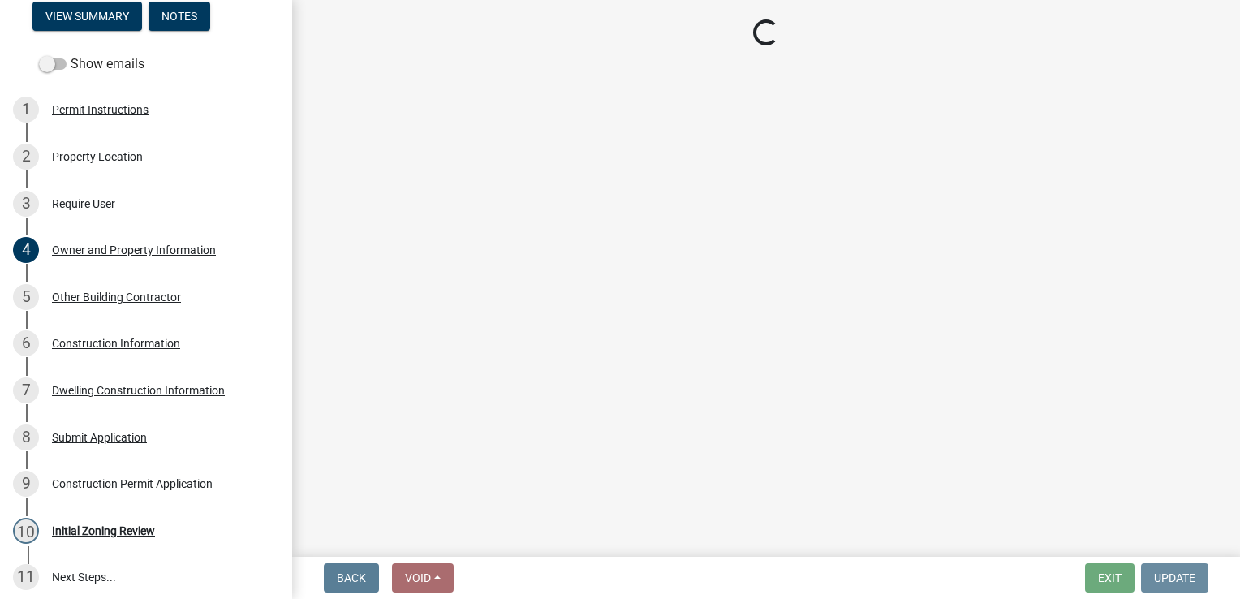
scroll to position [0, 0]
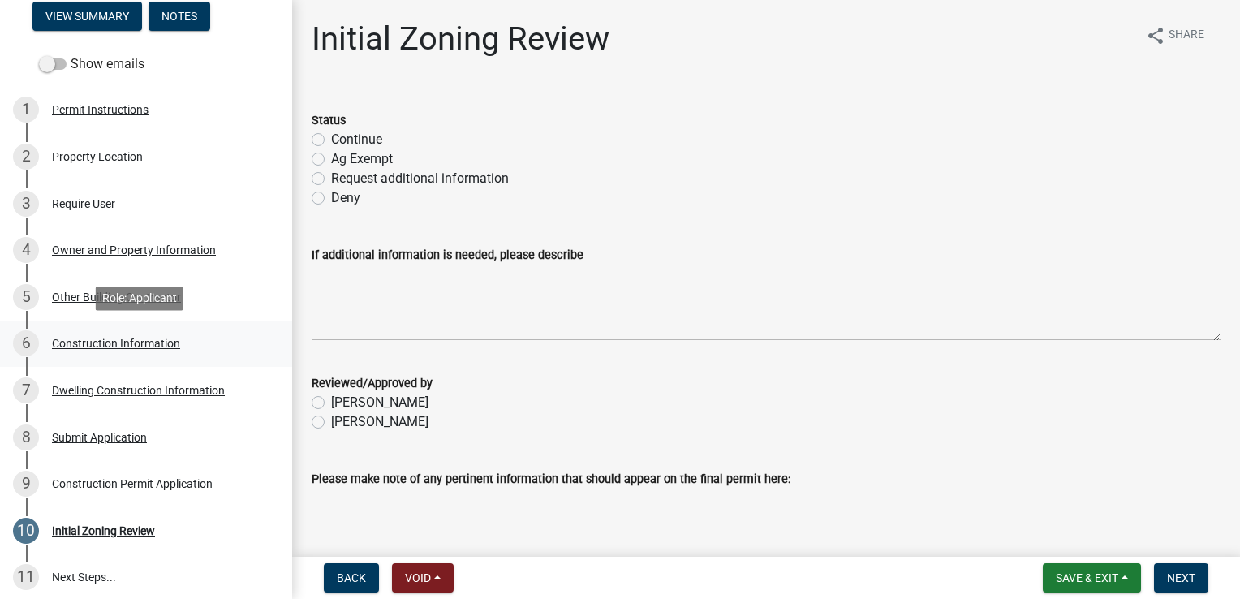
click at [92, 337] on div "Construction Information" at bounding box center [116, 342] width 128 height 11
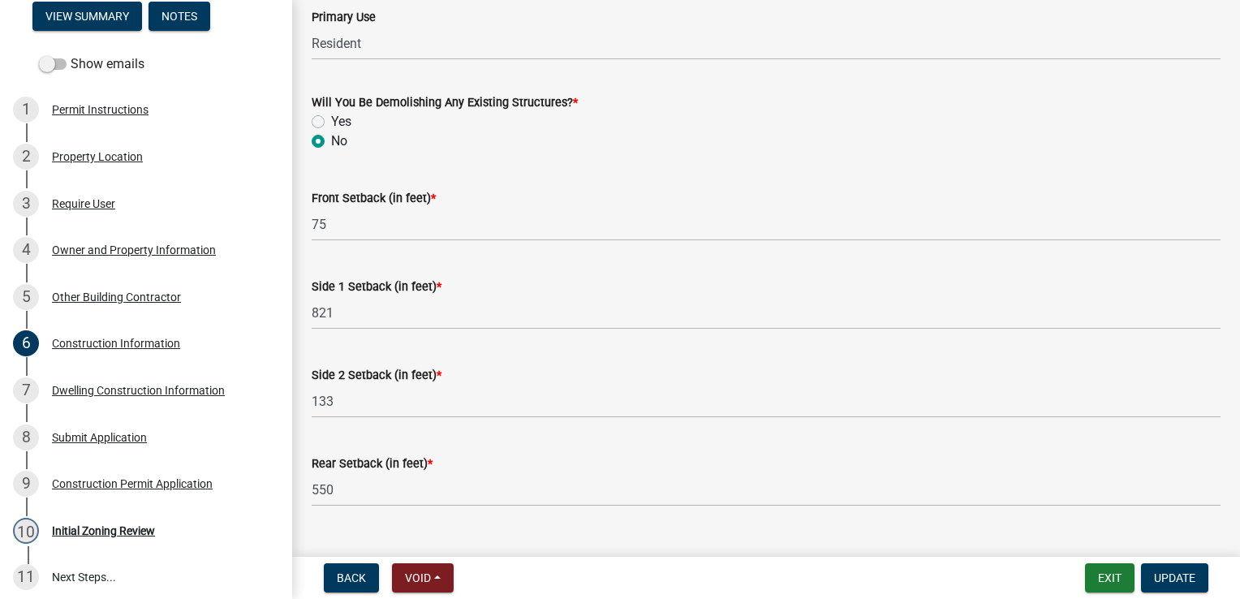
scroll to position [665, 0]
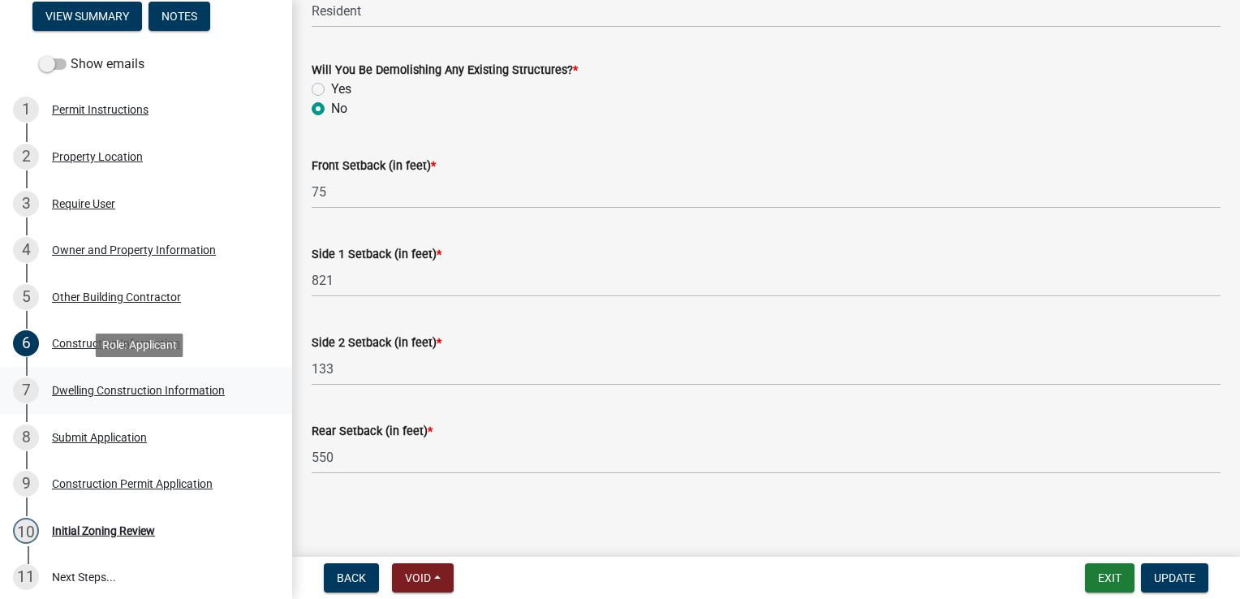
click at [171, 385] on div "Dwelling Construction Information" at bounding box center [138, 390] width 173 height 11
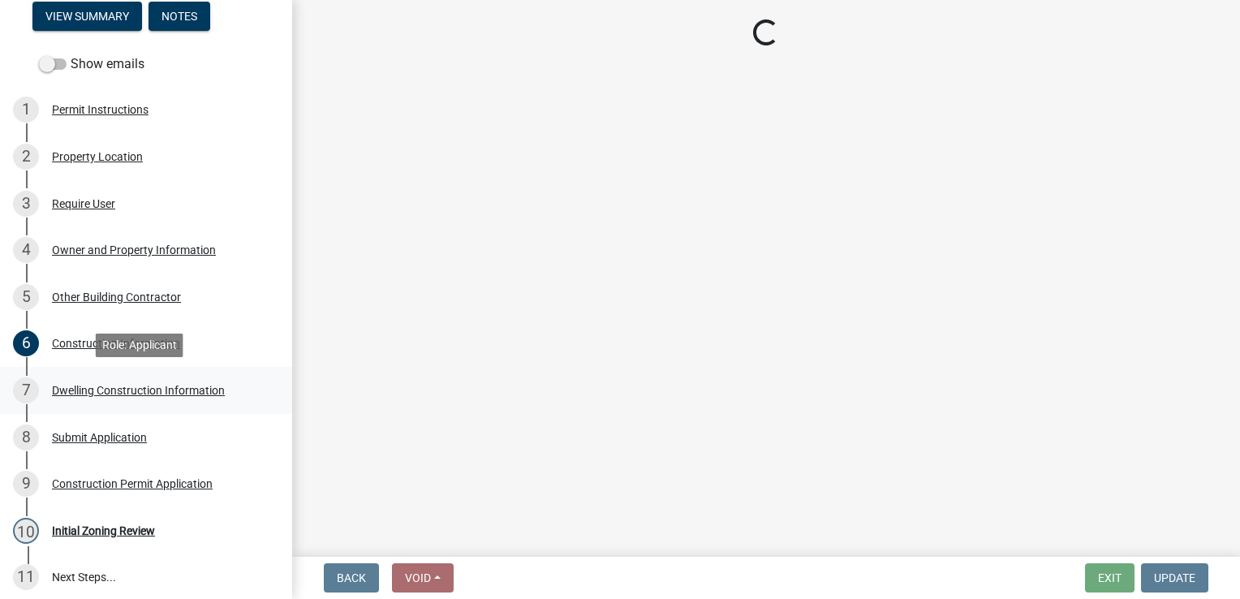
select select "6be2891c-b014-4eb5-8316-9de7191813e4"
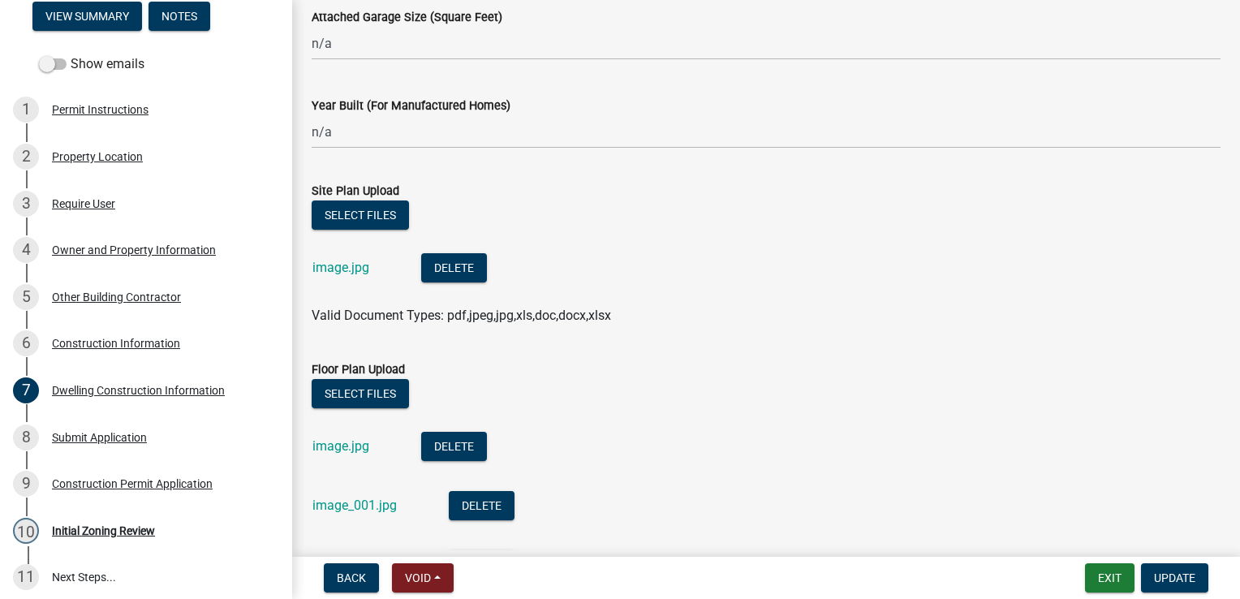
scroll to position [1074, 0]
click at [342, 271] on link "image.jpg" at bounding box center [340, 267] width 57 height 15
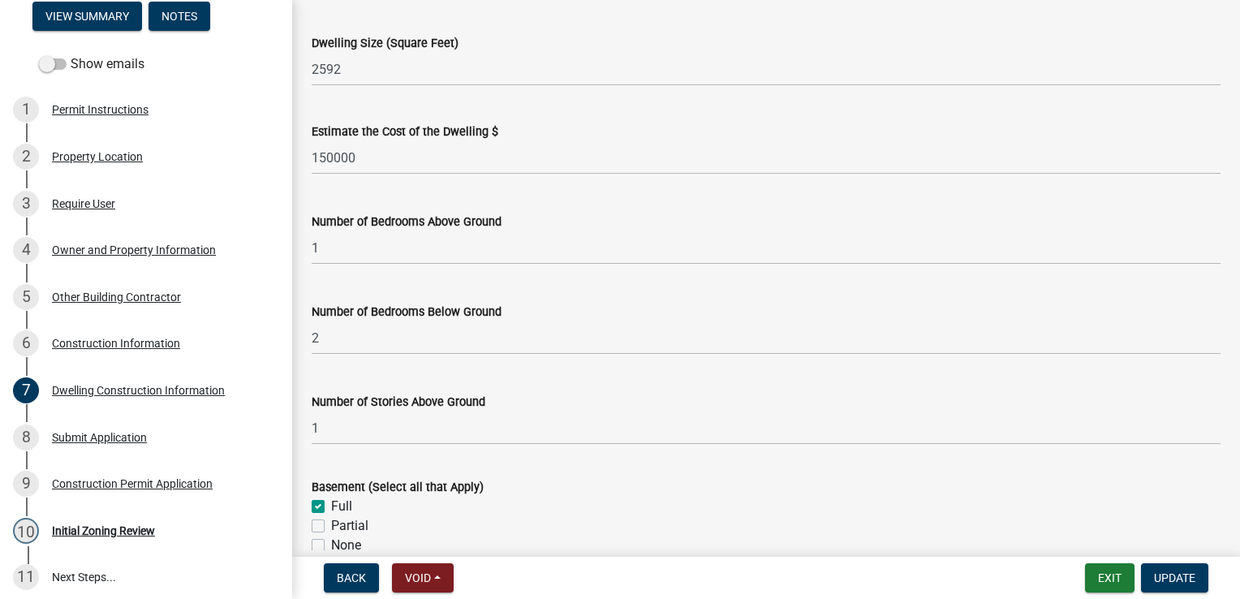
scroll to position [0, 0]
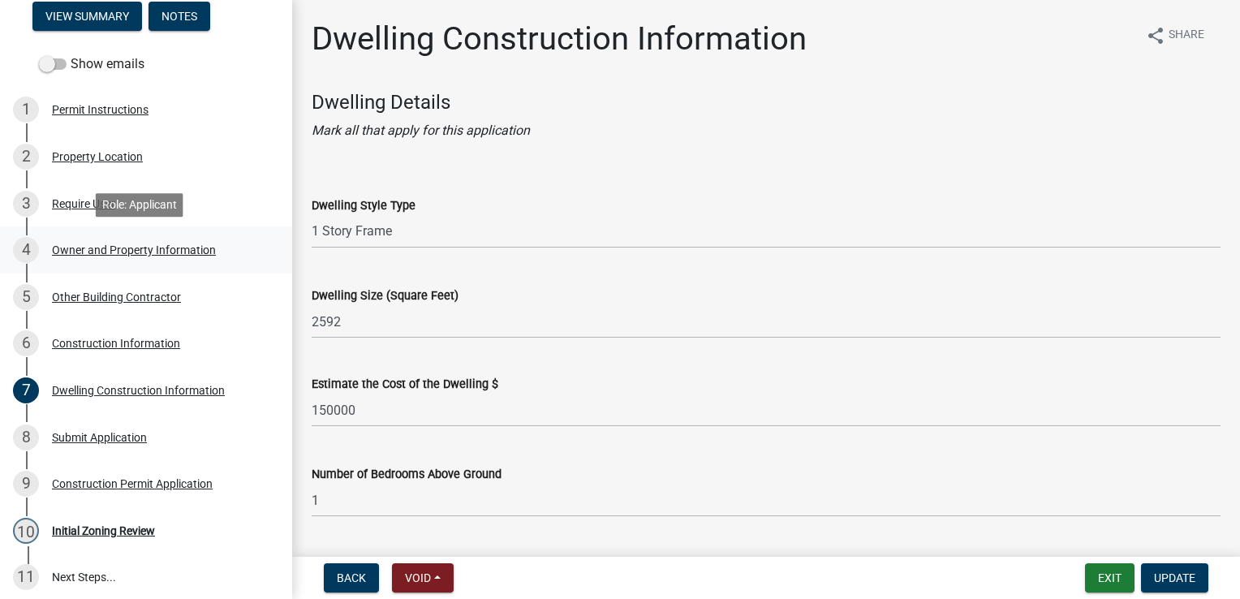
click at [108, 250] on div "Owner and Property Information" at bounding box center [134, 249] width 164 height 11
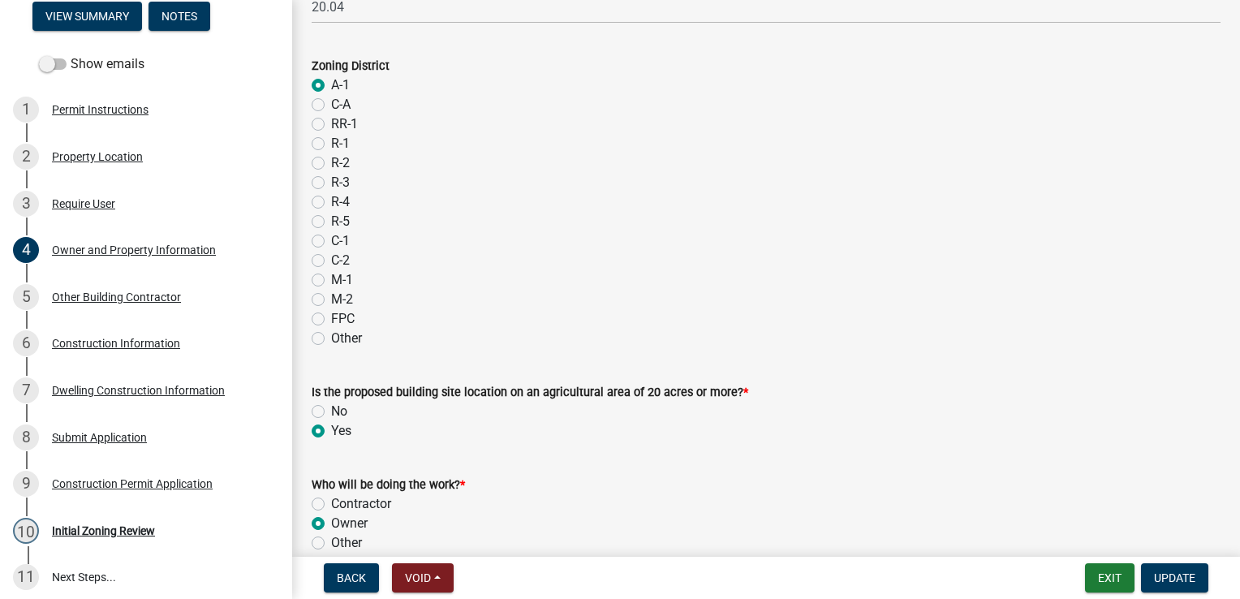
scroll to position [1442, 0]
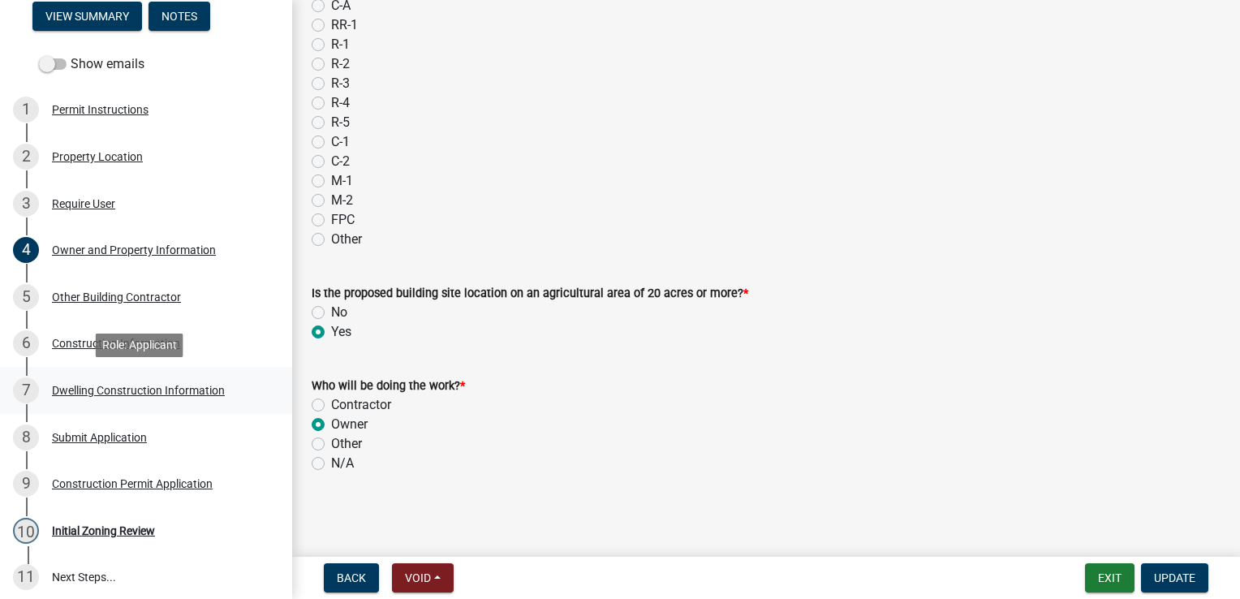
click at [104, 390] on div "Dwelling Construction Information" at bounding box center [138, 390] width 173 height 11
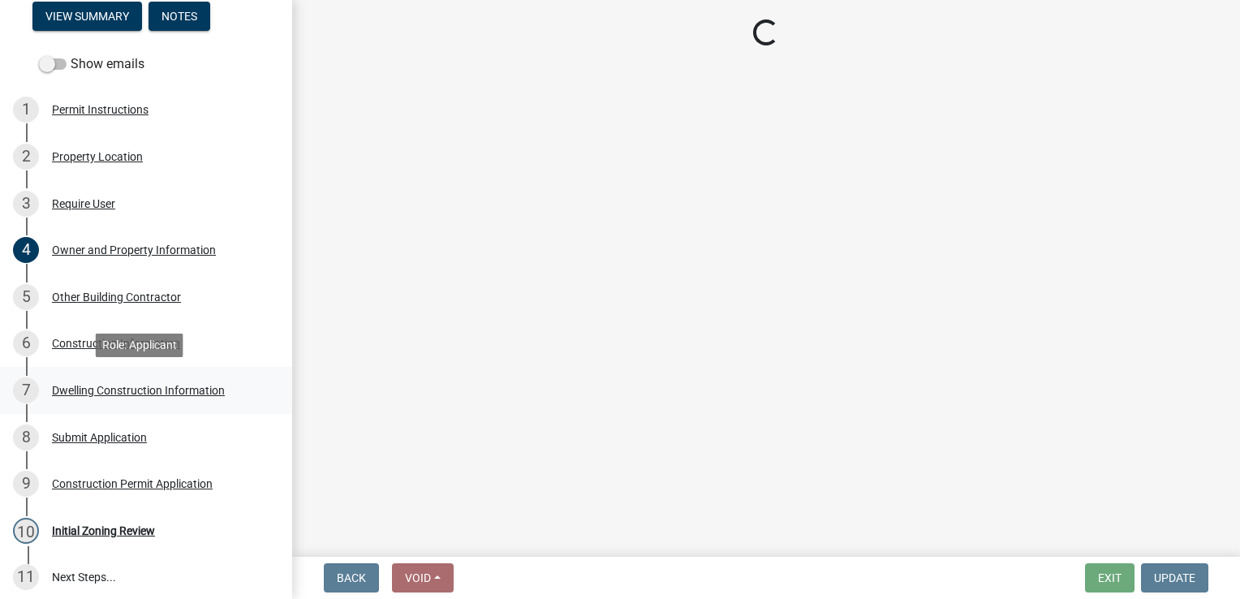
select select "6be2891c-b014-4eb5-8316-9de7191813e4"
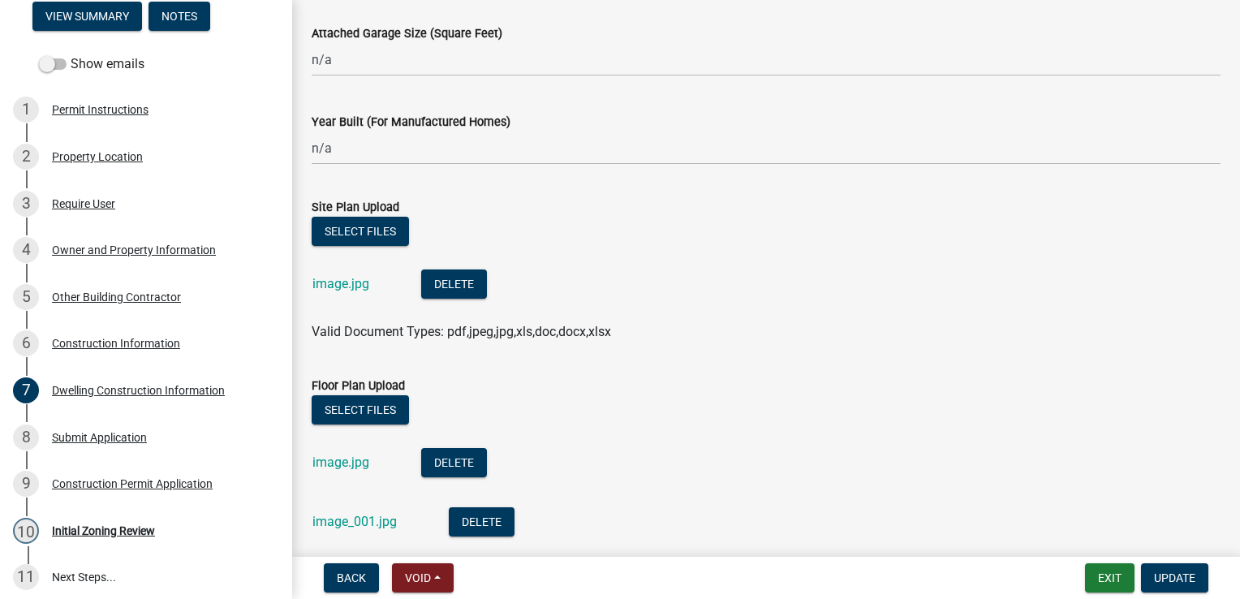
scroll to position [1057, 0]
click at [346, 284] on link "image.jpg" at bounding box center [340, 284] width 57 height 15
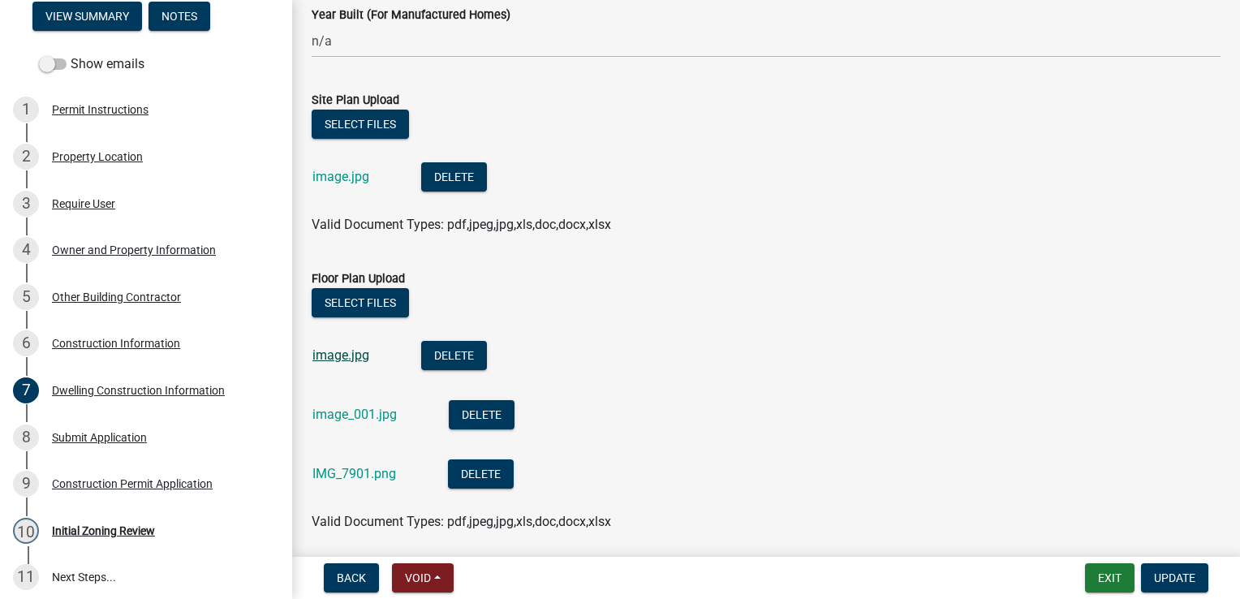
click at [345, 359] on link "image.jpg" at bounding box center [340, 354] width 57 height 15
click at [349, 415] on link "image_001.jpg" at bounding box center [354, 413] width 84 height 15
click at [359, 476] on link "IMG_7901.png" at bounding box center [354, 473] width 84 height 15
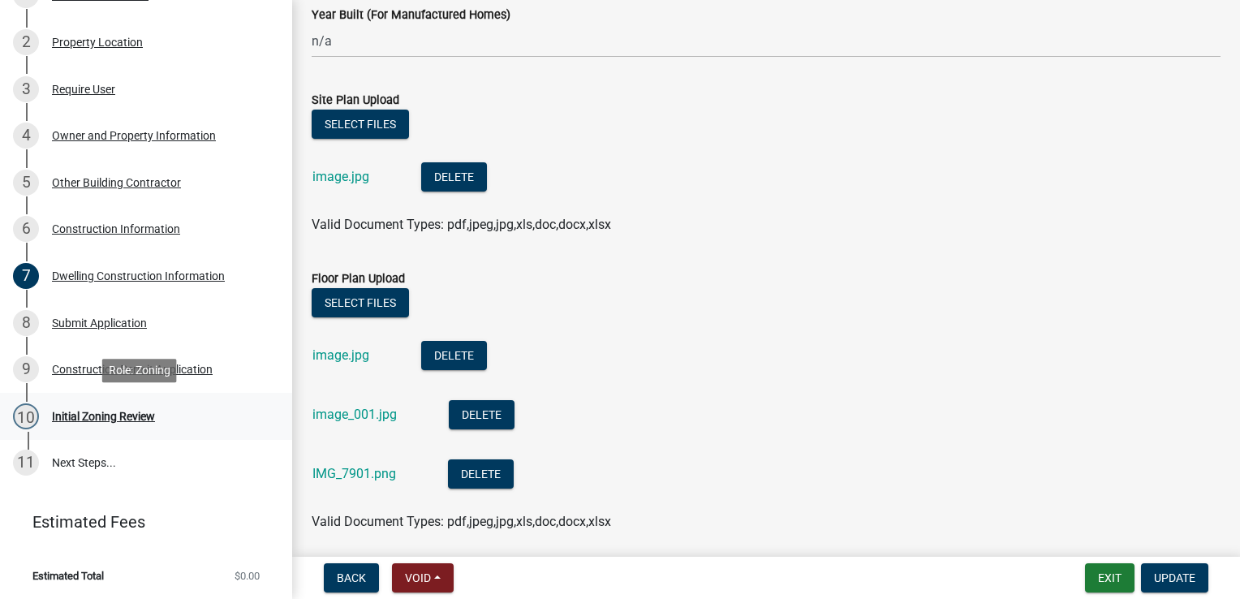
click at [123, 415] on div "Initial Zoning Review" at bounding box center [103, 415] width 103 height 11
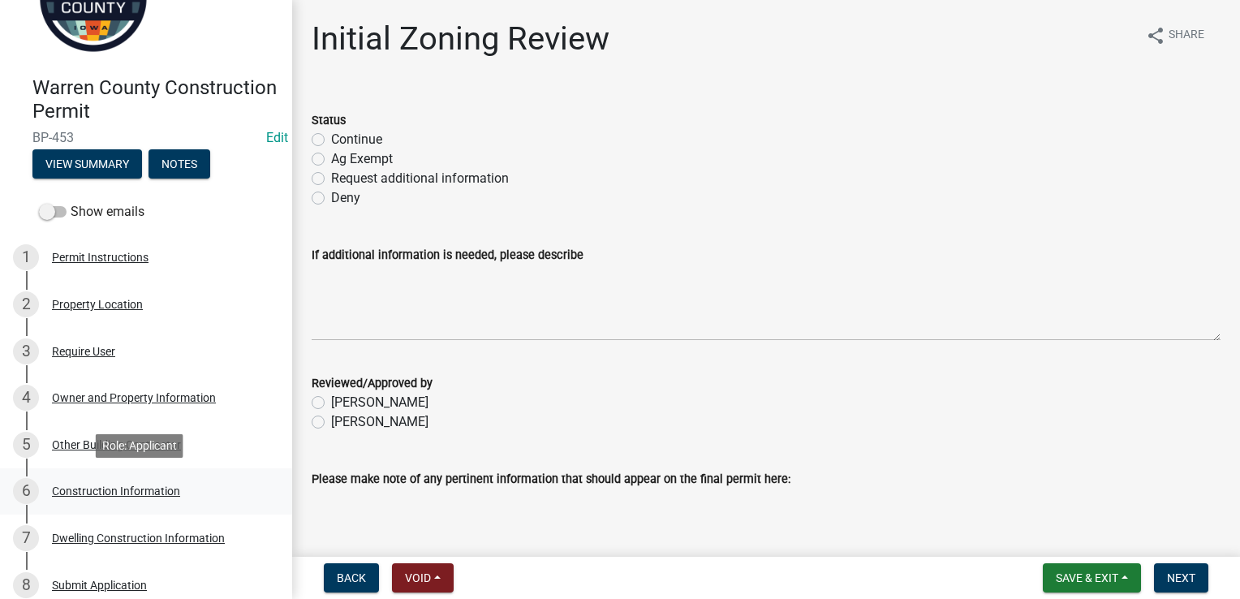
scroll to position [343, 0]
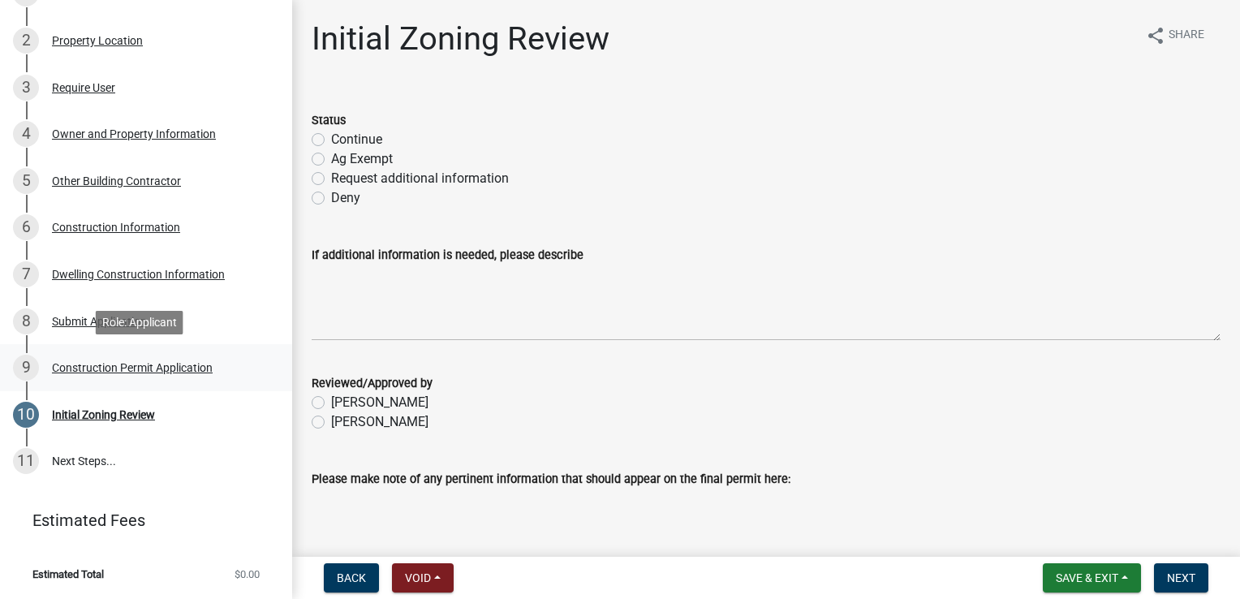
click at [96, 370] on div "Construction Permit Application" at bounding box center [132, 367] width 161 height 11
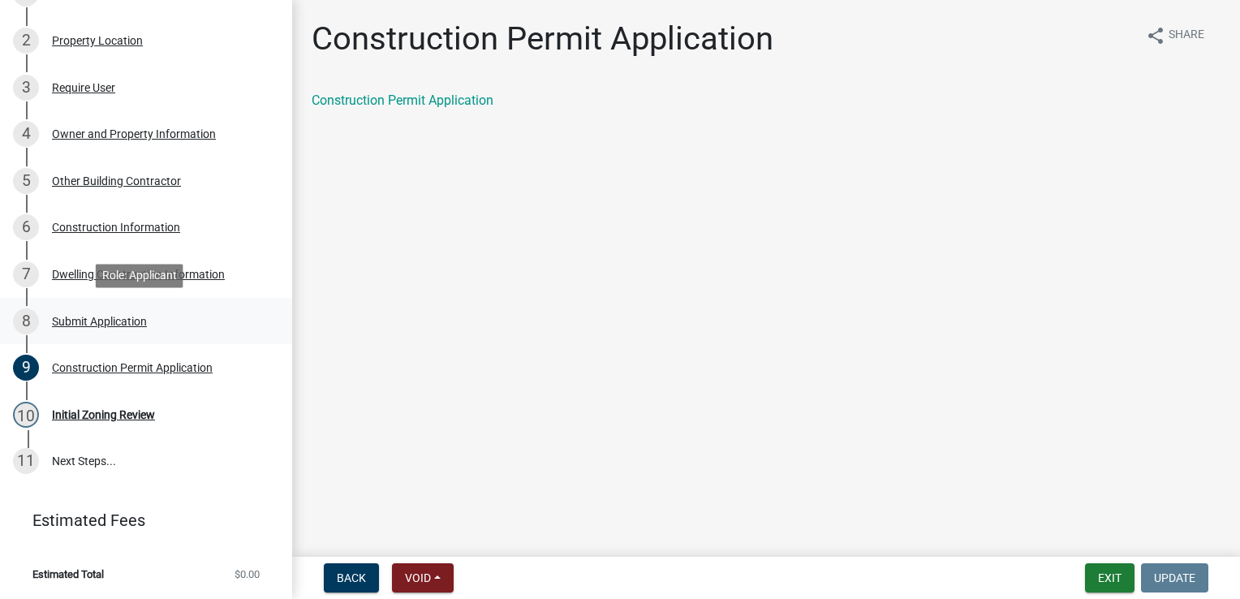
click at [100, 319] on div "Submit Application" at bounding box center [99, 321] width 95 height 11
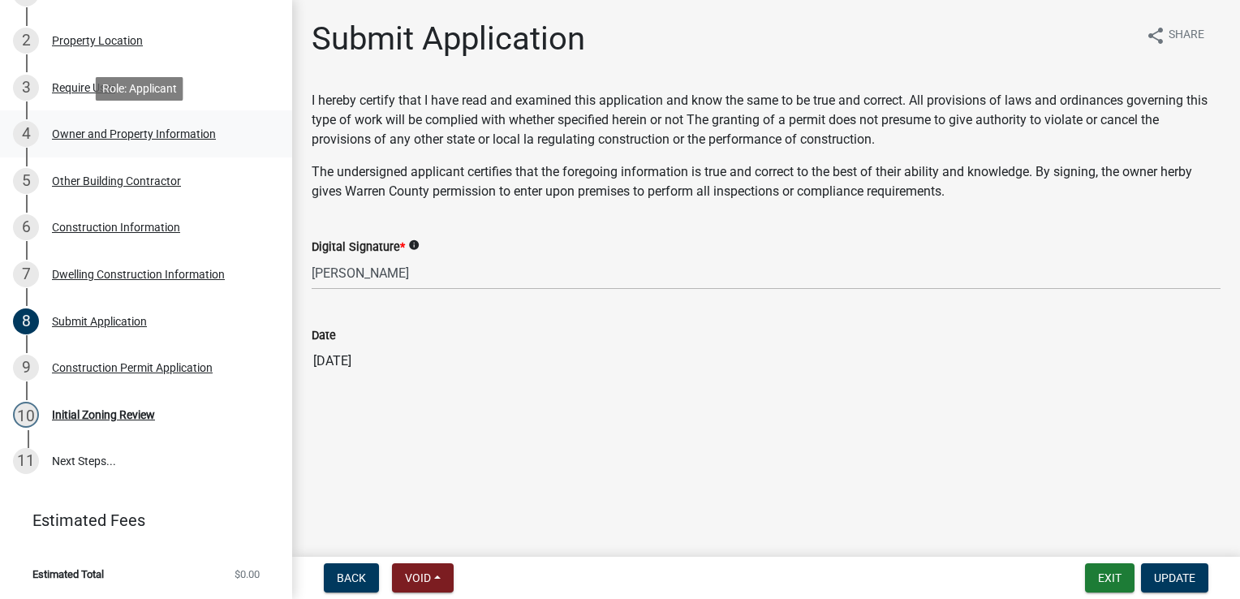
click at [114, 148] on link "4 Owner and Property Information" at bounding box center [146, 133] width 292 height 47
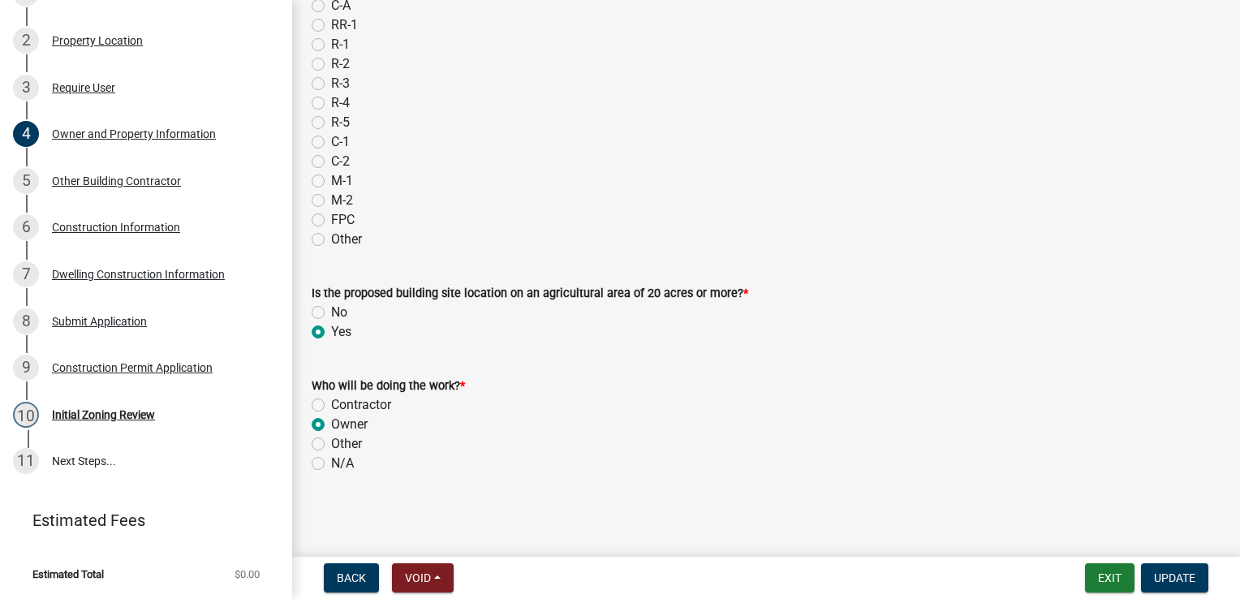
scroll to position [1442, 0]
click at [114, 175] on div "Other Building Contractor" at bounding box center [116, 180] width 129 height 11
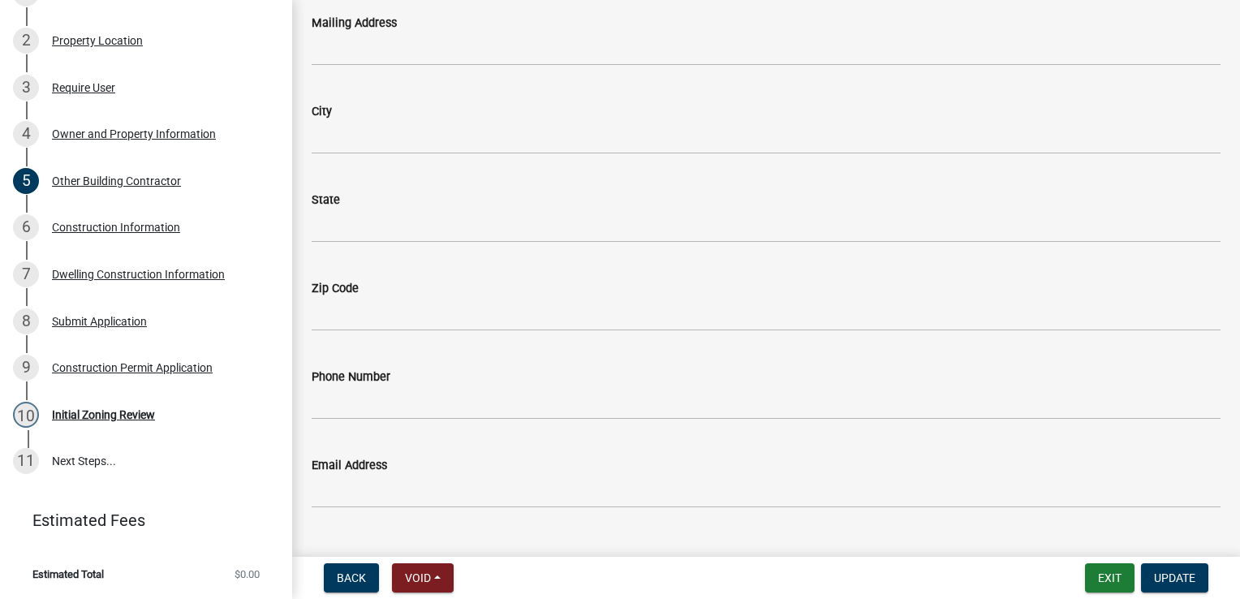
scroll to position [332, 0]
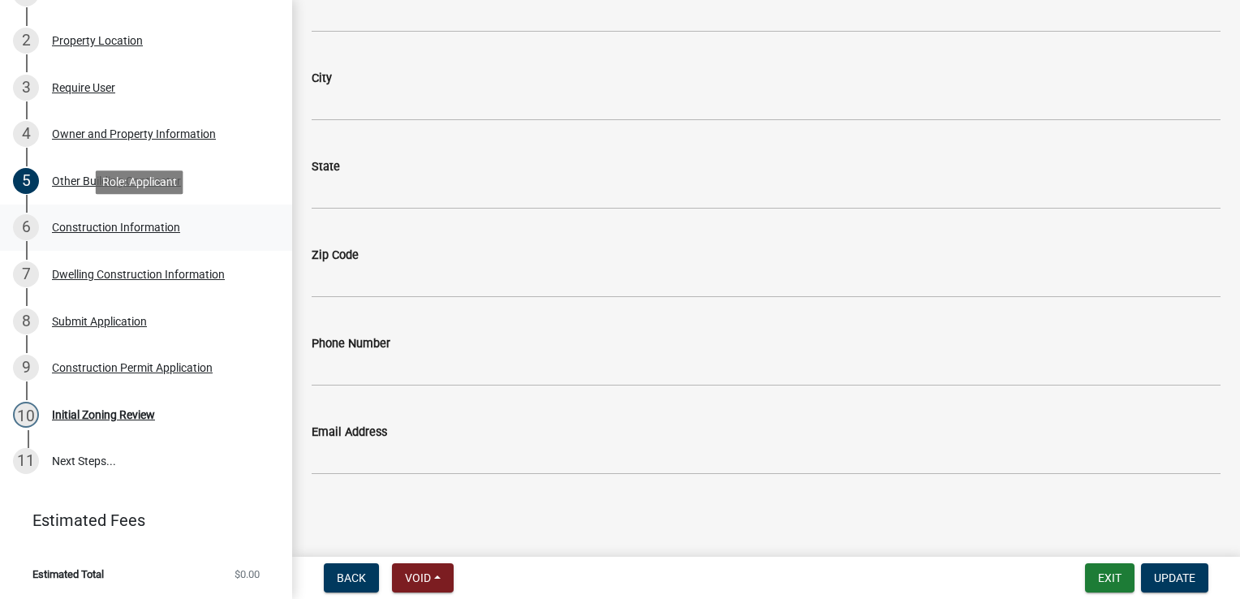
click at [137, 222] on div "Construction Information" at bounding box center [116, 226] width 128 height 11
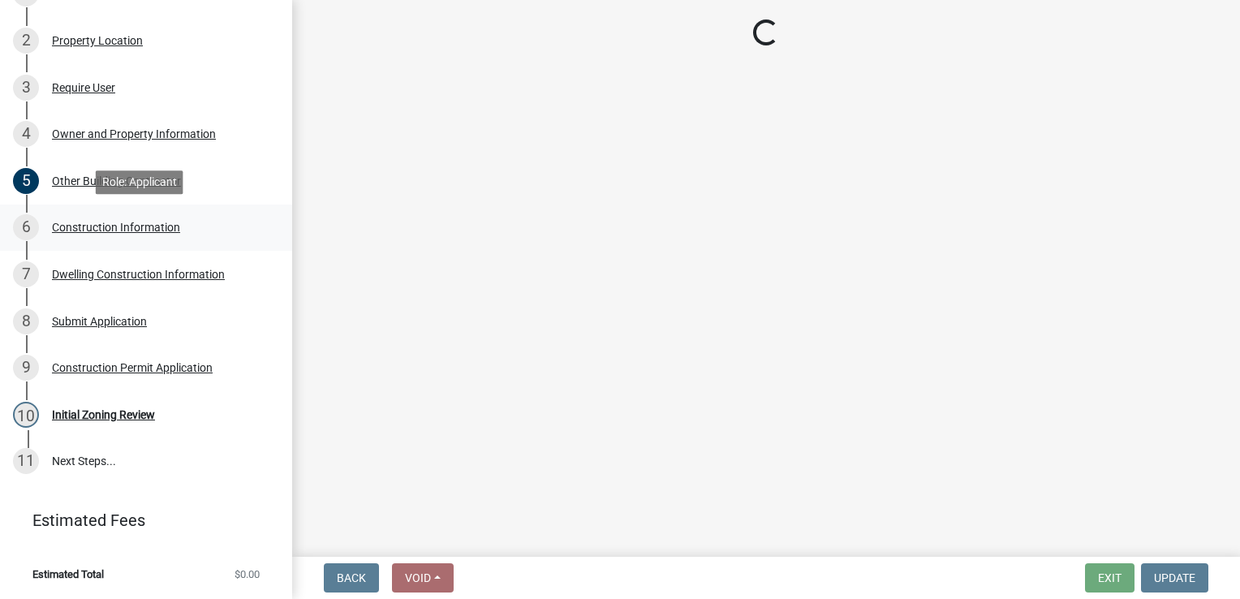
scroll to position [0, 0]
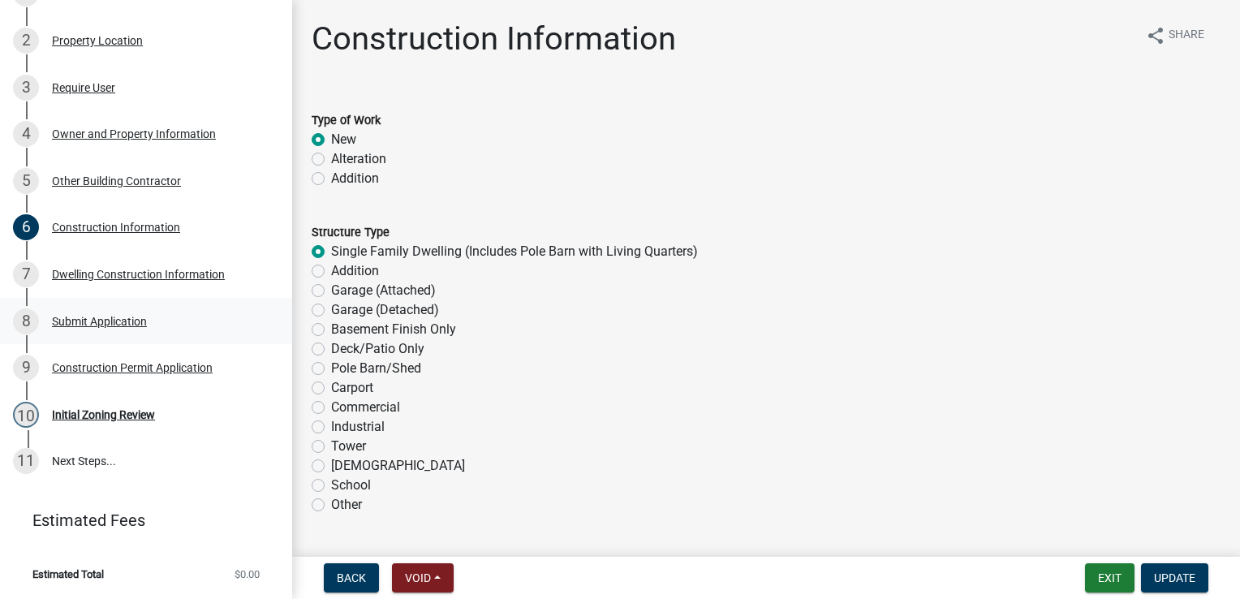
click at [107, 316] on div "Submit Application" at bounding box center [99, 321] width 95 height 11
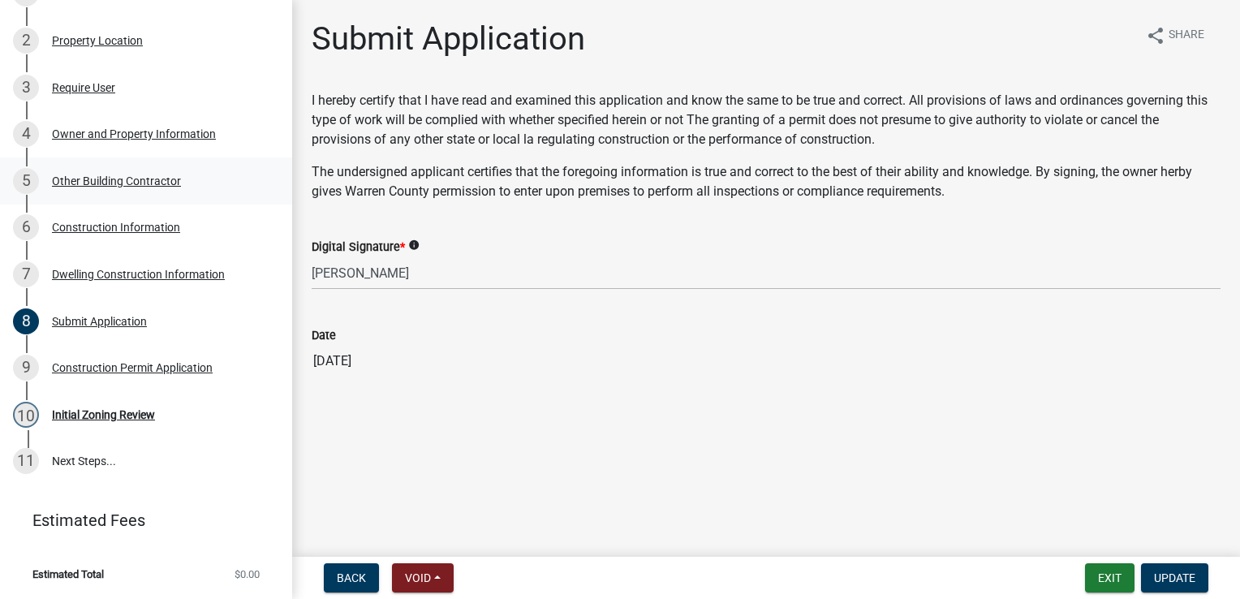
click at [97, 183] on div "Other Building Contractor" at bounding box center [116, 180] width 129 height 11
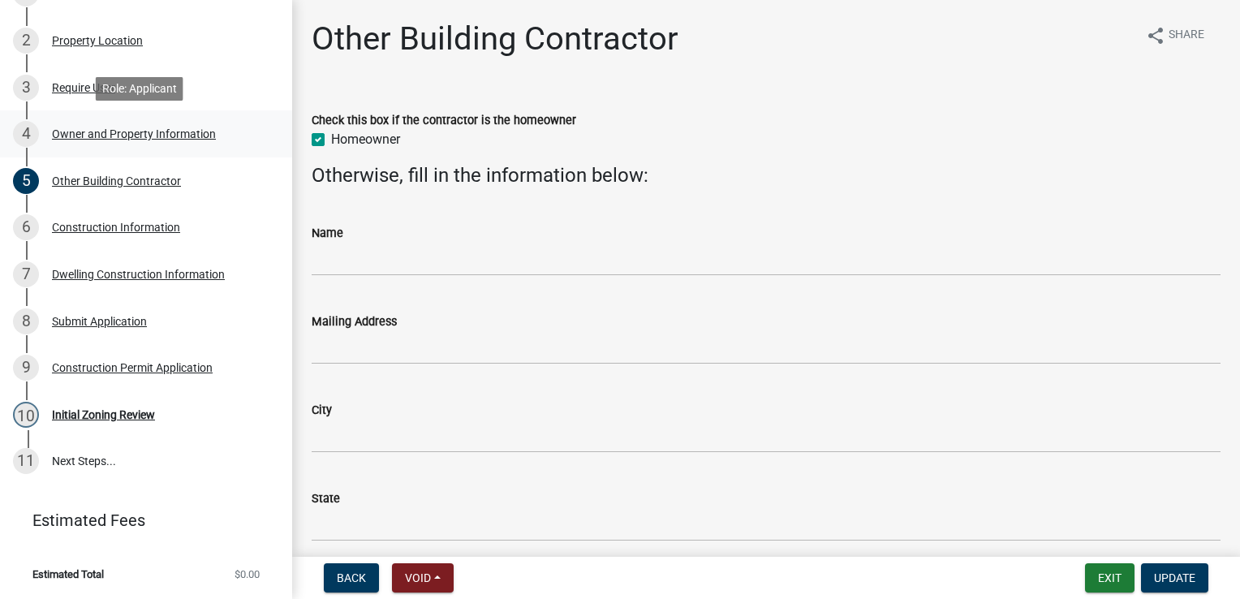
click at [182, 137] on div "Owner and Property Information" at bounding box center [134, 133] width 164 height 11
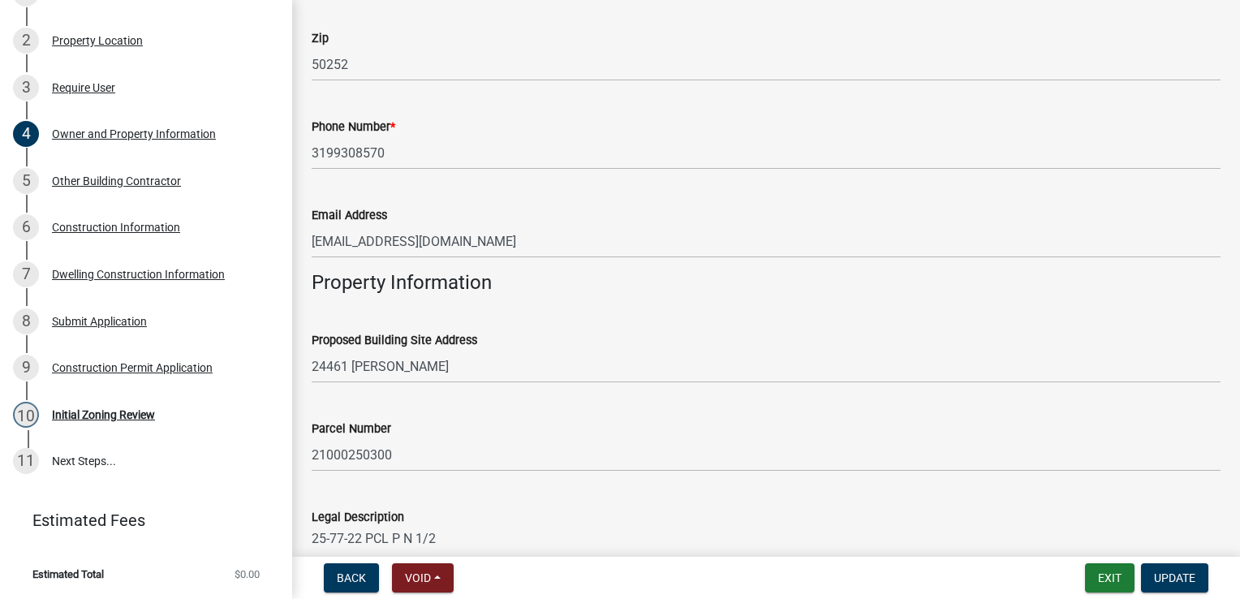
scroll to position [589, 0]
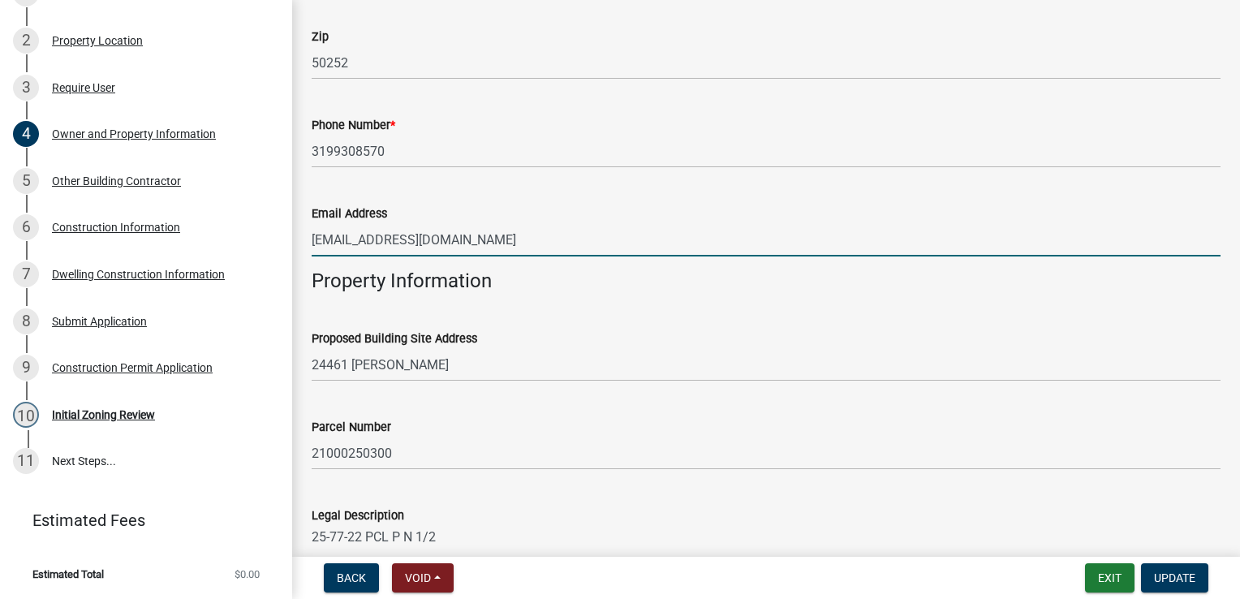
drag, startPoint x: 441, startPoint y: 238, endPoint x: 306, endPoint y: 241, distance: 134.7
click at [306, 241] on div "Email Address suziejw85@gmail.com" at bounding box center [765, 218] width 933 height 75
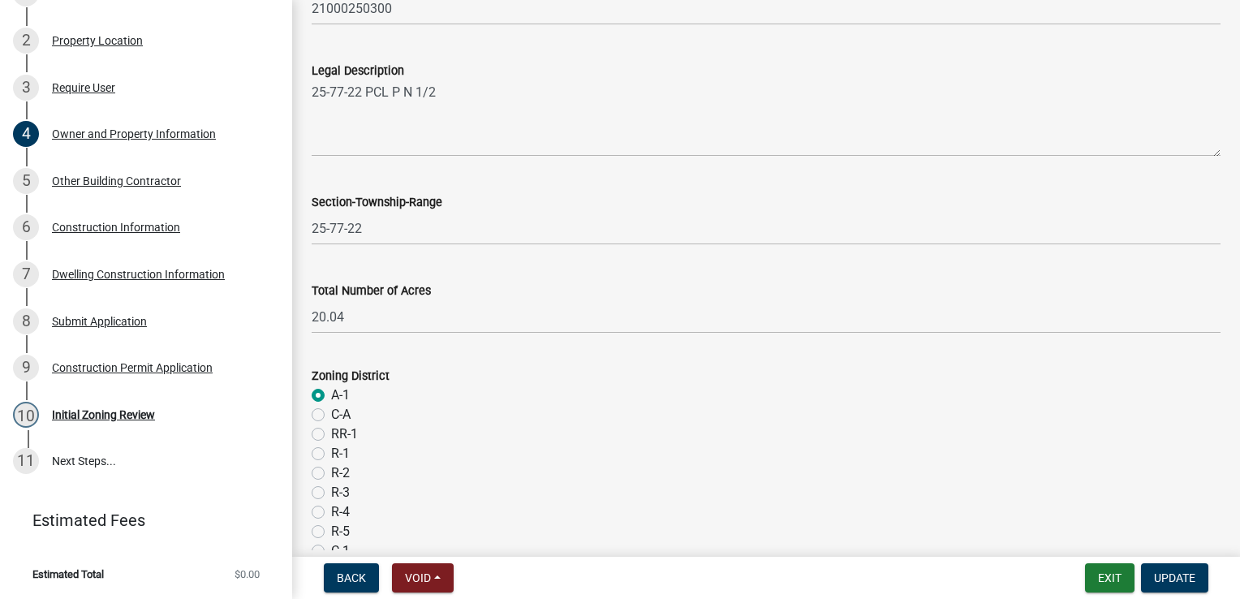
scroll to position [1030, 0]
click at [133, 273] on div "Dwelling Construction Information" at bounding box center [138, 274] width 173 height 11
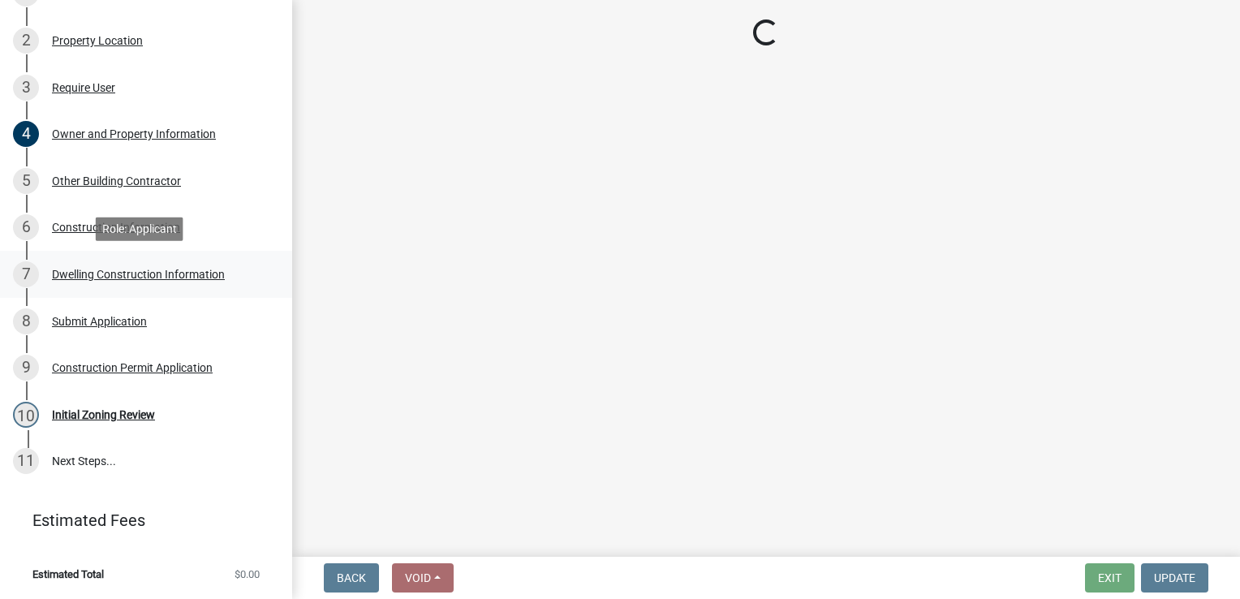
select select "6be2891c-b014-4eb5-8316-9de7191813e4"
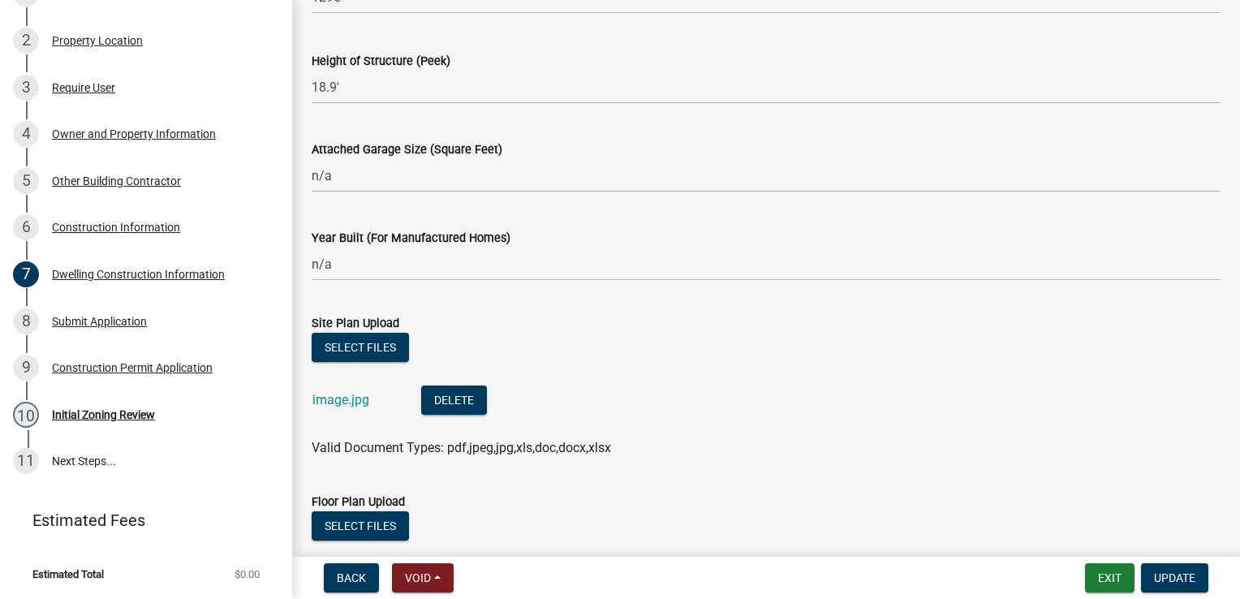
scroll to position [923, 0]
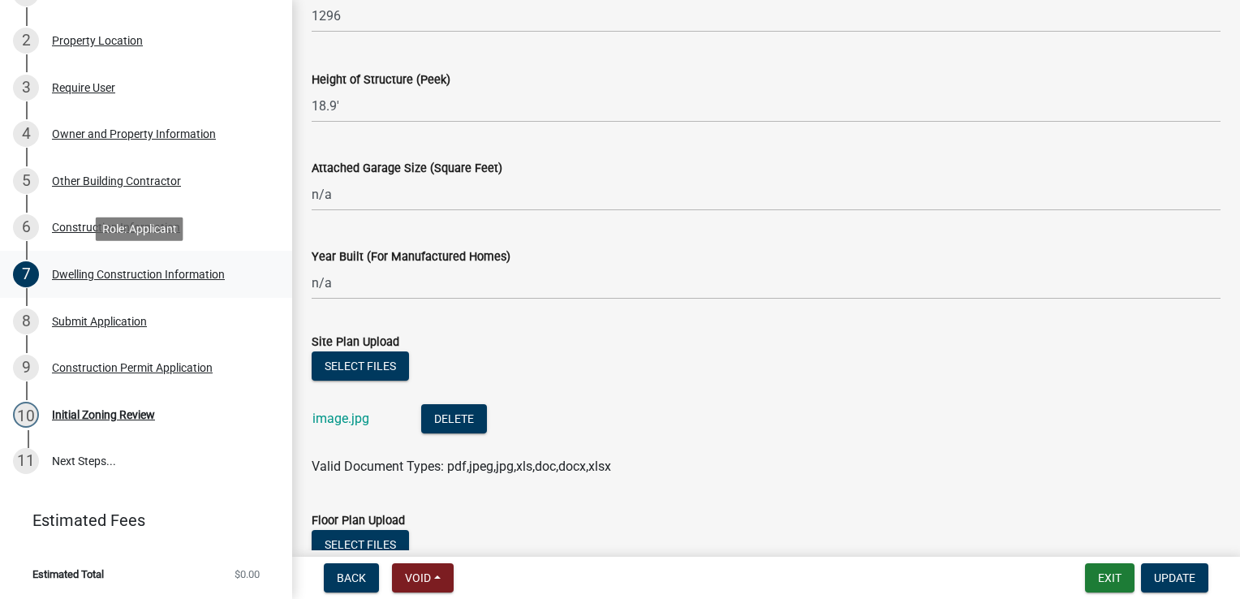
click at [170, 276] on div "Dwelling Construction Information" at bounding box center [138, 274] width 173 height 11
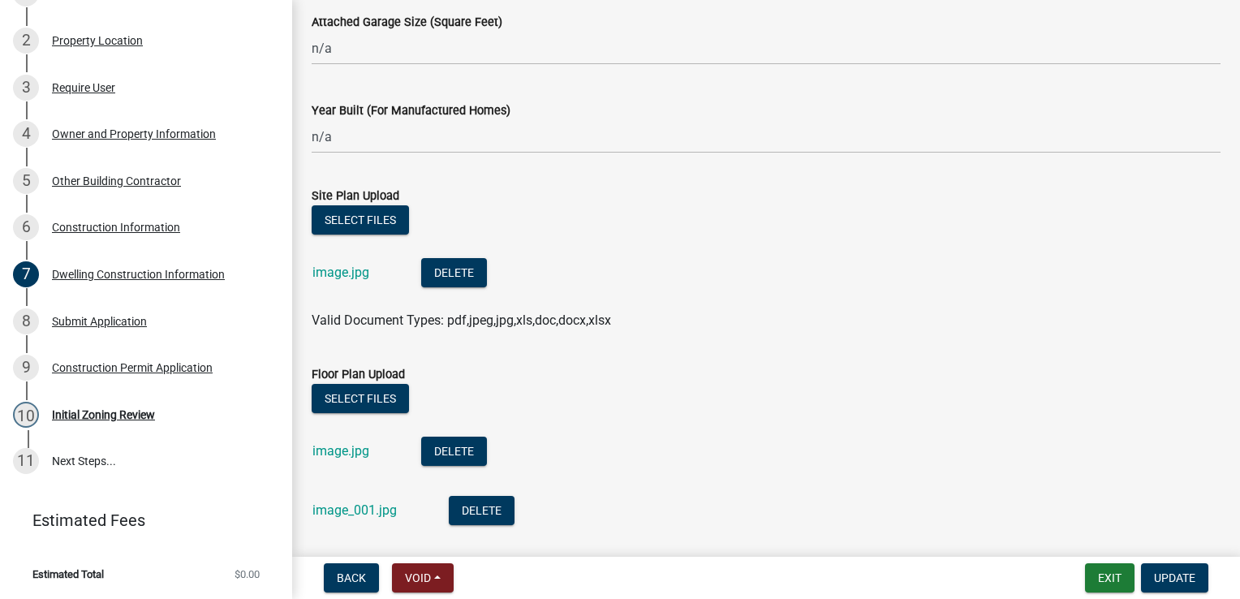
scroll to position [1069, 0]
click at [354, 274] on link "image.jpg" at bounding box center [340, 271] width 57 height 15
click at [363, 514] on link "image_001.jpg" at bounding box center [354, 509] width 84 height 15
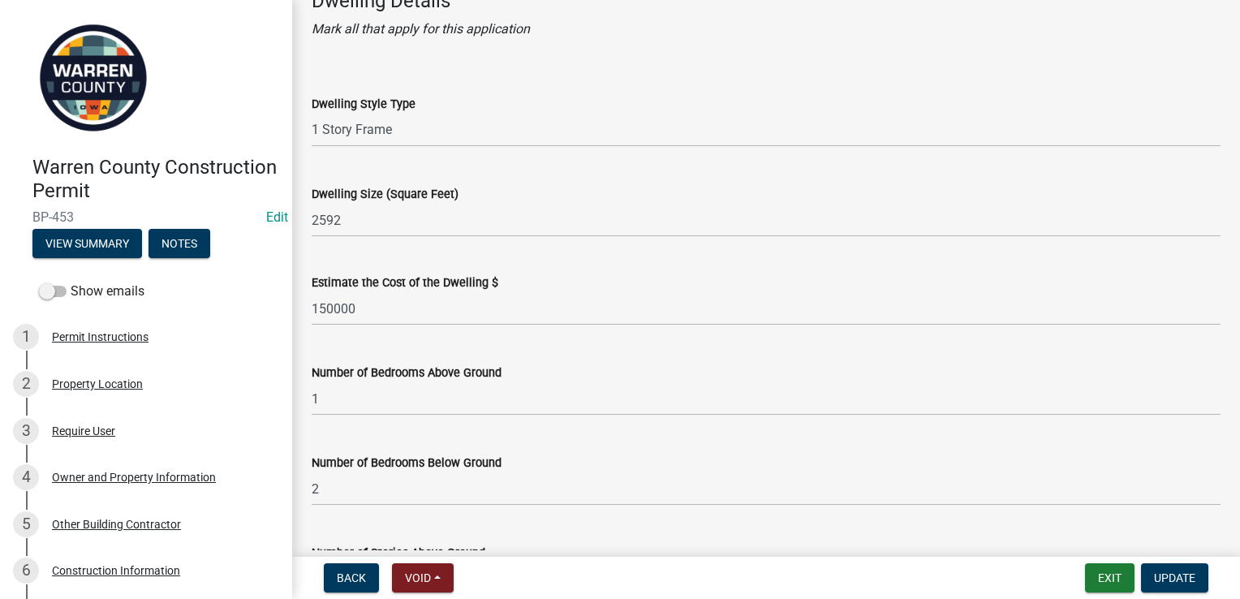
scroll to position [0, 0]
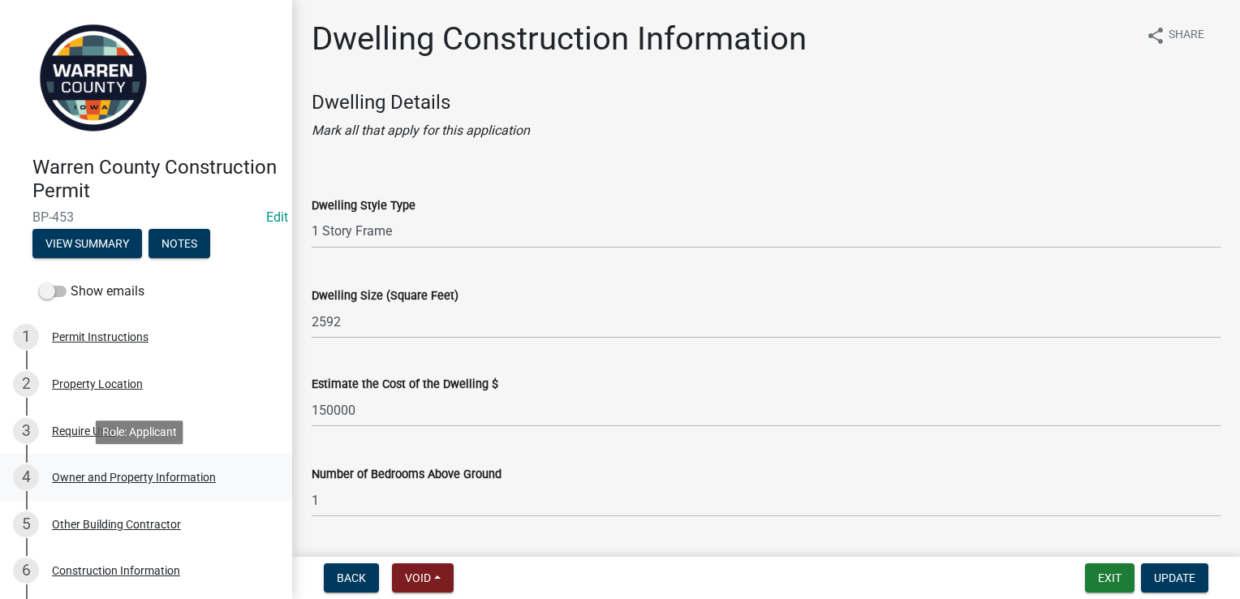
click at [88, 466] on div "4 Owner and Property Information" at bounding box center [139, 477] width 253 height 26
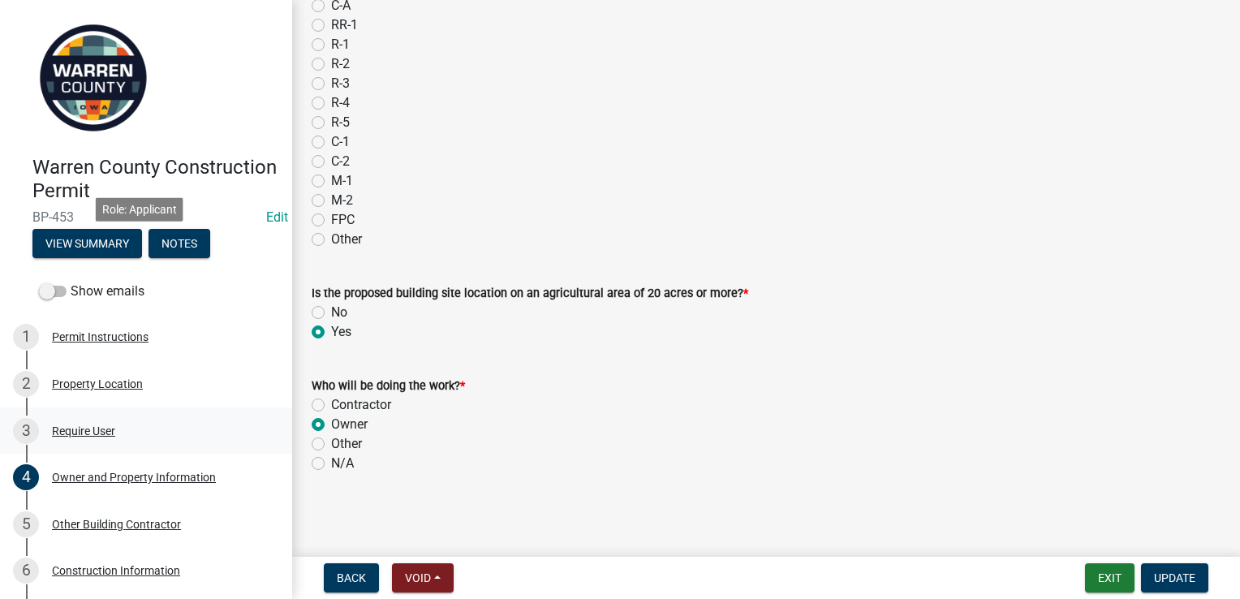
scroll to position [343, 0]
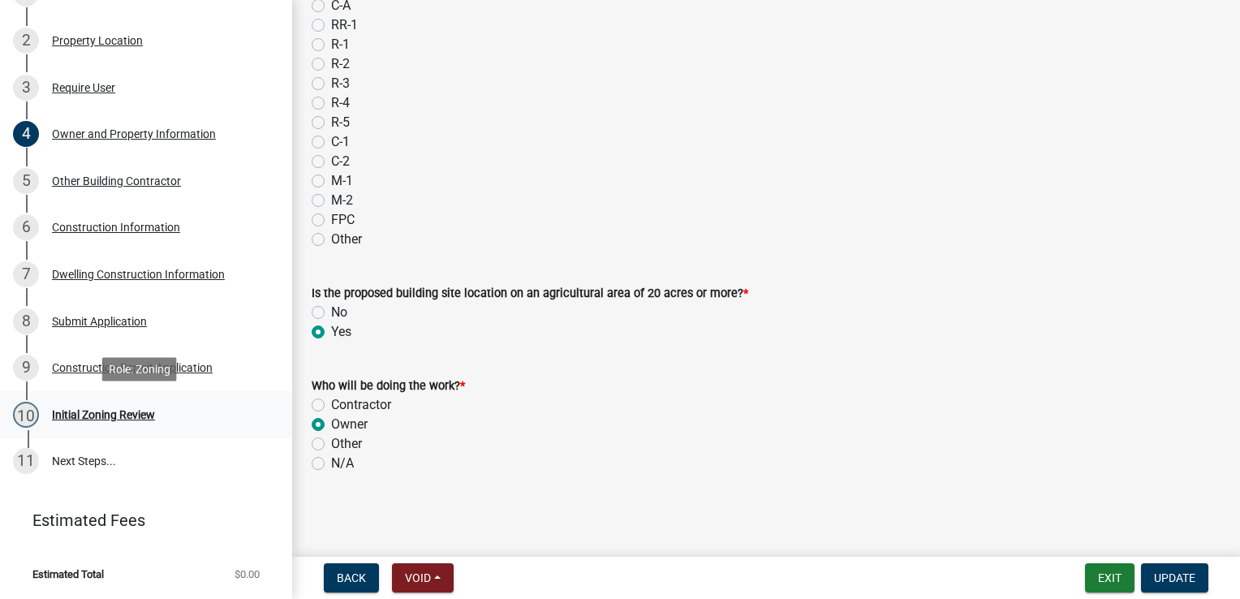
click at [135, 409] on div "Initial Zoning Review" at bounding box center [103, 414] width 103 height 11
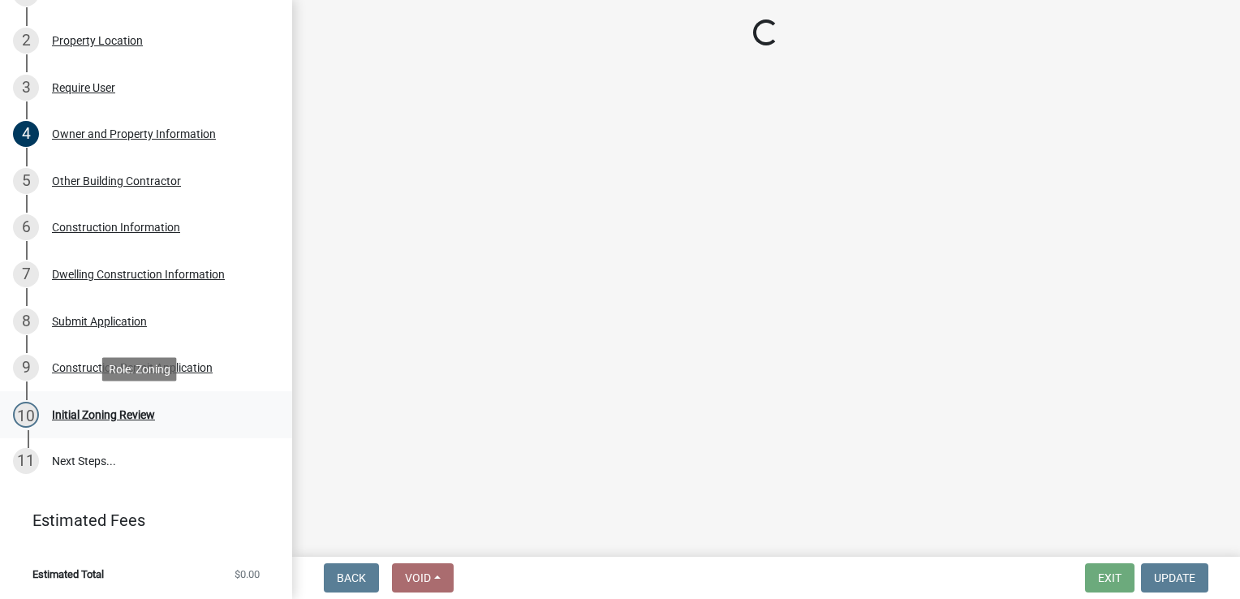
scroll to position [0, 0]
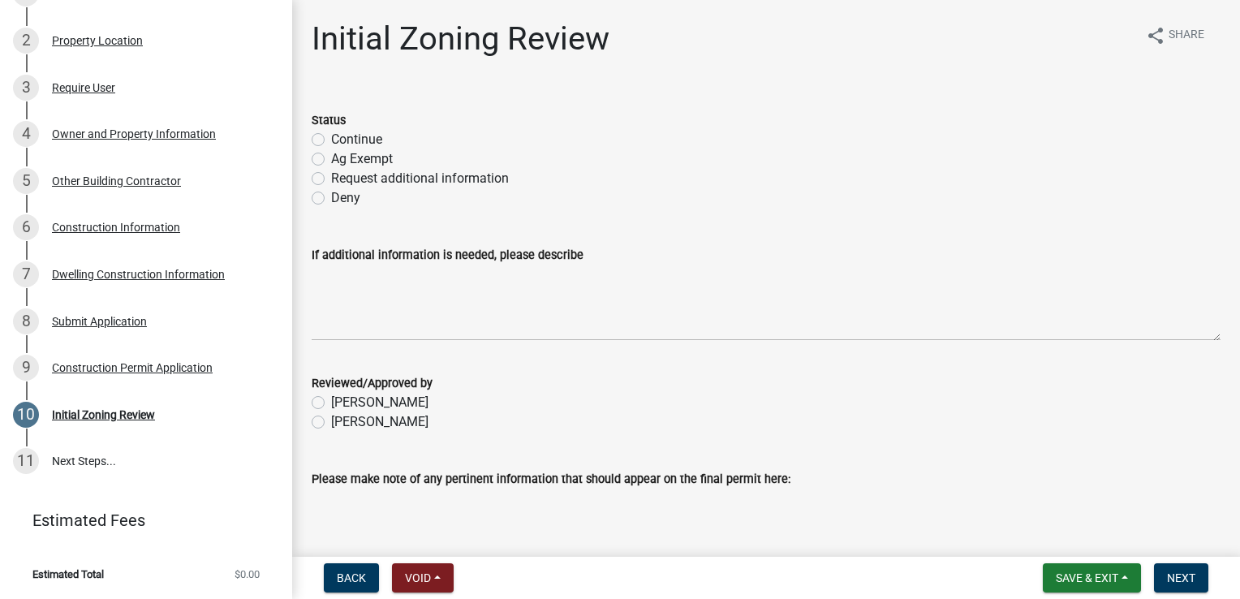
click at [325, 175] on div "Request additional information" at bounding box center [766, 178] width 909 height 19
click at [331, 181] on label "Request additional information" at bounding box center [420, 178] width 178 height 19
click at [331, 179] on input "Request additional information" at bounding box center [336, 174] width 11 height 11
radio input "true"
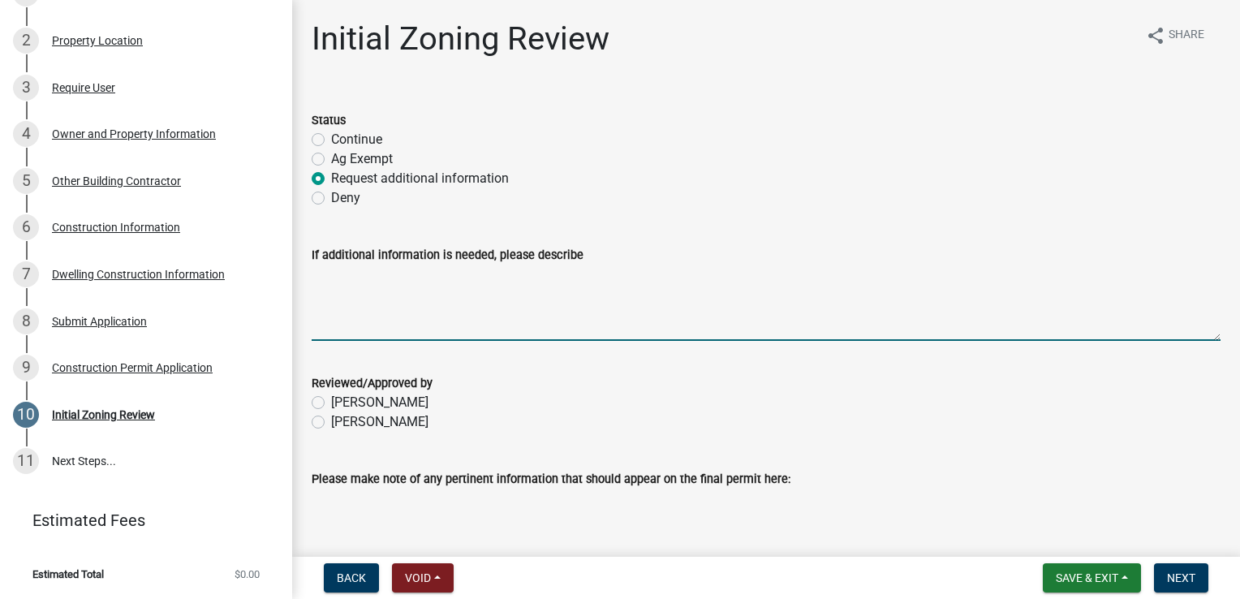
click at [320, 271] on textarea "If additional information is needed, please describe" at bounding box center [766, 302] width 909 height 76
type textarea "Emailed applicant Ag-Exemption form to fill out and send back to the Zoning off…"
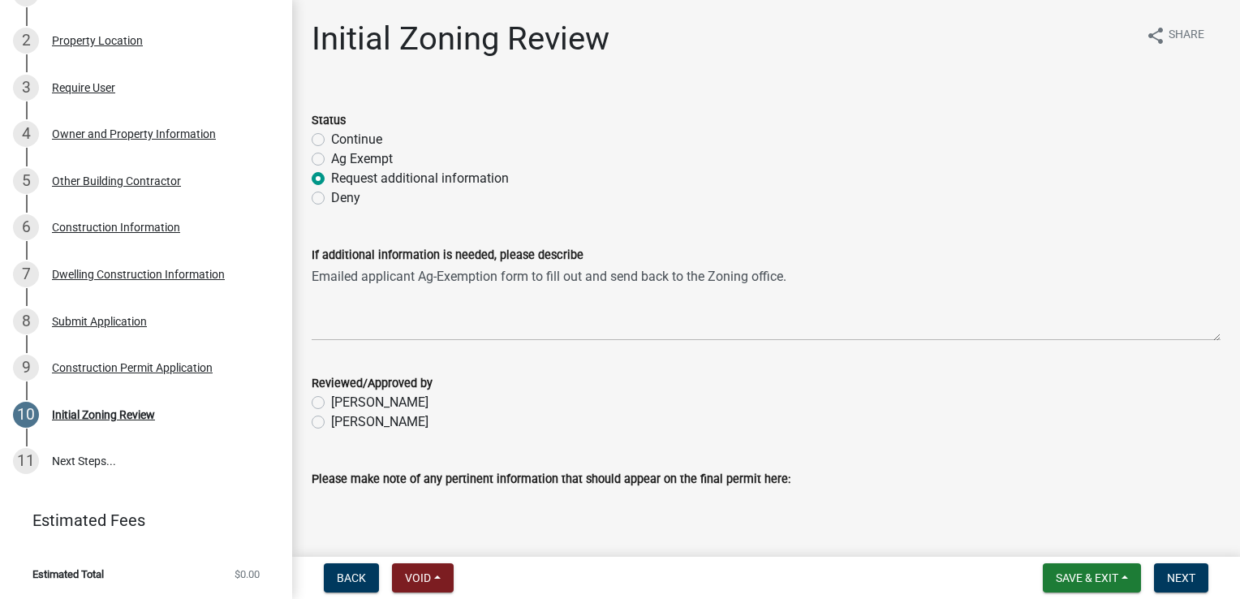
click at [331, 424] on label "Becky Schultz" at bounding box center [379, 421] width 97 height 19
click at [331, 423] on input "Becky Schultz" at bounding box center [336, 417] width 11 height 11
radio input "true"
click at [1167, 575] on span "Next" at bounding box center [1181, 577] width 28 height 13
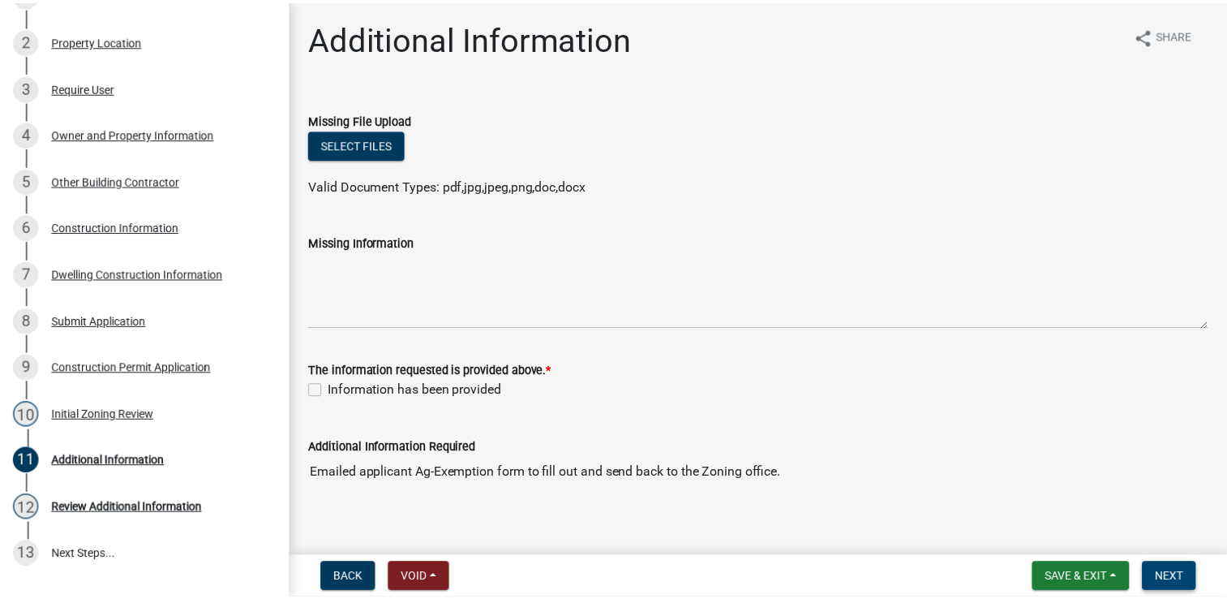
scroll to position [436, 0]
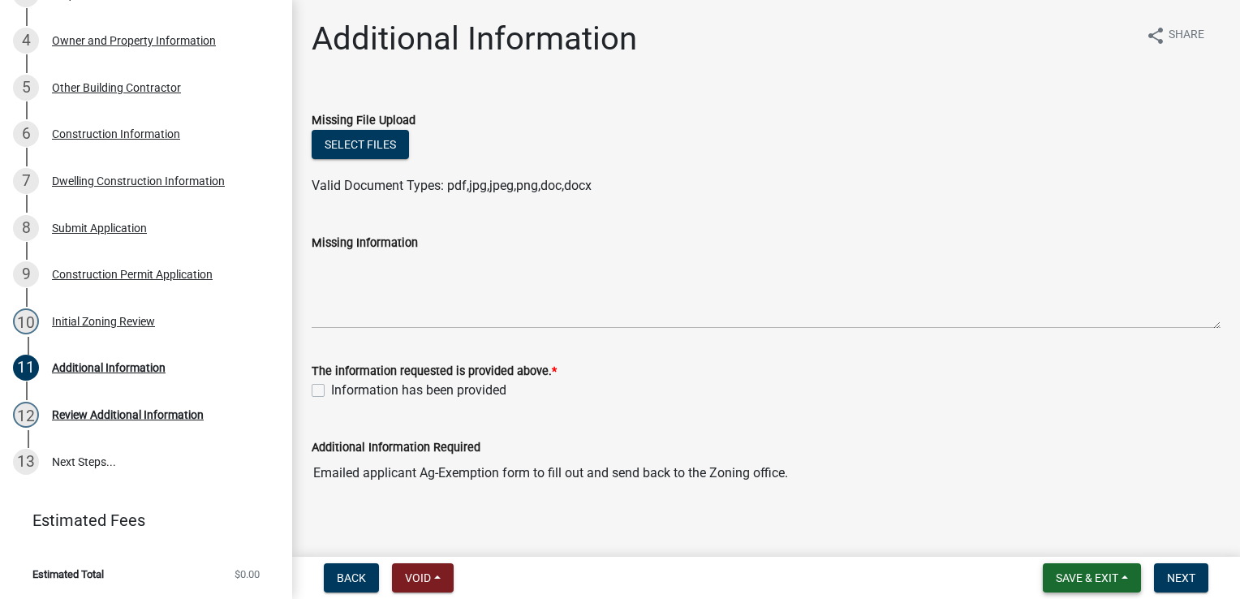
click at [1106, 578] on span "Save & Exit" at bounding box center [1086, 577] width 62 height 13
click at [1068, 544] on button "Save & Exit" at bounding box center [1076, 535] width 130 height 39
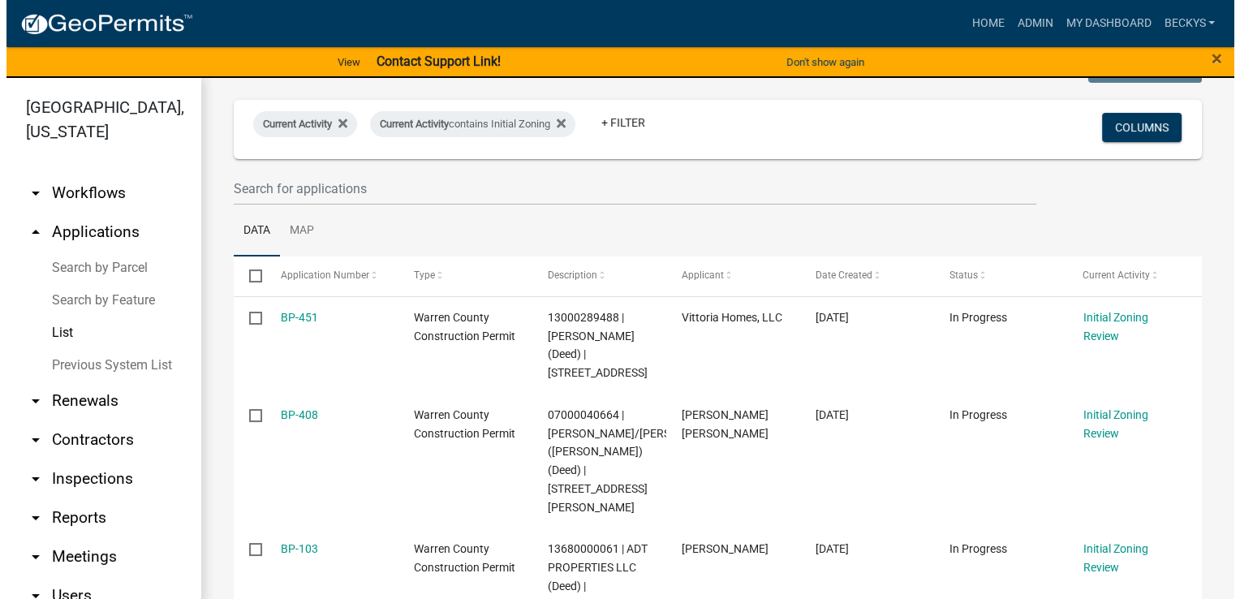
scroll to position [86, 0]
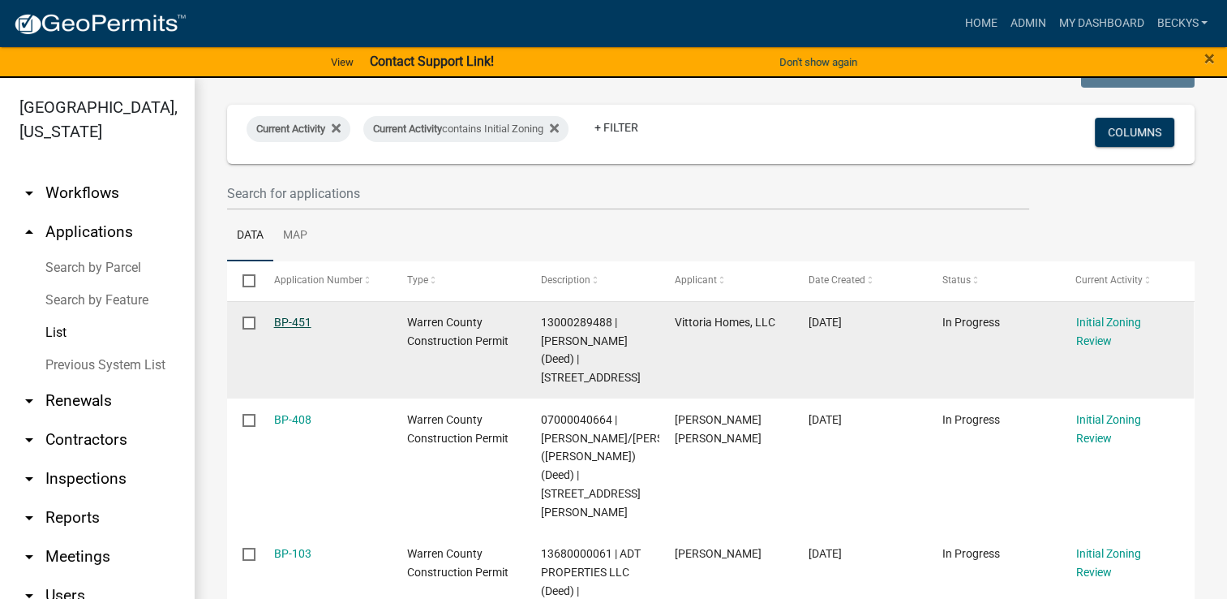
click at [283, 320] on link "BP-451" at bounding box center [292, 322] width 37 height 13
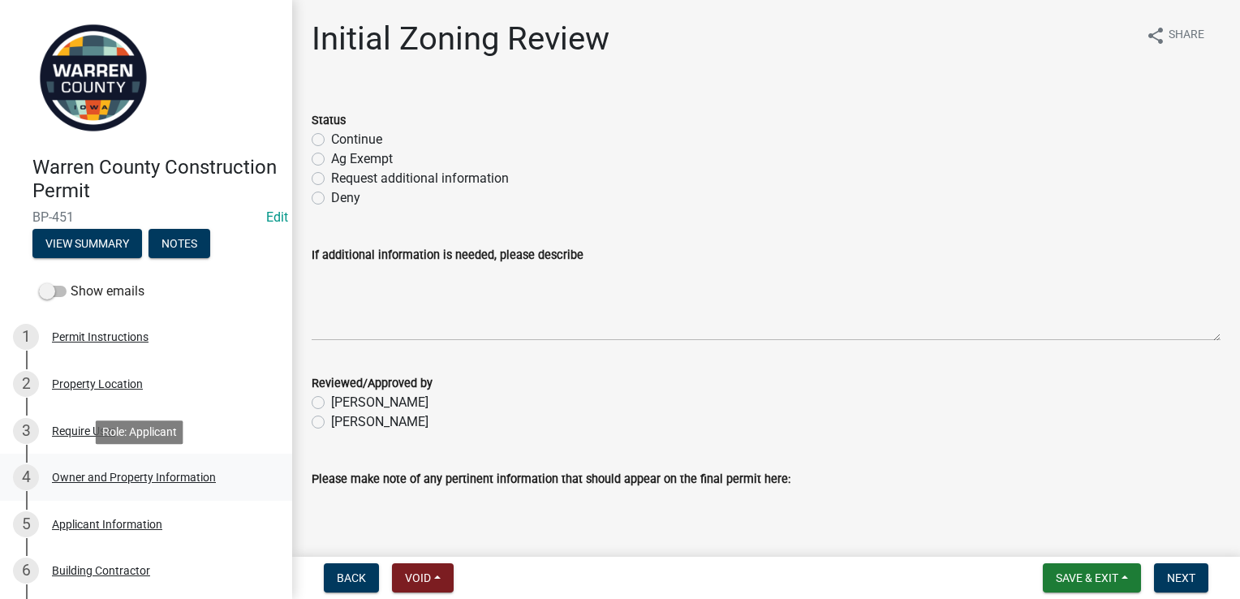
click at [124, 478] on div "Owner and Property Information" at bounding box center [134, 476] width 164 height 11
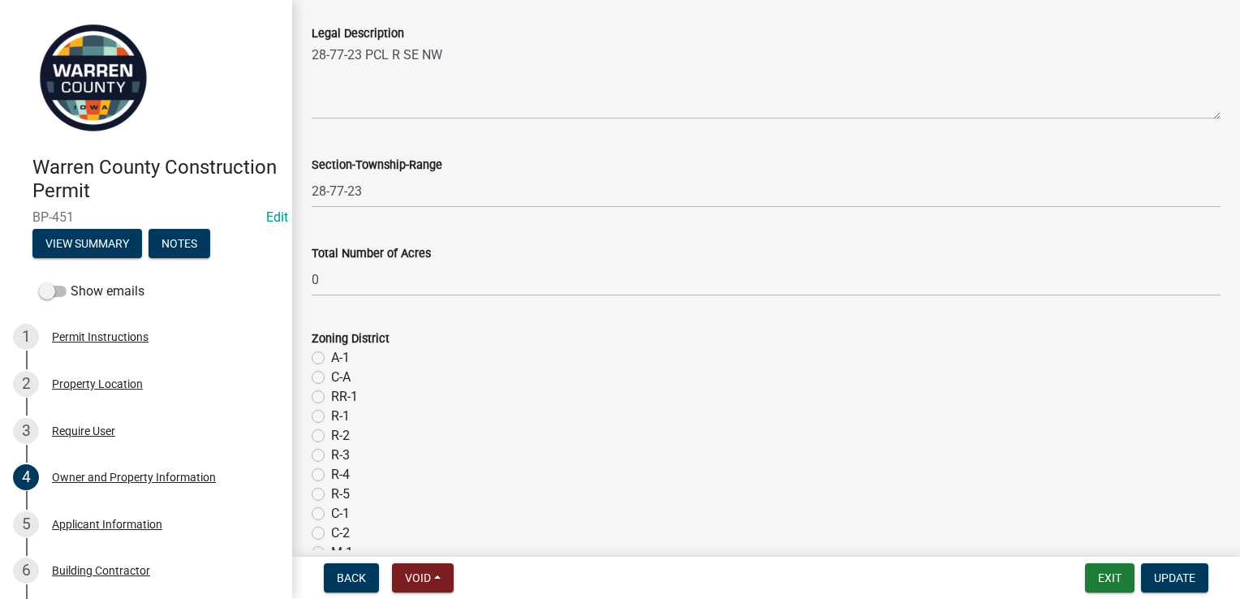
scroll to position [1071, 0]
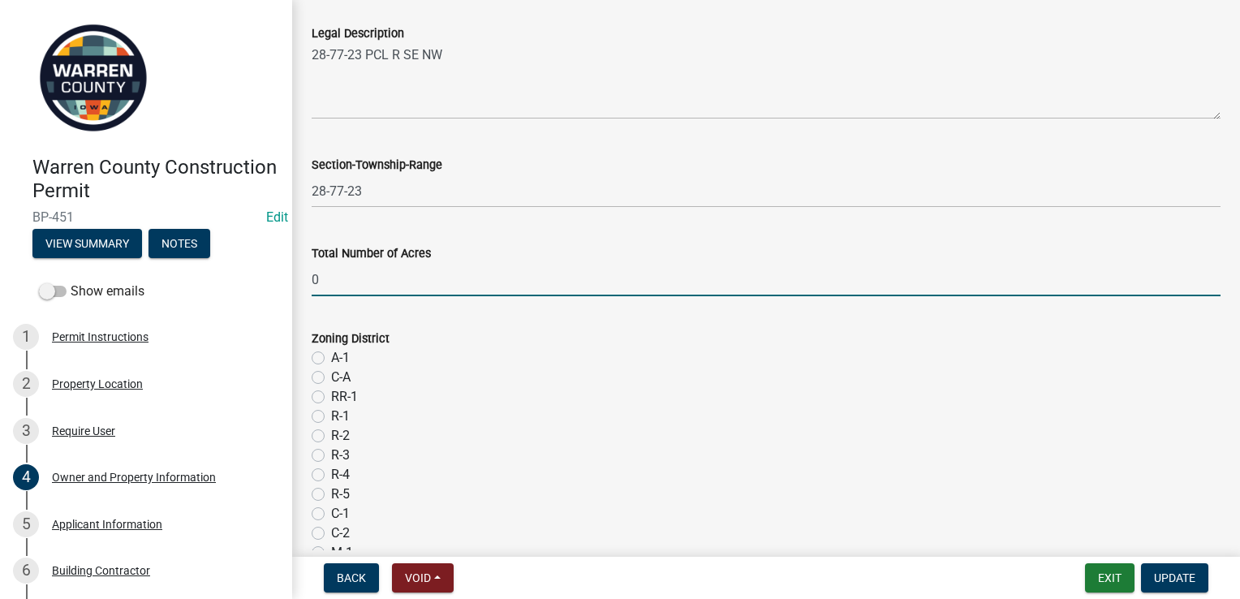
click at [319, 283] on input "0" at bounding box center [766, 279] width 909 height 33
type input ".66"
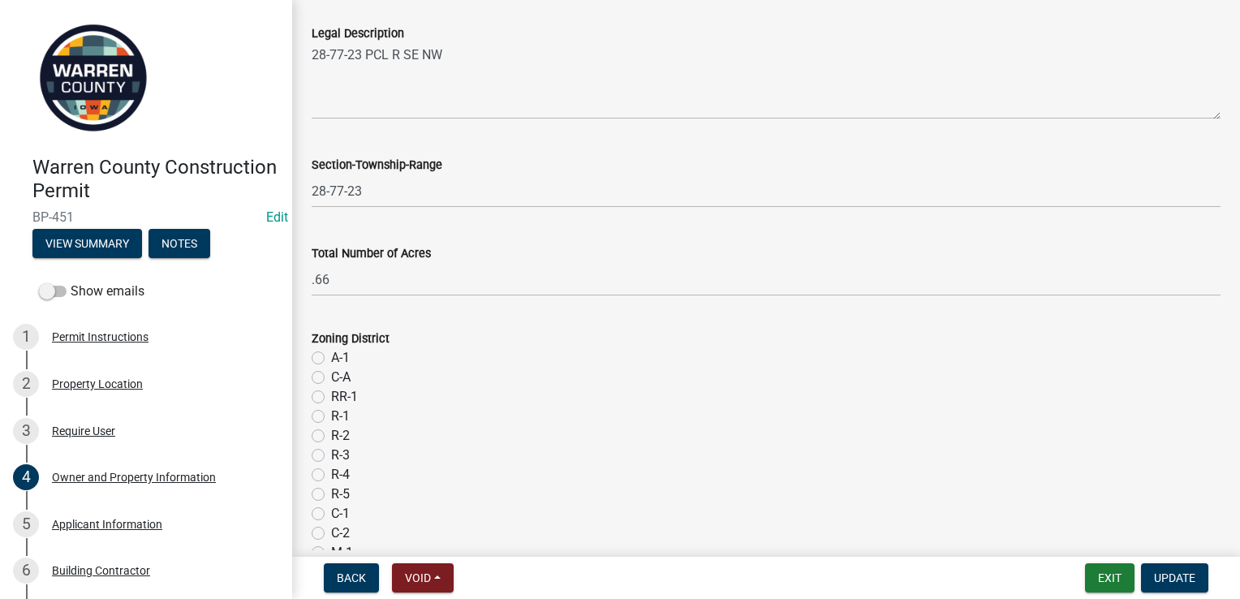
click at [331, 356] on label "A-1" at bounding box center [340, 357] width 19 height 19
click at [331, 356] on input "A-1" at bounding box center [336, 353] width 11 height 11
radio input "true"
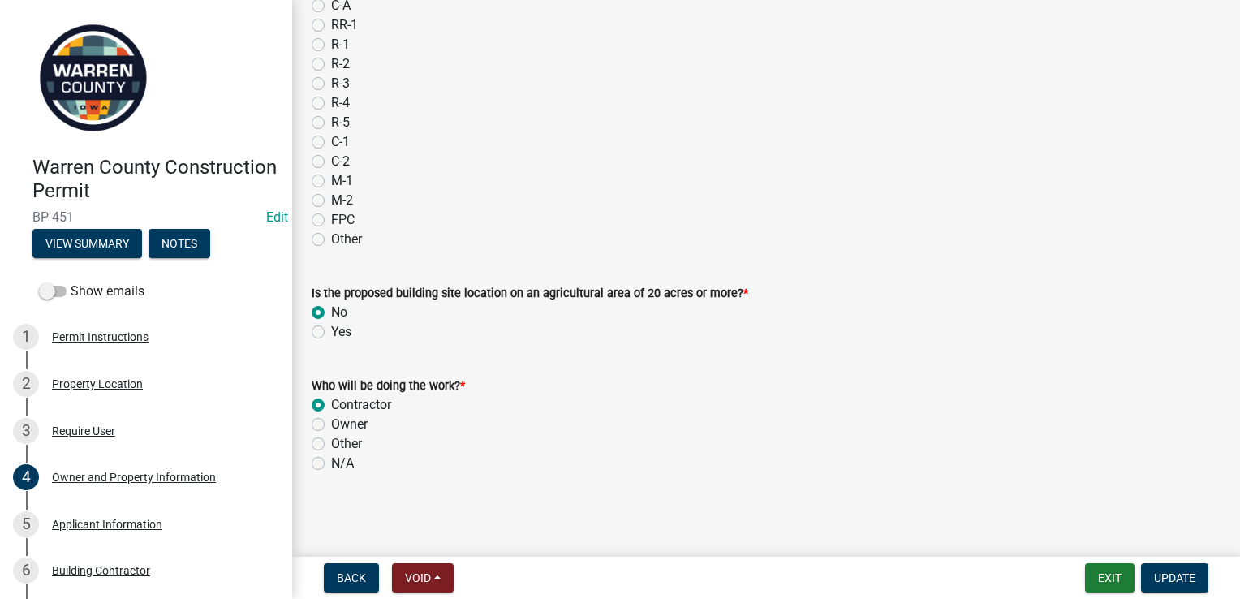
scroll to position [1442, 0]
click at [1163, 571] on span "Update" at bounding box center [1174, 577] width 41 height 13
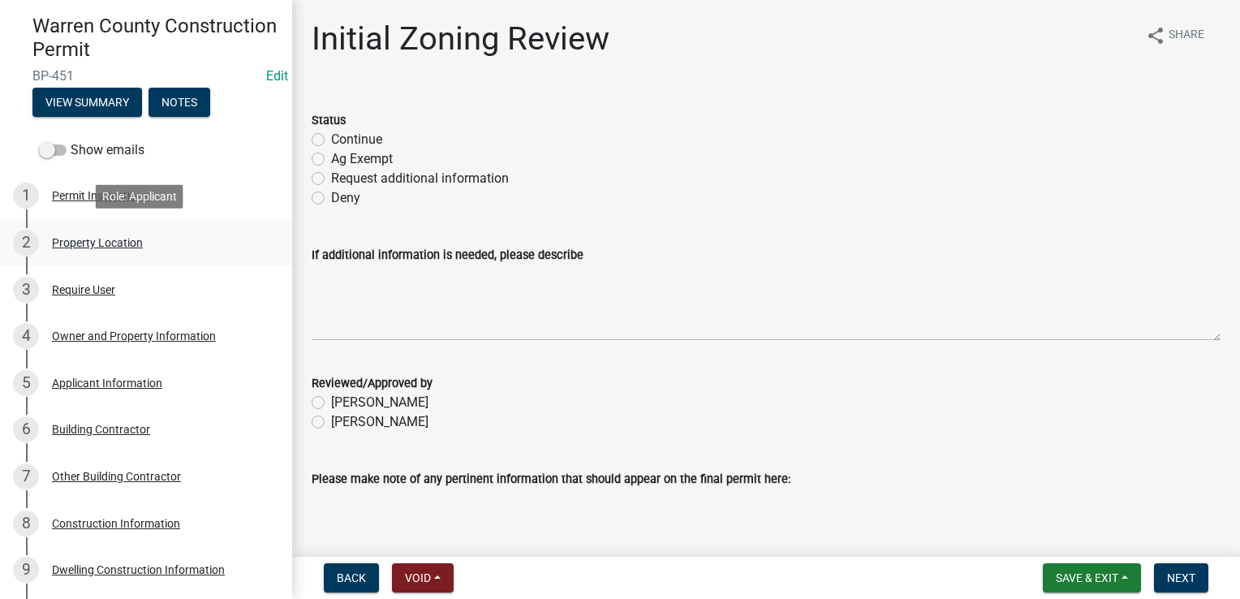
scroll to position [140, 0]
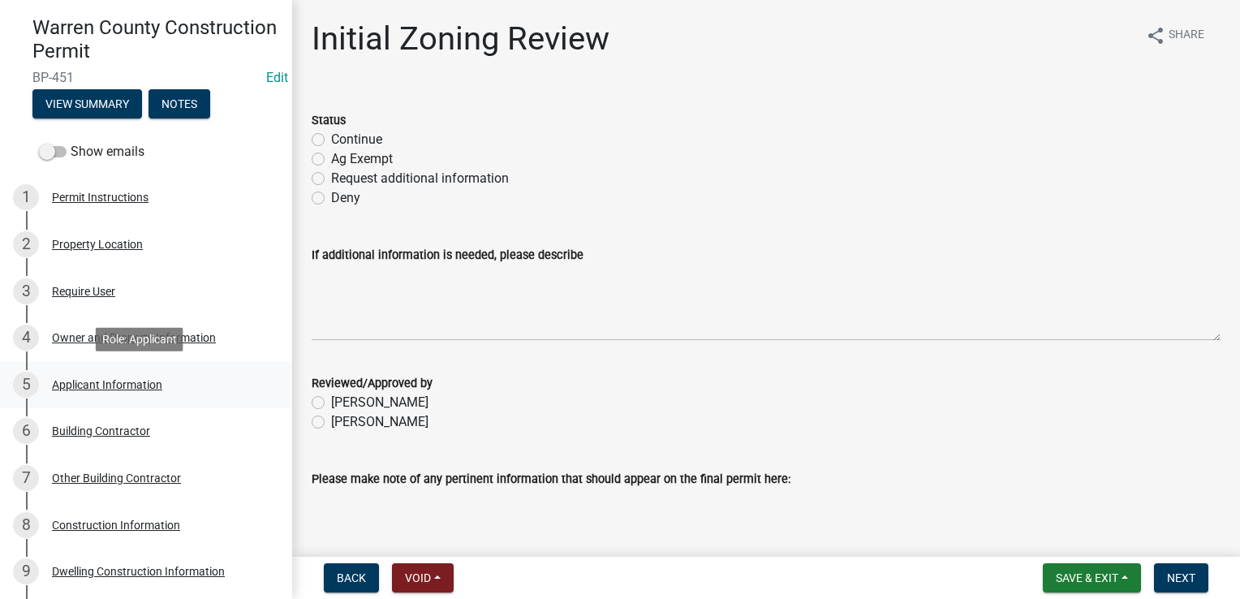
click at [120, 384] on div "Applicant Information" at bounding box center [107, 384] width 110 height 11
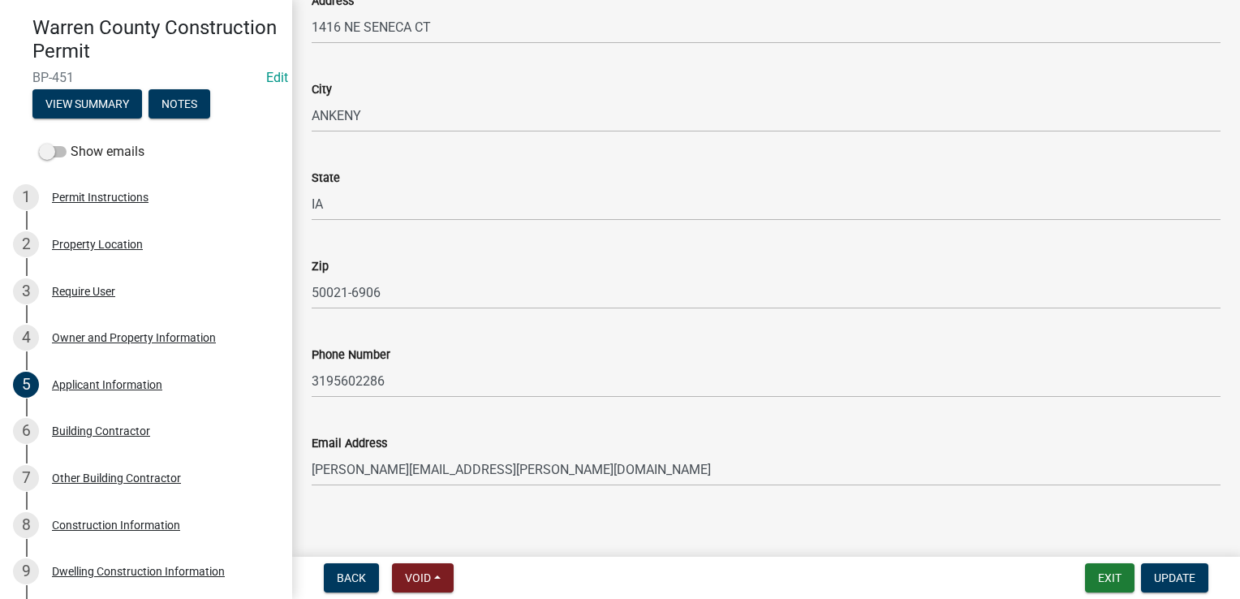
scroll to position [222, 0]
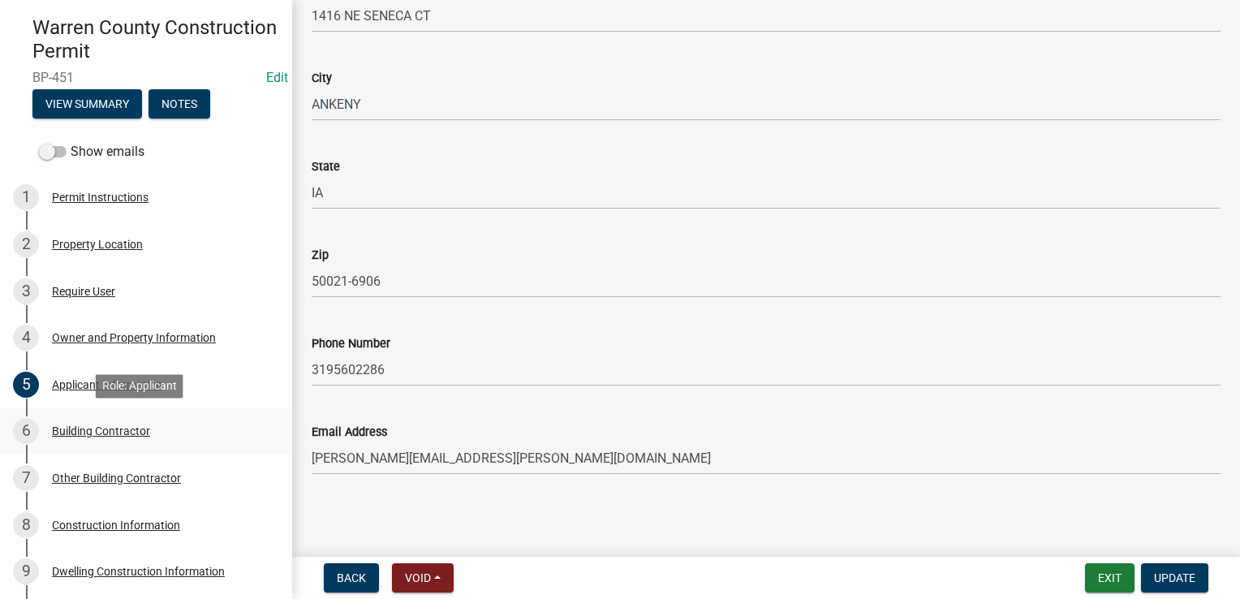
click at [92, 436] on div "Building Contractor" at bounding box center [101, 430] width 98 height 11
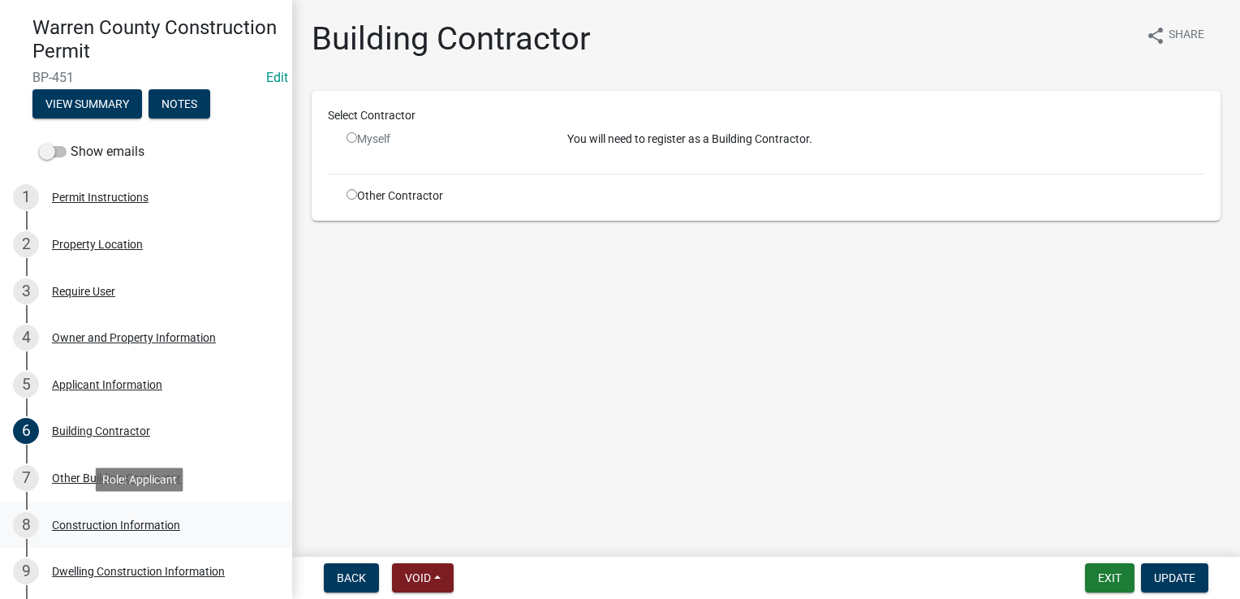
click at [80, 531] on div "8 Construction Information" at bounding box center [139, 525] width 253 height 26
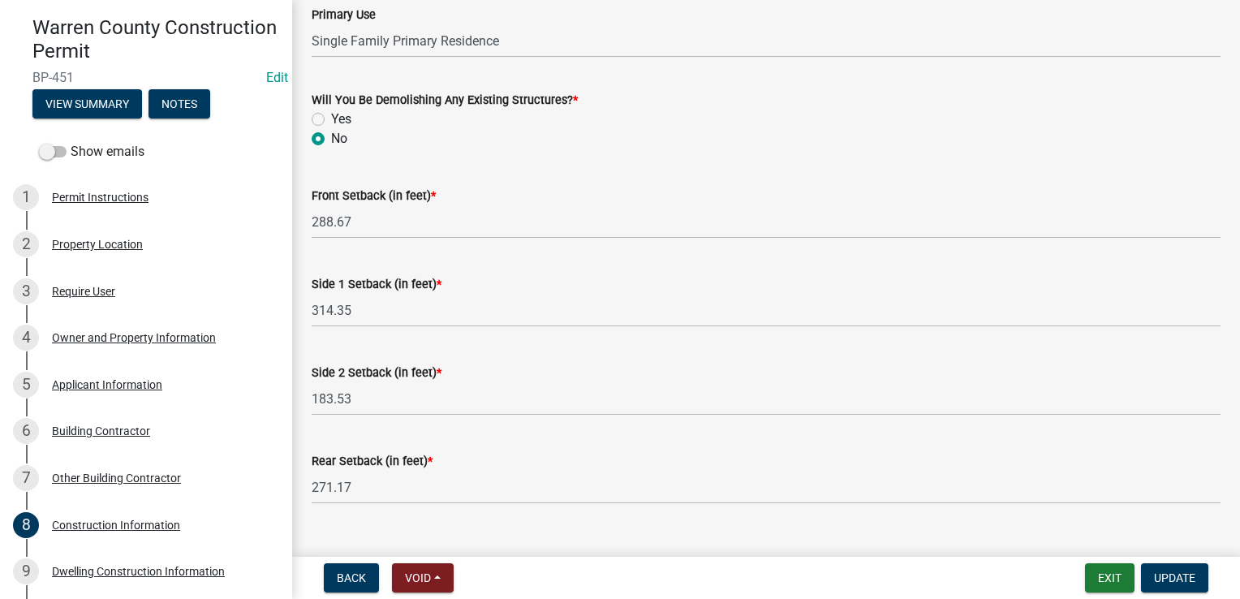
scroll to position [665, 0]
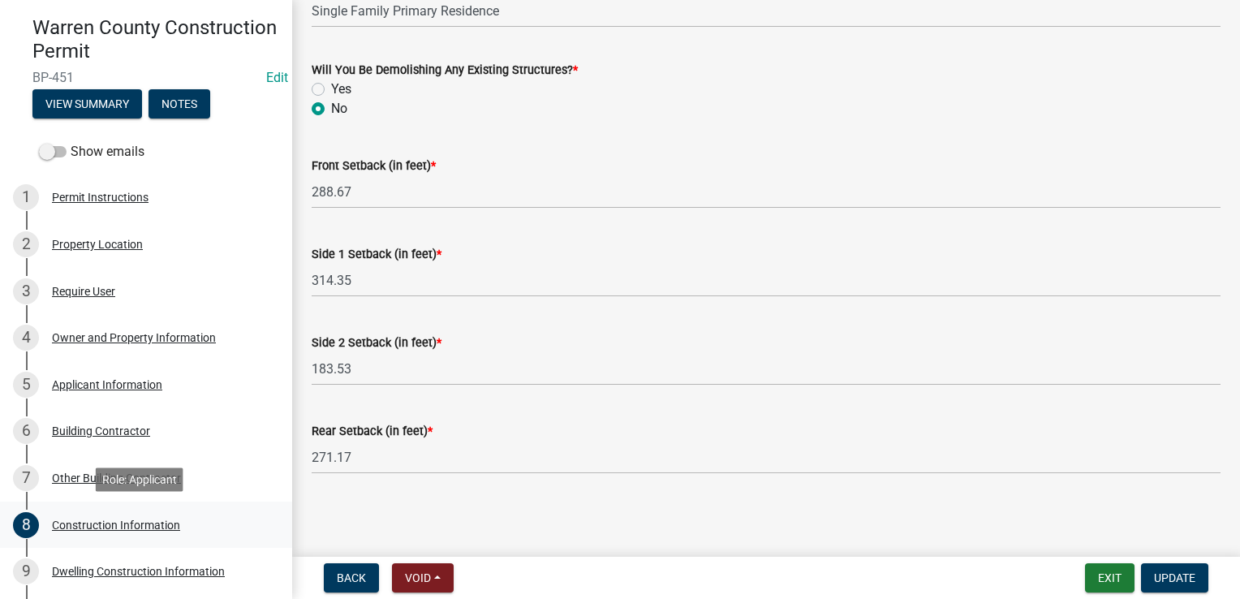
click at [118, 519] on div "Construction Information" at bounding box center [116, 524] width 128 height 11
click at [78, 529] on div "Construction Information" at bounding box center [116, 524] width 128 height 11
click at [120, 473] on div "Other Building Contractor" at bounding box center [116, 477] width 129 height 11
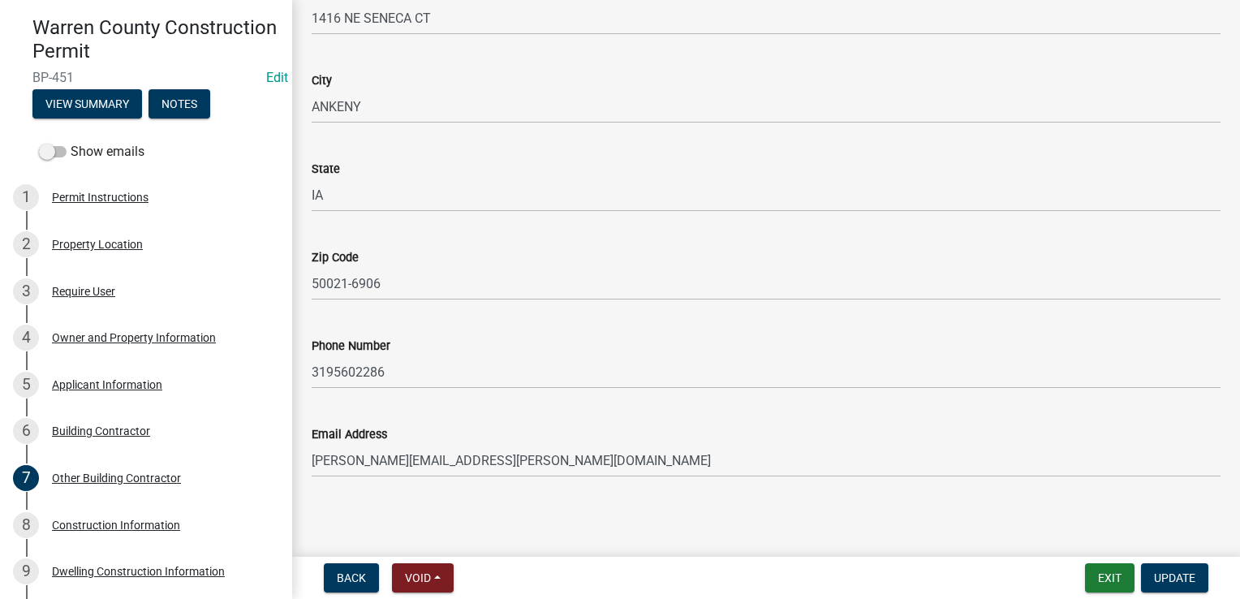
scroll to position [332, 0]
click at [114, 531] on div "Construction Information" at bounding box center [116, 524] width 128 height 11
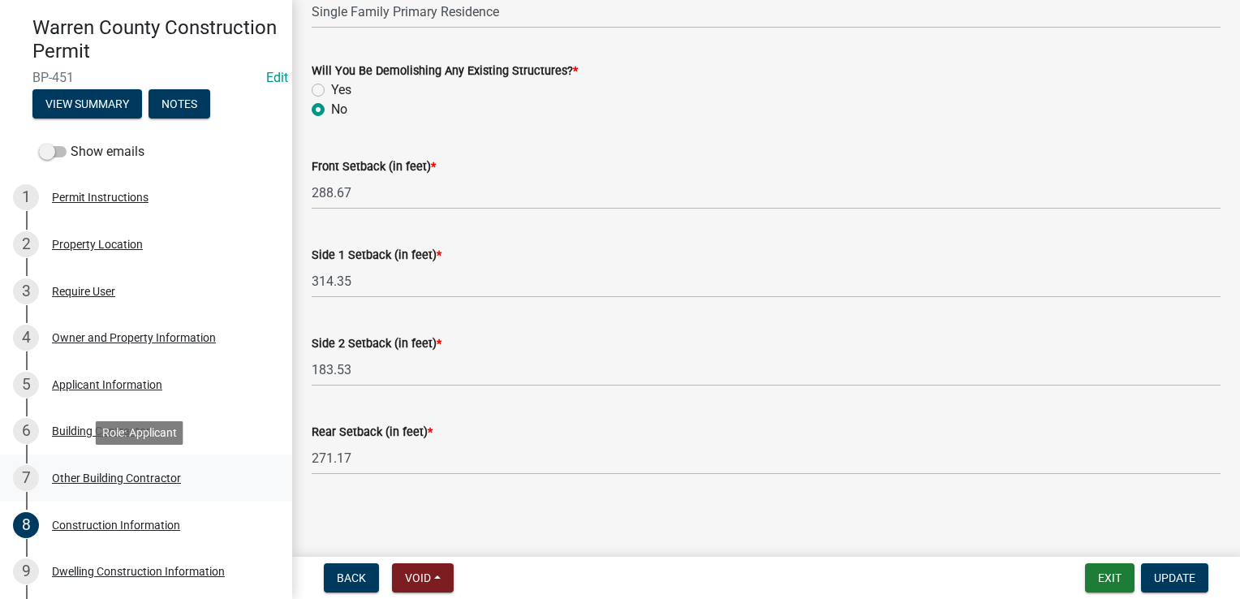
scroll to position [286, 0]
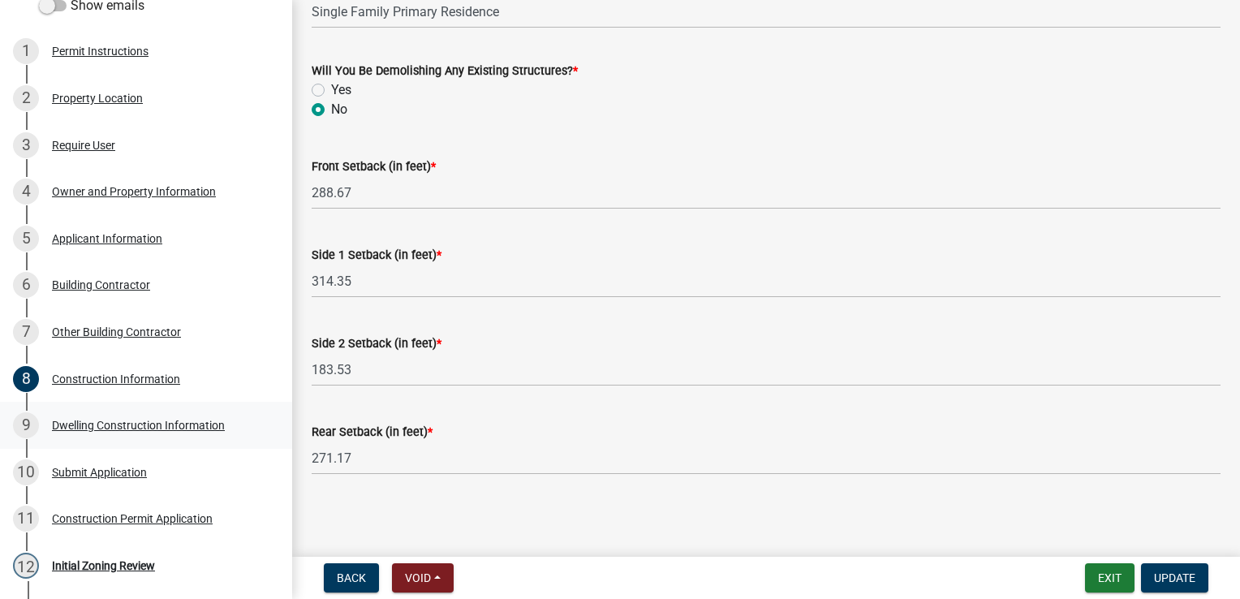
click at [136, 428] on div "Dwelling Construction Information" at bounding box center [138, 424] width 173 height 11
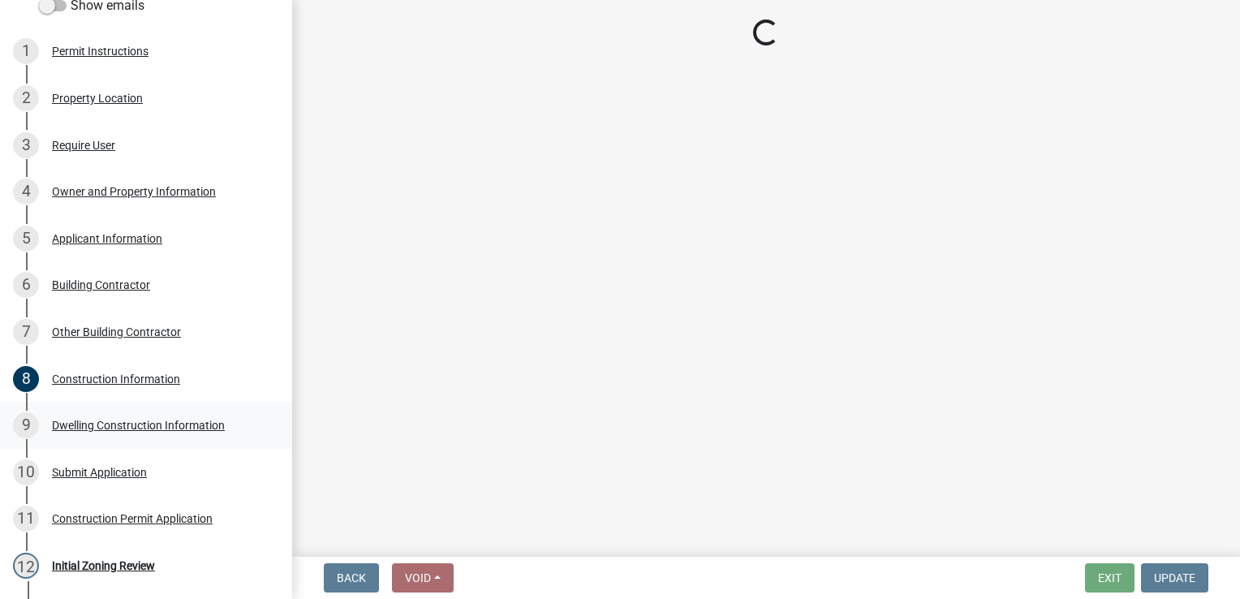
scroll to position [0, 0]
select select "6be2891c-b014-4eb5-8316-9de7191813e4"
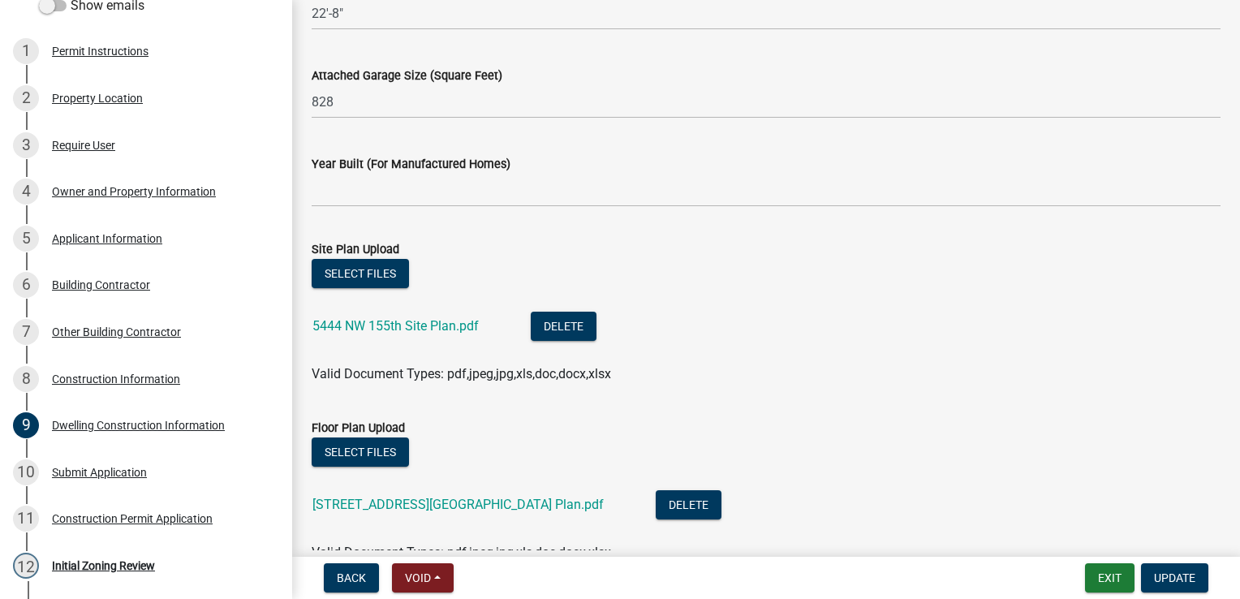
scroll to position [1019, 0]
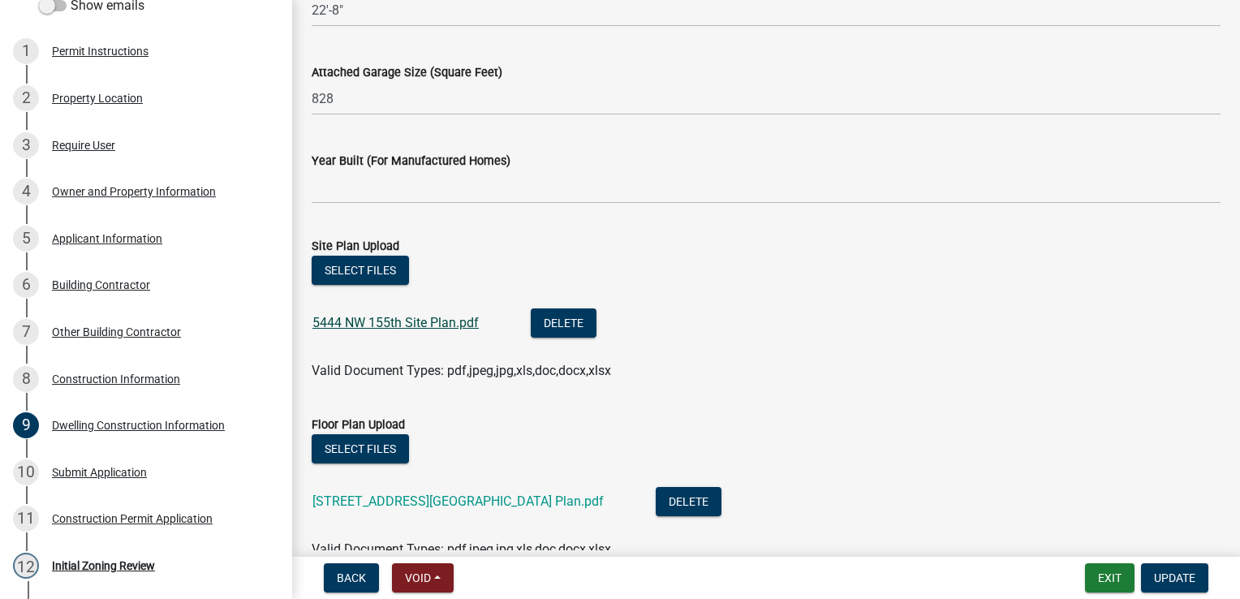
click at [377, 321] on link "5444 NW 155th Site Plan.pdf" at bounding box center [395, 322] width 166 height 15
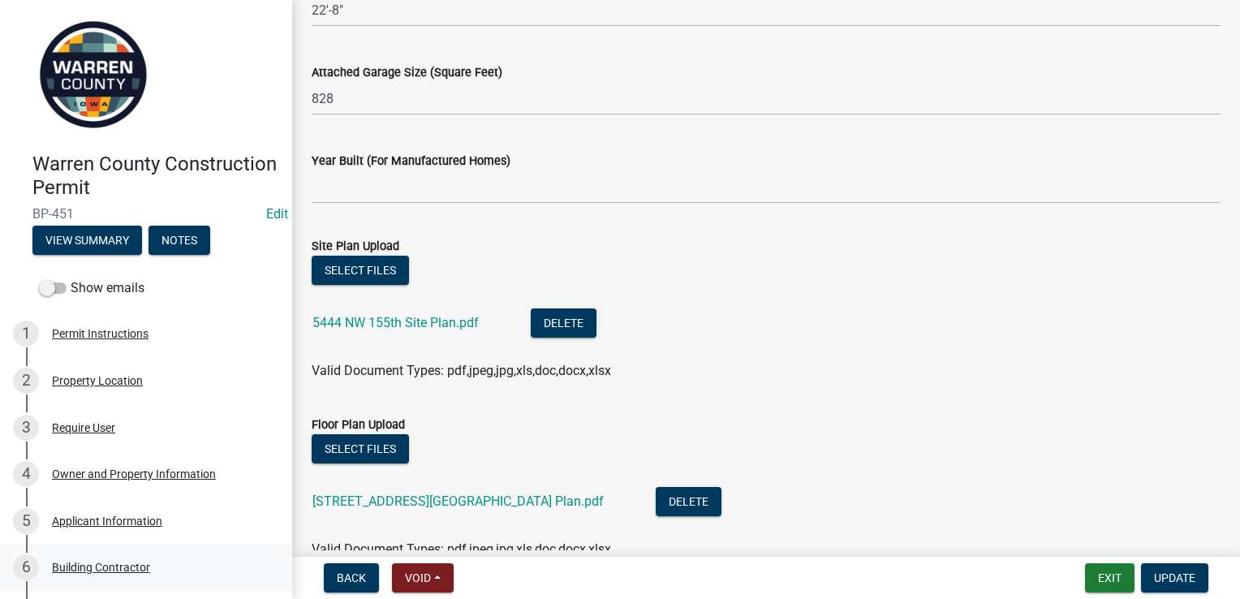
scroll to position [6, 0]
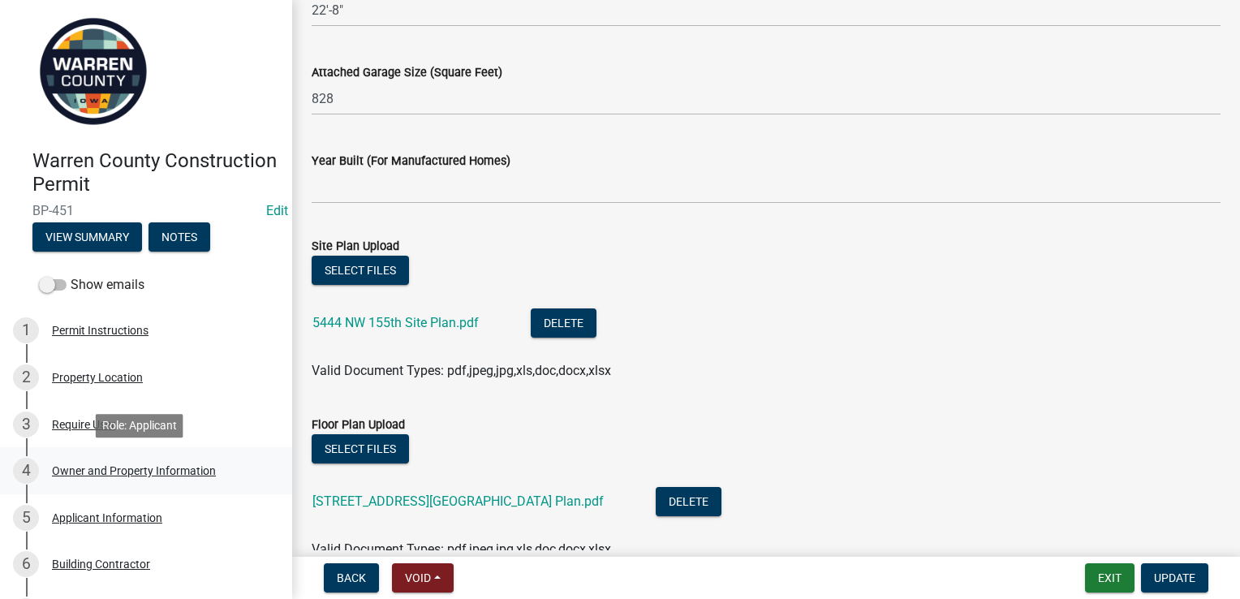
click at [86, 474] on div "Owner and Property Information" at bounding box center [134, 470] width 164 height 11
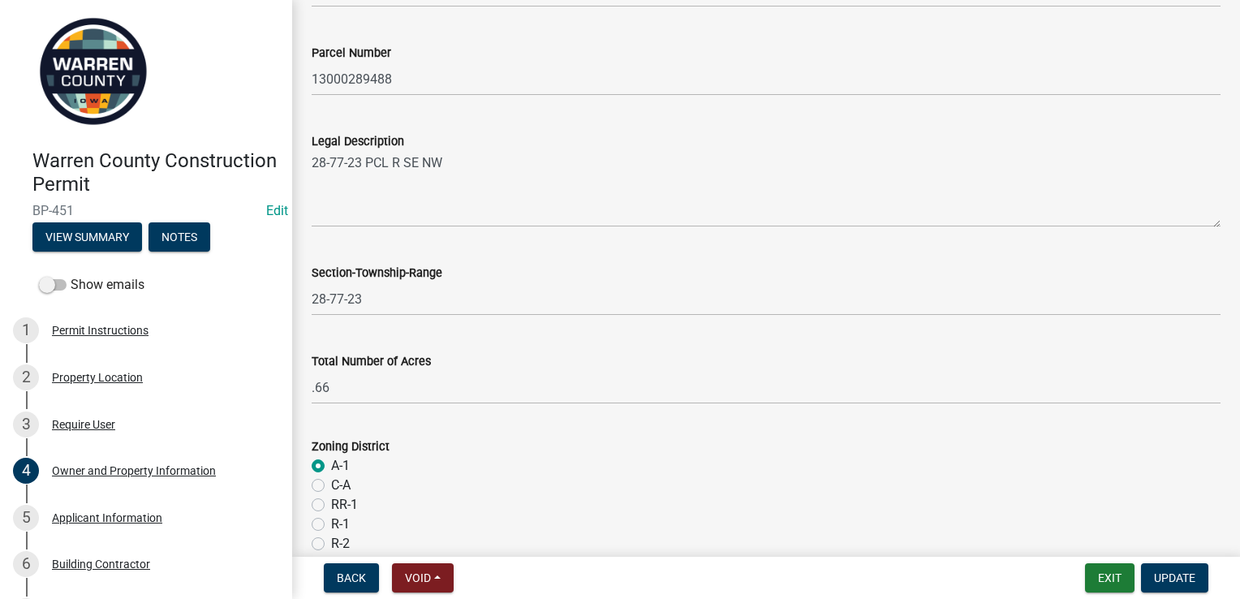
scroll to position [964, 0]
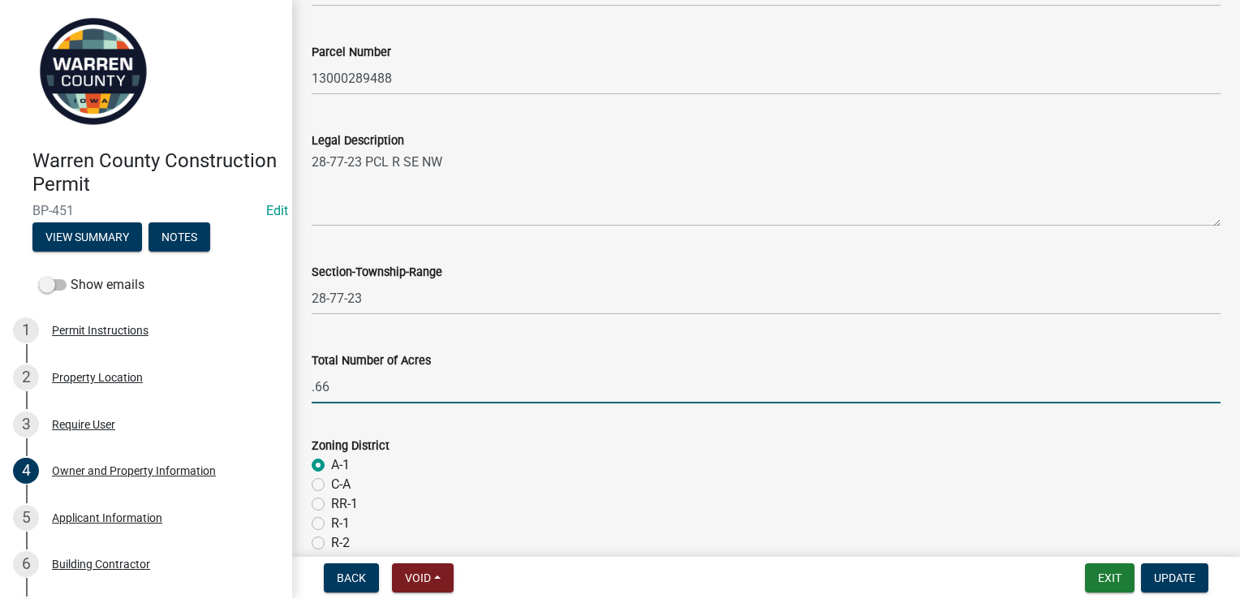
click at [331, 380] on input ".66" at bounding box center [766, 386] width 909 height 33
type input "."
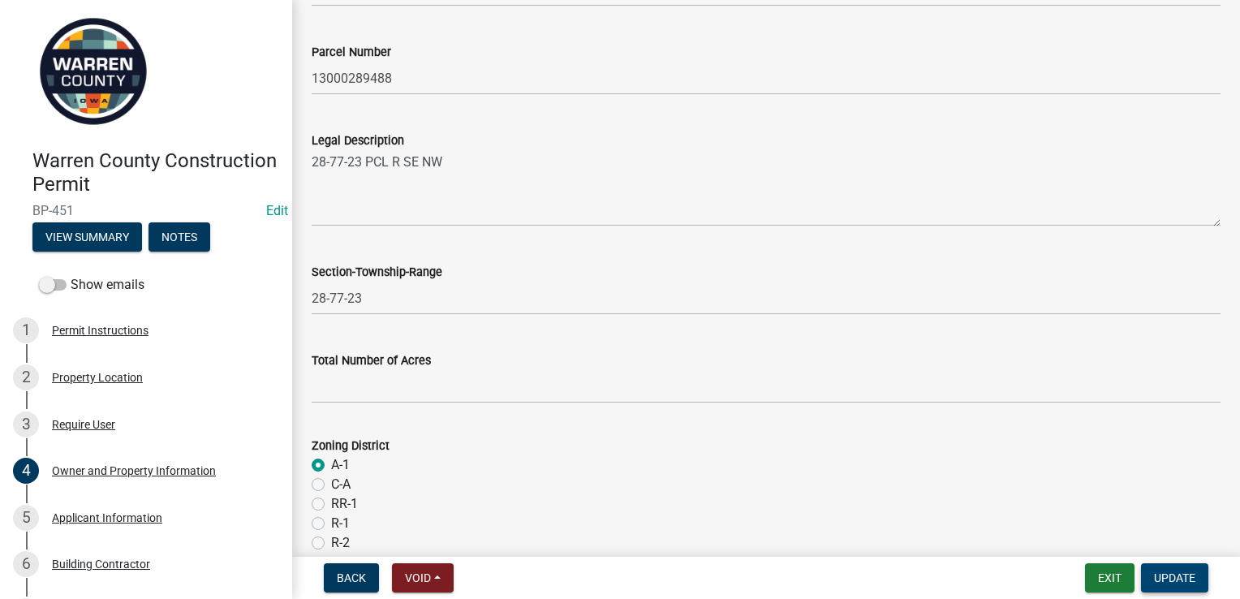
drag, startPoint x: 314, startPoint y: 459, endPoint x: 1157, endPoint y: 572, distance: 850.4
click at [1157, 572] on span "Update" at bounding box center [1174, 577] width 41 height 13
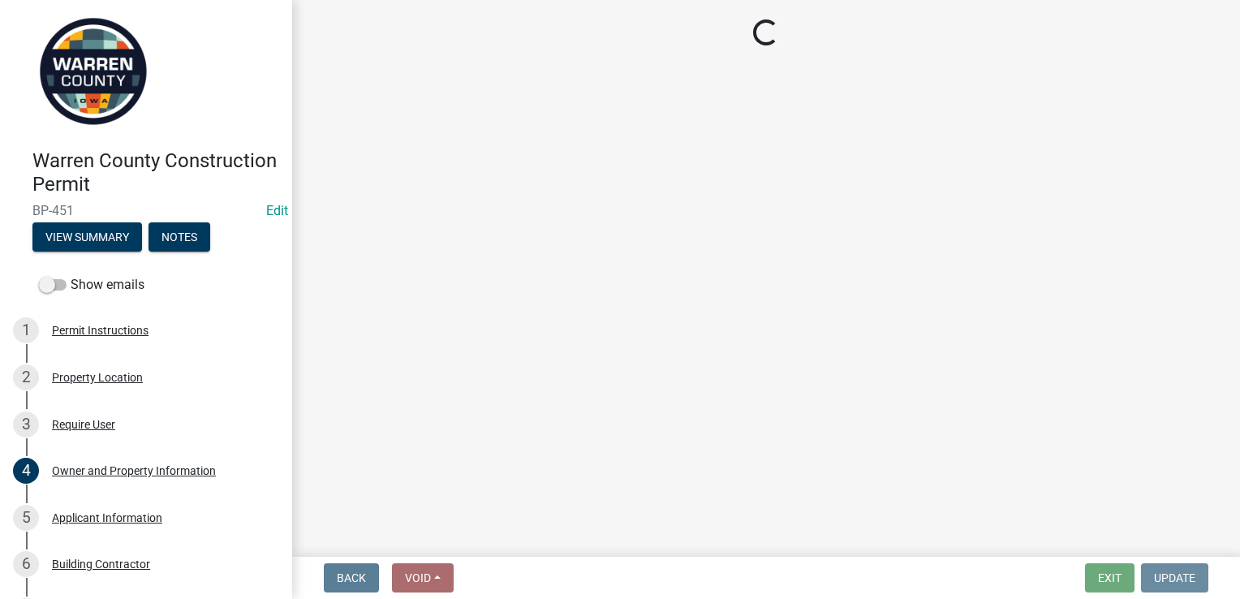
scroll to position [0, 0]
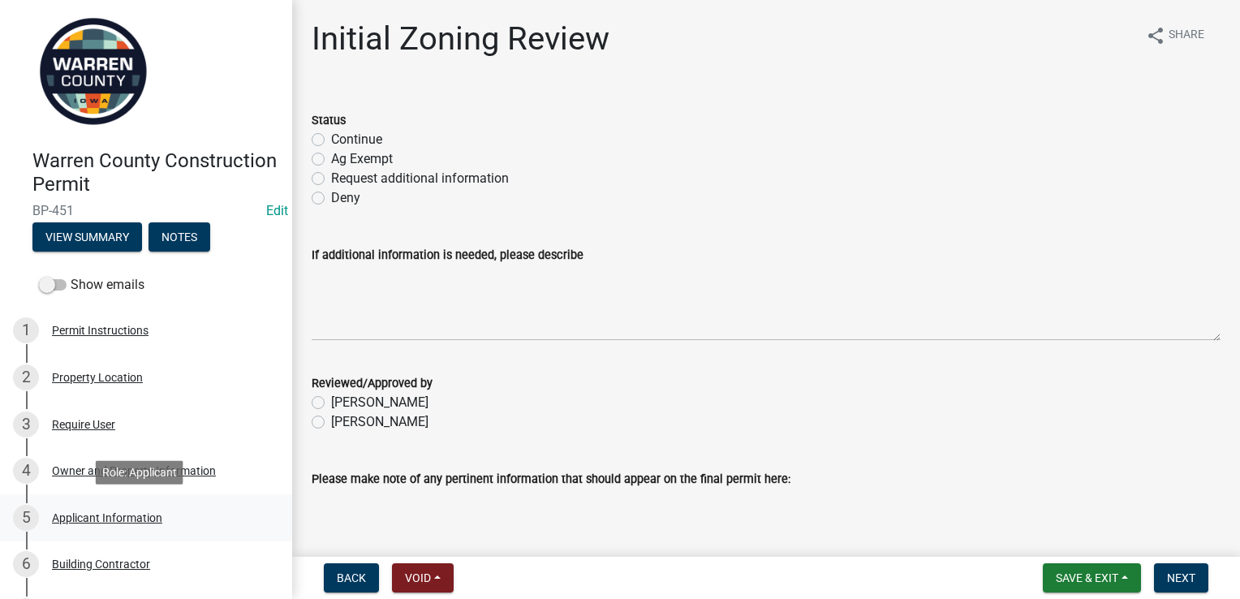
click at [92, 517] on div "Applicant Information" at bounding box center [107, 517] width 110 height 11
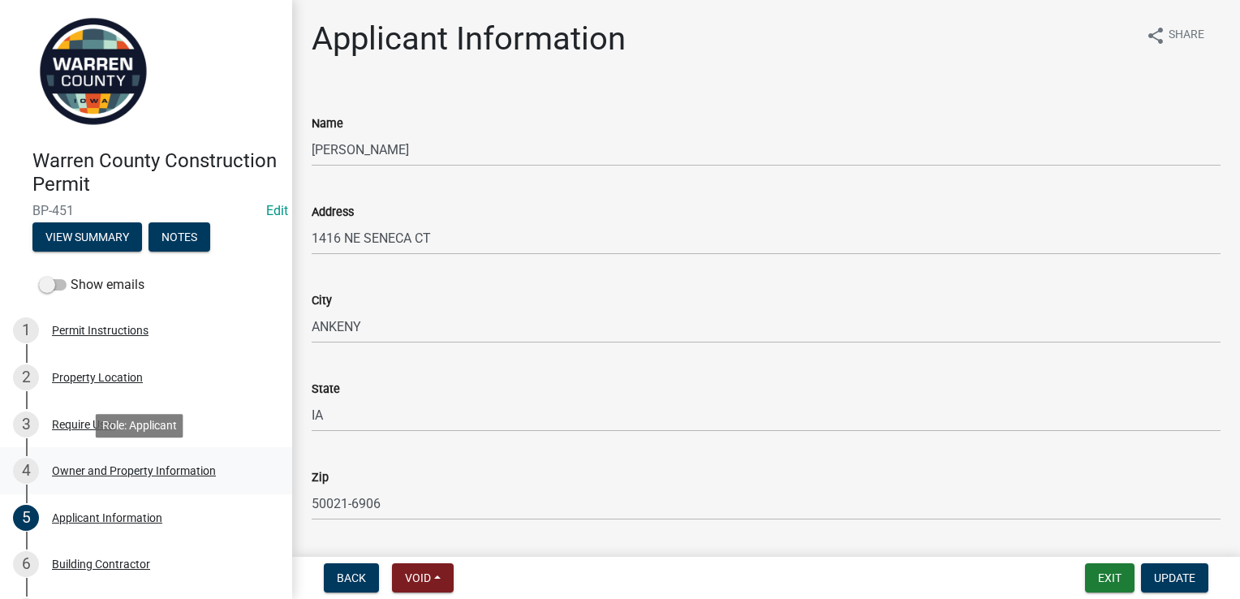
click at [88, 479] on div "4 Owner and Property Information" at bounding box center [139, 471] width 253 height 26
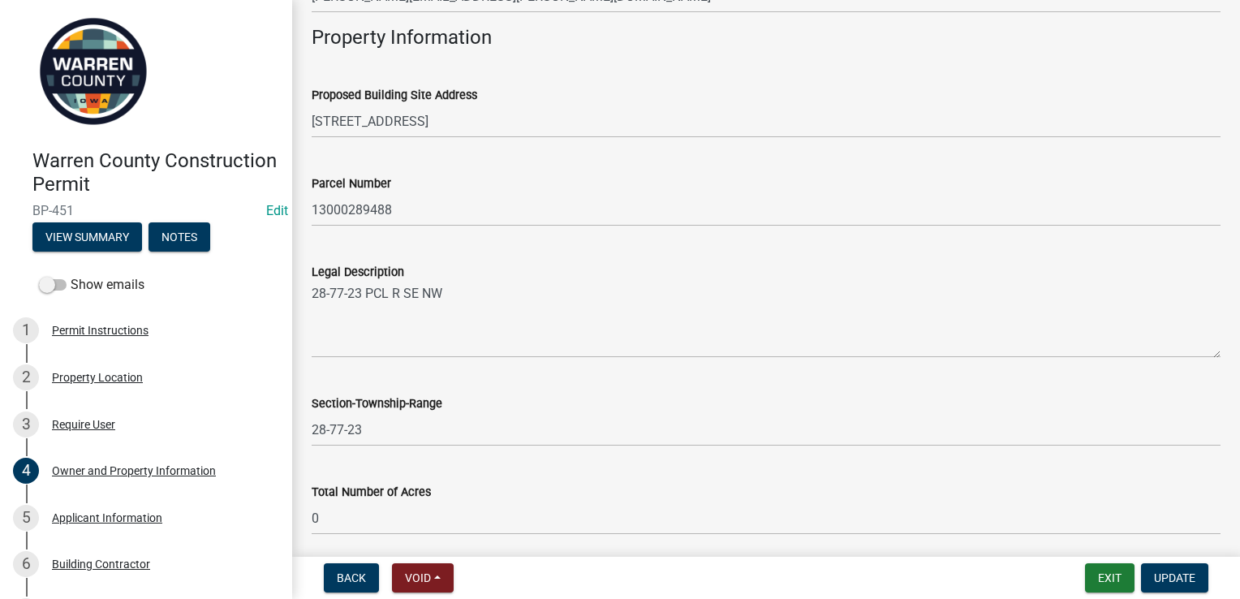
scroll to position [830, 0]
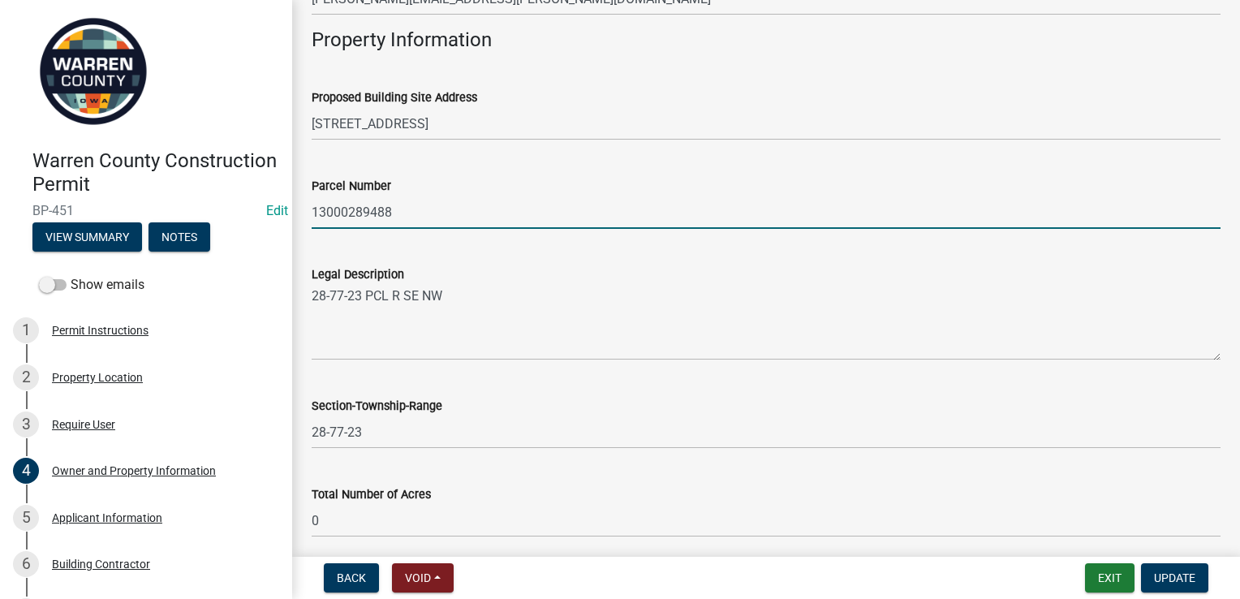
drag, startPoint x: 391, startPoint y: 206, endPoint x: 302, endPoint y: 209, distance: 89.3
click at [302, 209] on div "Parcel Number 13000289488" at bounding box center [765, 190] width 933 height 75
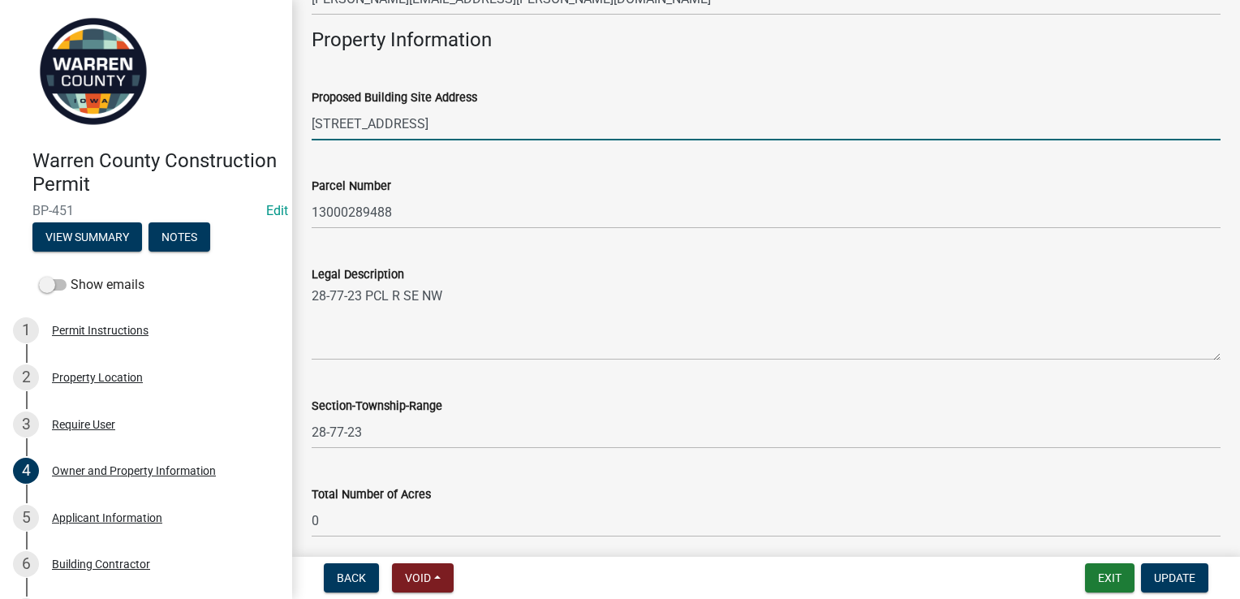
drag, startPoint x: 448, startPoint y: 122, endPoint x: 308, endPoint y: 102, distance: 140.9
click at [308, 102] on div "Proposed Building Site Address 5444 NW 155th Avenue" at bounding box center [765, 102] width 933 height 75
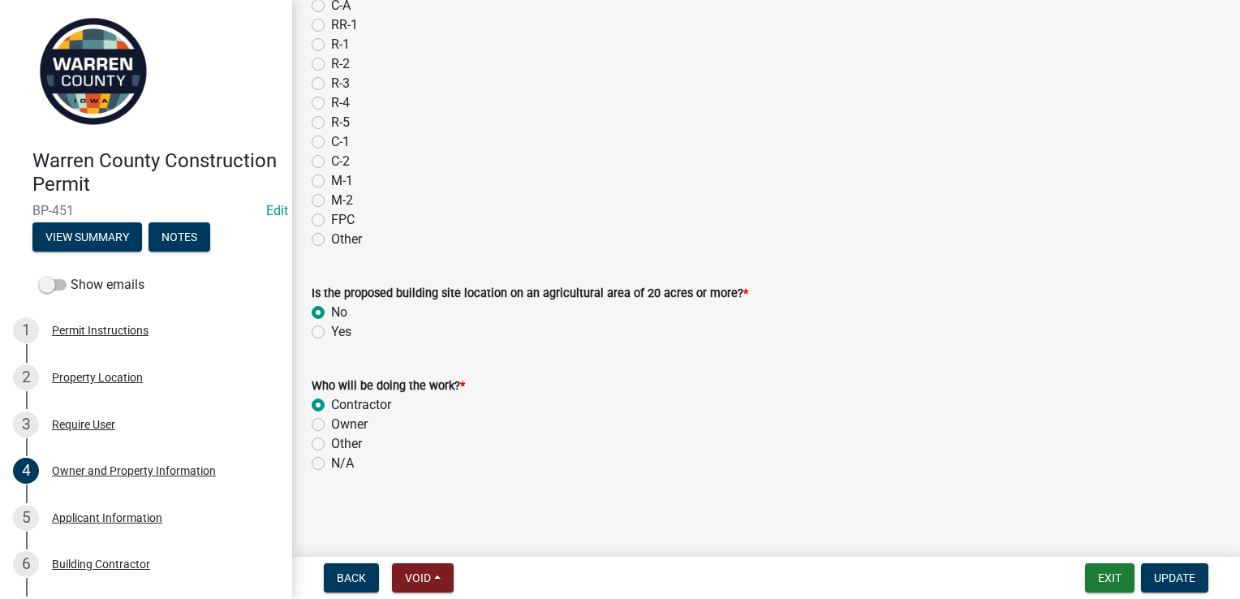
scroll to position [1442, 0]
click at [81, 522] on div "Applicant Information" at bounding box center [107, 517] width 110 height 11
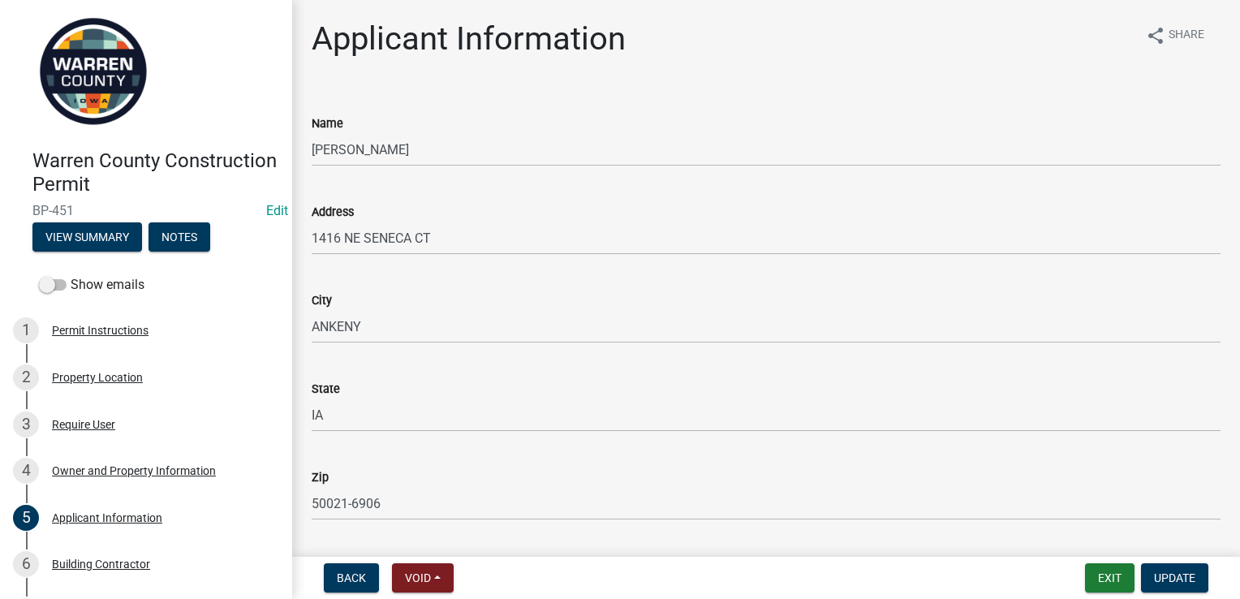
scroll to position [222, 0]
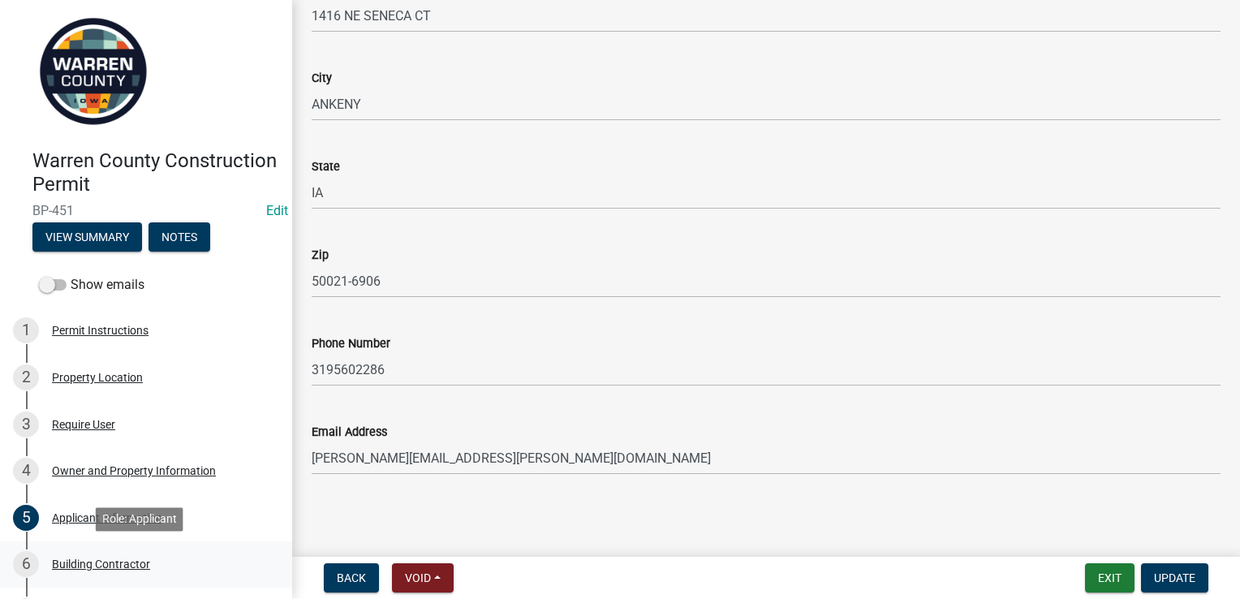
click at [106, 563] on div "Building Contractor" at bounding box center [101, 563] width 98 height 11
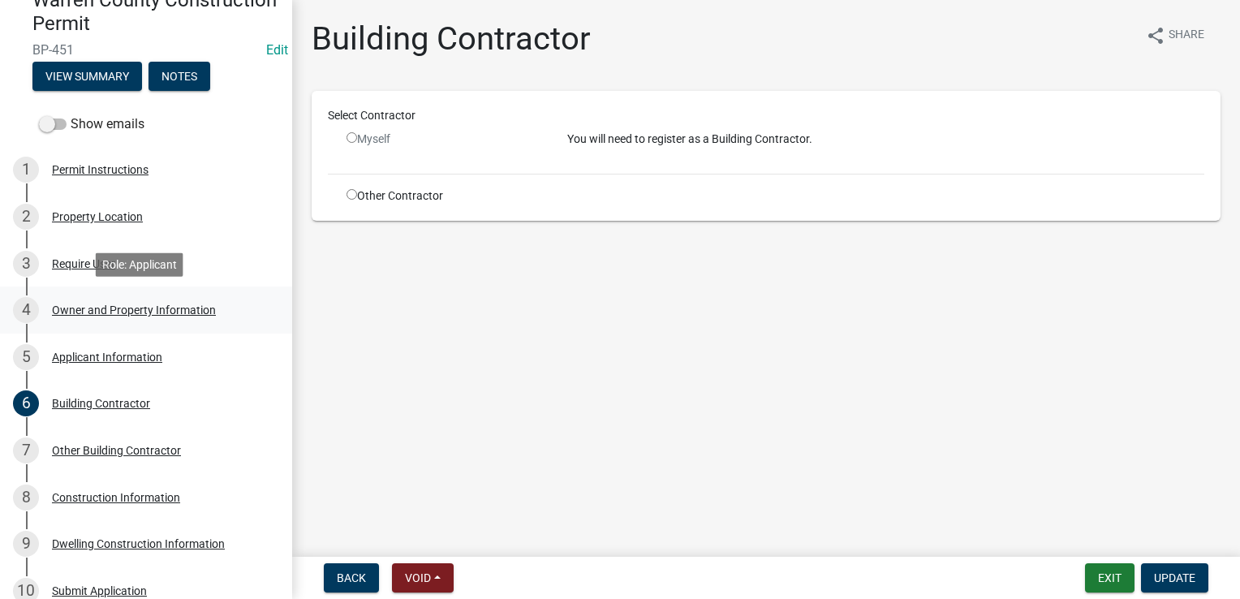
scroll to position [165, 0]
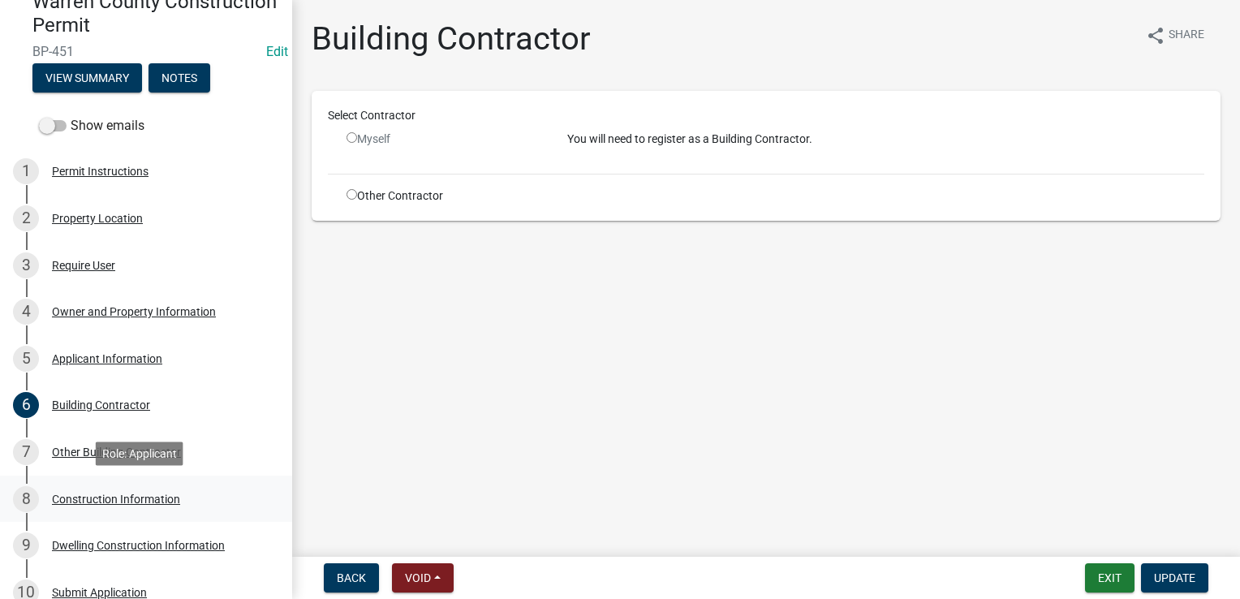
click at [101, 499] on div "Construction Information" at bounding box center [116, 498] width 128 height 11
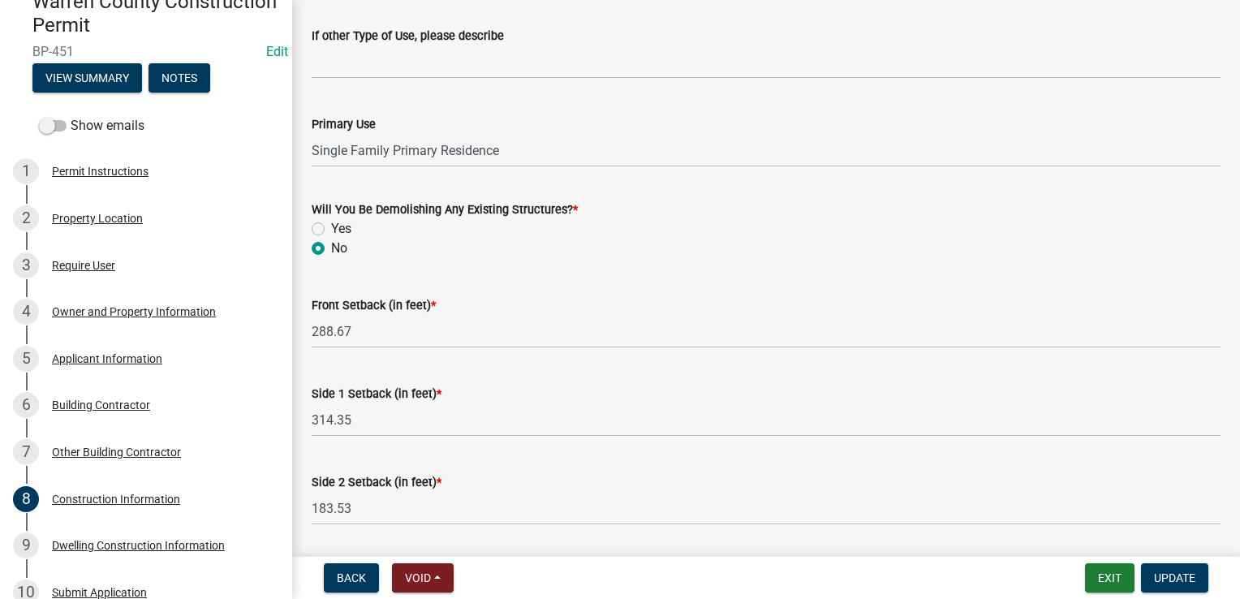
scroll to position [665, 0]
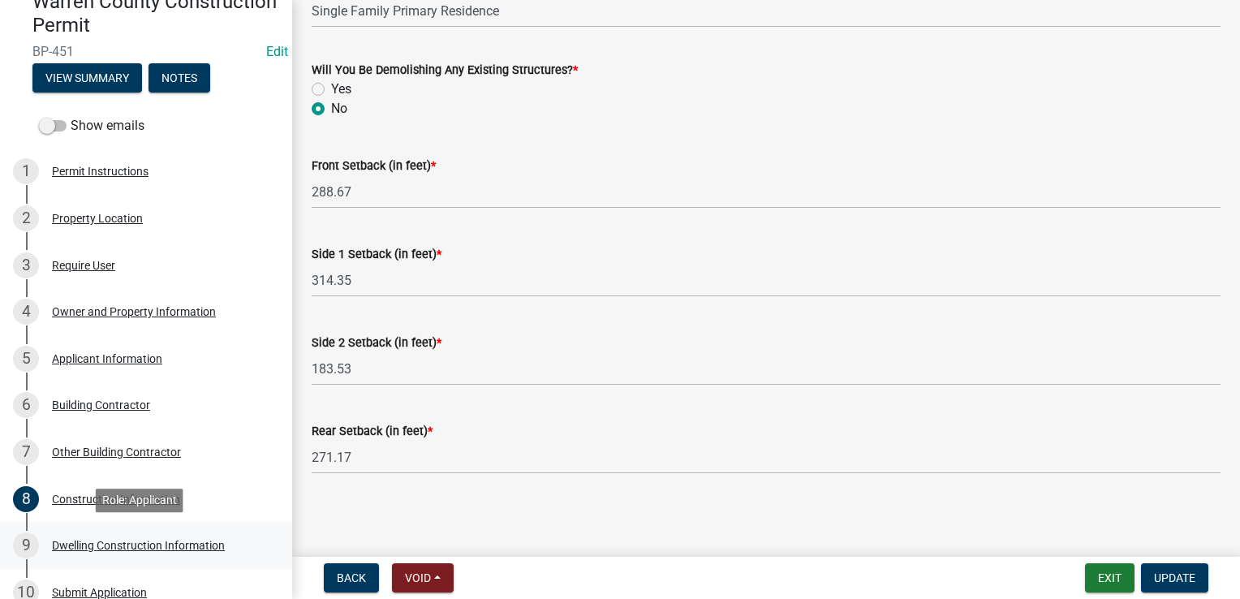
click at [173, 542] on div "Dwelling Construction Information" at bounding box center [138, 544] width 173 height 11
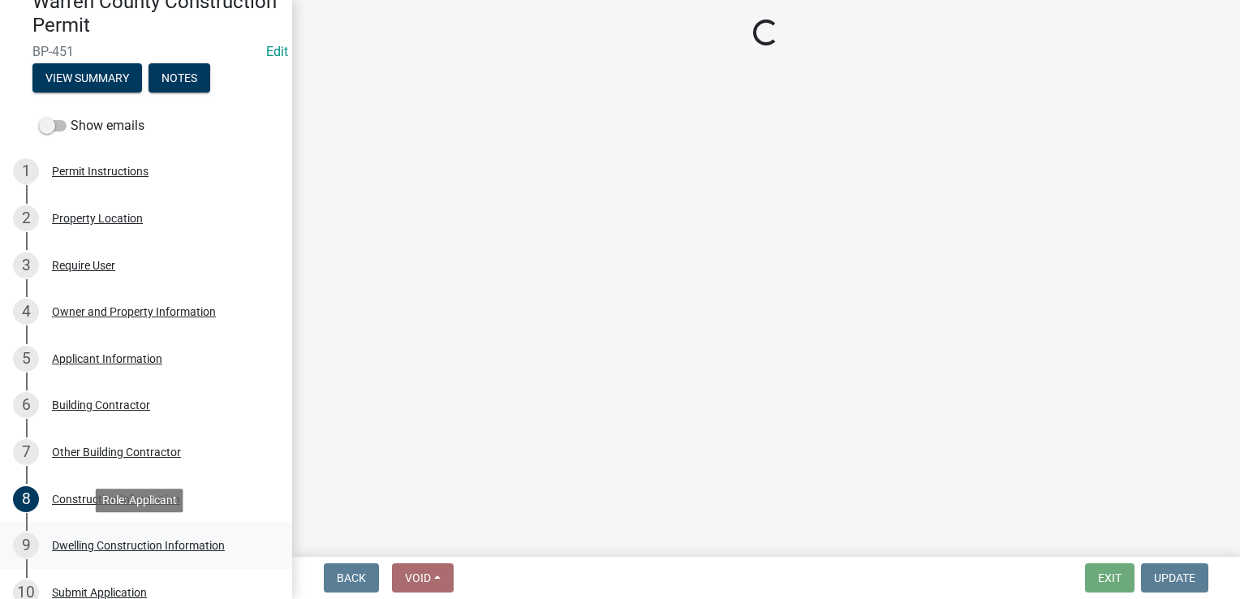
select select "6be2891c-b014-4eb5-8316-9de7191813e4"
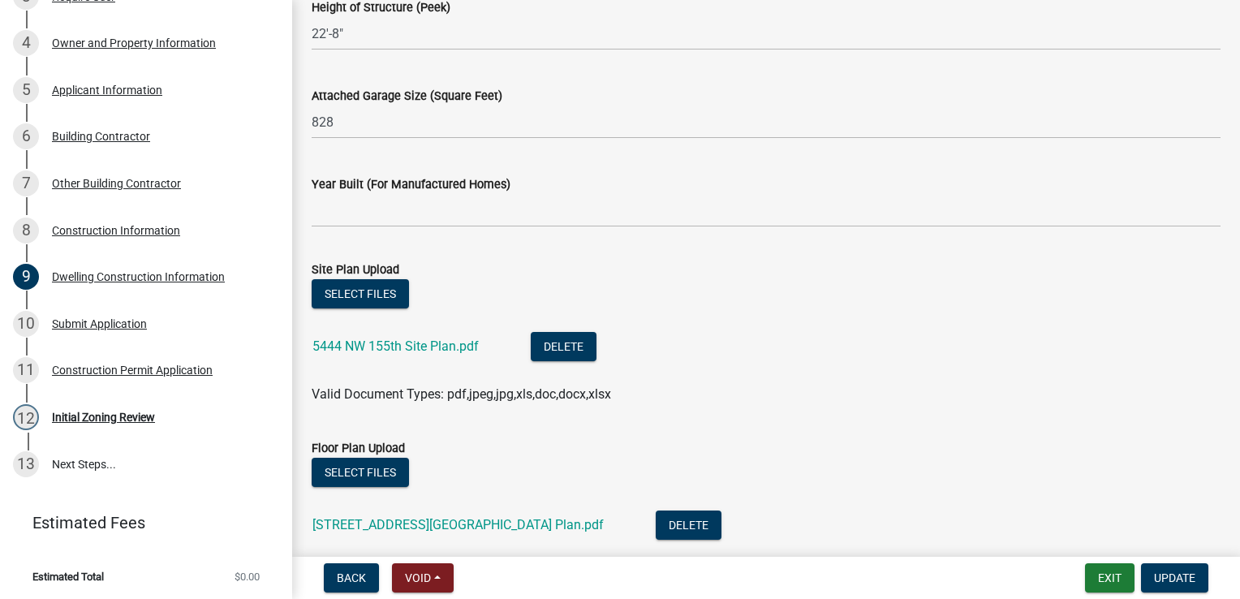
scroll to position [995, 0]
click at [407, 347] on link "5444 NW 155th Site Plan.pdf" at bounding box center [395, 345] width 166 height 15
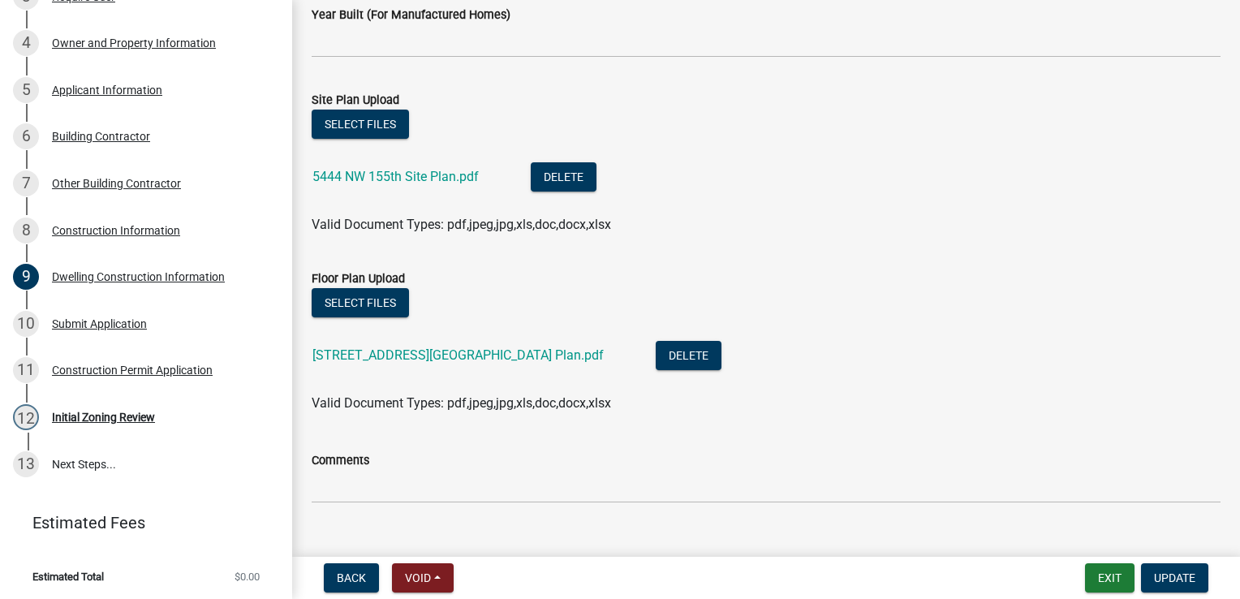
scroll to position [1165, 0]
click at [383, 353] on link "5444 NW 155th Ave Floor Plan.pdf" at bounding box center [457, 354] width 291 height 15
click at [131, 385] on link "11 Construction Permit Application" at bounding box center [146, 370] width 292 height 47
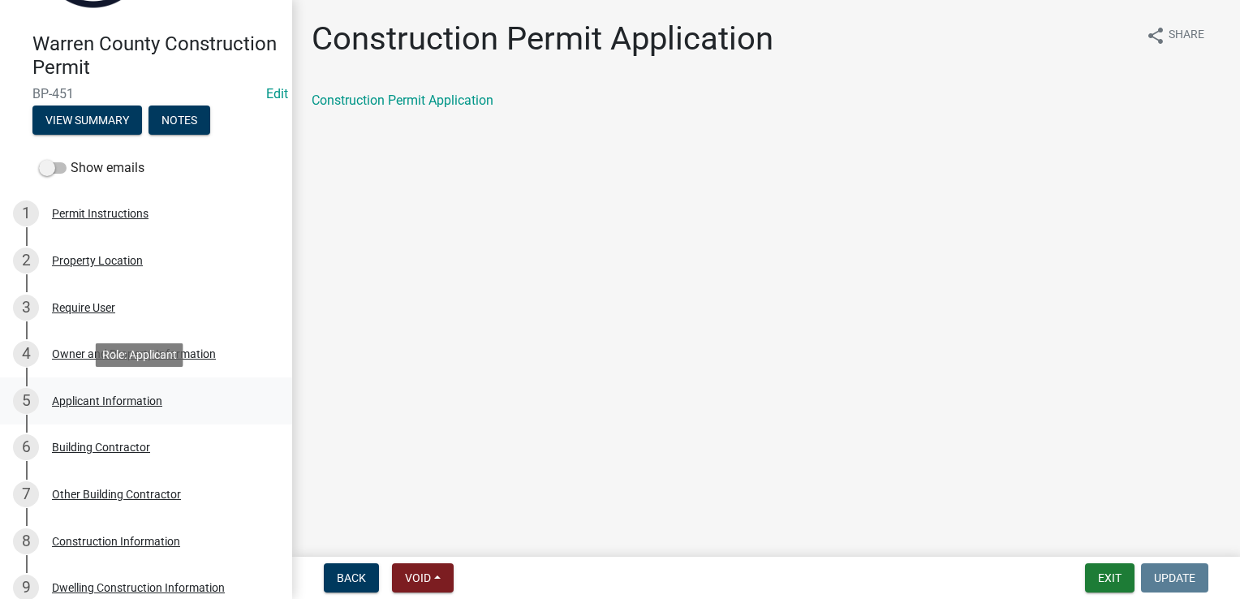
scroll to position [133, 0]
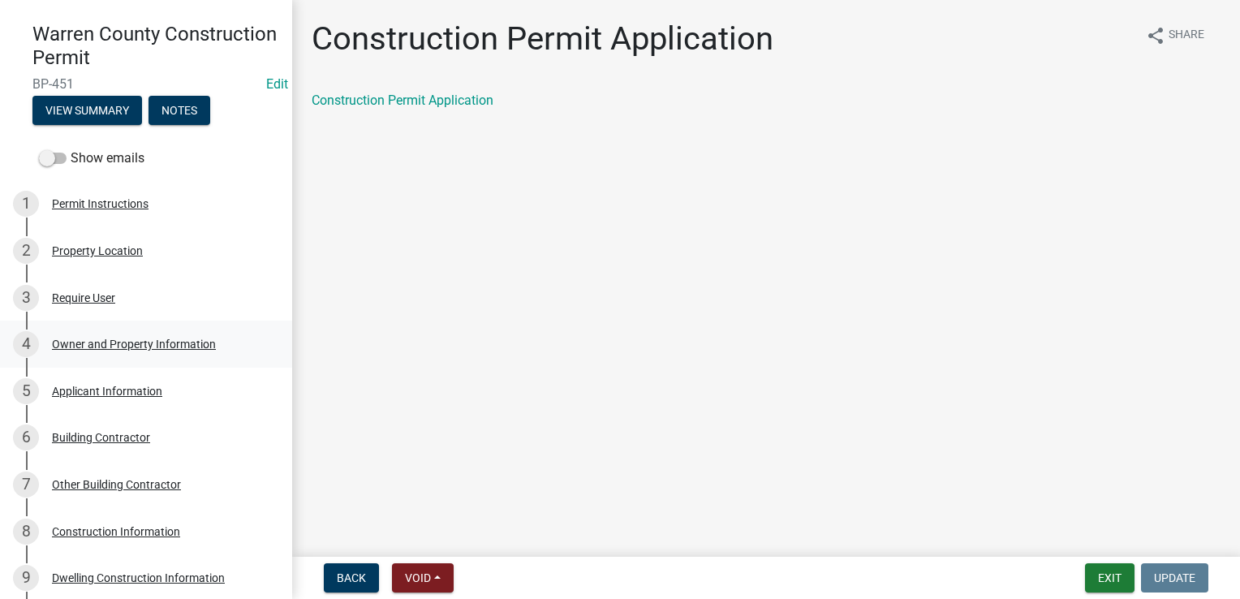
click at [92, 342] on div "Owner and Property Information" at bounding box center [134, 343] width 164 height 11
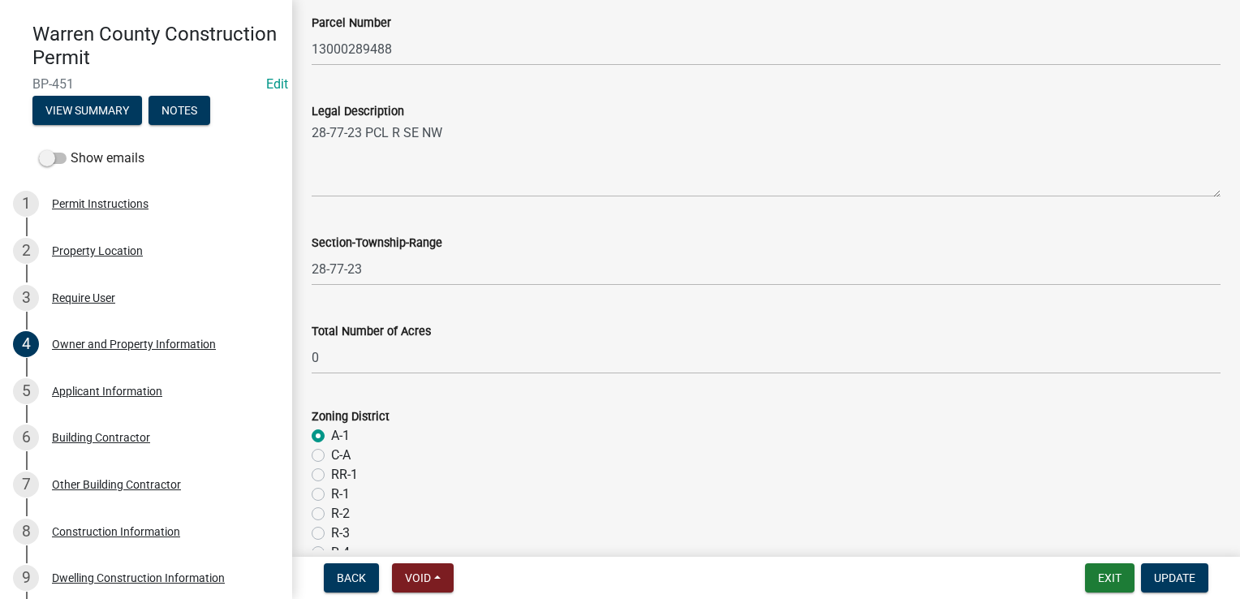
scroll to position [992, 0]
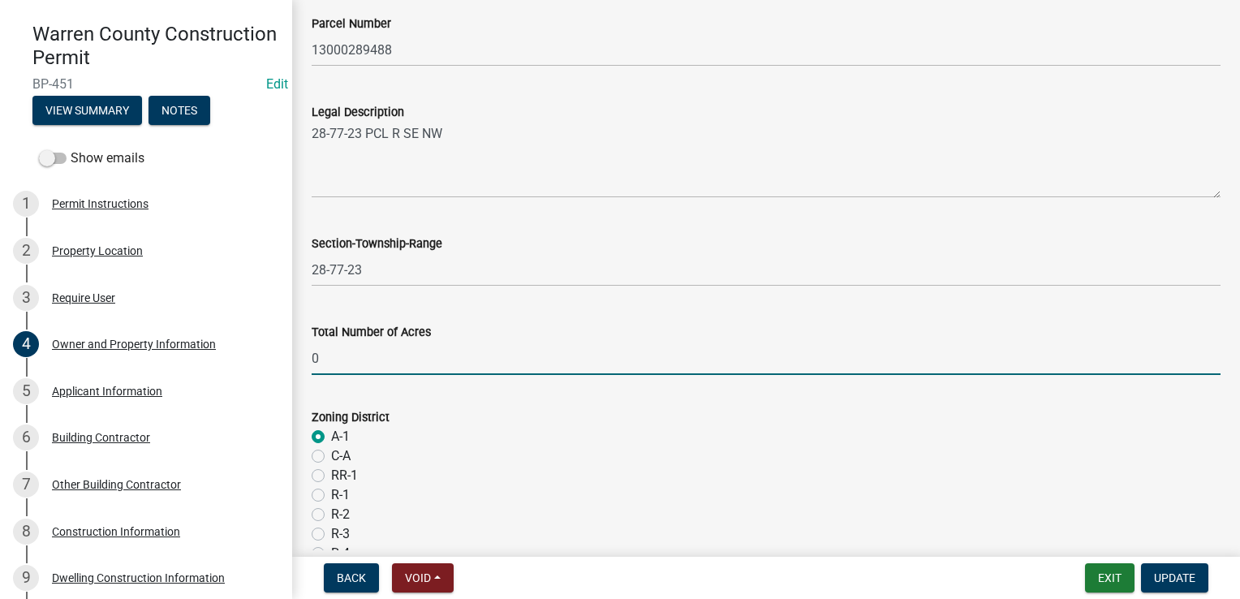
click at [324, 357] on input "0" at bounding box center [766, 358] width 909 height 33
type input "8.27"
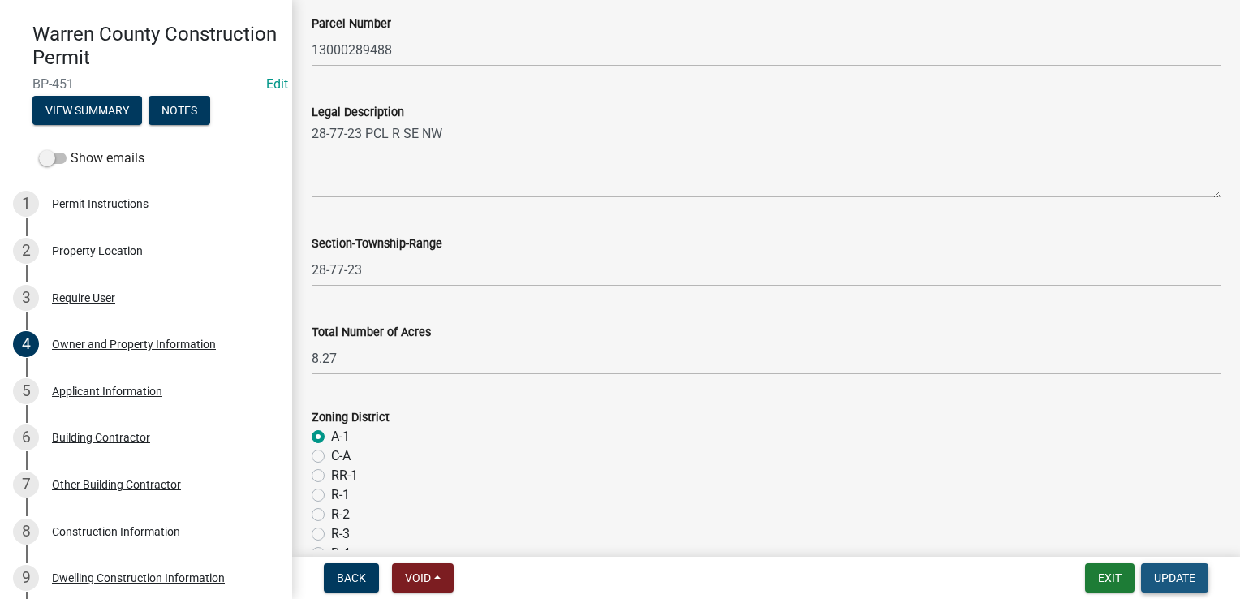
click at [1182, 579] on span "Update" at bounding box center [1174, 577] width 41 height 13
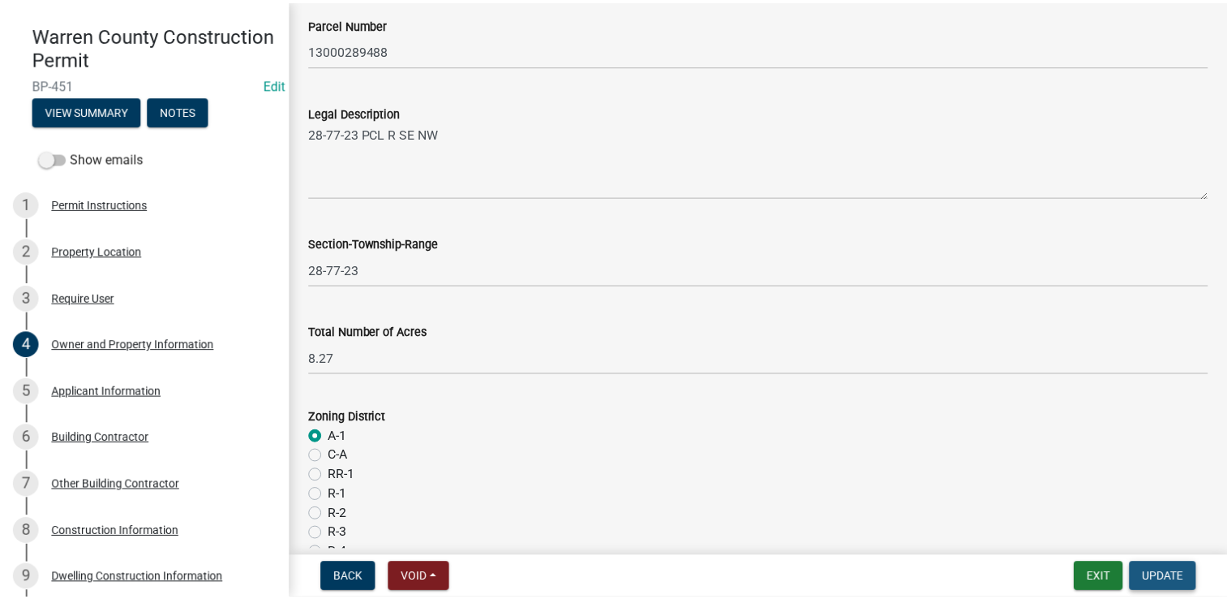
scroll to position [0, 0]
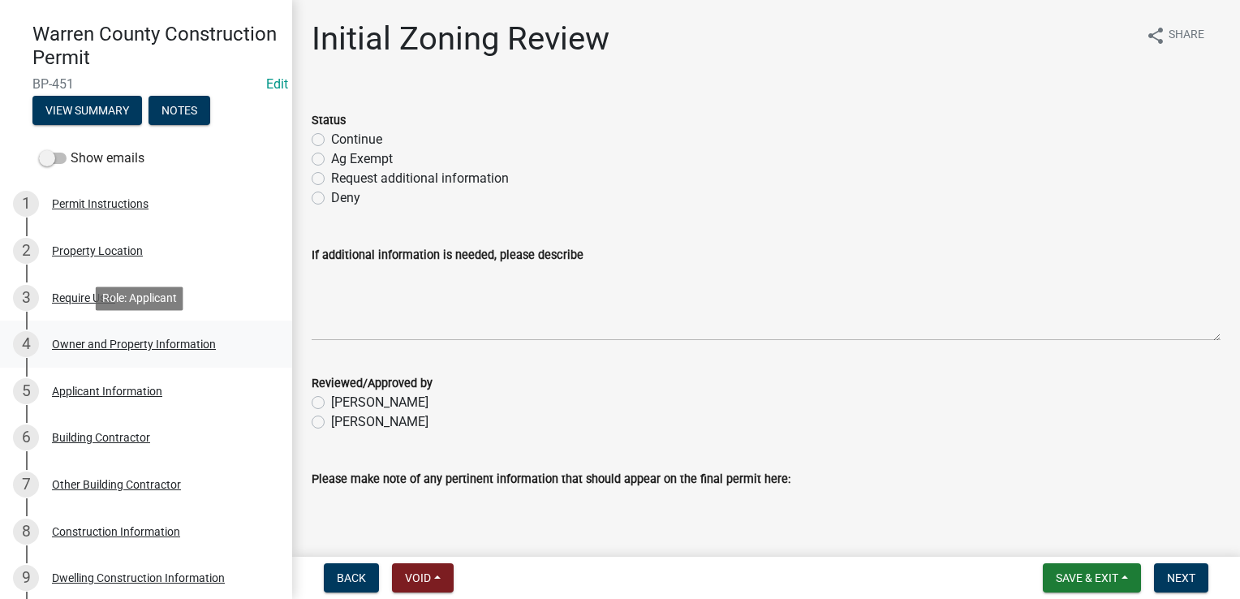
click at [104, 339] on div "Owner and Property Information" at bounding box center [134, 343] width 164 height 11
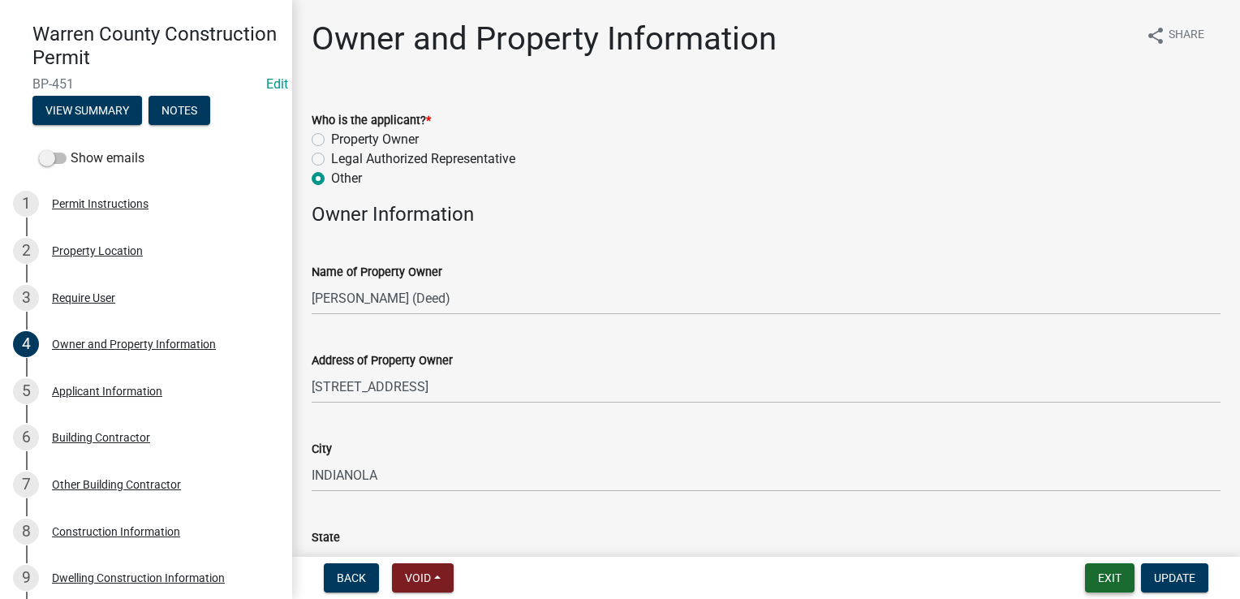
click at [1107, 574] on button "Exit" at bounding box center [1109, 577] width 49 height 29
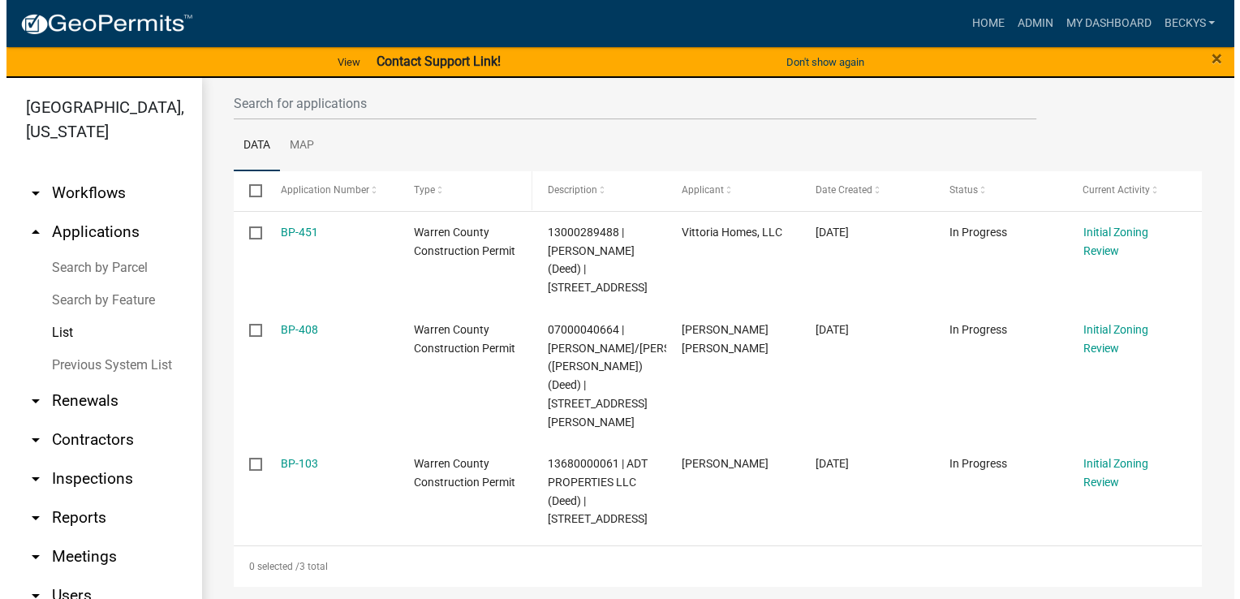
scroll to position [176, 0]
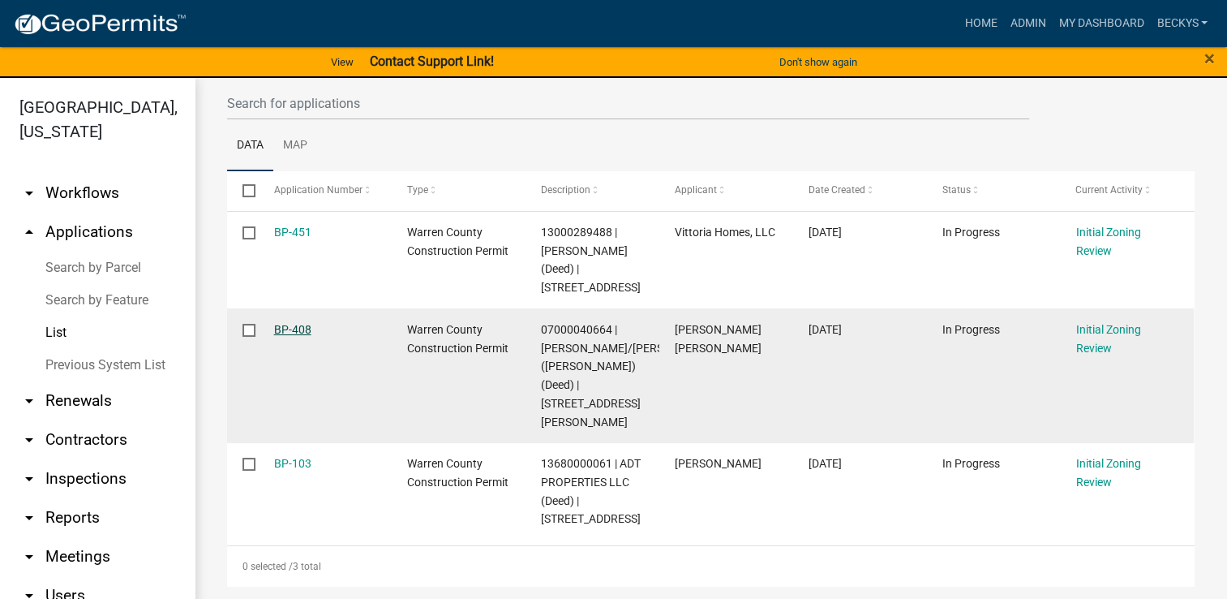
click at [295, 328] on link "BP-408" at bounding box center [292, 329] width 37 height 13
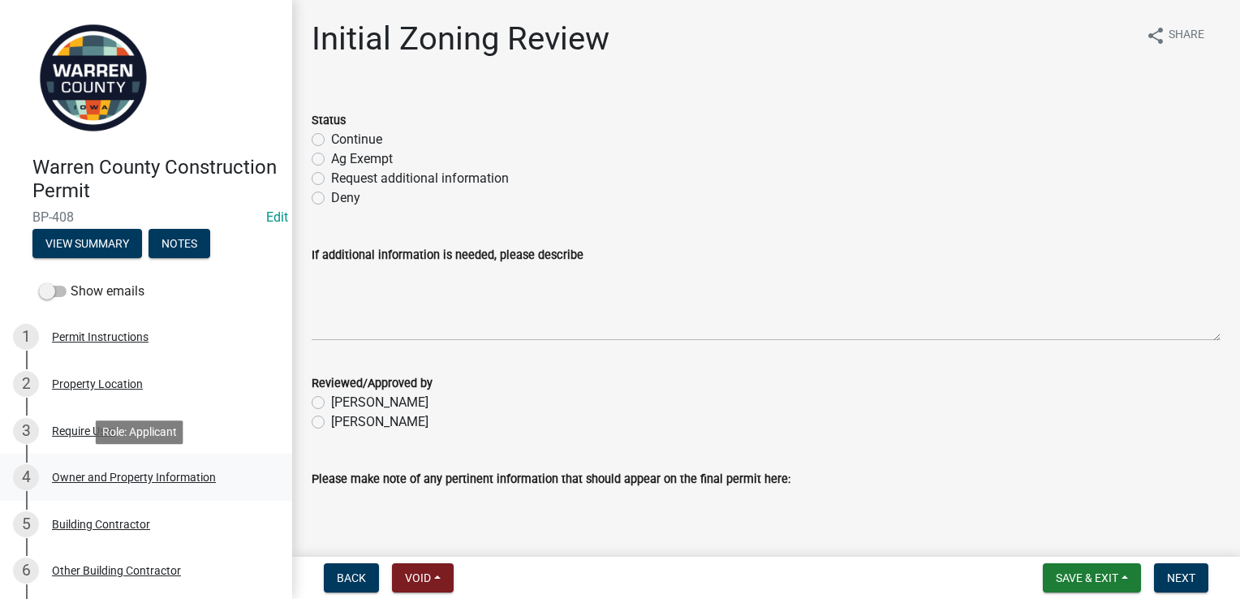
click at [114, 471] on div "Owner and Property Information" at bounding box center [134, 476] width 164 height 11
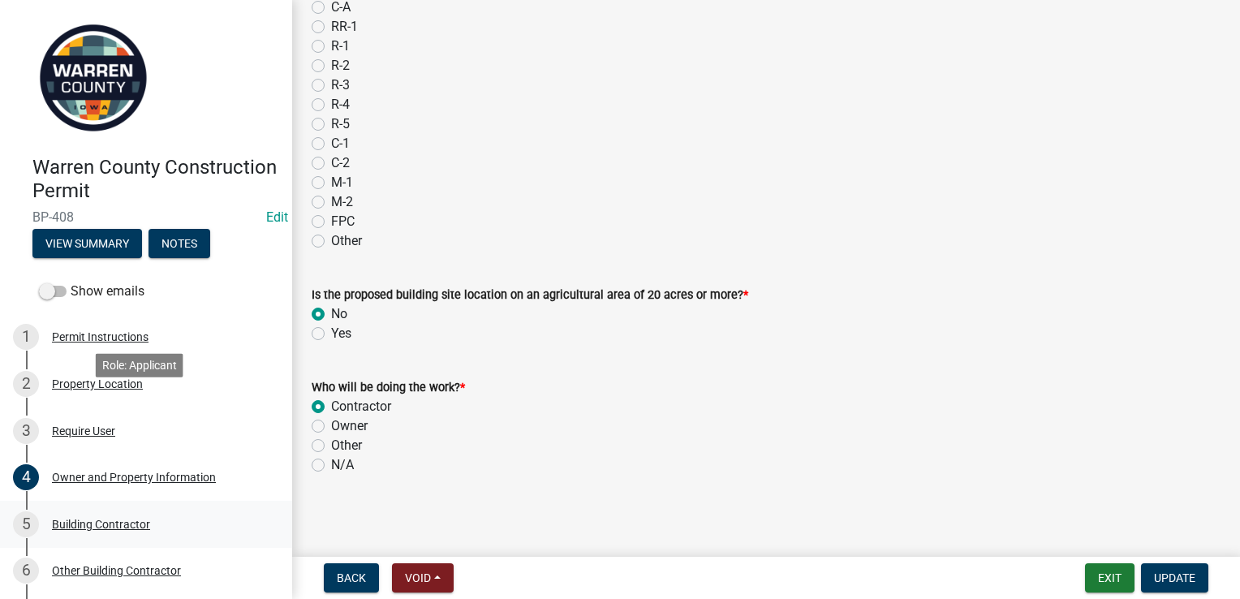
scroll to position [136, 0]
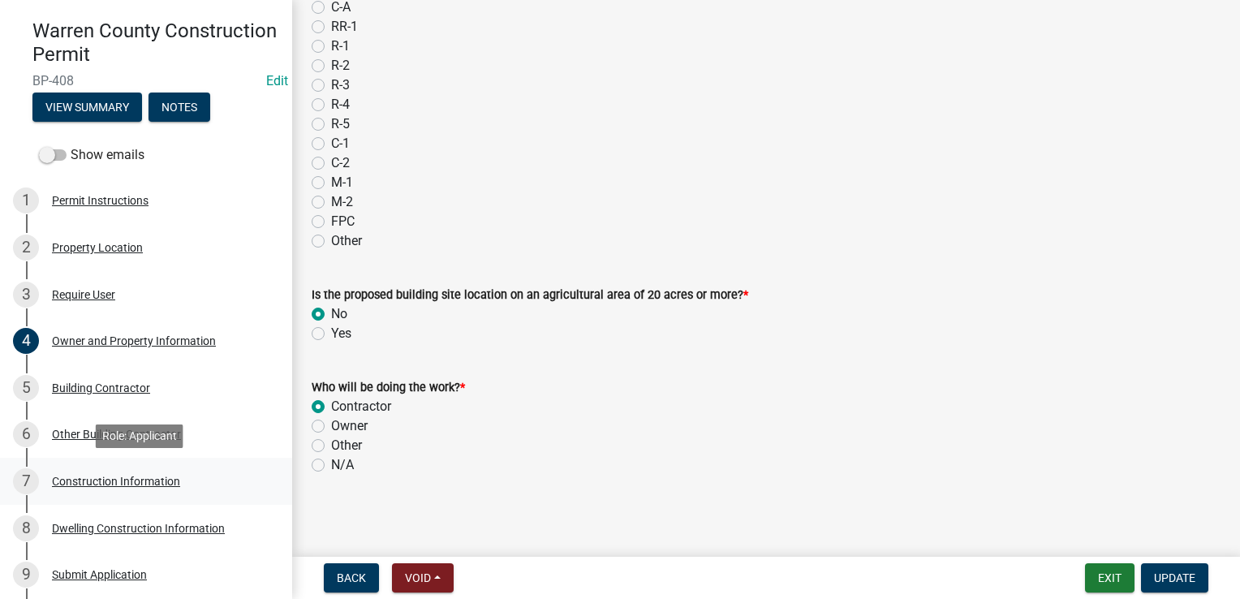
click at [140, 484] on div "Construction Information" at bounding box center [116, 480] width 128 height 11
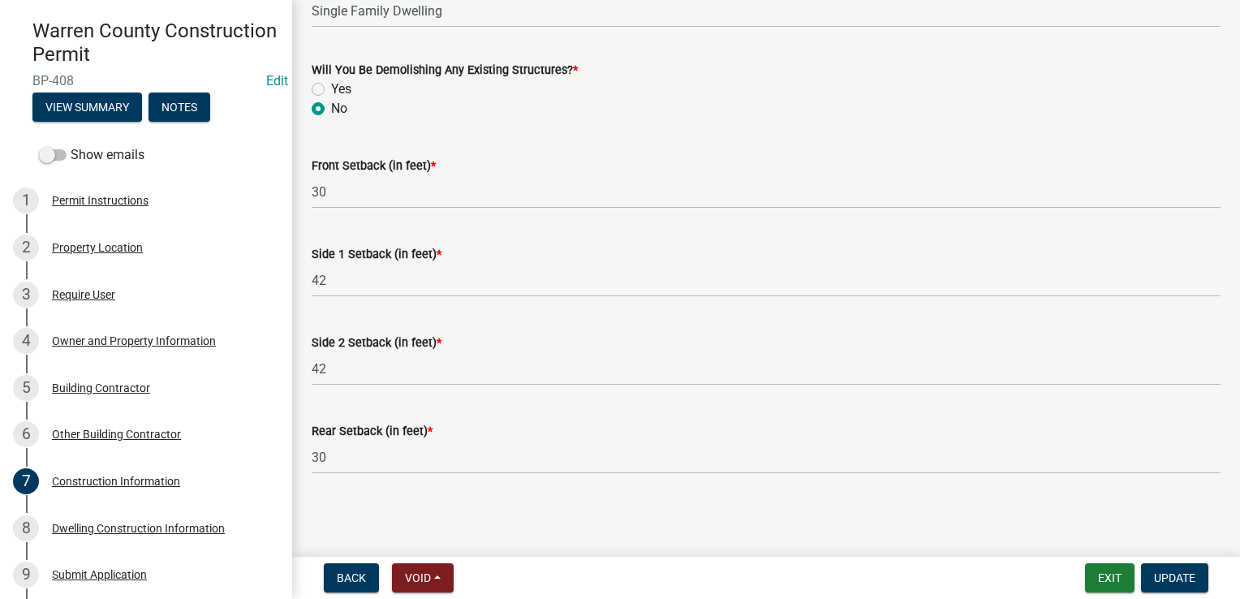
scroll to position [664, 0]
click at [151, 522] on div "Dwelling Construction Information" at bounding box center [138, 527] width 173 height 11
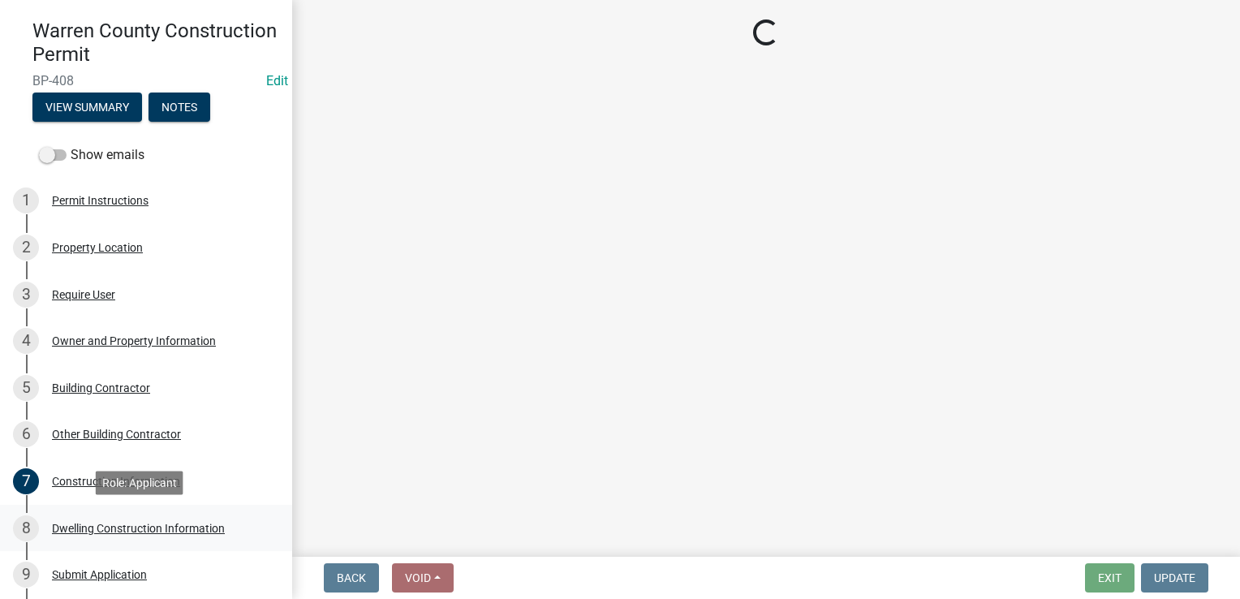
scroll to position [0, 0]
select select "6be2891c-b014-4eb5-8316-9de7191813e4"
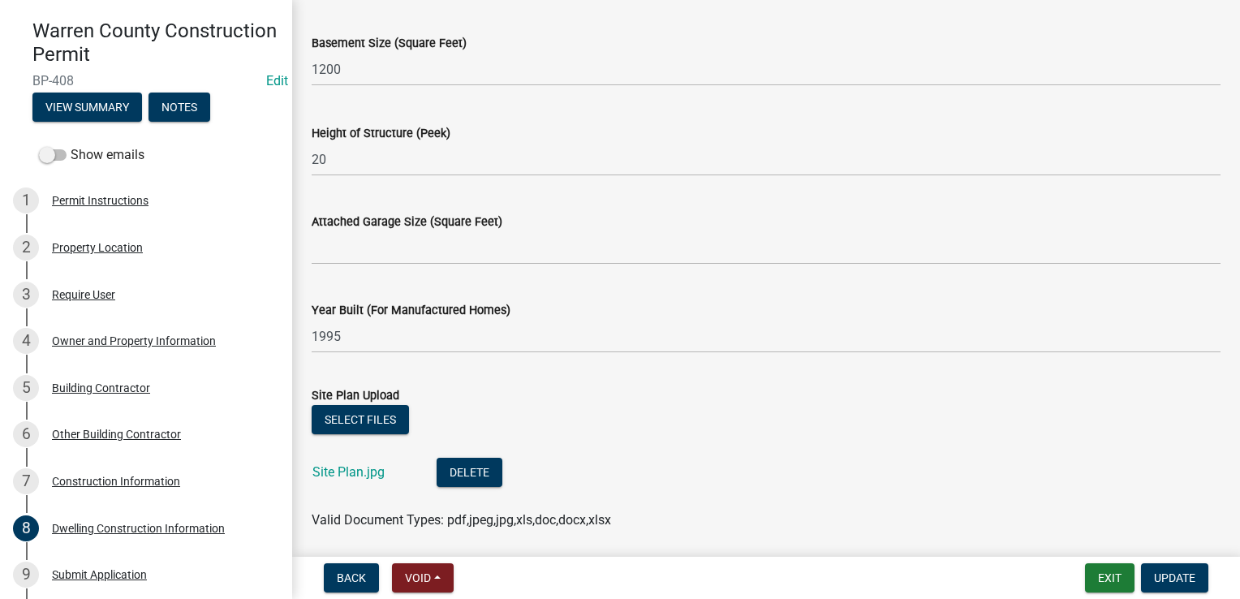
scroll to position [1084, 0]
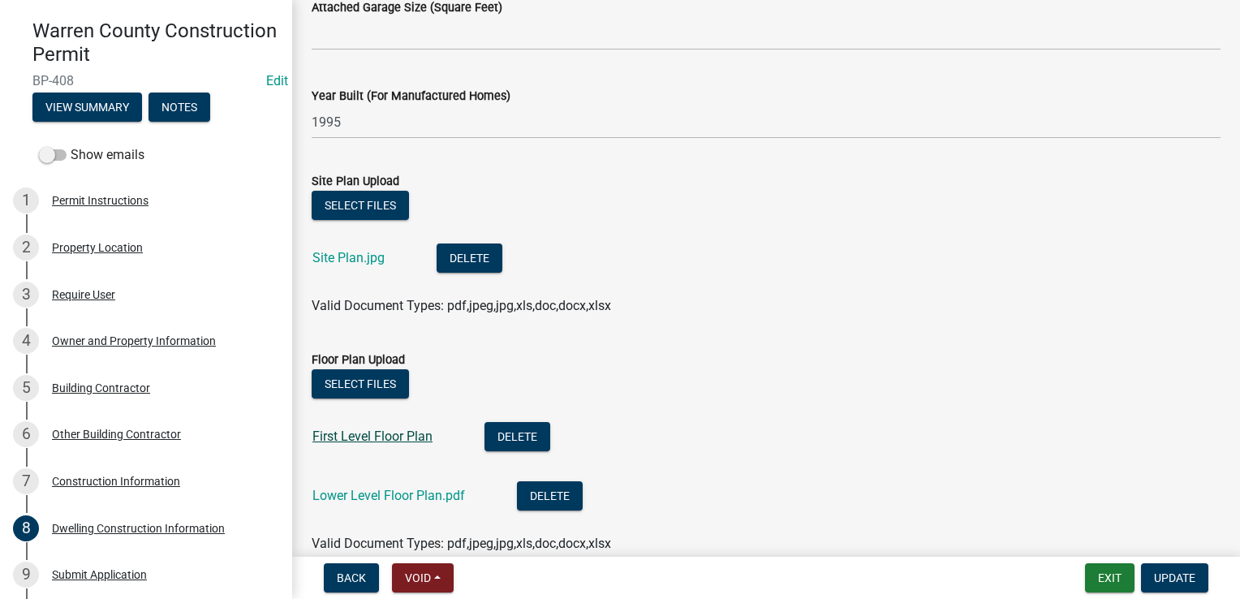
click at [393, 431] on link "First Level Floor Plan" at bounding box center [372, 435] width 120 height 15
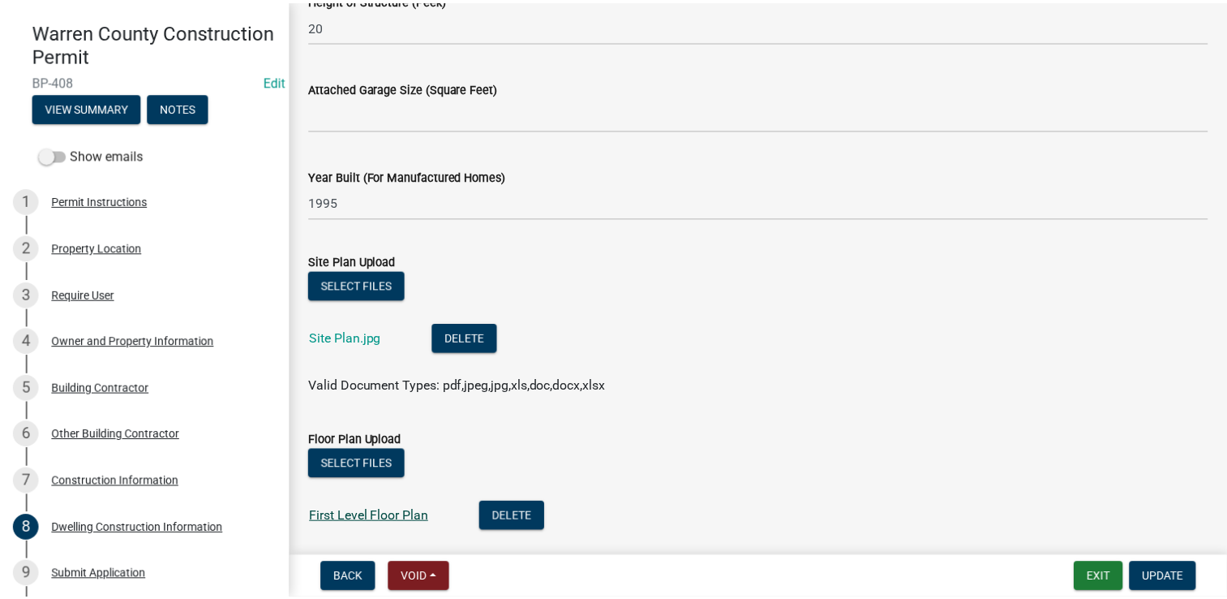
scroll to position [999, 0]
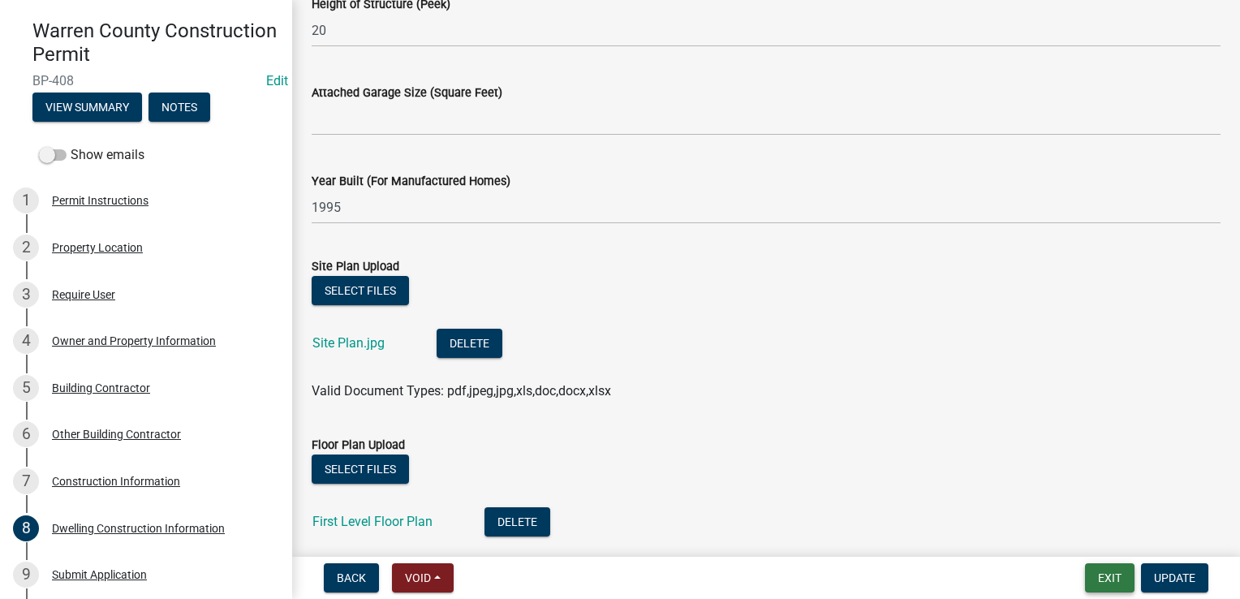
click at [1116, 579] on button "Exit" at bounding box center [1109, 577] width 49 height 29
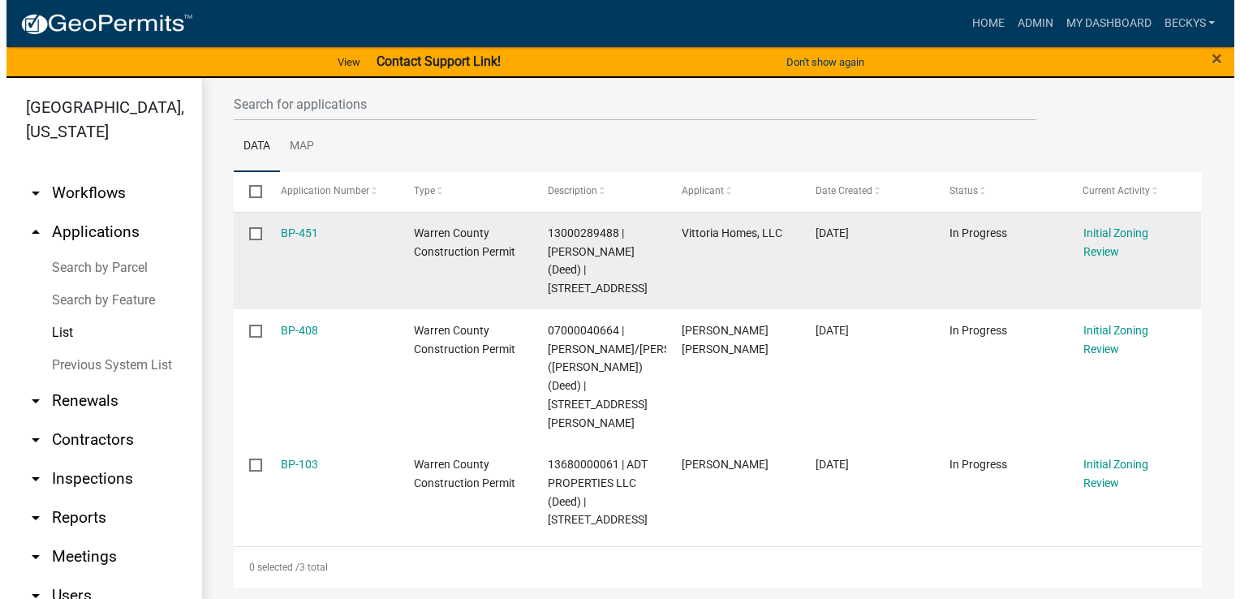
scroll to position [176, 0]
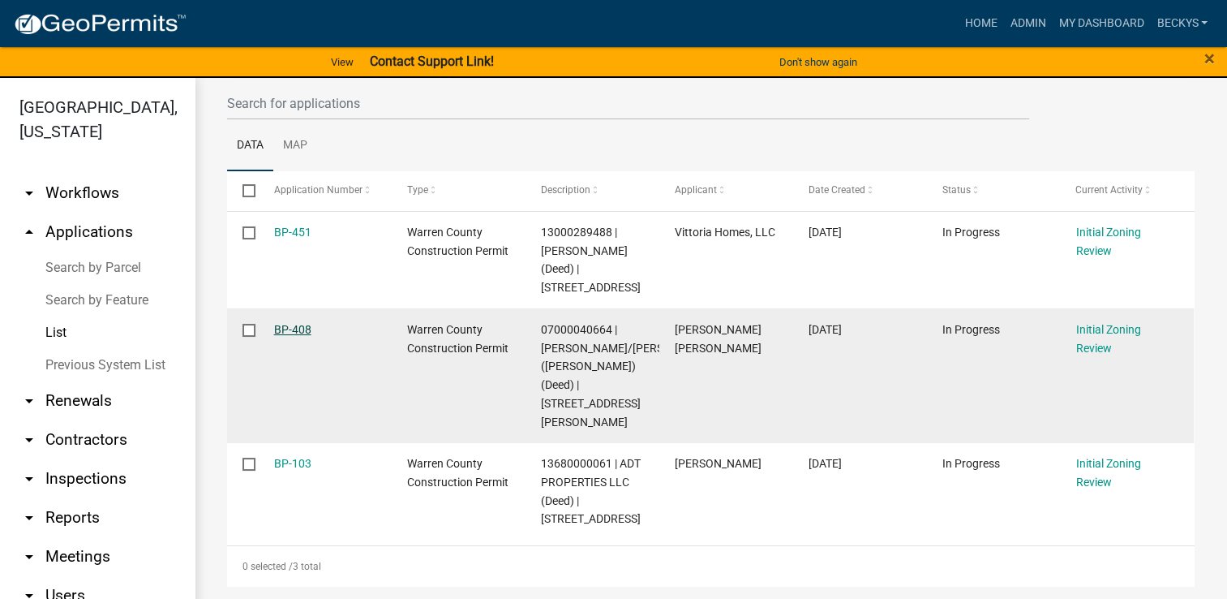
click at [290, 329] on link "BP-408" at bounding box center [292, 329] width 37 height 13
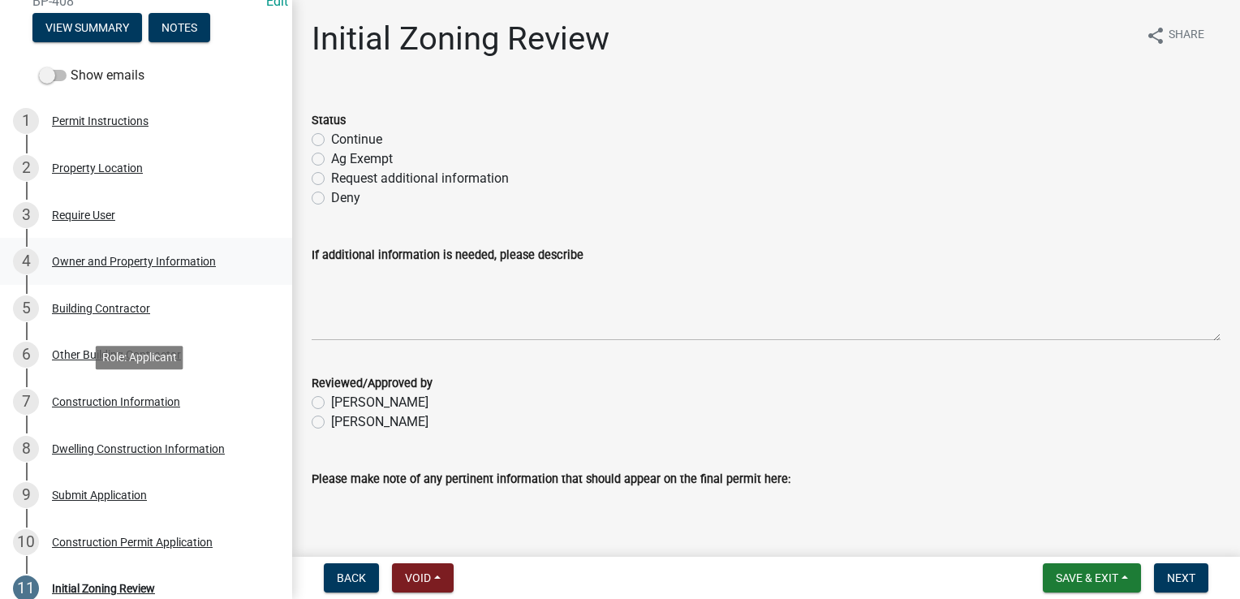
scroll to position [214, 0]
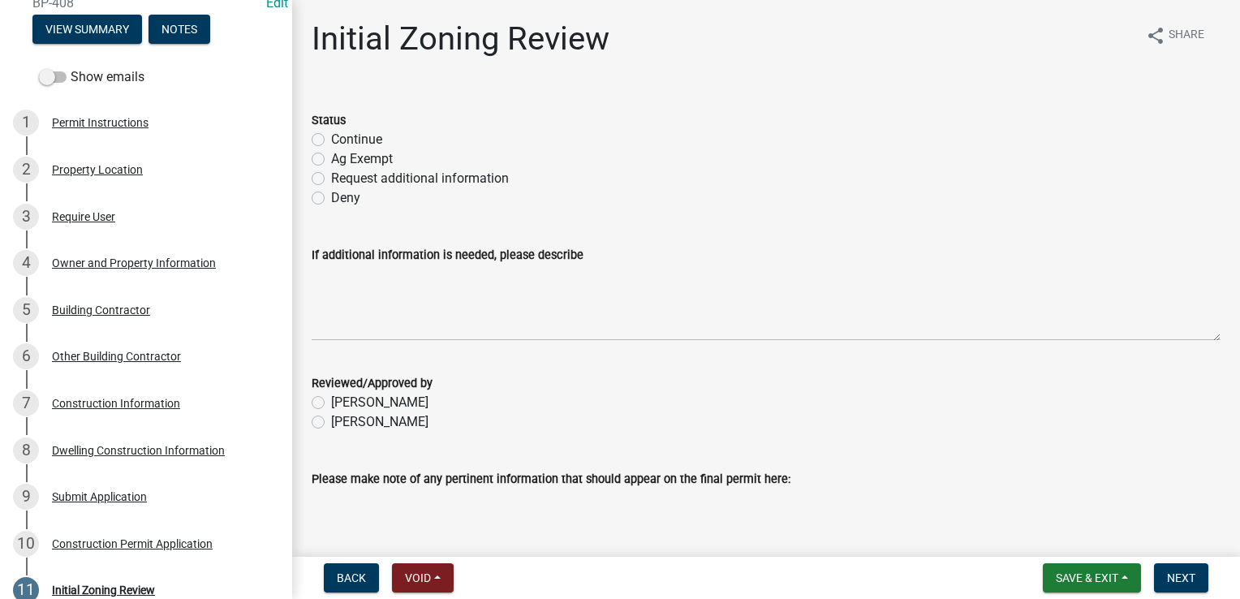
click at [331, 181] on label "Request additional information" at bounding box center [420, 178] width 178 height 19
click at [331, 179] on input "Request additional information" at bounding box center [336, 174] width 11 height 11
radio input "true"
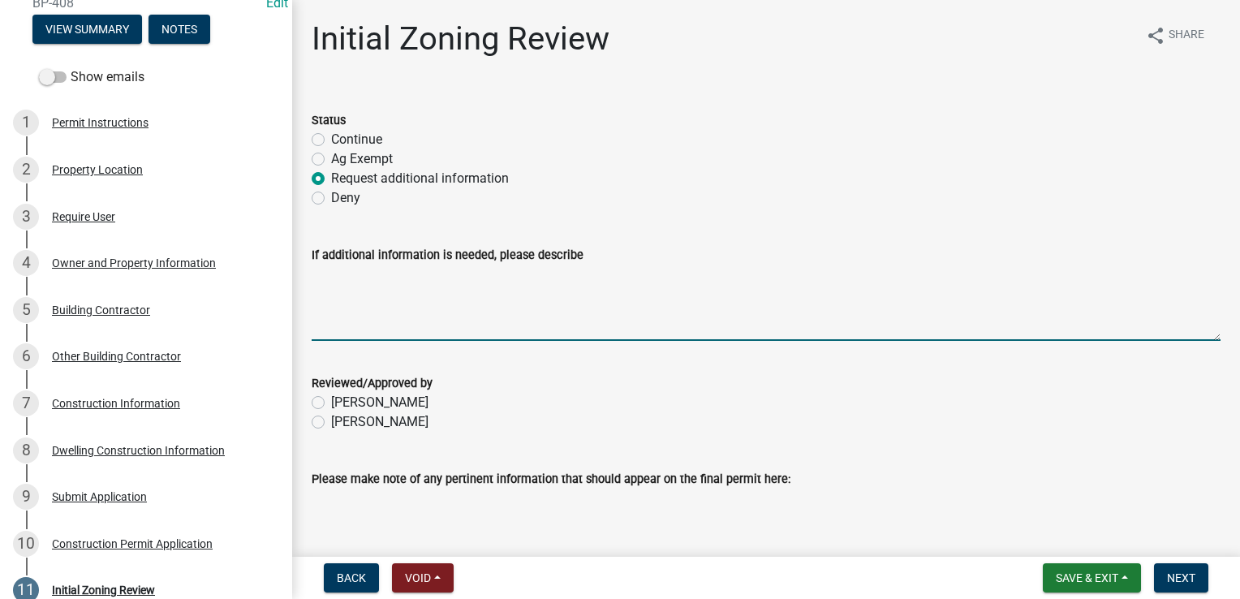
click at [325, 273] on textarea "If additional information is needed, please describe" at bounding box center [766, 302] width 909 height 76
type textarea "Need First"
click at [114, 394] on div "7 Construction Information" at bounding box center [139, 403] width 253 height 26
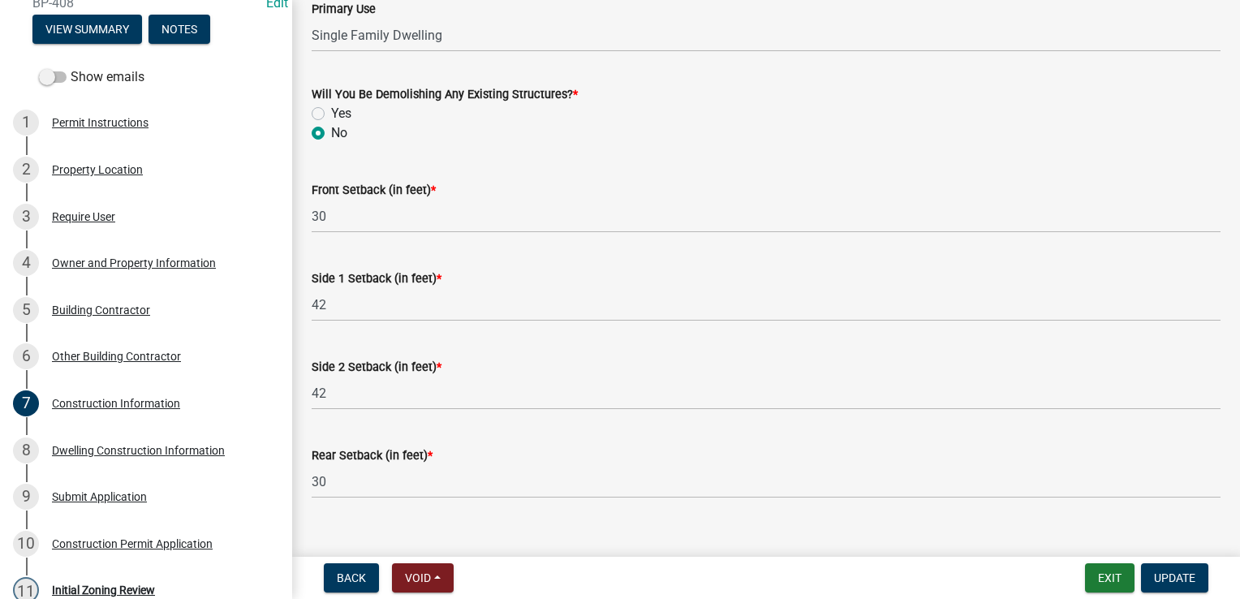
scroll to position [665, 0]
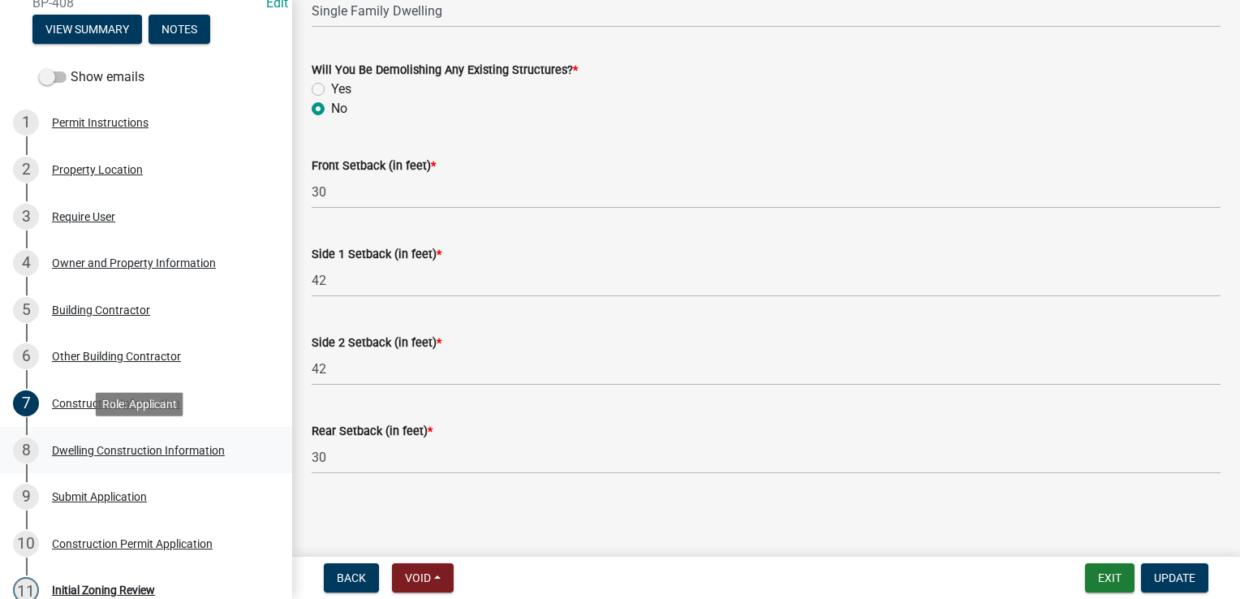
click at [114, 448] on div "Dwelling Construction Information" at bounding box center [138, 450] width 173 height 11
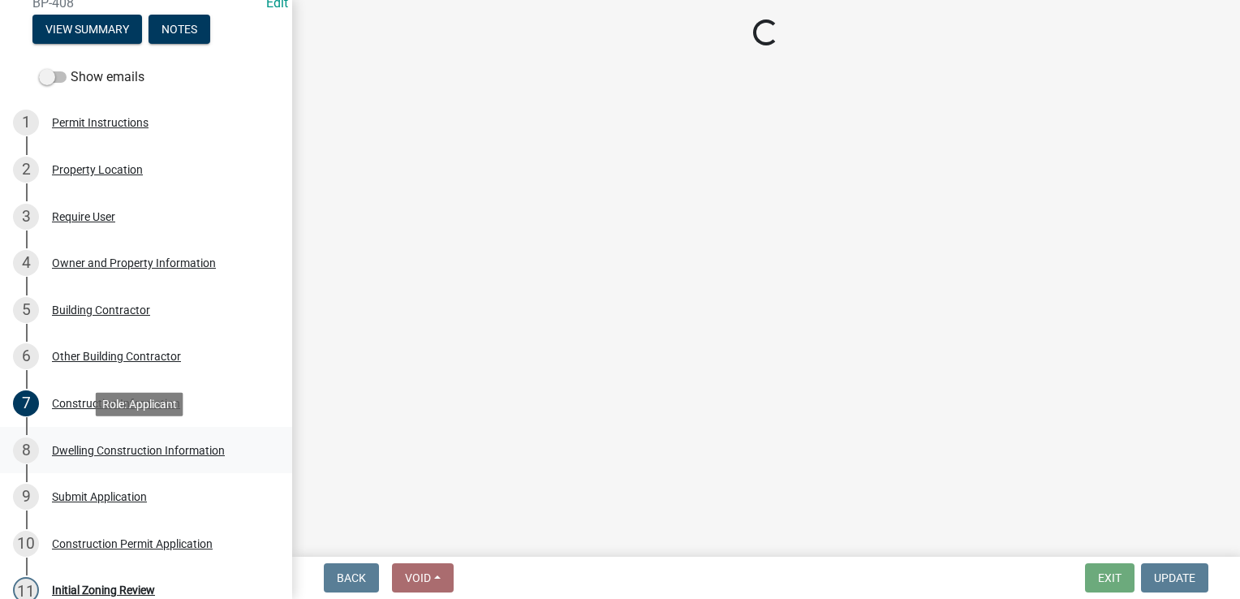
scroll to position [0, 0]
select select "6be2891c-b014-4eb5-8316-9de7191813e4"
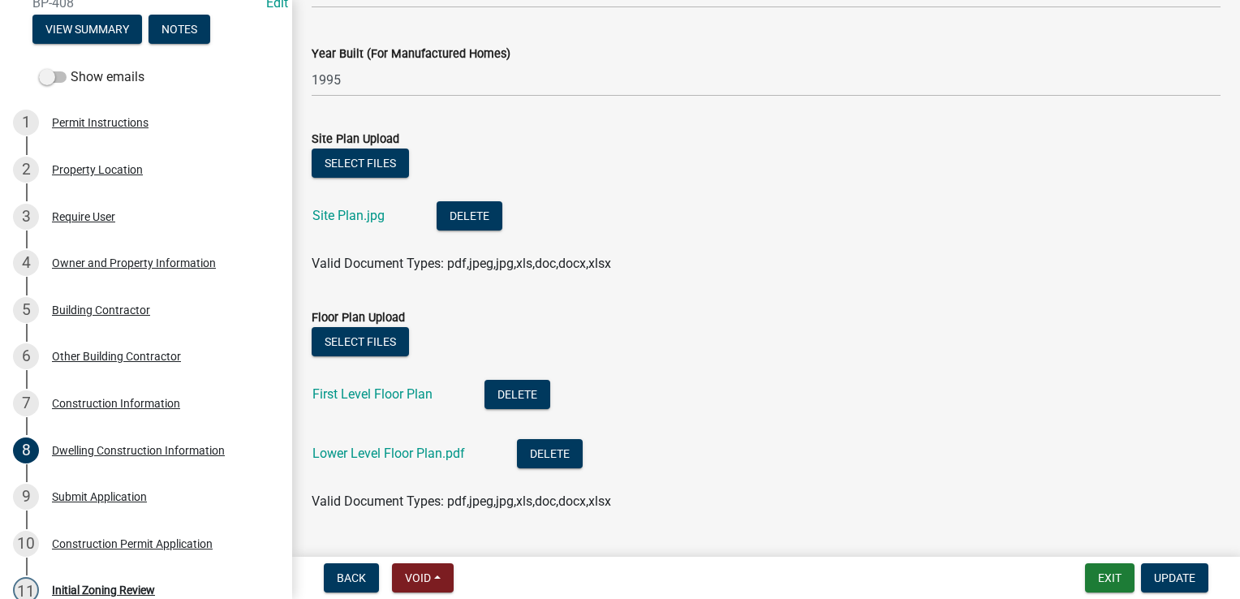
scroll to position [1126, 0]
click at [110, 585] on div "Initial Zoning Review" at bounding box center [103, 589] width 103 height 11
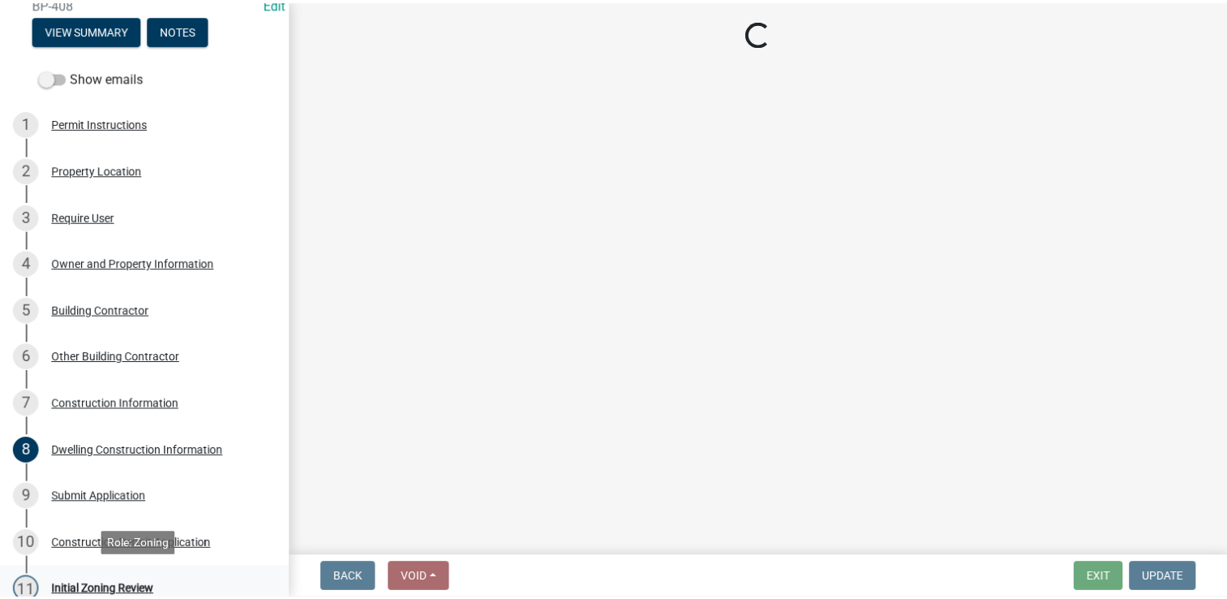
scroll to position [0, 0]
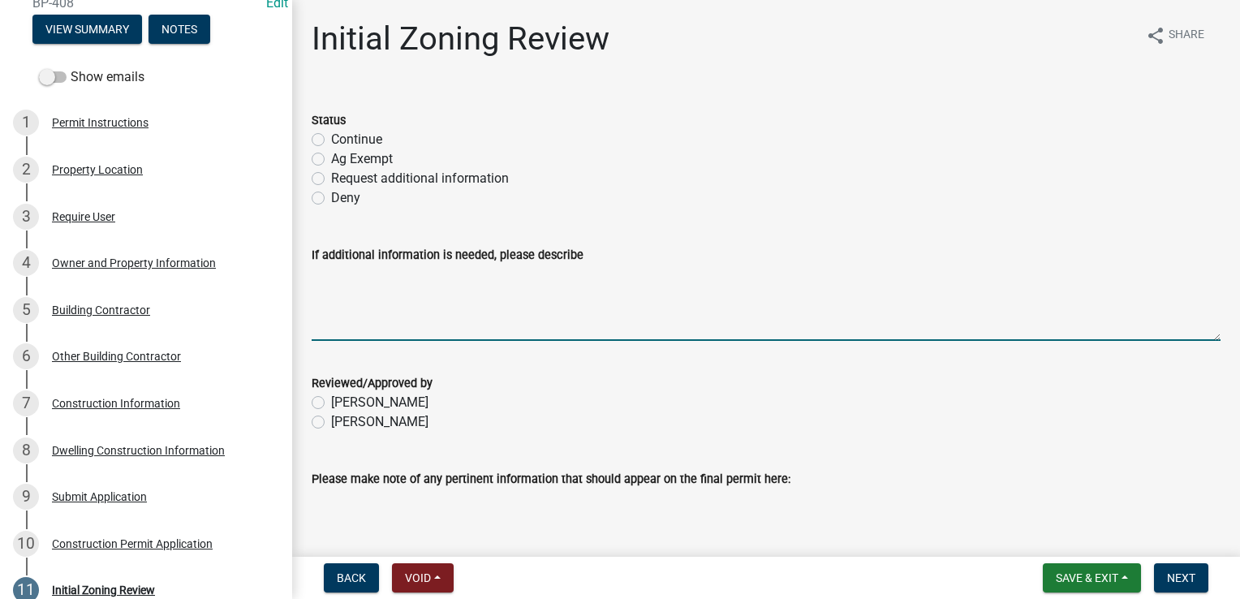
click at [315, 277] on textarea "If additional information is needed, please describe" at bounding box center [766, 302] width 909 height 76
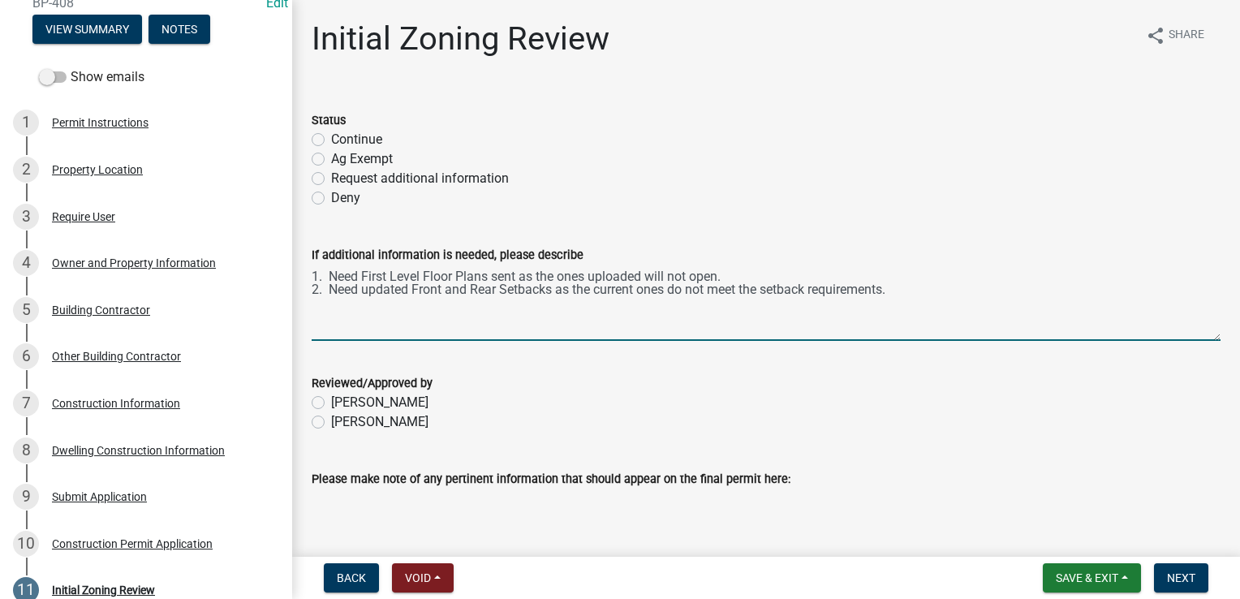
click at [312, 277] on textarea "1. Need First Level Floor Plans sent as the ones uploaded will not open. 2. Nee…" at bounding box center [766, 302] width 909 height 76
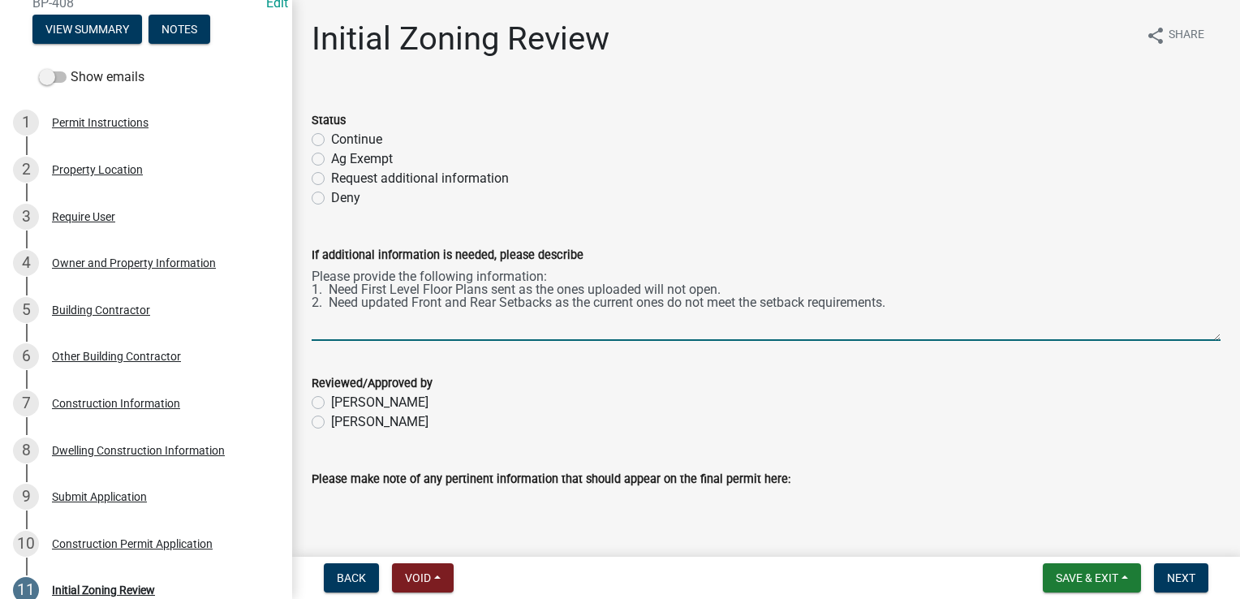
click at [329, 287] on textarea "Please provide the following information: 1. Need First Level Floor Plans sent …" at bounding box center [766, 302] width 909 height 76
click at [690, 287] on textarea "Please provide the following information: 1. First Level Floor Plans sent as th…" at bounding box center [766, 302] width 909 height 76
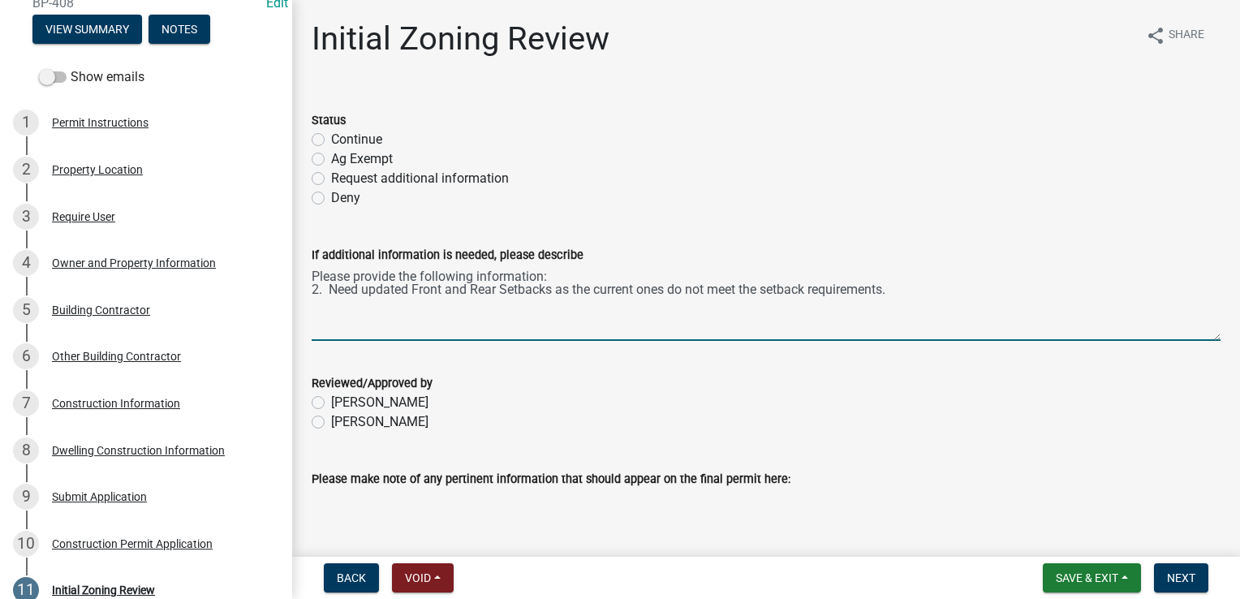
click at [320, 285] on textarea "Please provide the following information: 2. Need updated Front and Rear Setbac…" at bounding box center [766, 302] width 909 height 76
click at [359, 290] on textarea "Please provide the following information: 1. Need updated Front and Rear Setbac…" at bounding box center [766, 302] width 909 height 76
type textarea "Please provide the following information: 1. Updated Front and Rear Setbacks as…"
click at [331, 424] on label "[PERSON_NAME]" at bounding box center [379, 421] width 97 height 19
click at [331, 423] on input "[PERSON_NAME]" at bounding box center [336, 417] width 11 height 11
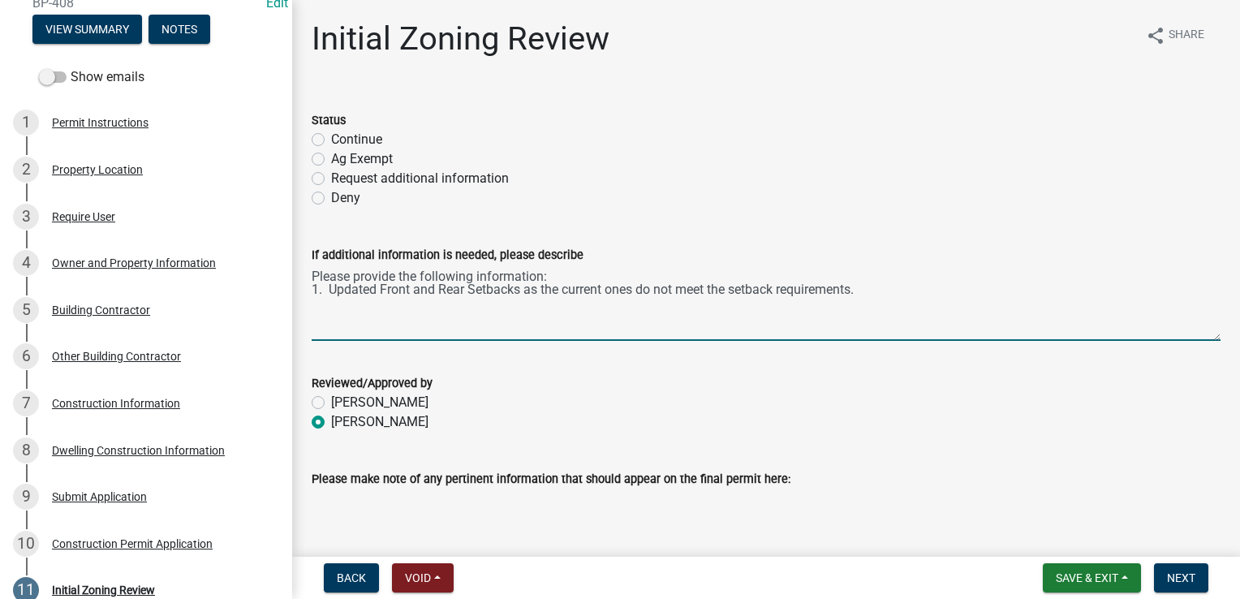
radio input "true"
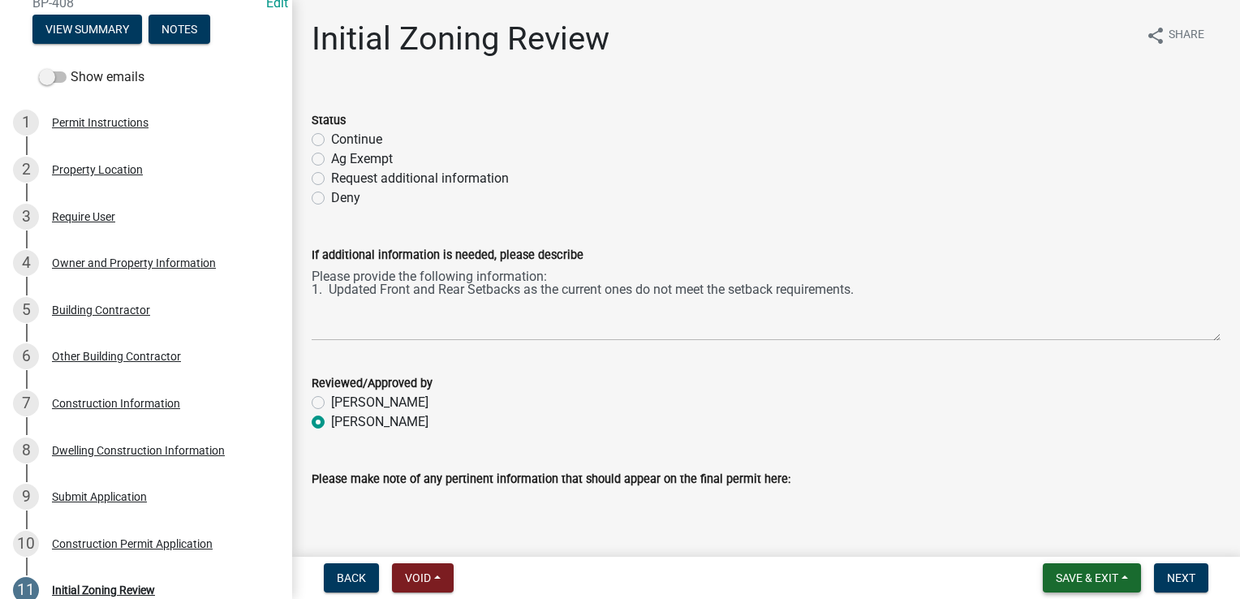
click at [1068, 575] on span "Save & Exit" at bounding box center [1086, 577] width 62 height 13
click at [331, 180] on label "Request additional information" at bounding box center [420, 178] width 178 height 19
click at [331, 179] on input "Request additional information" at bounding box center [336, 174] width 11 height 11
radio input "true"
click at [1100, 580] on span "Save & Exit" at bounding box center [1086, 577] width 62 height 13
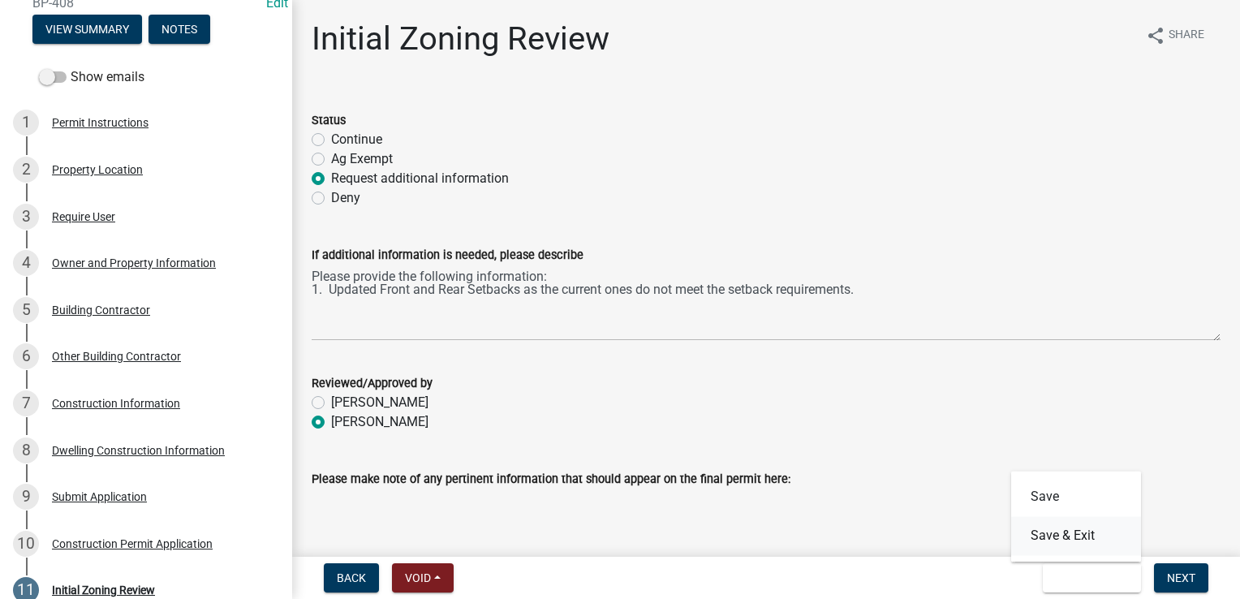
click at [1074, 532] on button "Save & Exit" at bounding box center [1076, 535] width 130 height 39
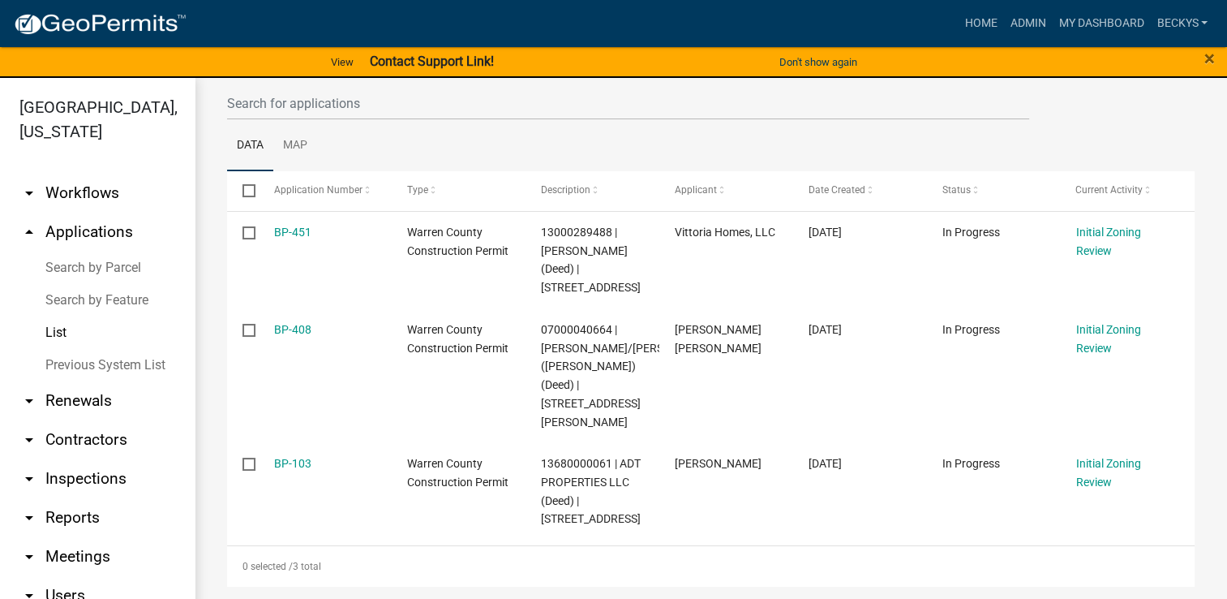
scroll to position [175, 0]
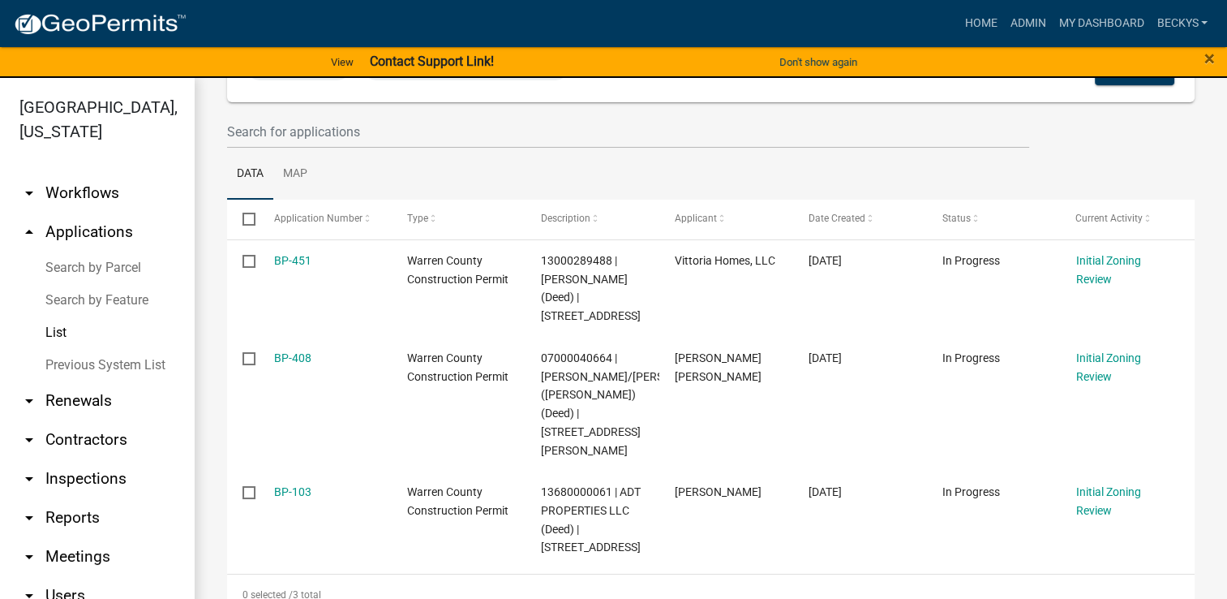
scroll to position [156, 0]
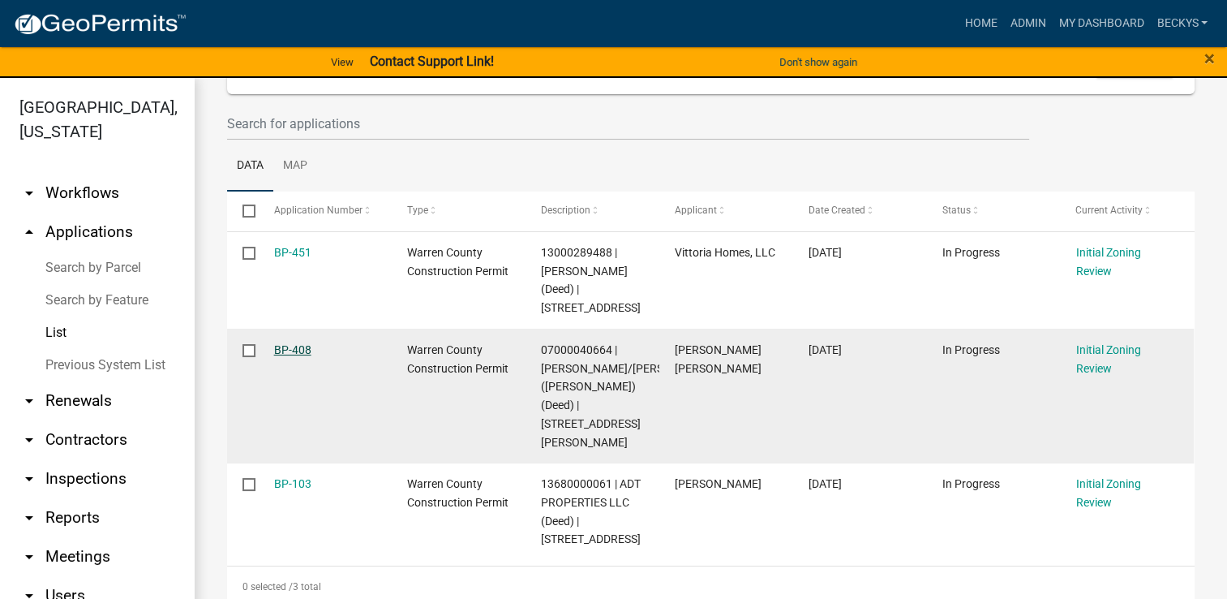
click at [290, 343] on link "BP-408" at bounding box center [292, 349] width 37 height 13
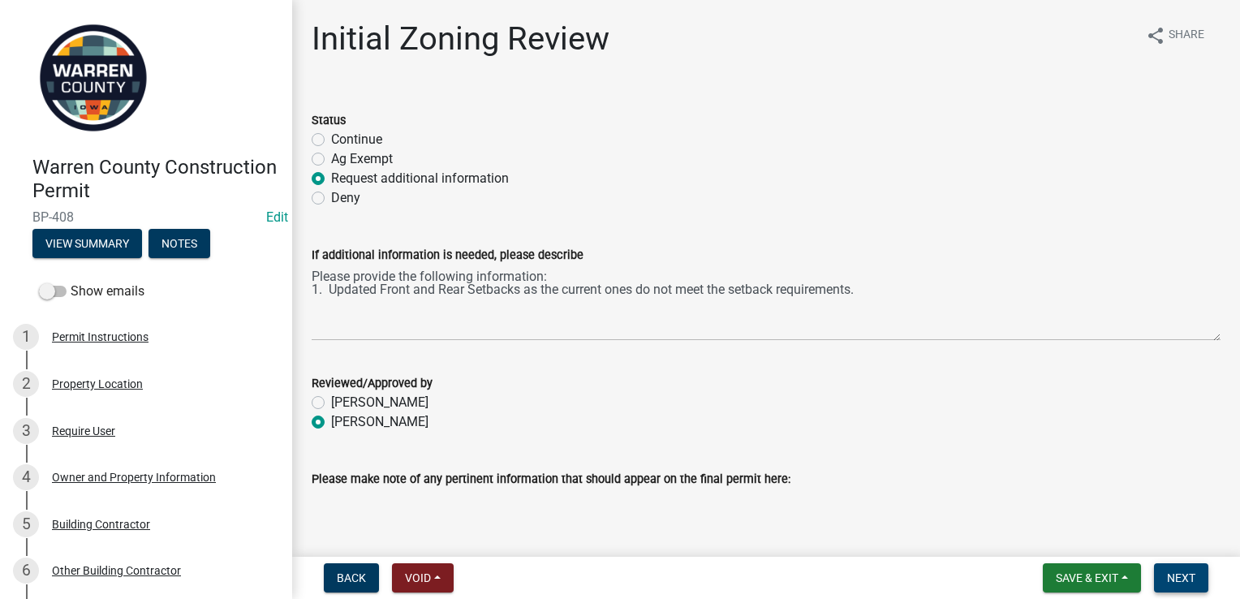
click at [1178, 571] on span "Next" at bounding box center [1181, 577] width 28 height 13
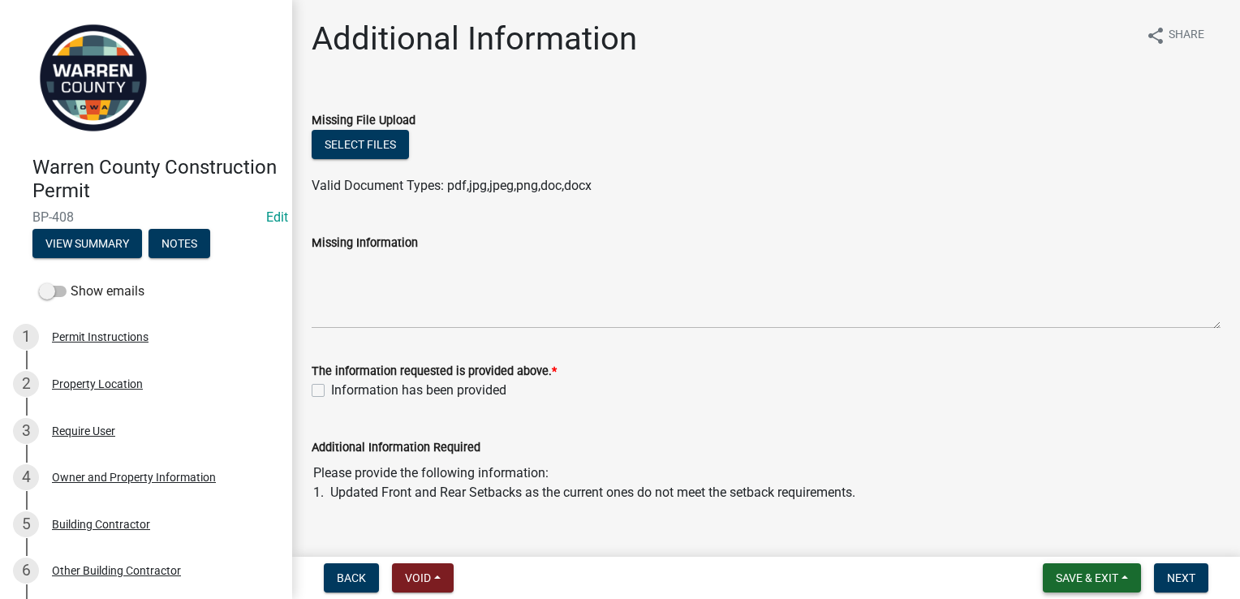
click at [1090, 574] on span "Save & Exit" at bounding box center [1086, 577] width 62 height 13
click at [1071, 544] on button "Save & Exit" at bounding box center [1076, 535] width 130 height 39
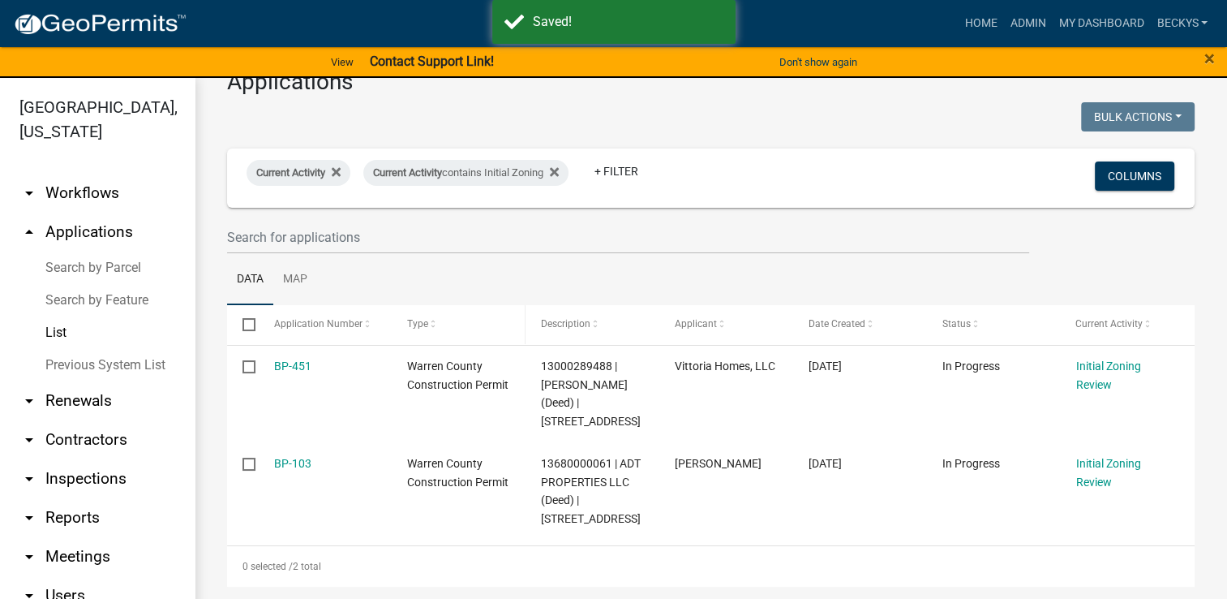
scroll to position [41, 0]
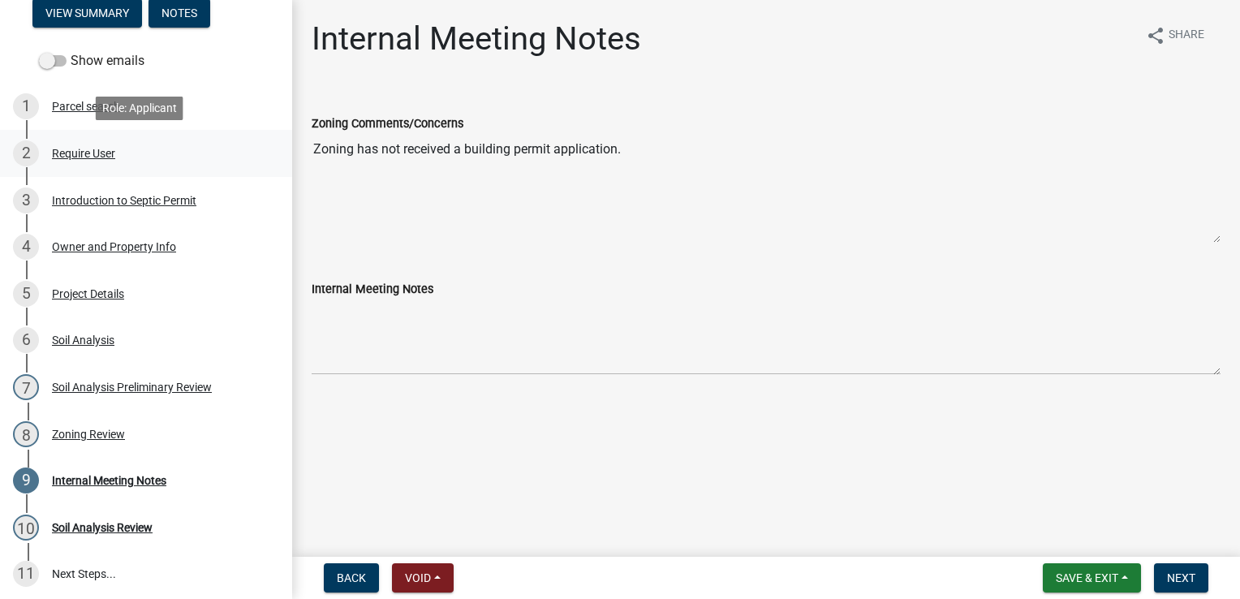
scroll to position [263, 0]
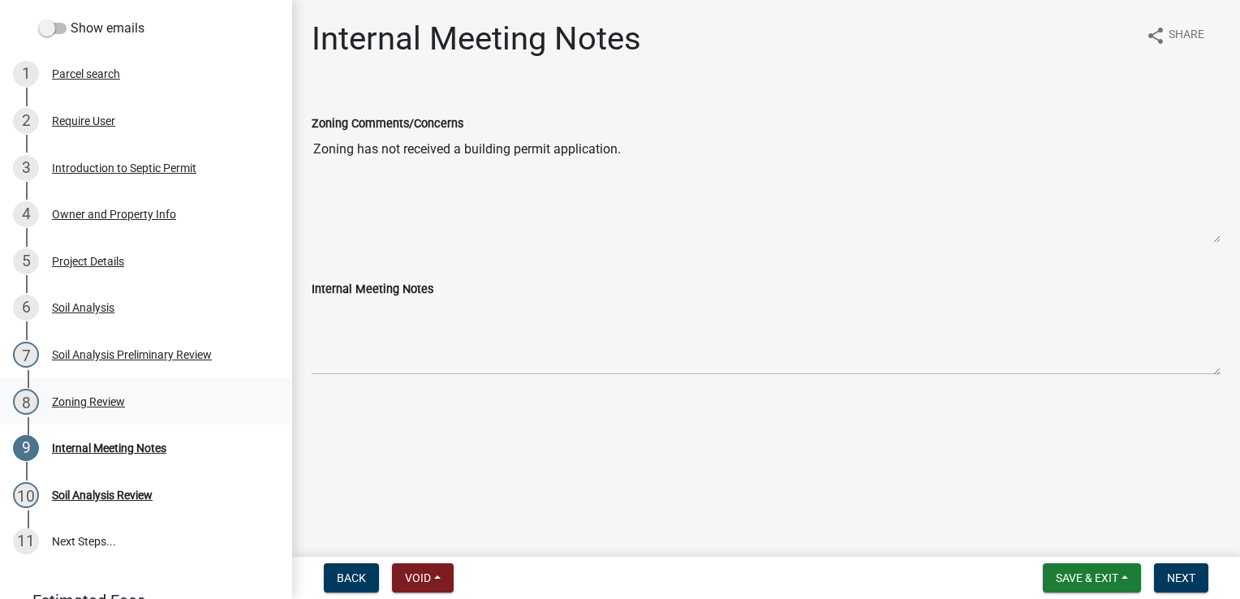
click at [92, 404] on div "Zoning Review" at bounding box center [88, 401] width 73 height 11
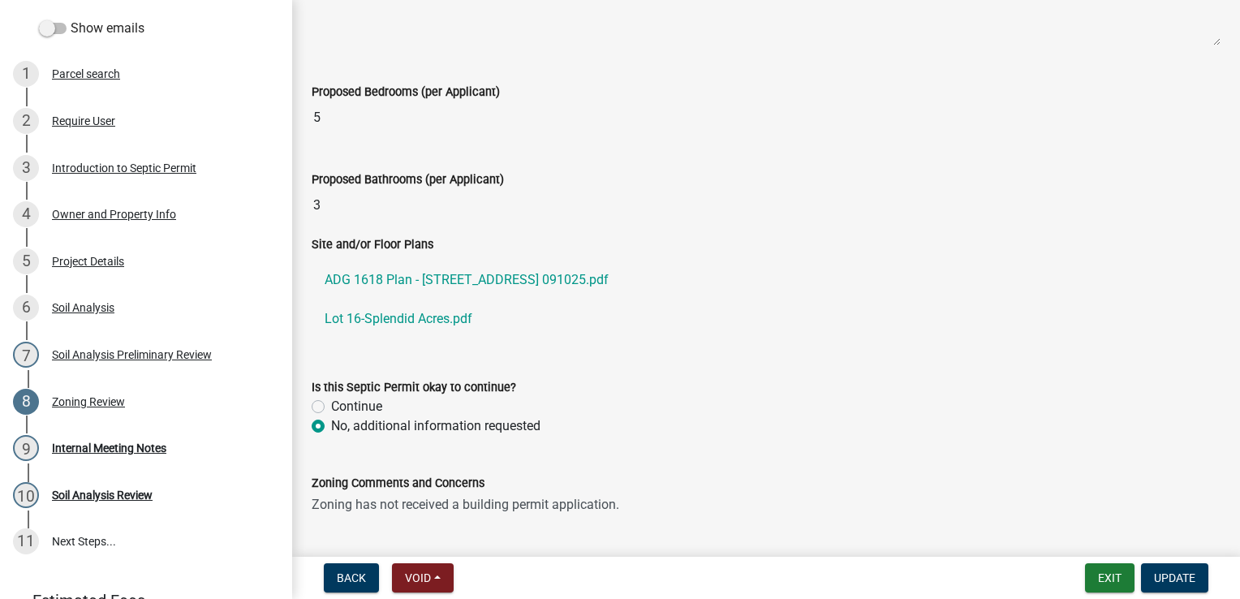
scroll to position [603, 0]
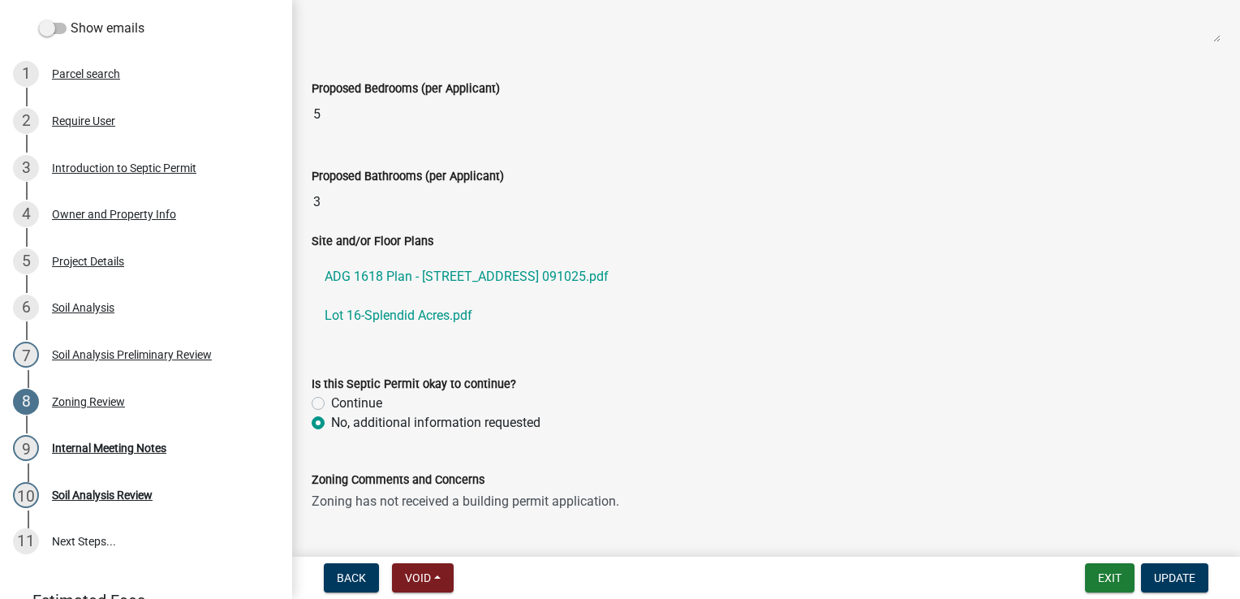
click at [331, 401] on label "Continue" at bounding box center [356, 402] width 51 height 19
click at [331, 401] on input "Continue" at bounding box center [336, 398] width 11 height 11
radio input "true"
click at [627, 504] on textarea "Zoning has not received a building permit application." at bounding box center [766, 527] width 909 height 76
type textarea "Z"
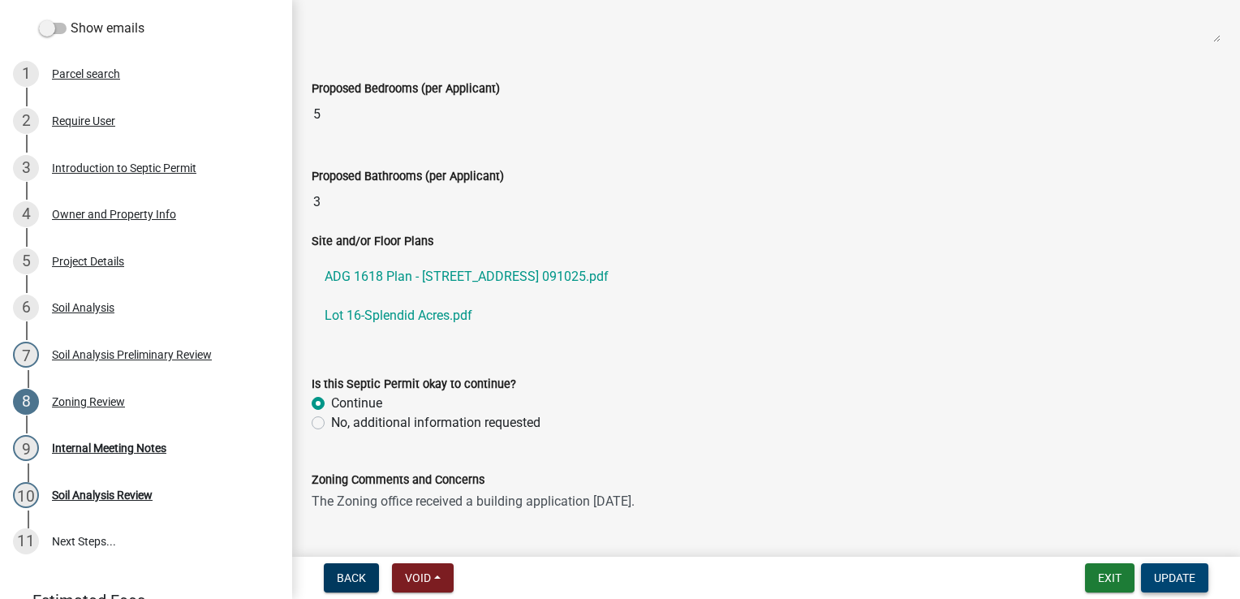
type textarea "The Zoning office received a building application [DATE]."
click at [1183, 569] on button "Update" at bounding box center [1174, 577] width 67 height 29
